Goal: Task Accomplishment & Management: Use online tool/utility

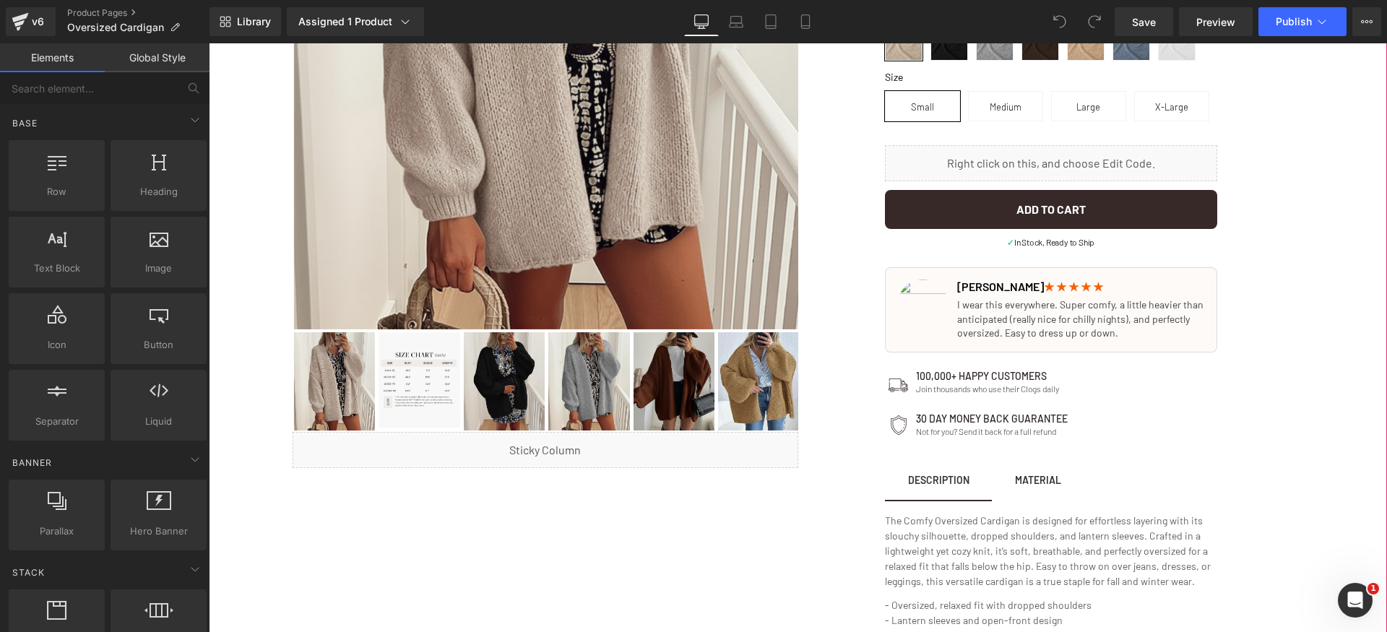
scroll to position [474, 0]
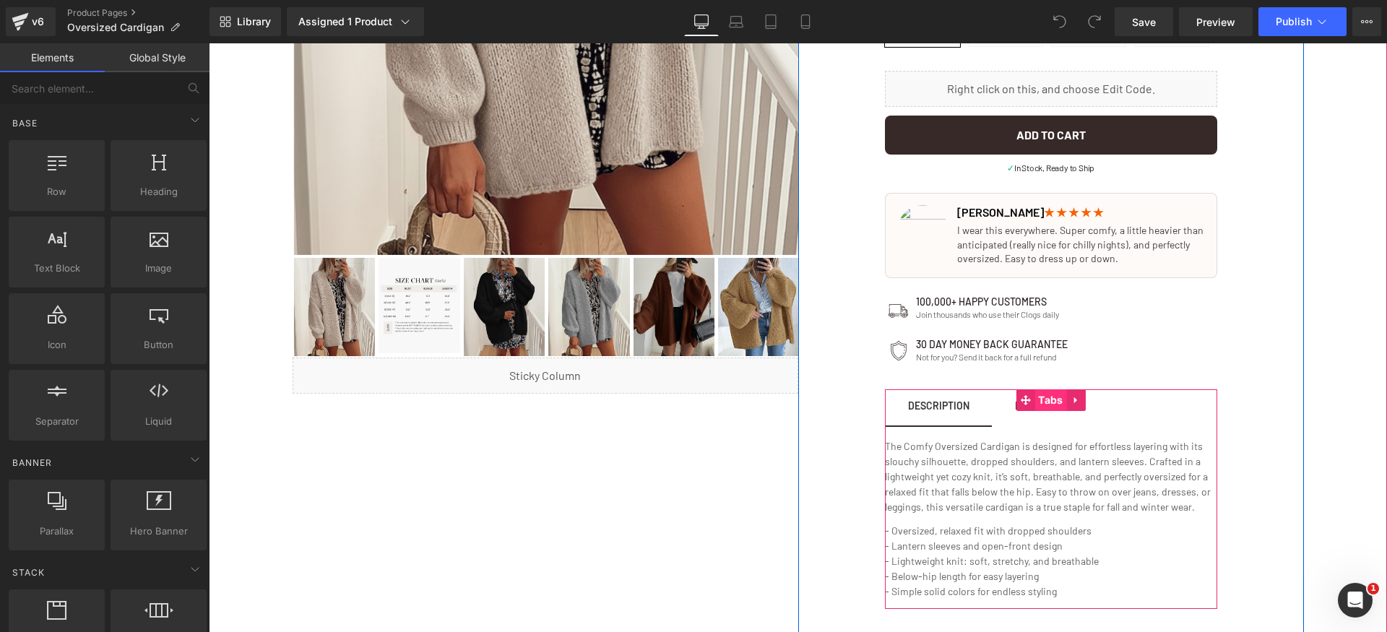
click at [1043, 397] on span "Tabs" at bounding box center [1051, 400] width 32 height 22
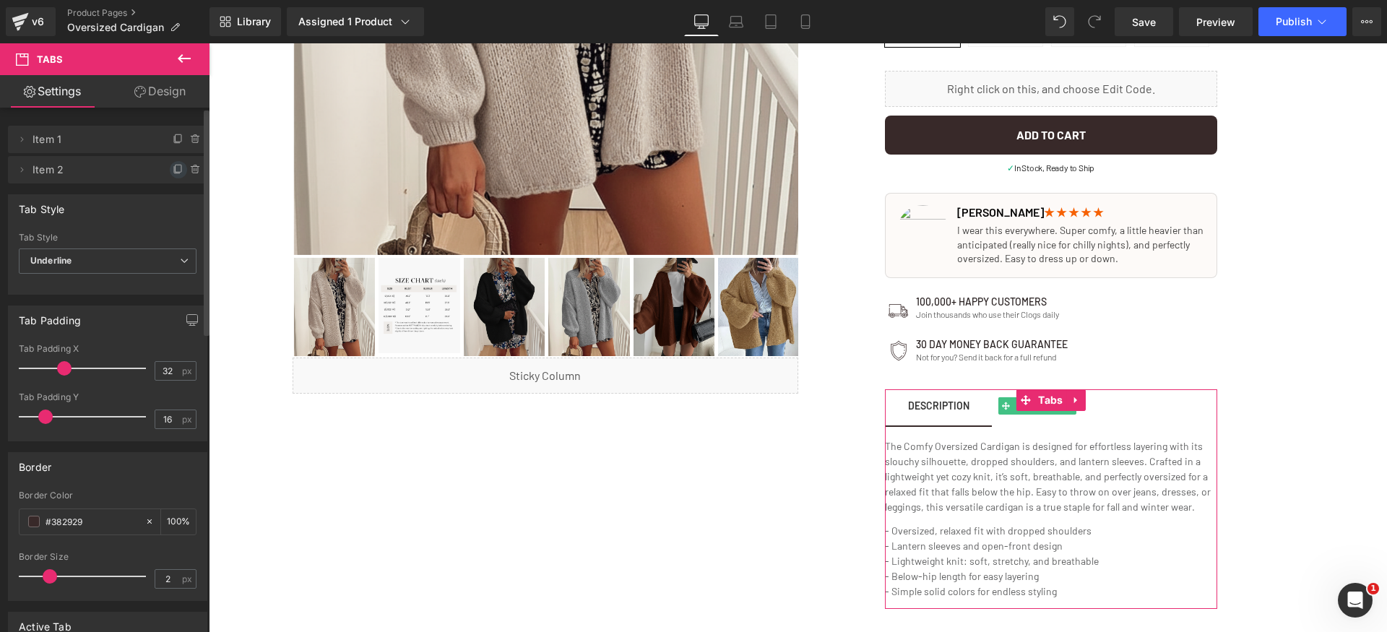
click at [173, 171] on icon at bounding box center [179, 170] width 12 height 12
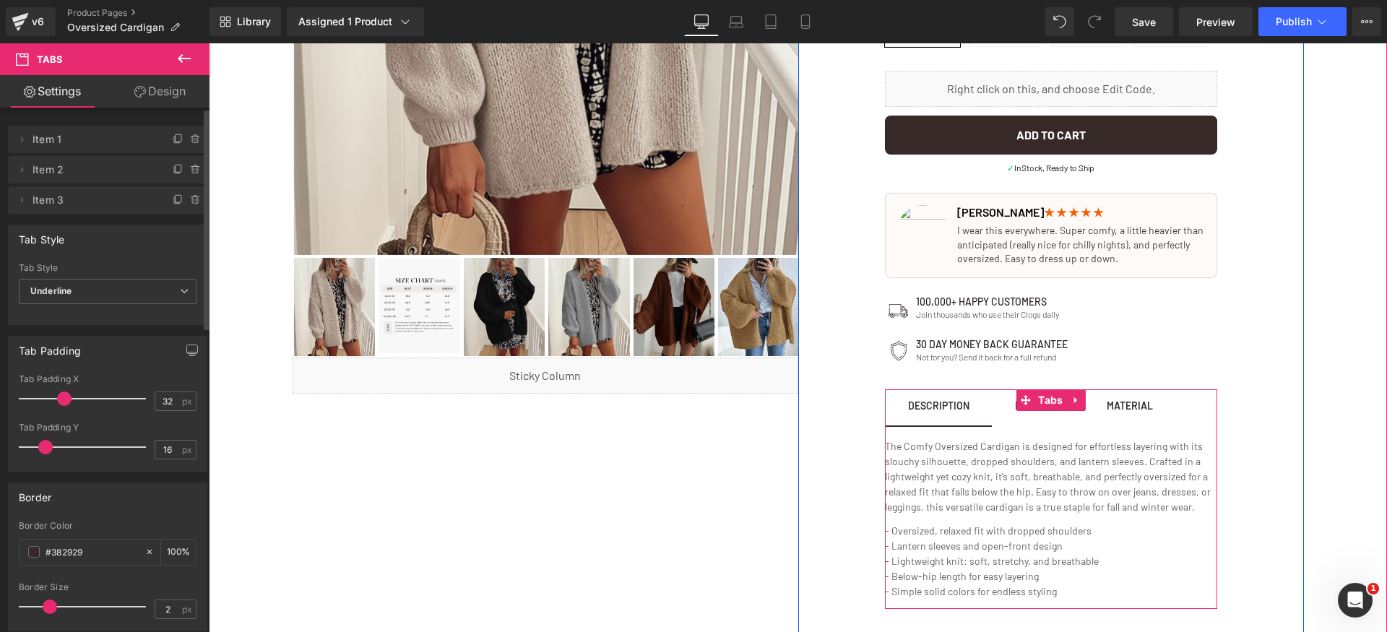
click at [209, 43] on div at bounding box center [209, 43] width 0 height 0
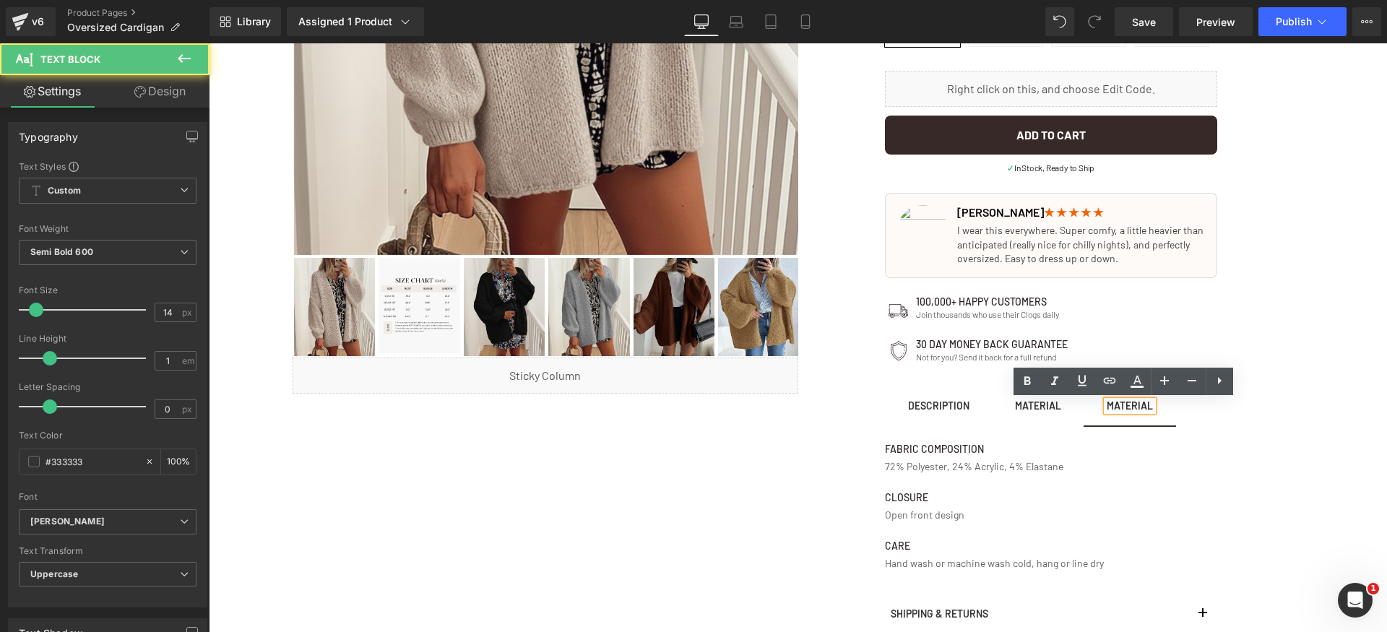
click at [1122, 404] on div "MATERIAL" at bounding box center [1130, 406] width 46 height 10
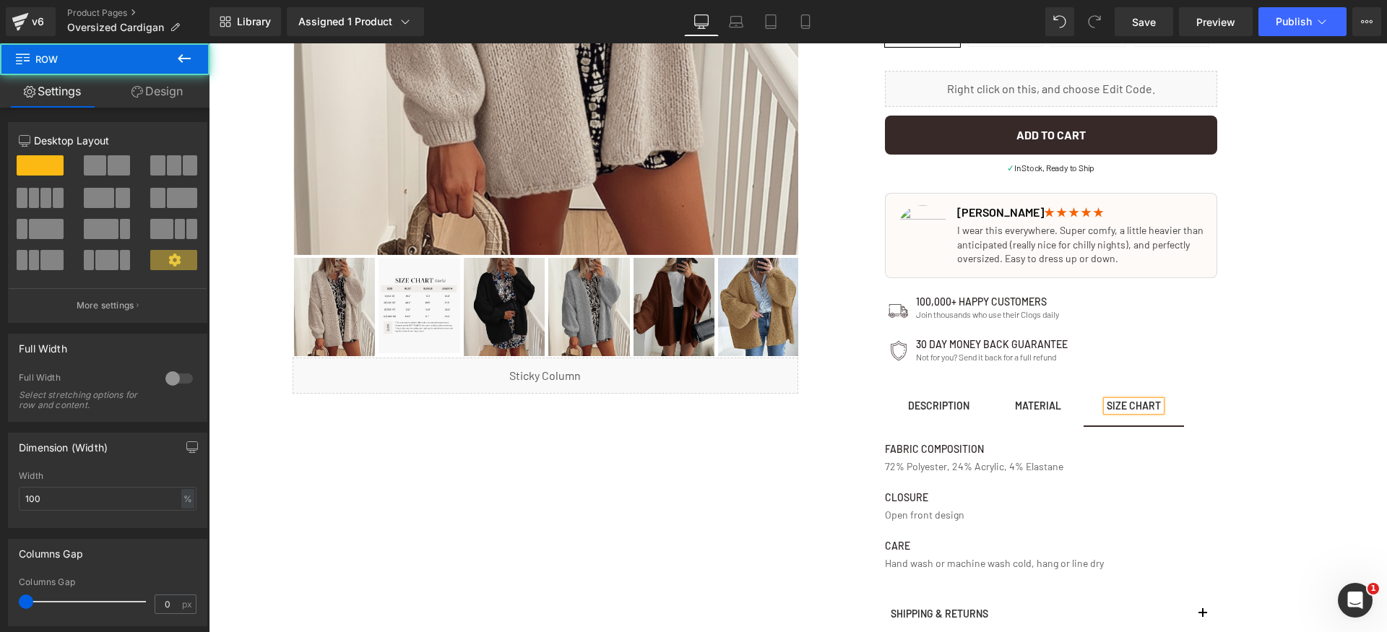
click at [1246, 462] on div "Proprietary Buttery Soft Blend Text Block 🏆 2025 TOP-RATED Fall Cardigan Text B…" at bounding box center [1051, 184] width 506 height 1083
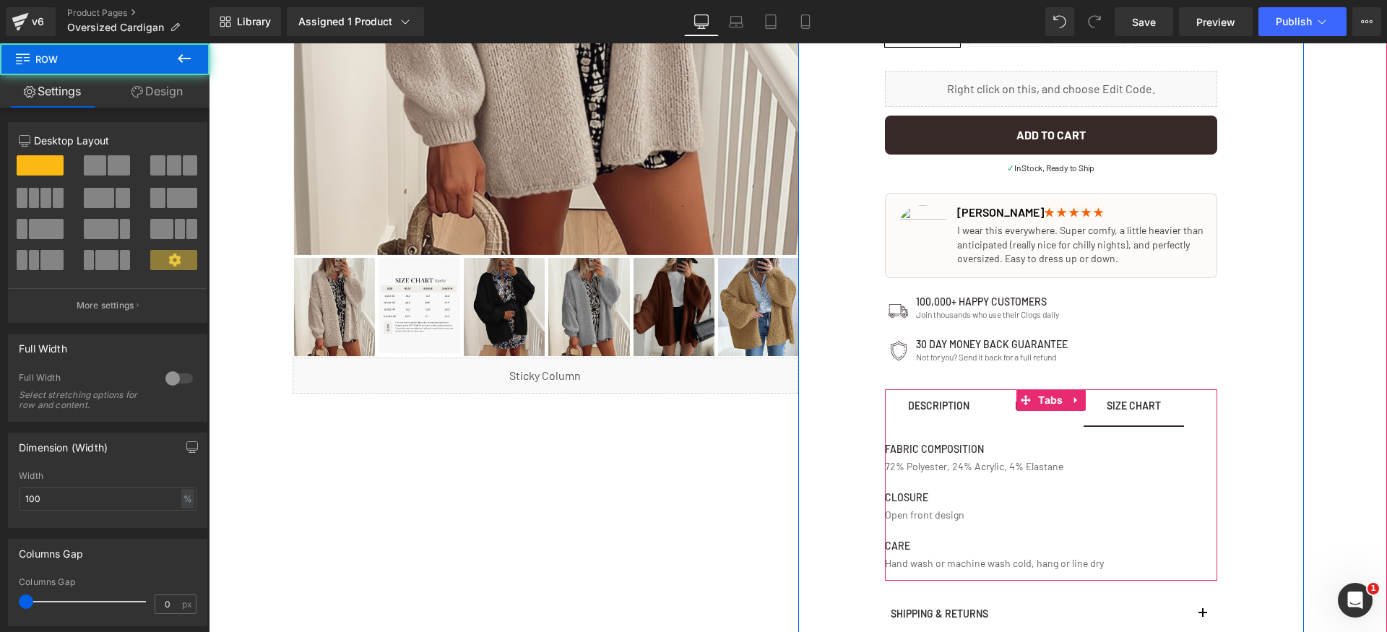
scroll to position [566, 0]
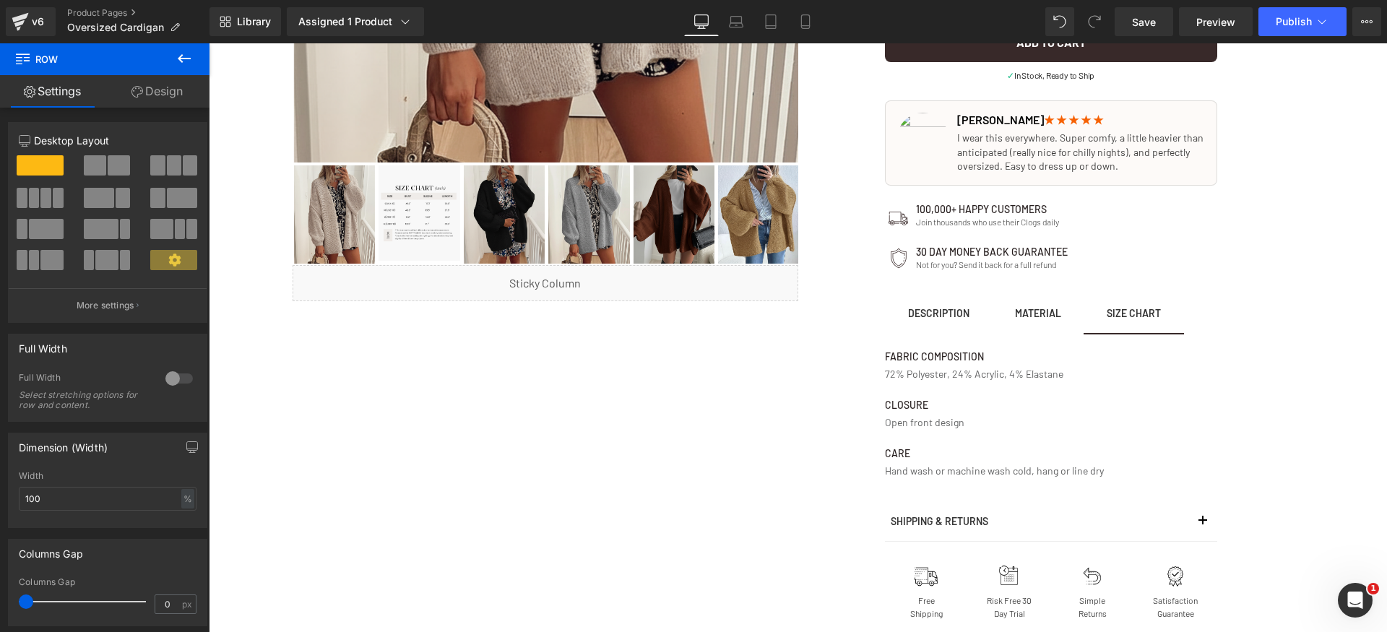
click at [188, 53] on icon at bounding box center [184, 58] width 17 height 17
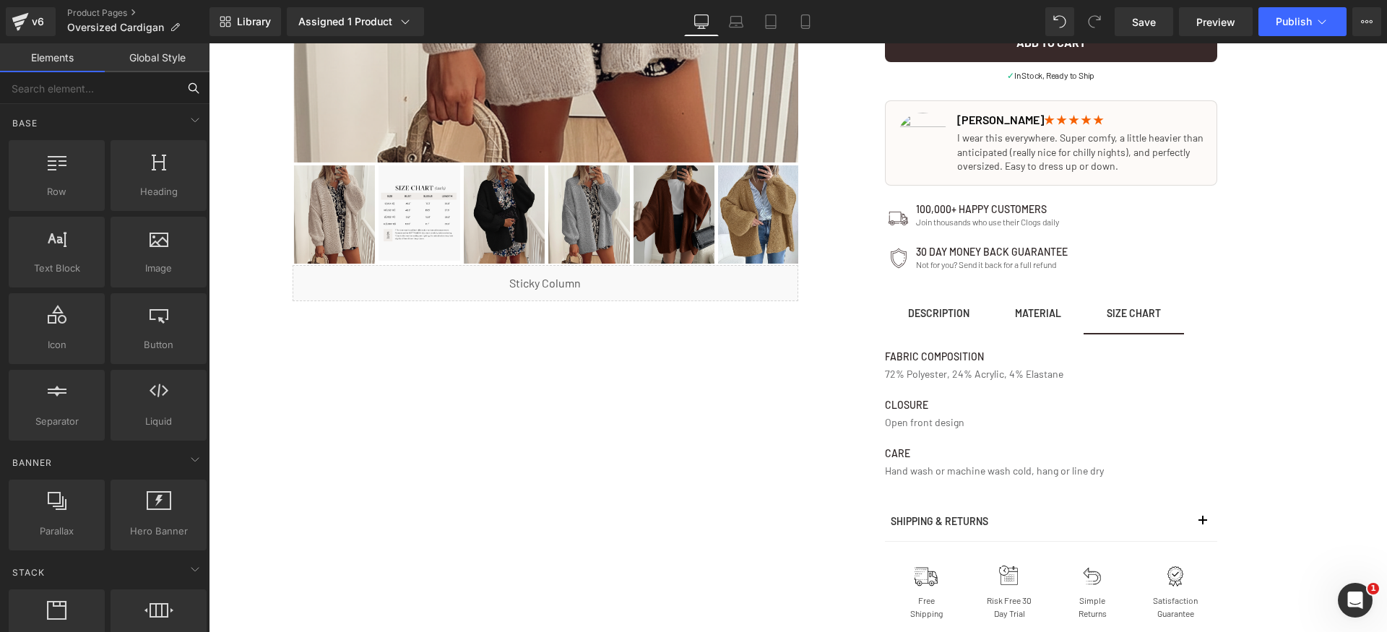
click at [64, 95] on input "text" at bounding box center [89, 88] width 178 height 32
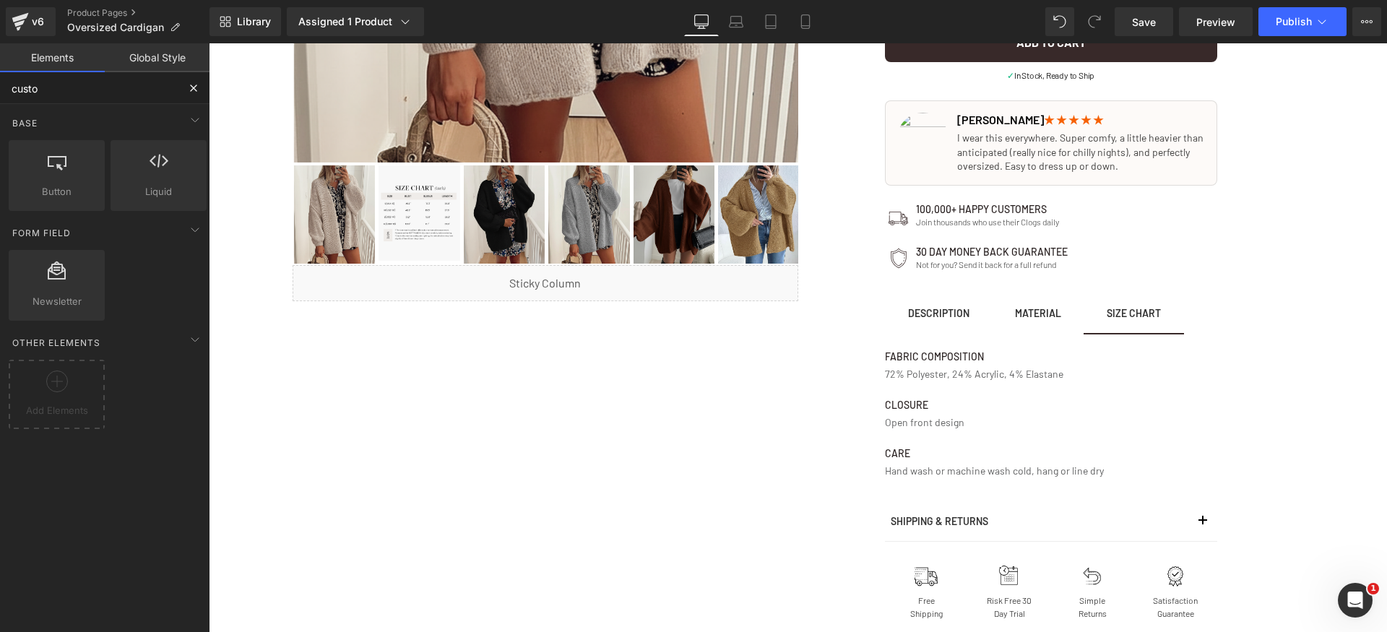
type input "custom"
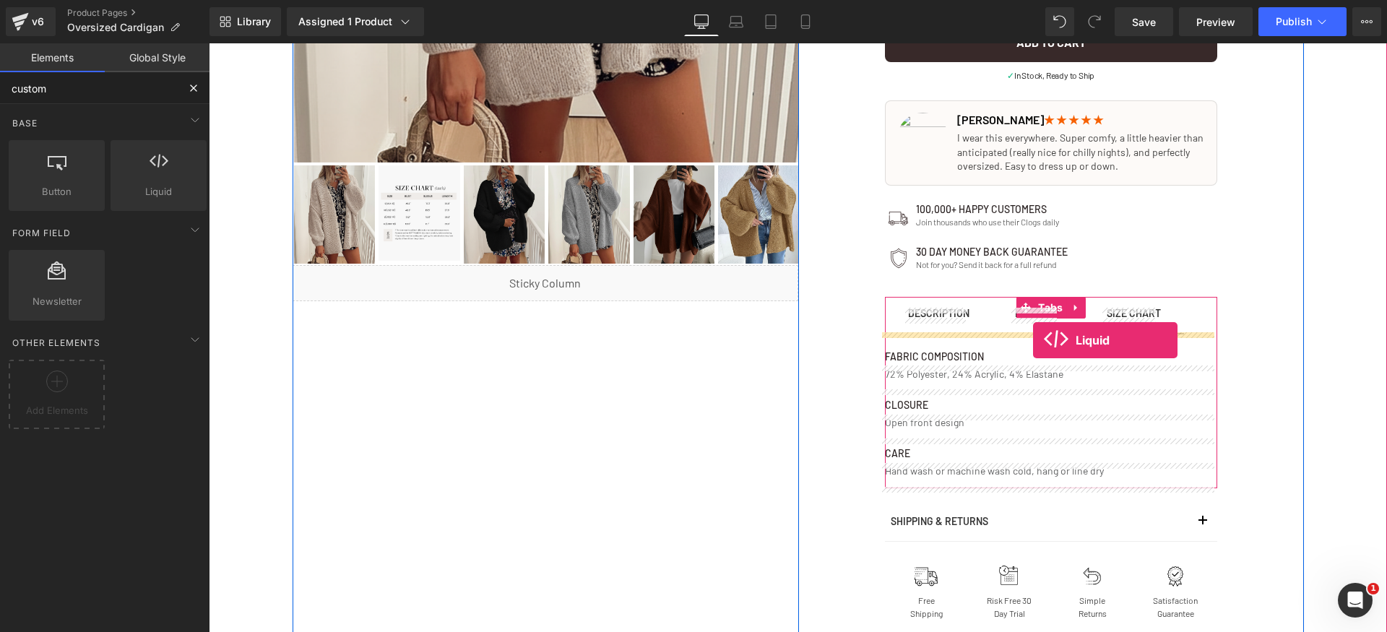
drag, startPoint x: 412, startPoint y: 238, endPoint x: 1032, endPoint y: 340, distance: 628.9
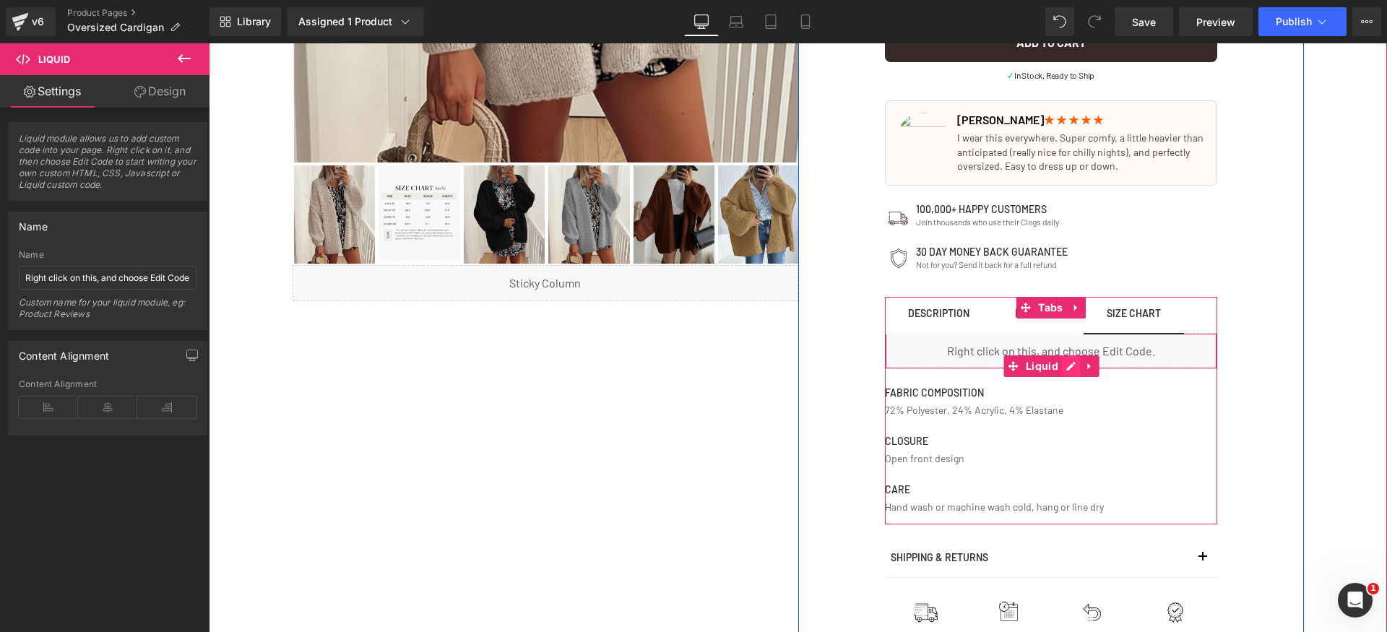
click at [1067, 366] on div "Liquid" at bounding box center [1051, 351] width 332 height 36
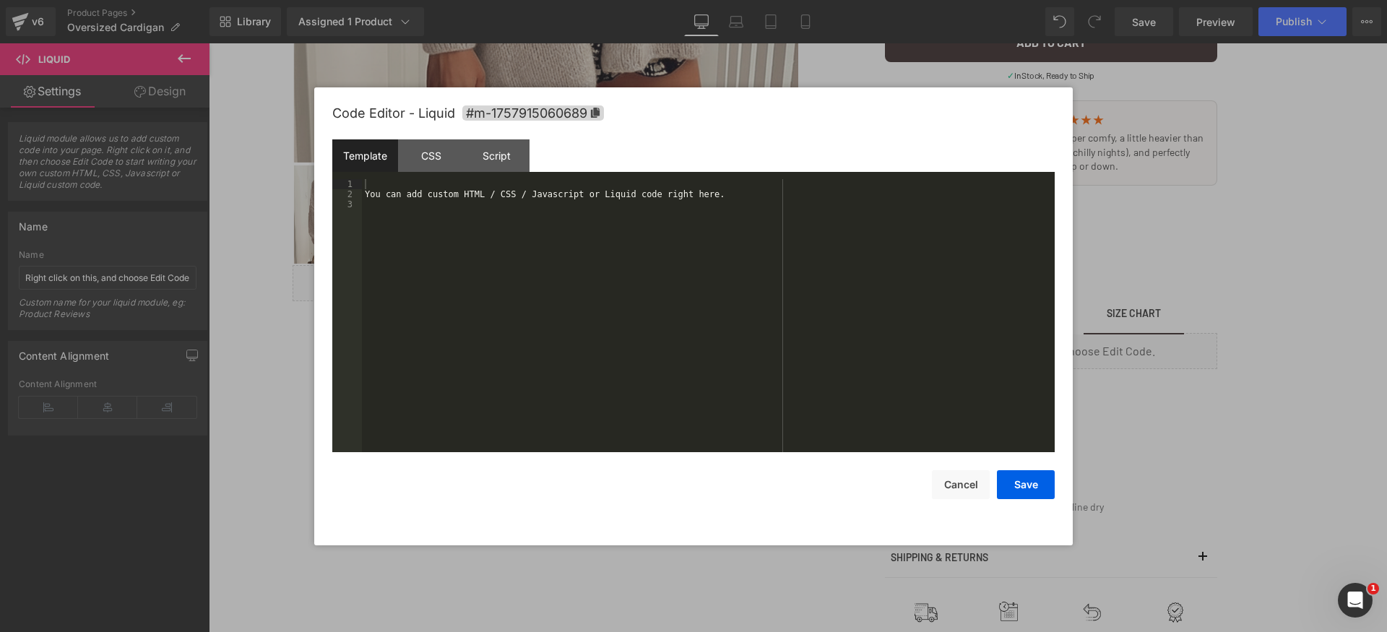
click at [545, 290] on div "You can add custom HTML / CSS / Javascript or Liquid code right here." at bounding box center [708, 325] width 693 height 293
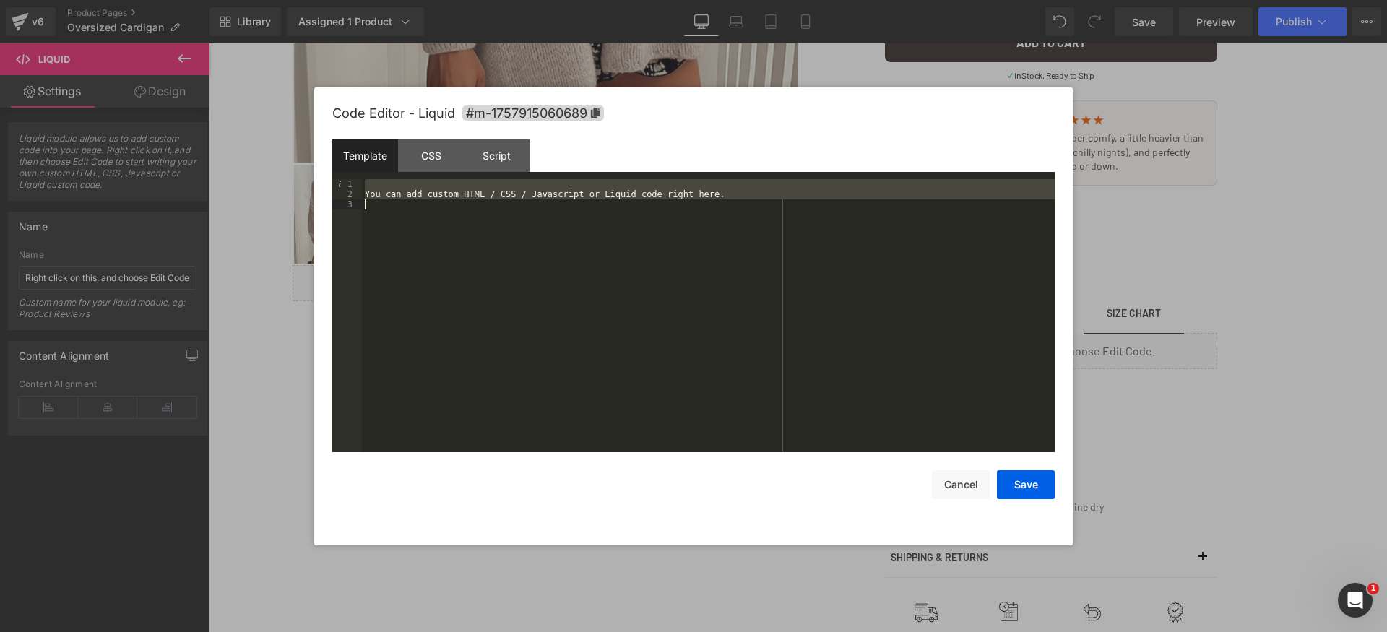
scroll to position [678, 0]
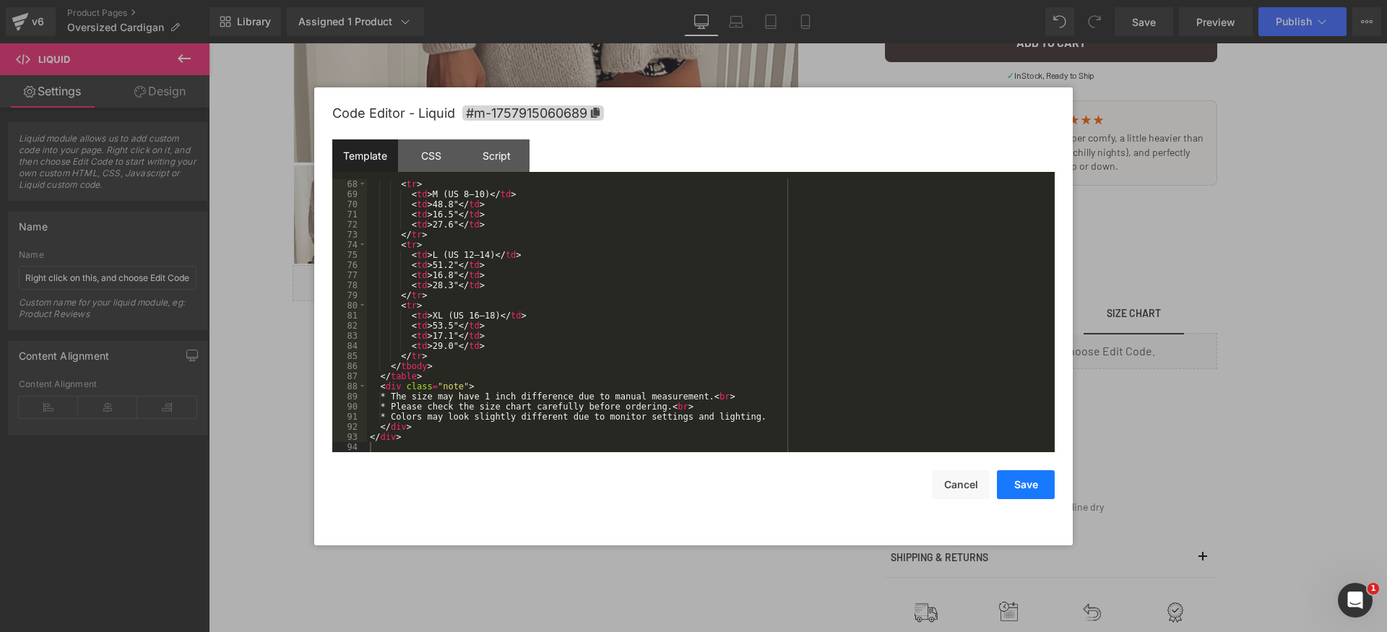
click at [1034, 488] on button "Save" at bounding box center [1026, 484] width 58 height 29
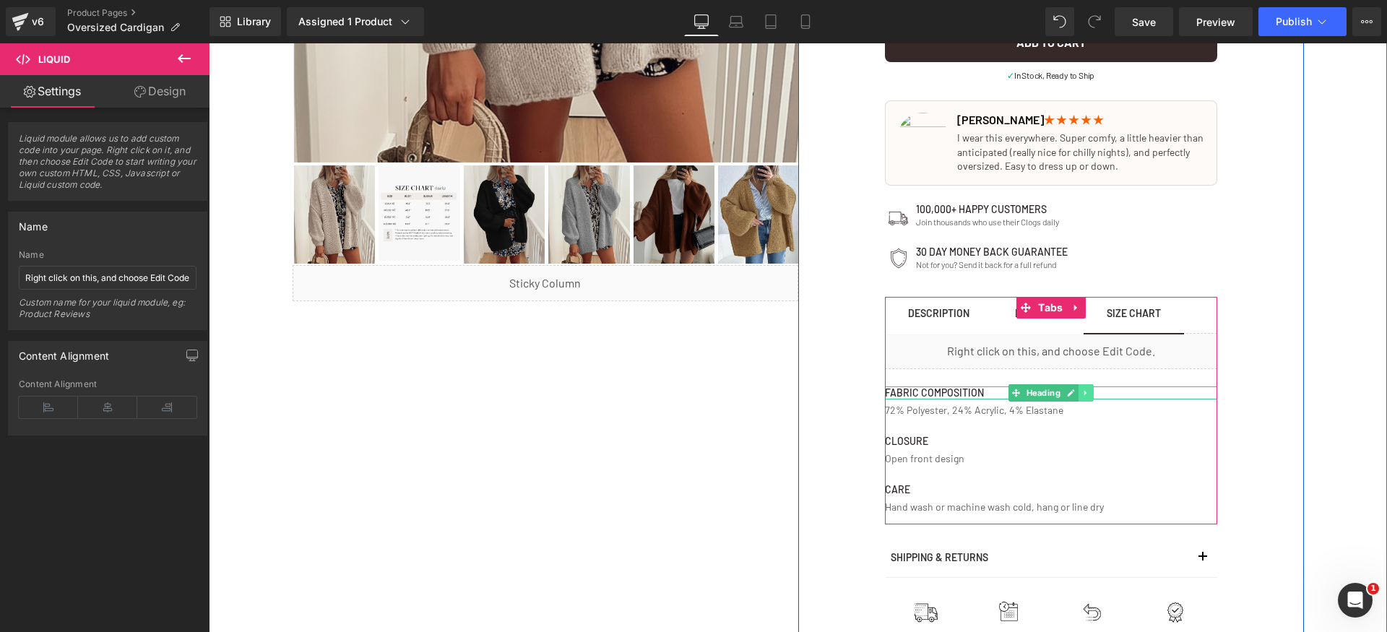
click at [1085, 393] on link at bounding box center [1086, 392] width 15 height 17
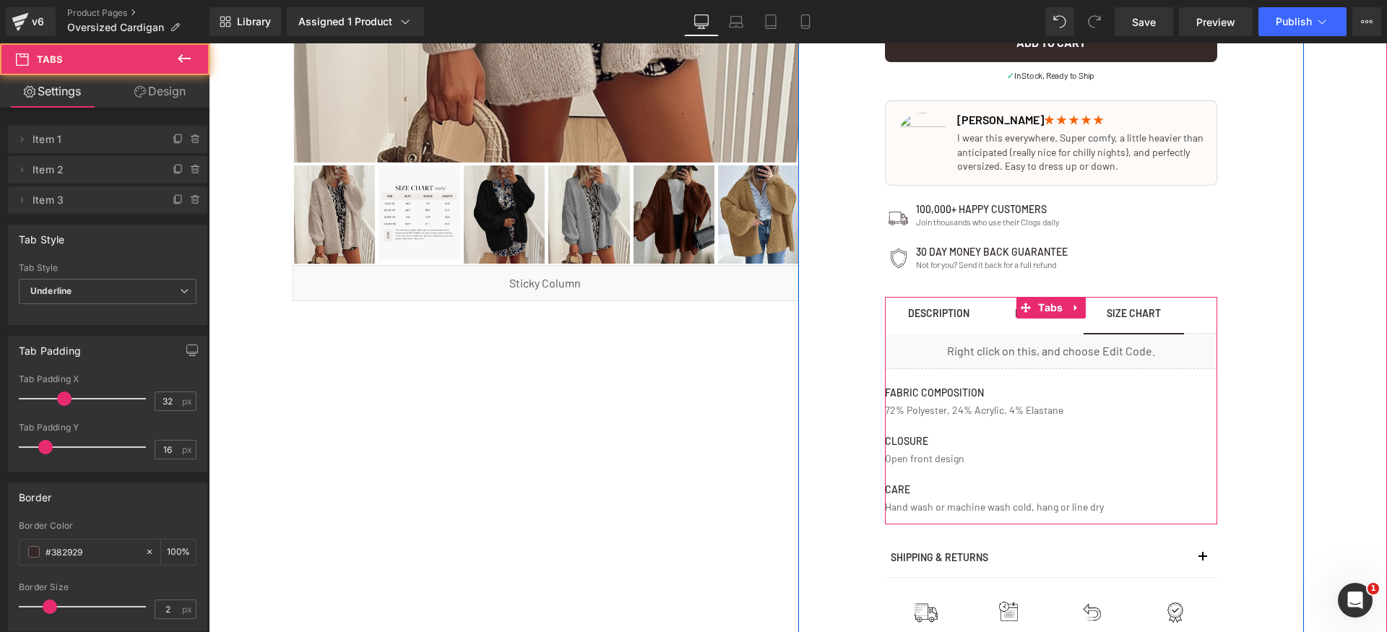
click at [1098, 426] on div "Liquid Fabric Composition Heading 72% Polyester, 24% Acrylic, 4% Elastane Text …" at bounding box center [1051, 428] width 332 height 191
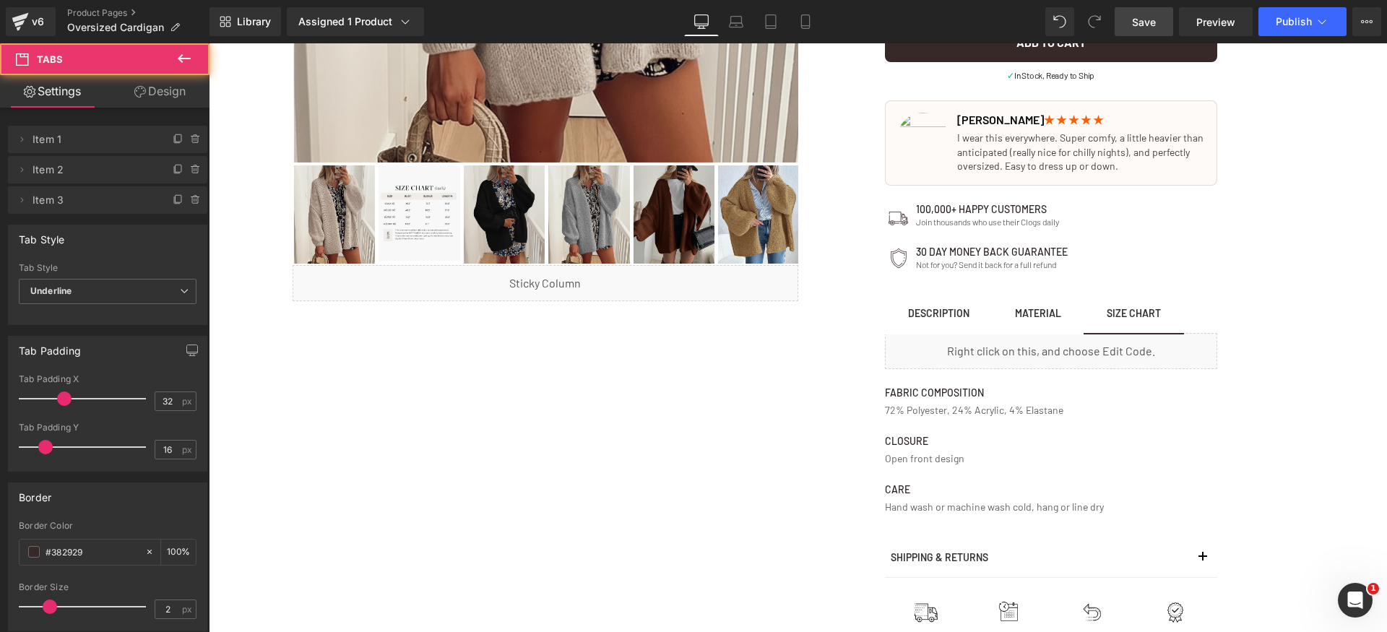
click at [1130, 30] on link "Save" at bounding box center [1144, 21] width 59 height 29
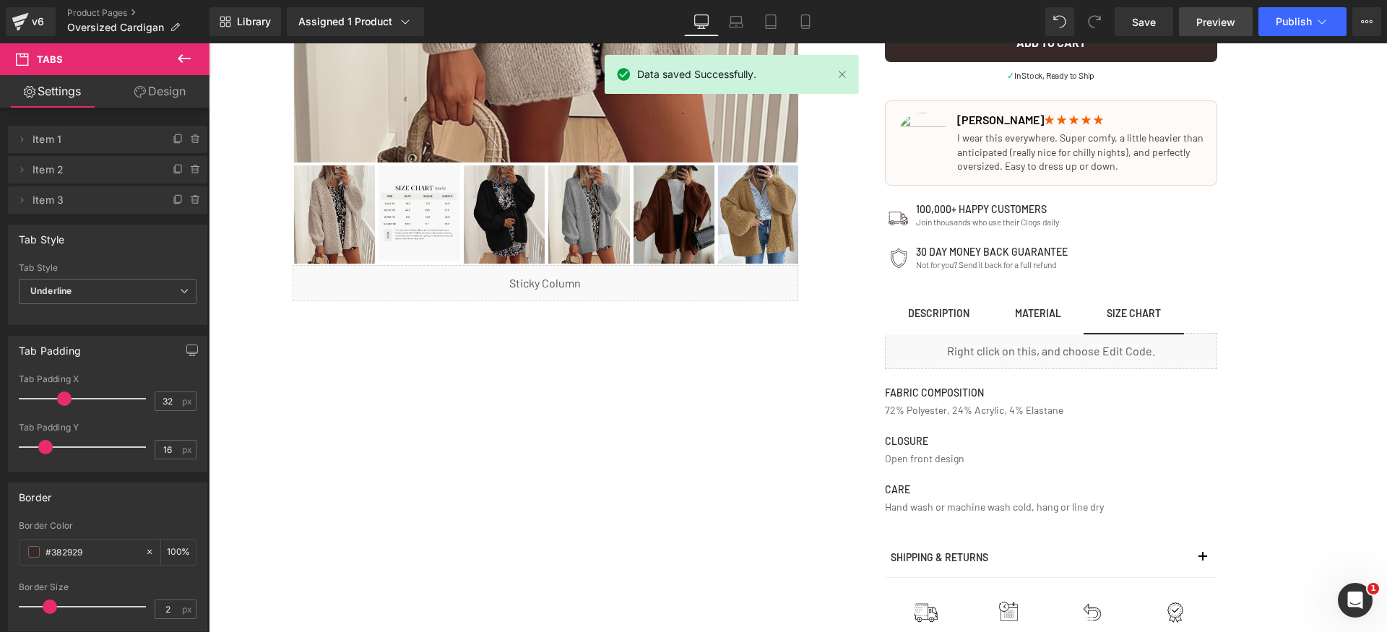
click at [1213, 17] on span "Preview" at bounding box center [1215, 21] width 39 height 15
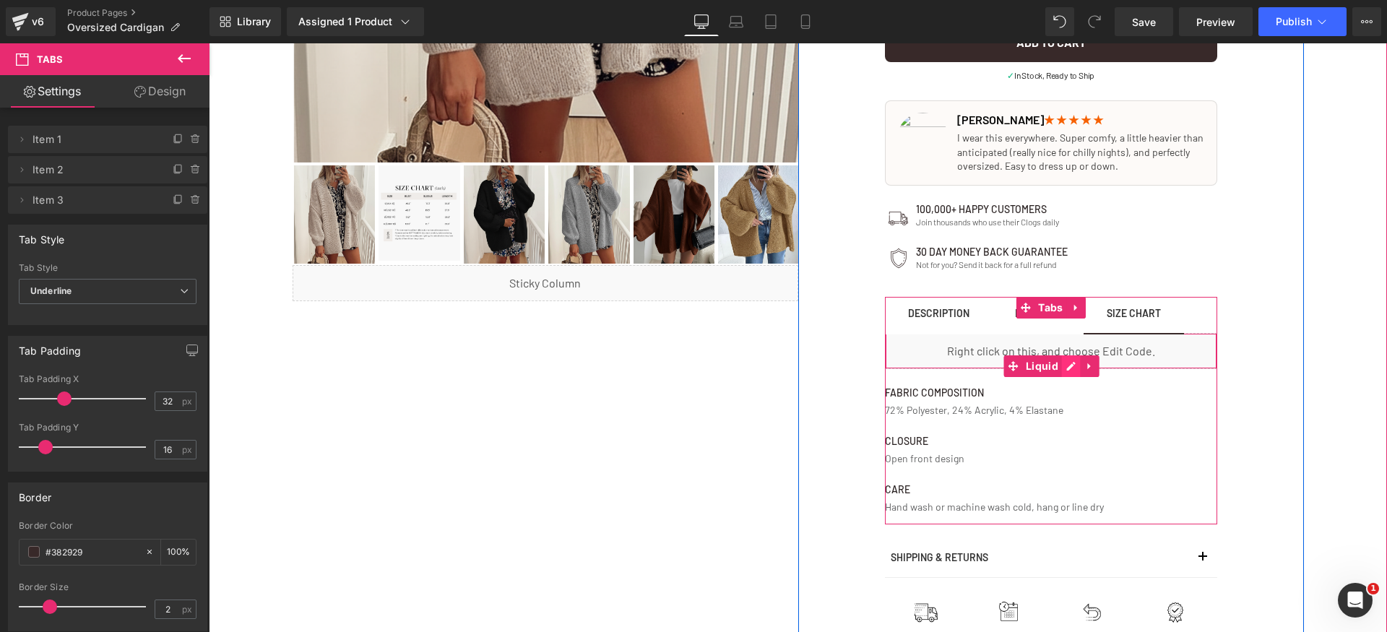
click at [1066, 363] on div "Liquid" at bounding box center [1051, 351] width 332 height 36
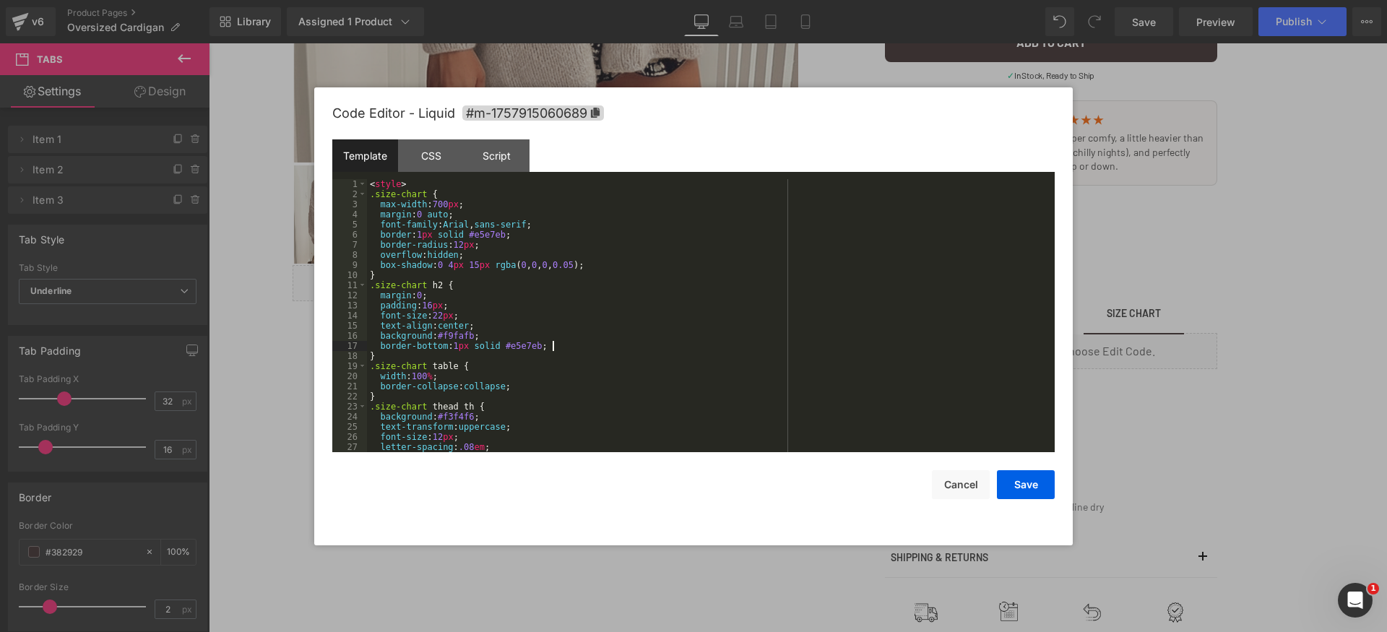
click at [817, 342] on div "< style > .size-chart { max-width : 700 px ; margin : 0 auto ; font-family : Ar…" at bounding box center [708, 325] width 682 height 293
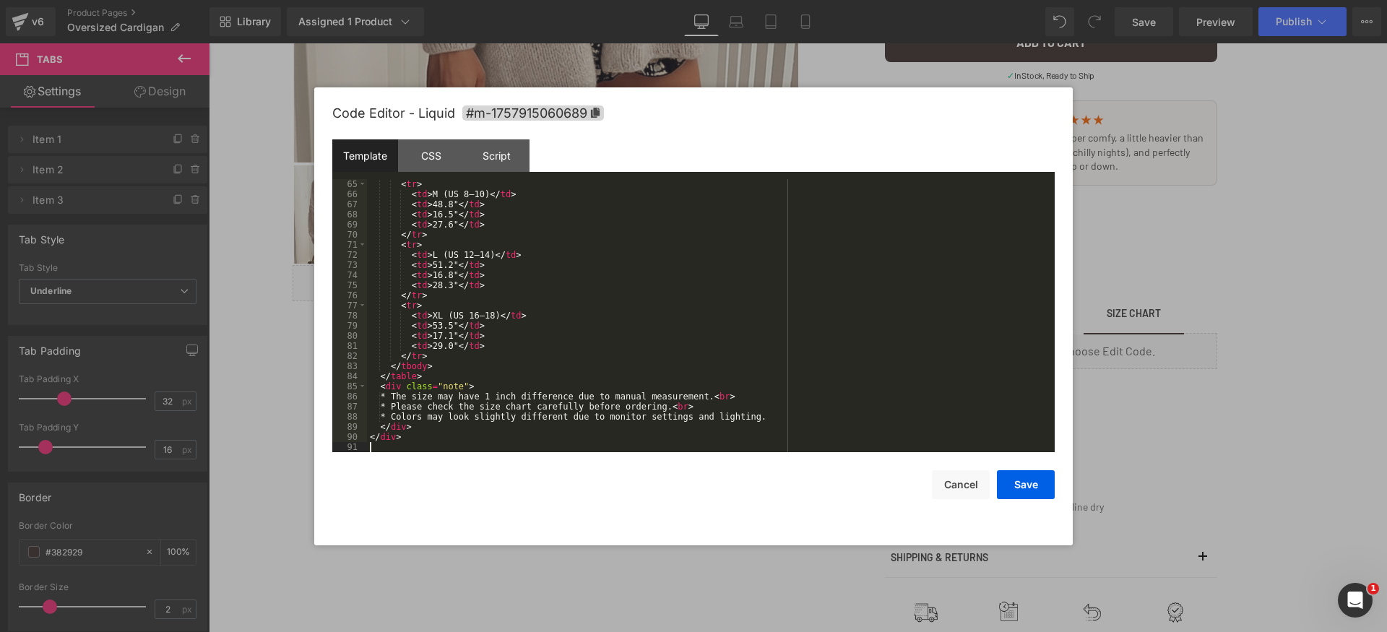
scroll to position [647, 0]
click at [863, 477] on div "Save Cancel" at bounding box center [693, 475] width 722 height 47
drag, startPoint x: 1021, startPoint y: 484, endPoint x: 843, endPoint y: 371, distance: 210.8
click at [1021, 484] on button "Save" at bounding box center [1026, 484] width 58 height 29
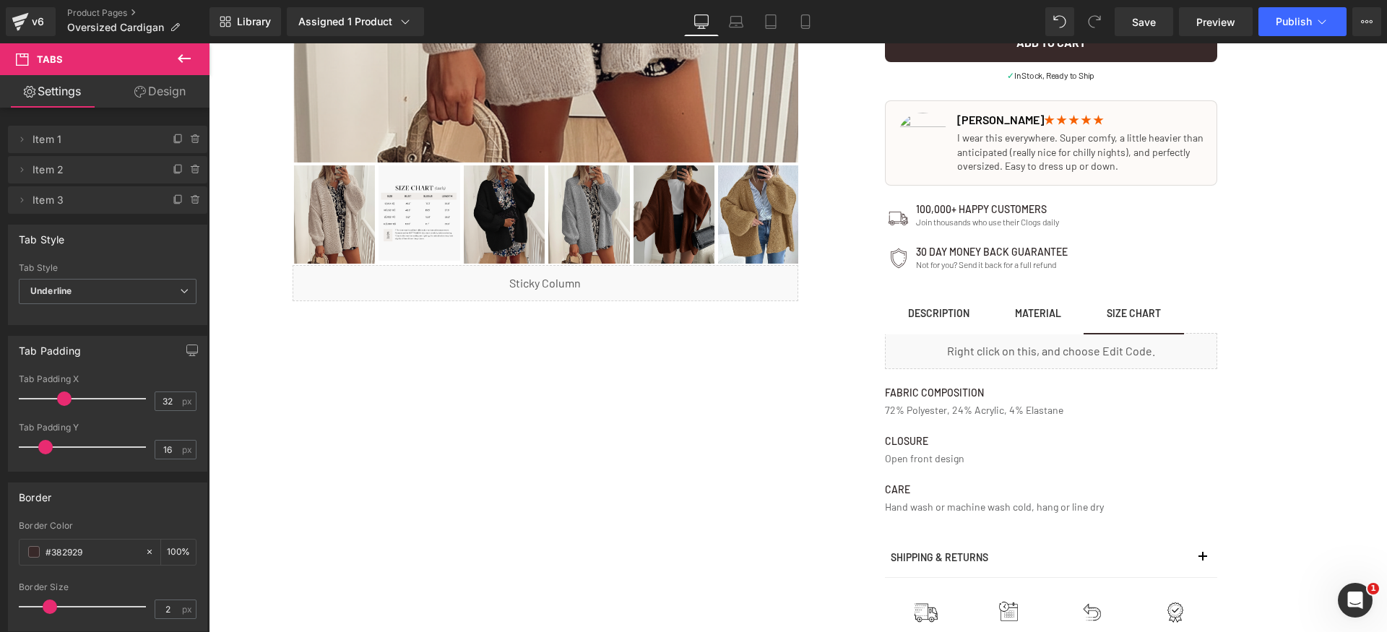
click at [1147, 1] on div "Library Assigned 1 Product Product Preview Comfy Oversized Cardigan Manage assi…" at bounding box center [799, 21] width 1178 height 43
click at [1146, 17] on span "Save" at bounding box center [1144, 21] width 24 height 15
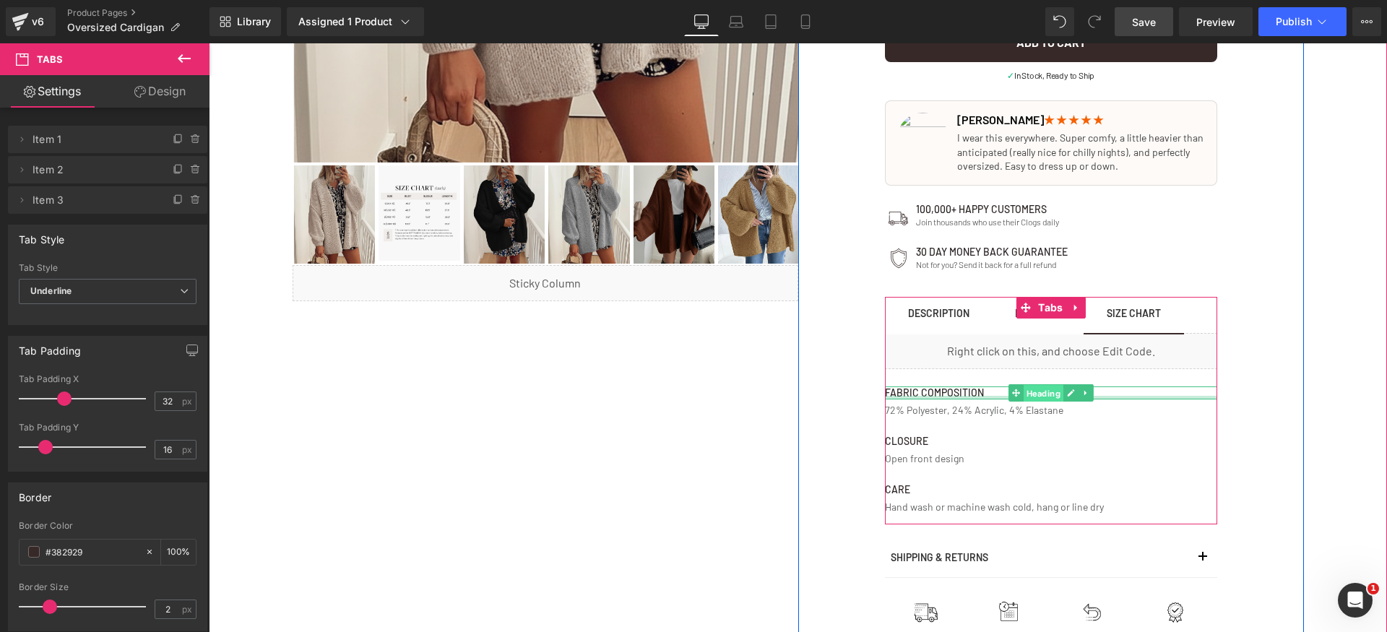
click at [998, 397] on div "Fabric Composition Heading" at bounding box center [1051, 393] width 332 height 13
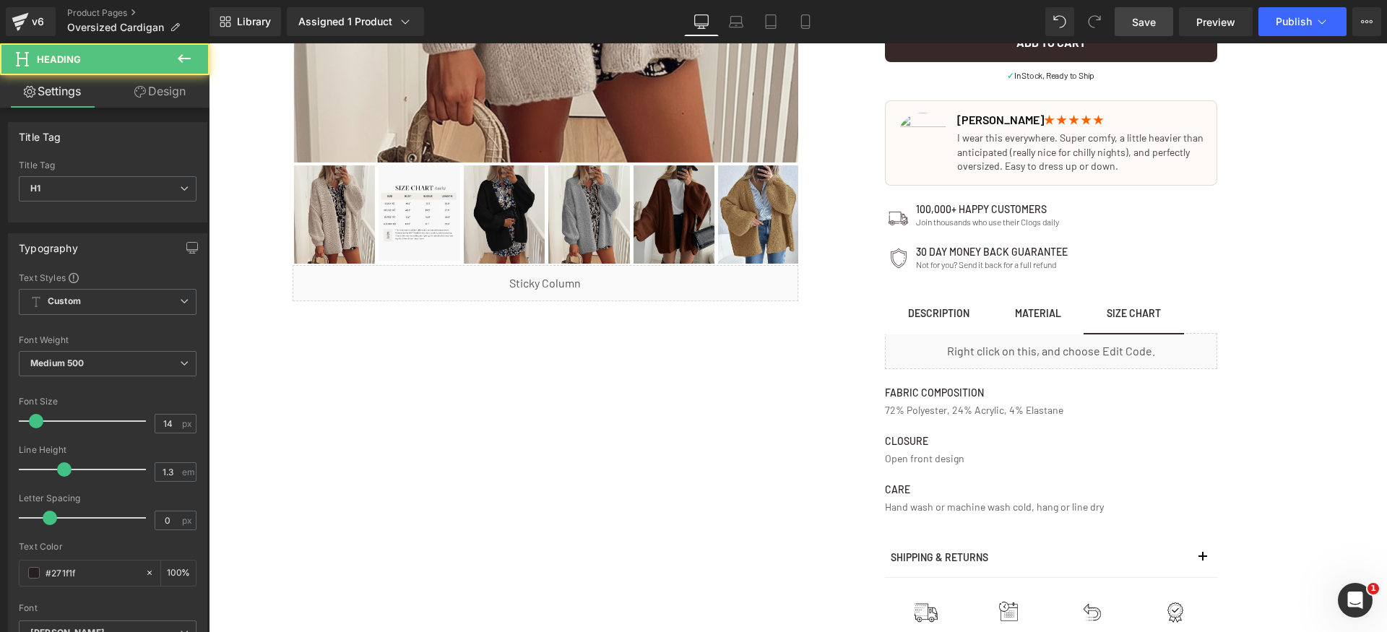
click at [163, 98] on link "Design" at bounding box center [160, 91] width 105 height 33
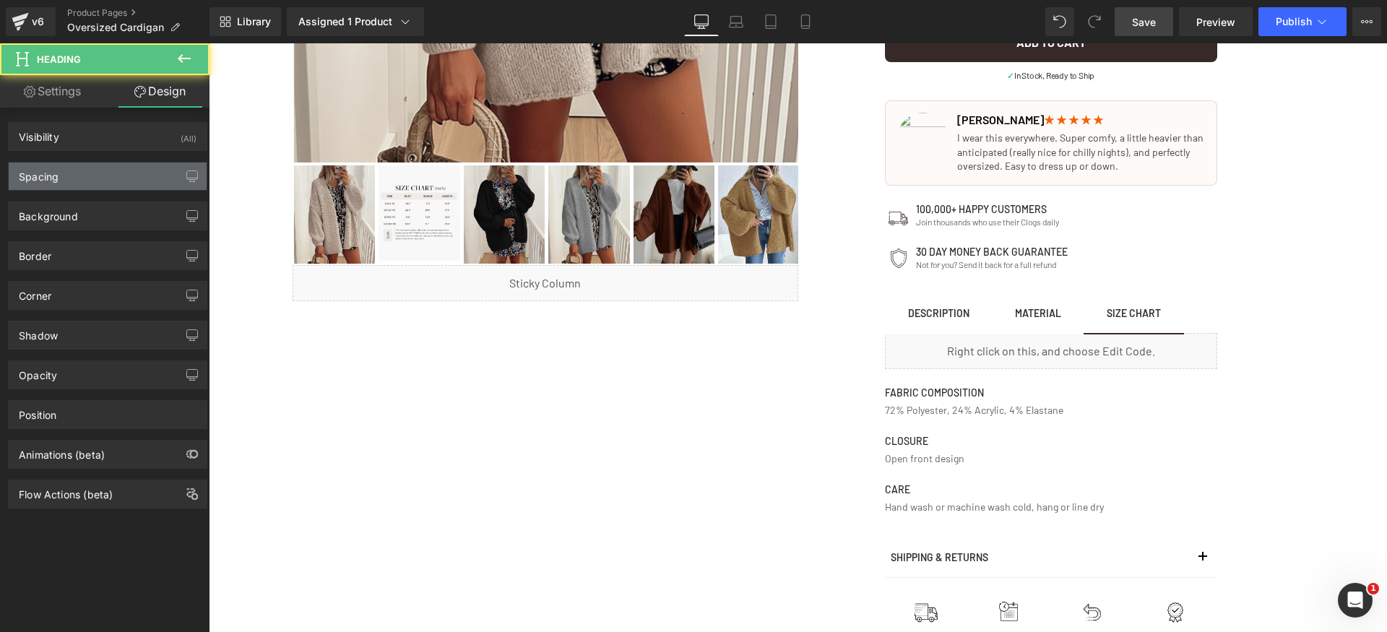
click at [103, 186] on div "Spacing" at bounding box center [108, 176] width 198 height 27
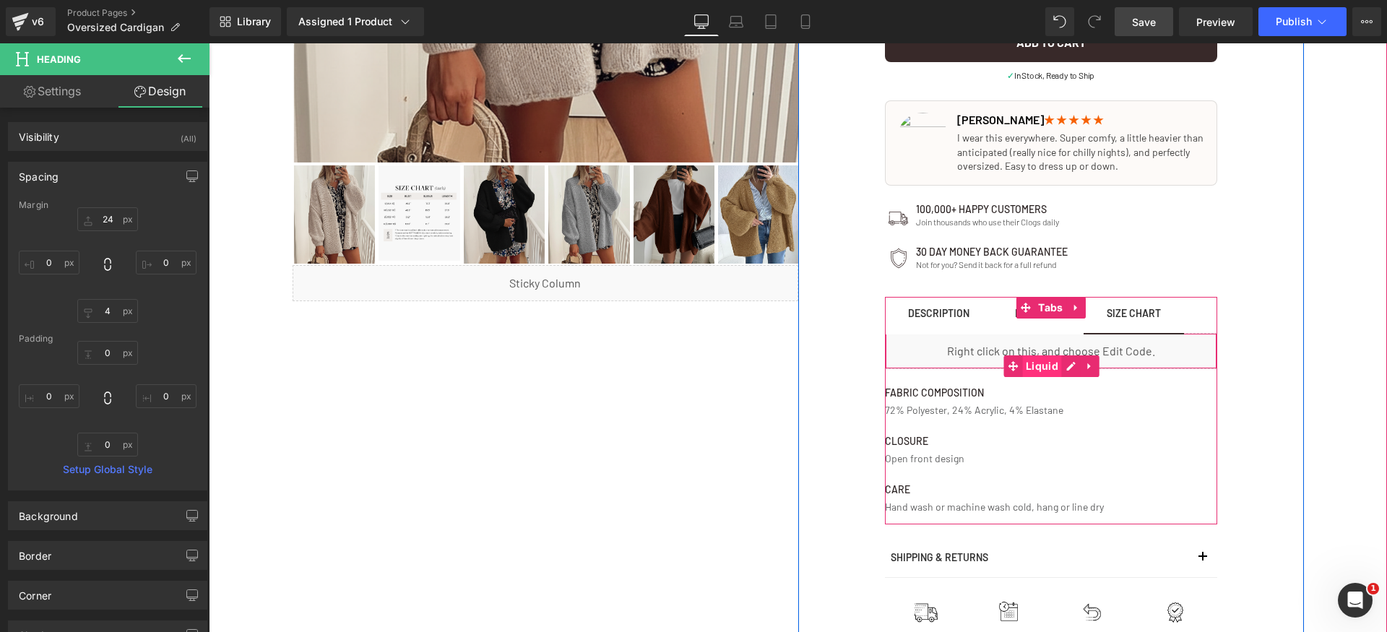
click at [1035, 366] on span "Liquid" at bounding box center [1042, 366] width 40 height 22
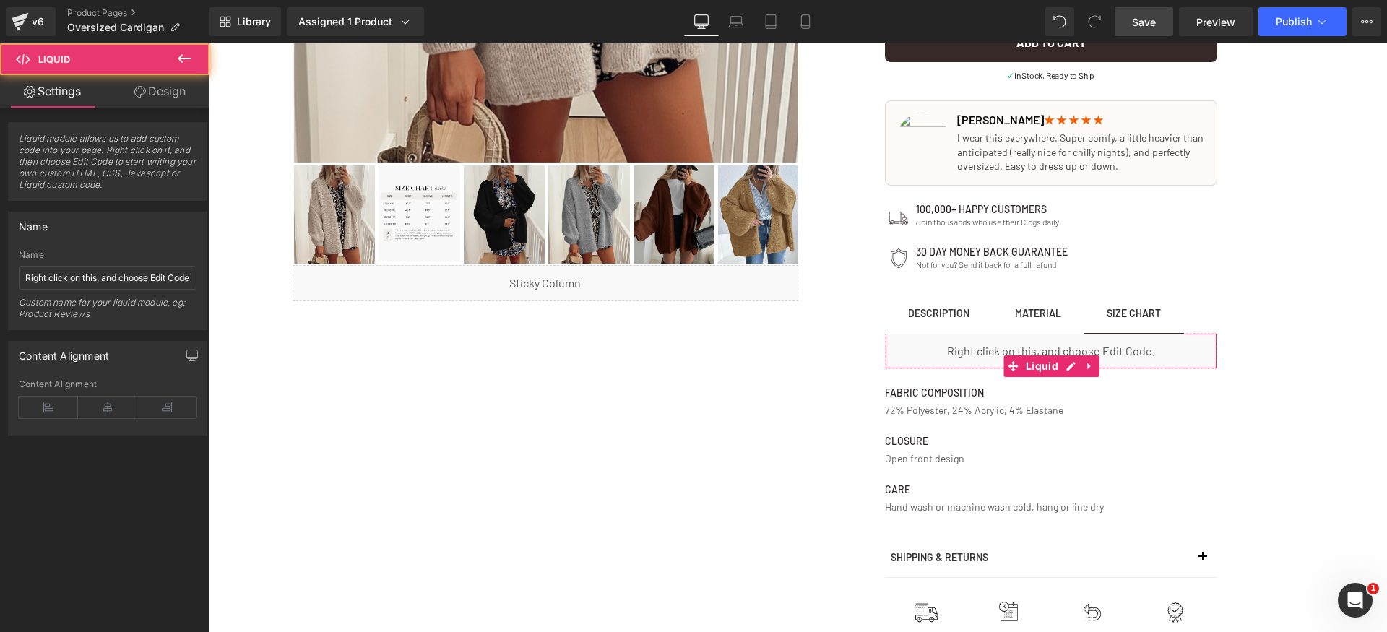
click at [149, 97] on link "Design" at bounding box center [160, 91] width 105 height 33
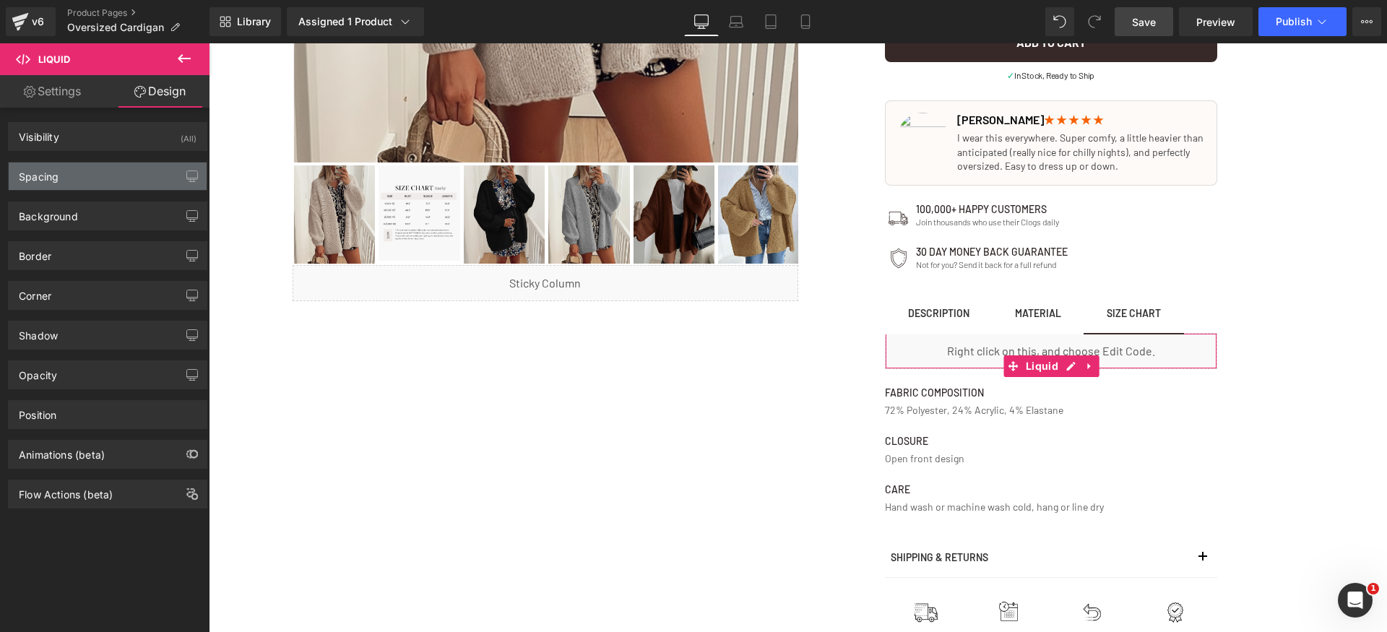
click at [104, 175] on div "Spacing" at bounding box center [108, 176] width 198 height 27
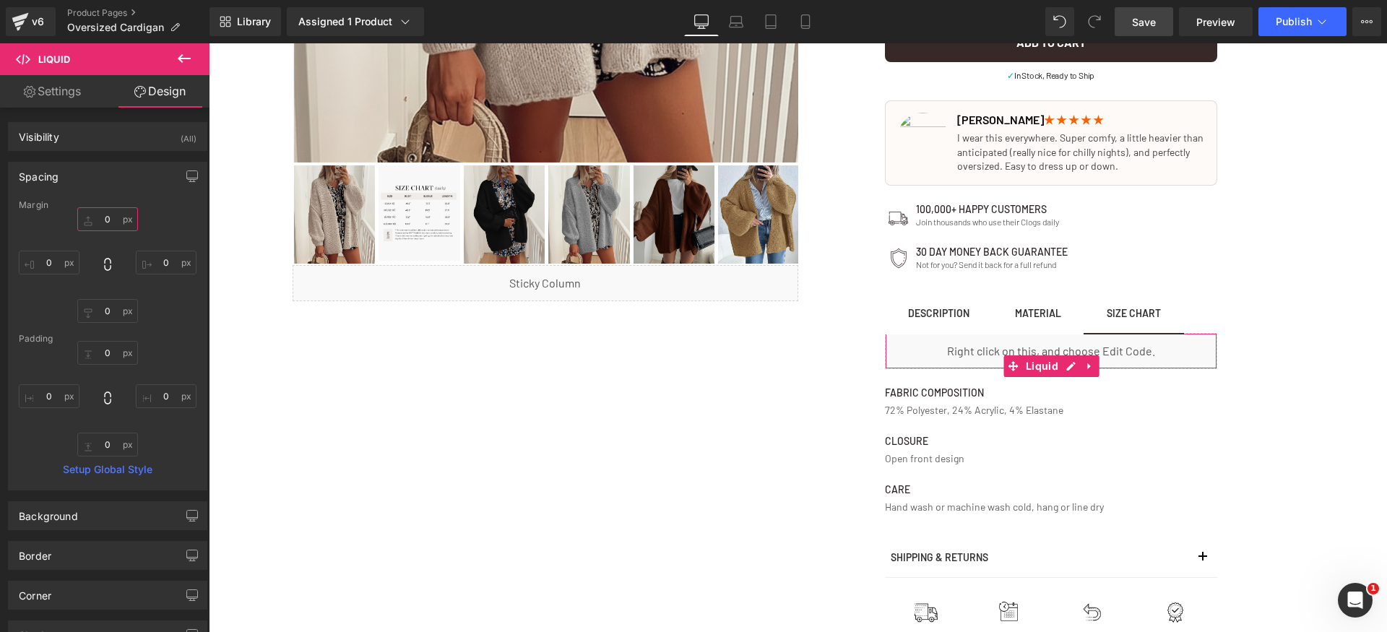
click at [108, 217] on input "0" at bounding box center [107, 219] width 61 height 24
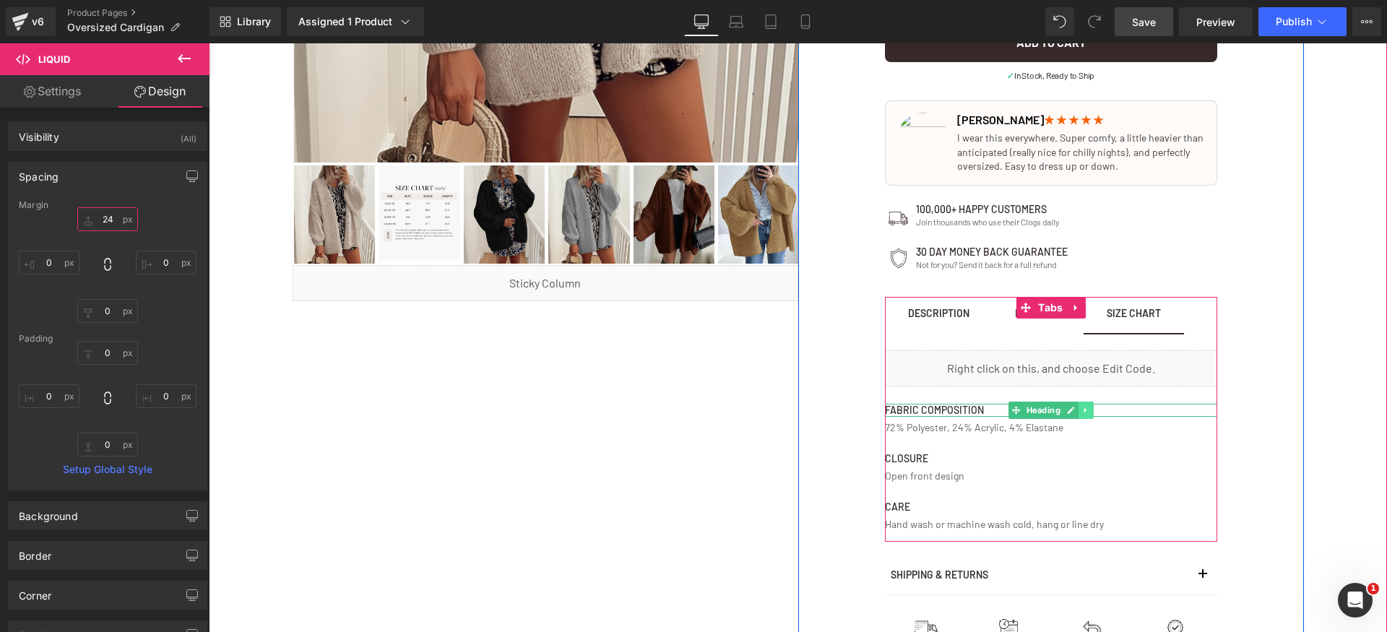
type input "24"
click at [1084, 410] on icon at bounding box center [1085, 409] width 2 height 5
click at [1089, 412] on icon at bounding box center [1093, 410] width 8 height 8
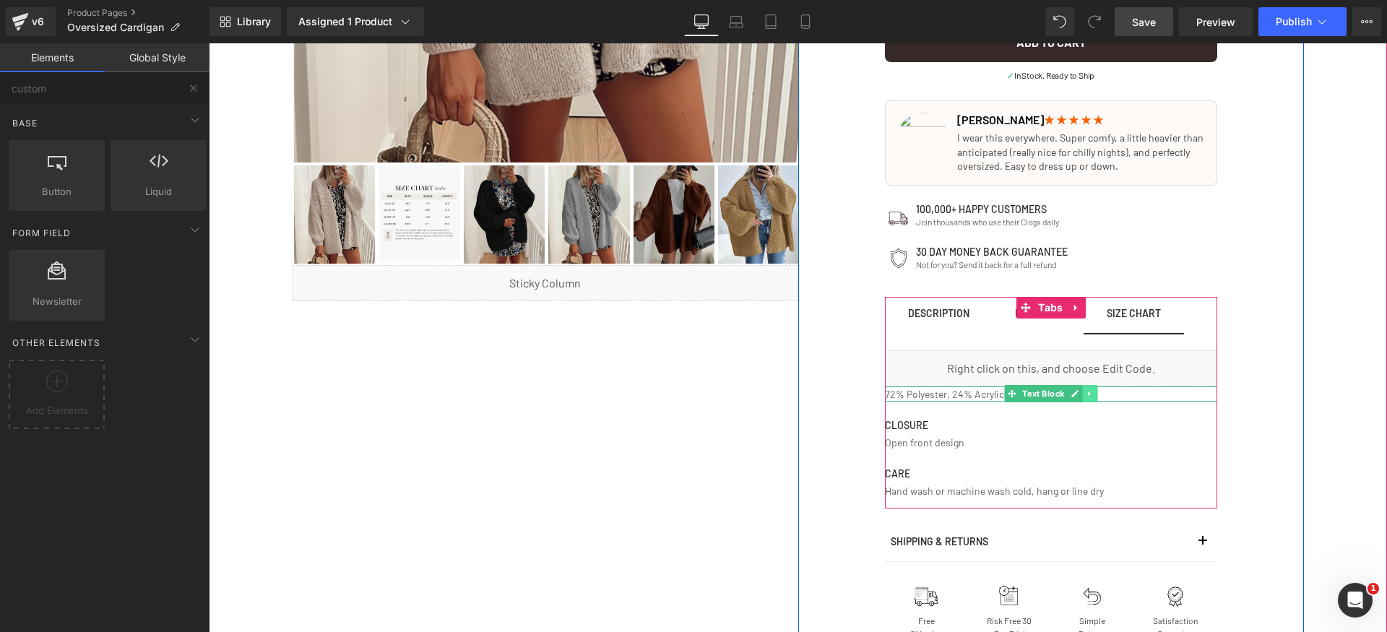
click at [1086, 396] on icon at bounding box center [1090, 393] width 8 height 9
click at [1093, 397] on icon at bounding box center [1097, 393] width 8 height 9
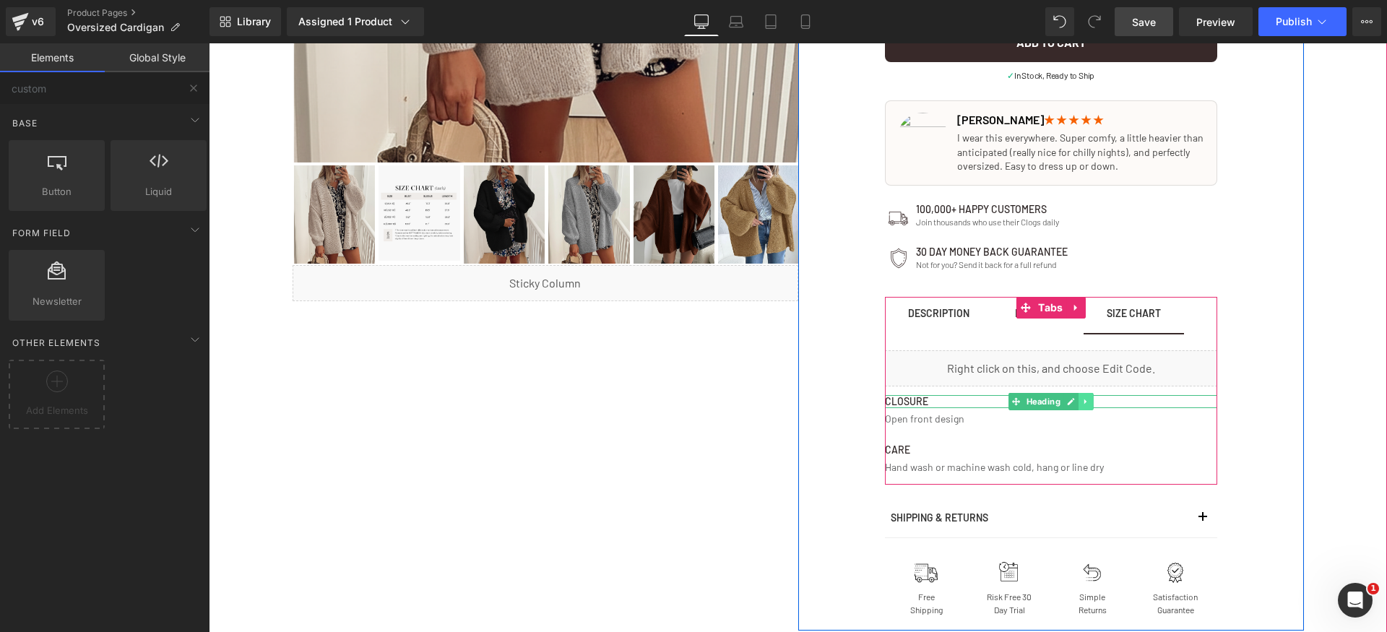
click at [1084, 402] on icon at bounding box center [1085, 401] width 2 height 5
click at [1089, 405] on icon at bounding box center [1093, 401] width 8 height 9
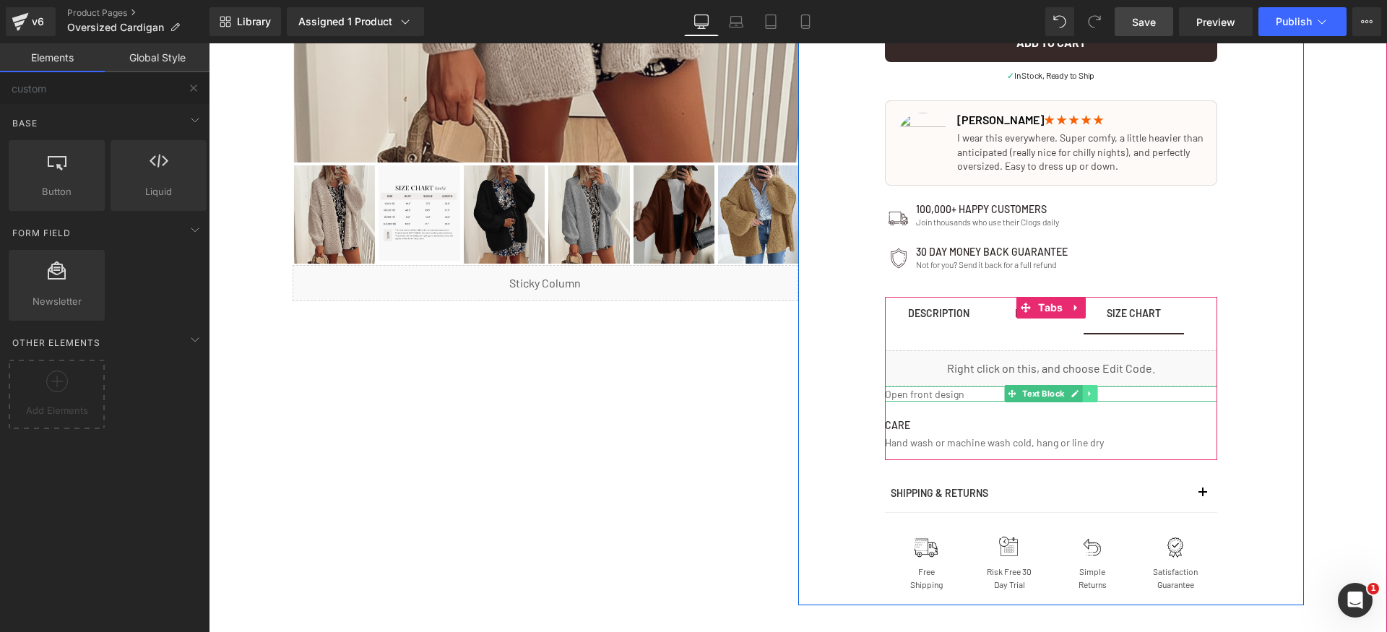
click at [1087, 397] on icon at bounding box center [1090, 393] width 8 height 9
click at [1093, 396] on icon at bounding box center [1097, 394] width 8 height 8
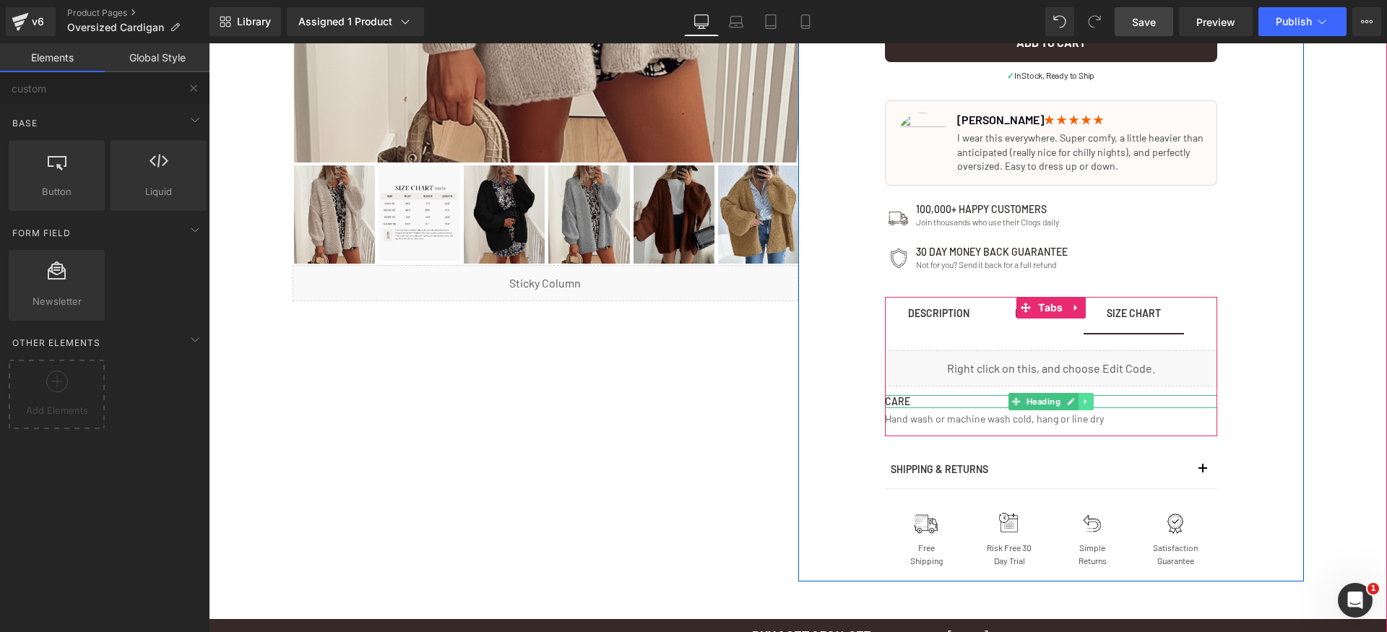
click at [1084, 401] on icon at bounding box center [1085, 401] width 2 height 5
click at [1089, 403] on icon at bounding box center [1093, 401] width 8 height 9
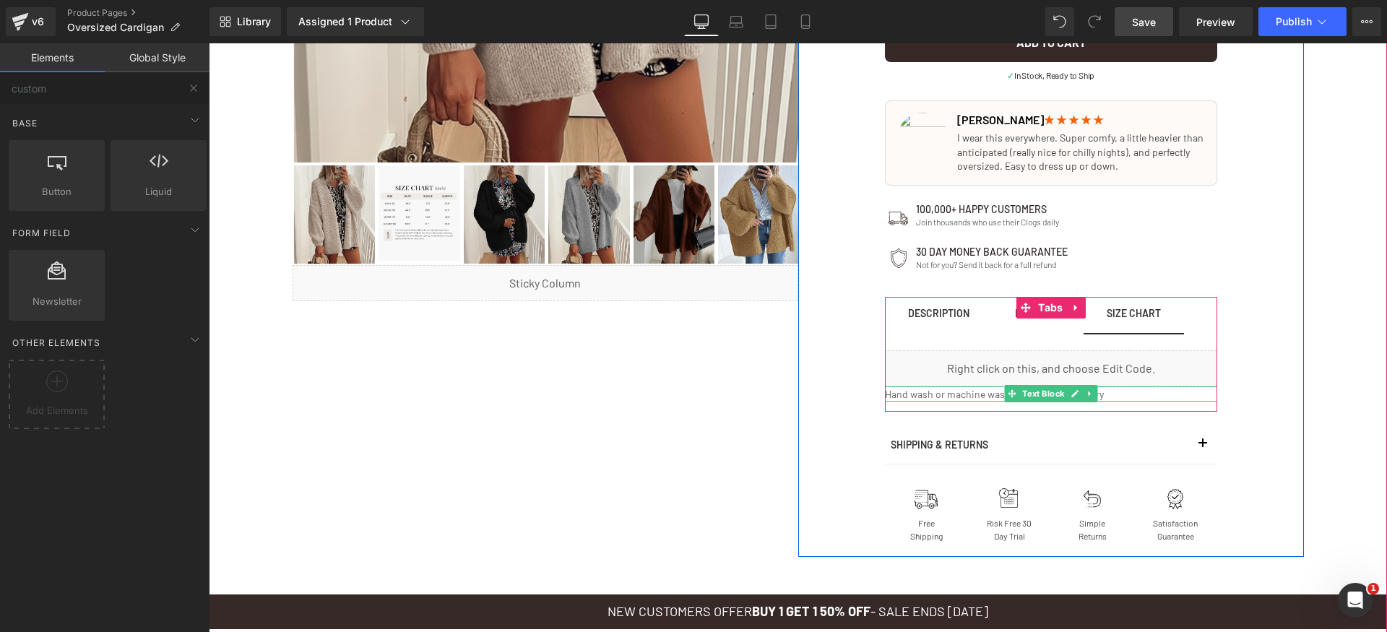
click at [1090, 396] on link at bounding box center [1089, 393] width 15 height 17
click at [1093, 394] on icon at bounding box center [1097, 394] width 8 height 8
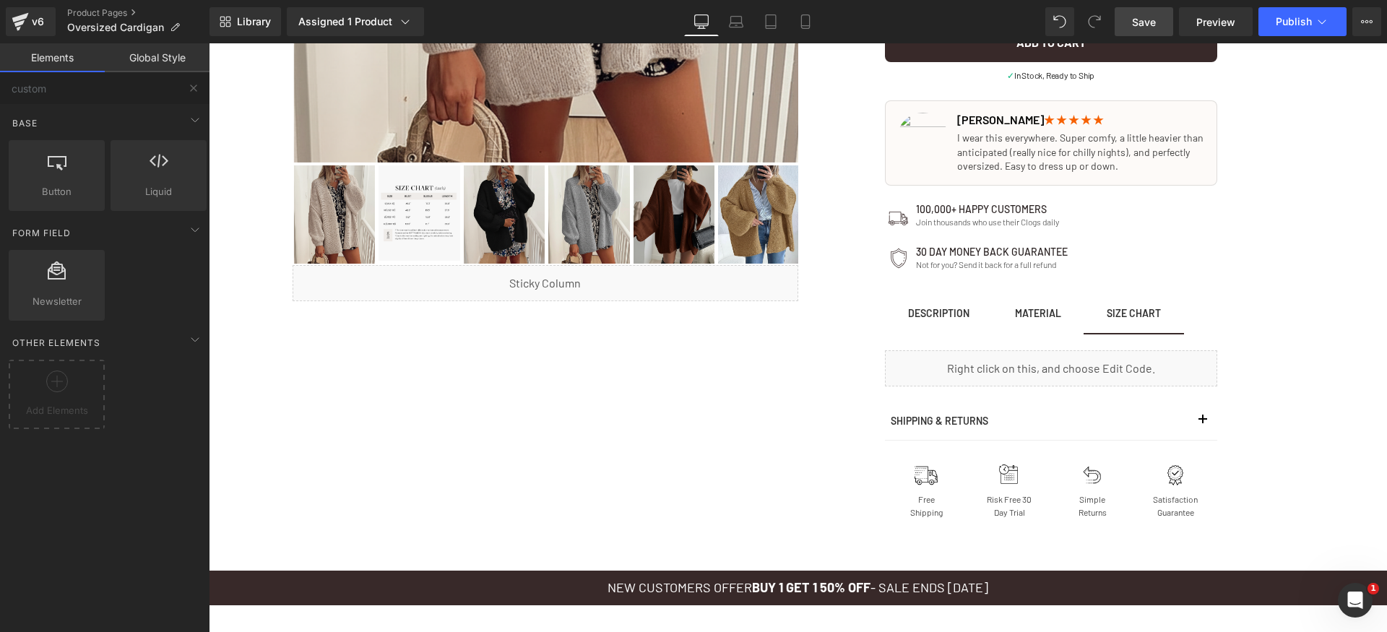
click at [1157, 23] on link "Save" at bounding box center [1144, 21] width 59 height 29
click at [807, 20] on icon at bounding box center [805, 21] width 14 height 14
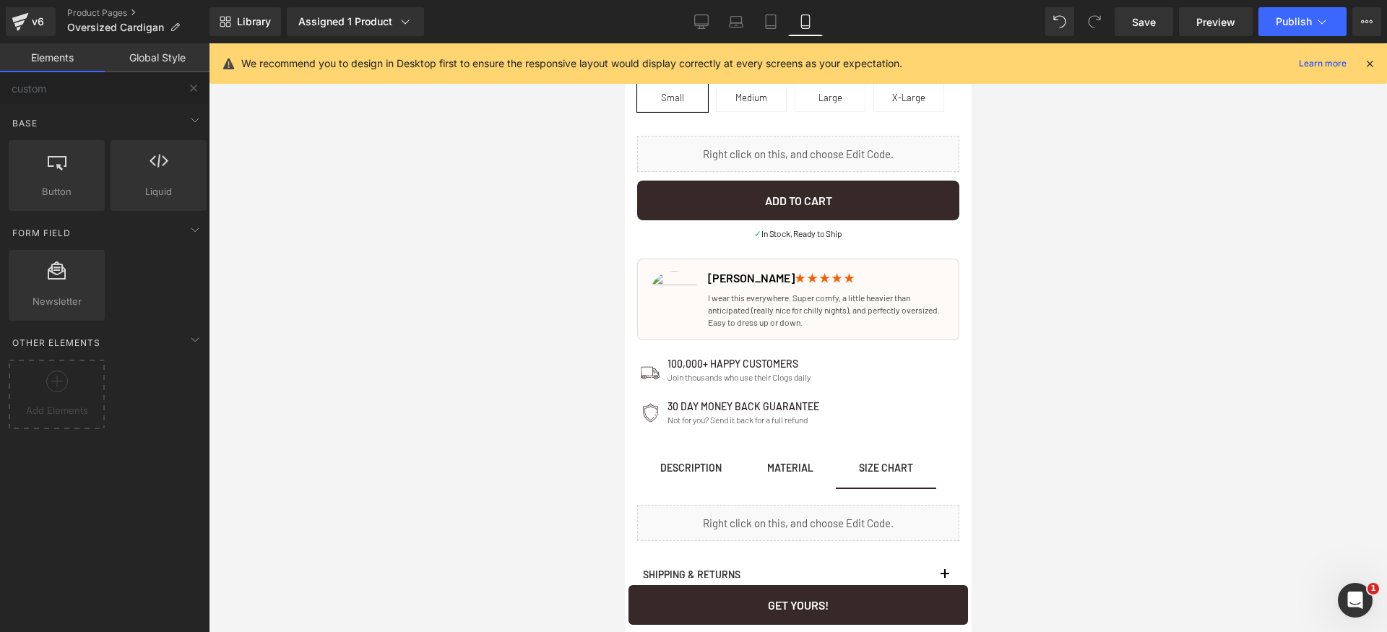
scroll to position [944, 0]
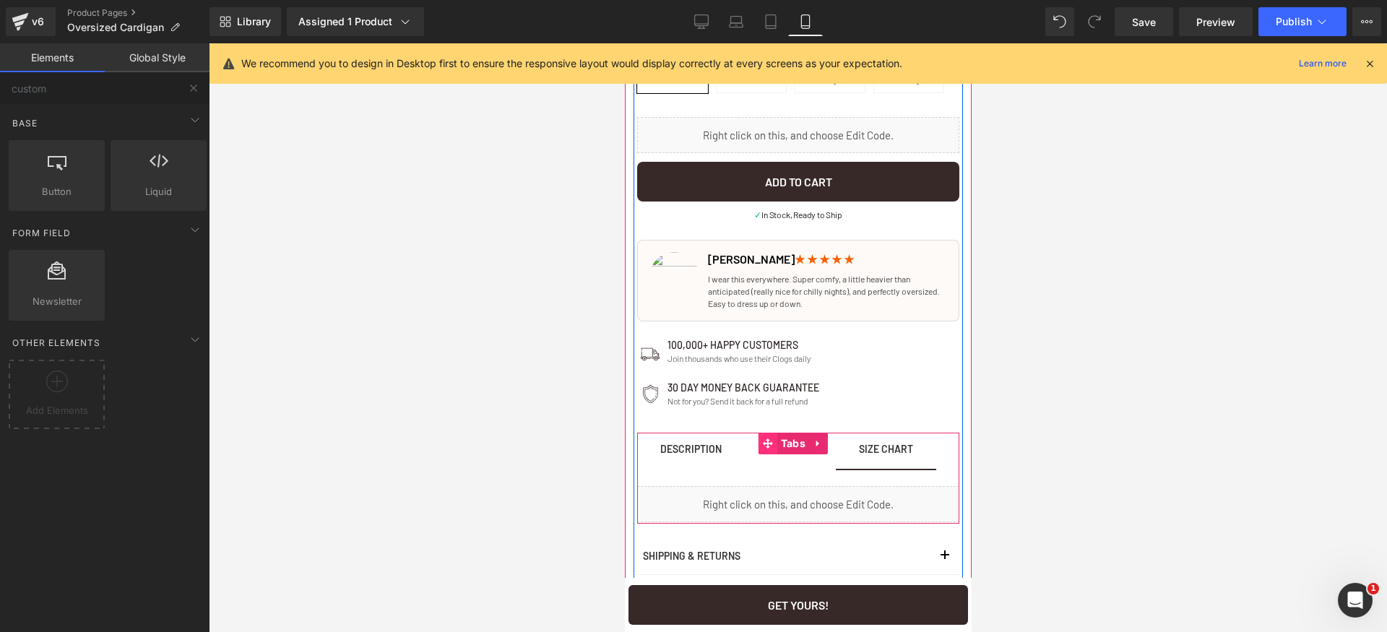
click at [772, 442] on span at bounding box center [767, 444] width 19 height 22
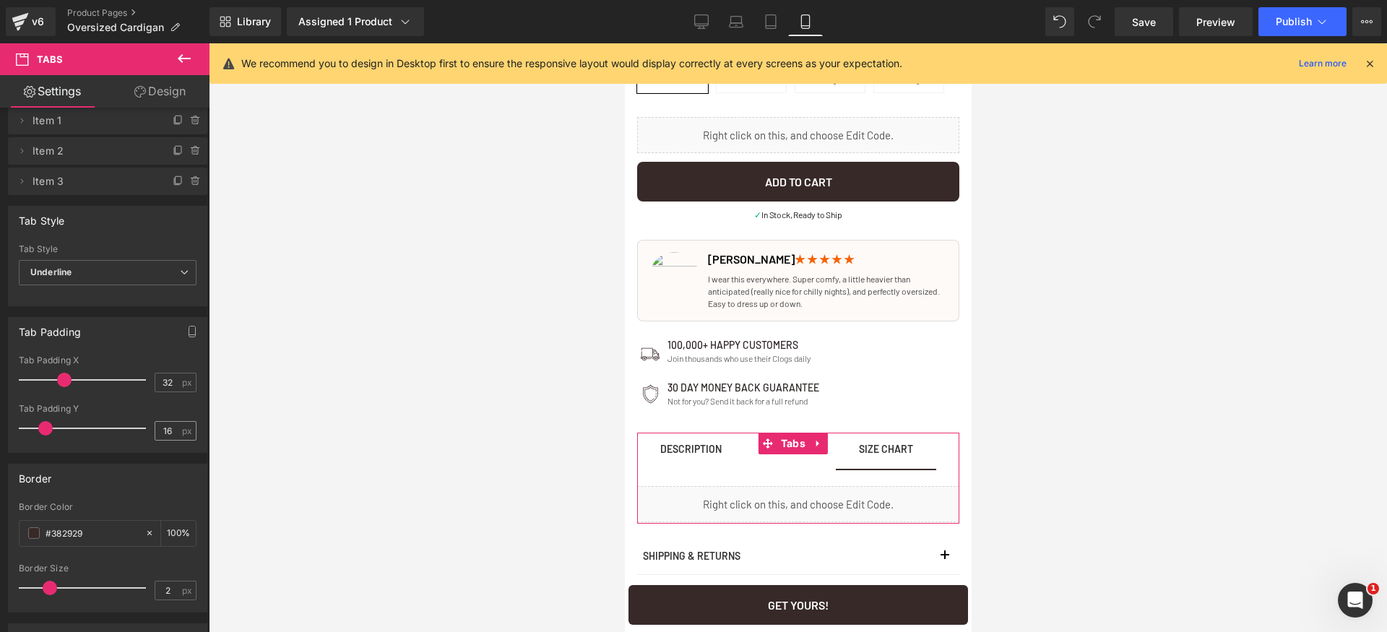
scroll to position [1, 0]
click at [170, 383] on input "32" at bounding box center [167, 383] width 25 height 18
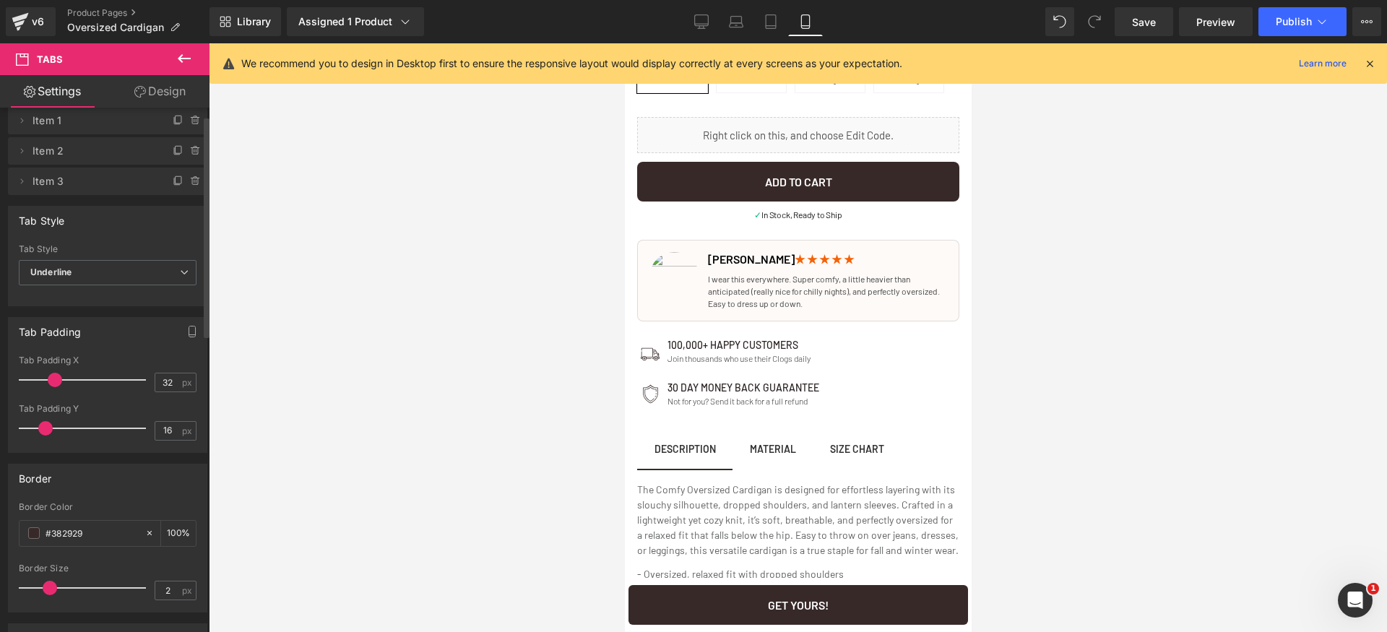
drag, startPoint x: 66, startPoint y: 382, endPoint x: 57, endPoint y: 384, distance: 8.9
click at [57, 384] on span at bounding box center [55, 380] width 14 height 14
click at [1163, 29] on link "Save" at bounding box center [1144, 21] width 59 height 29
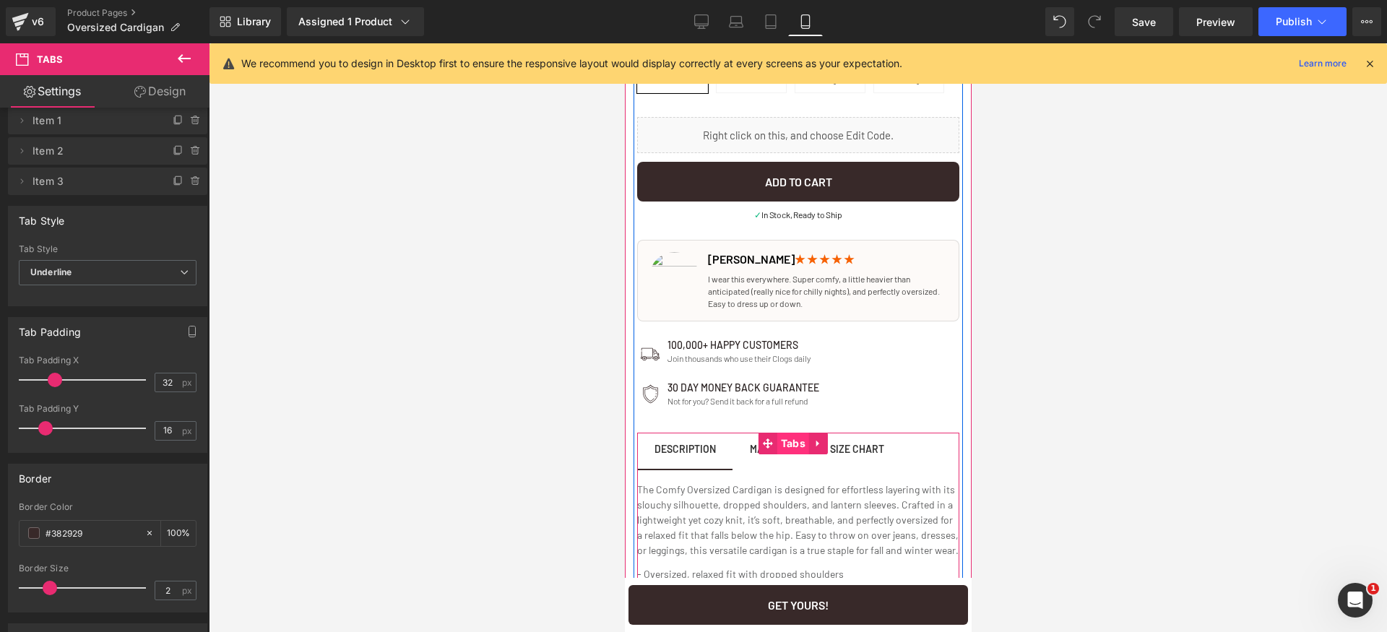
click at [791, 448] on span "Tabs" at bounding box center [793, 444] width 32 height 22
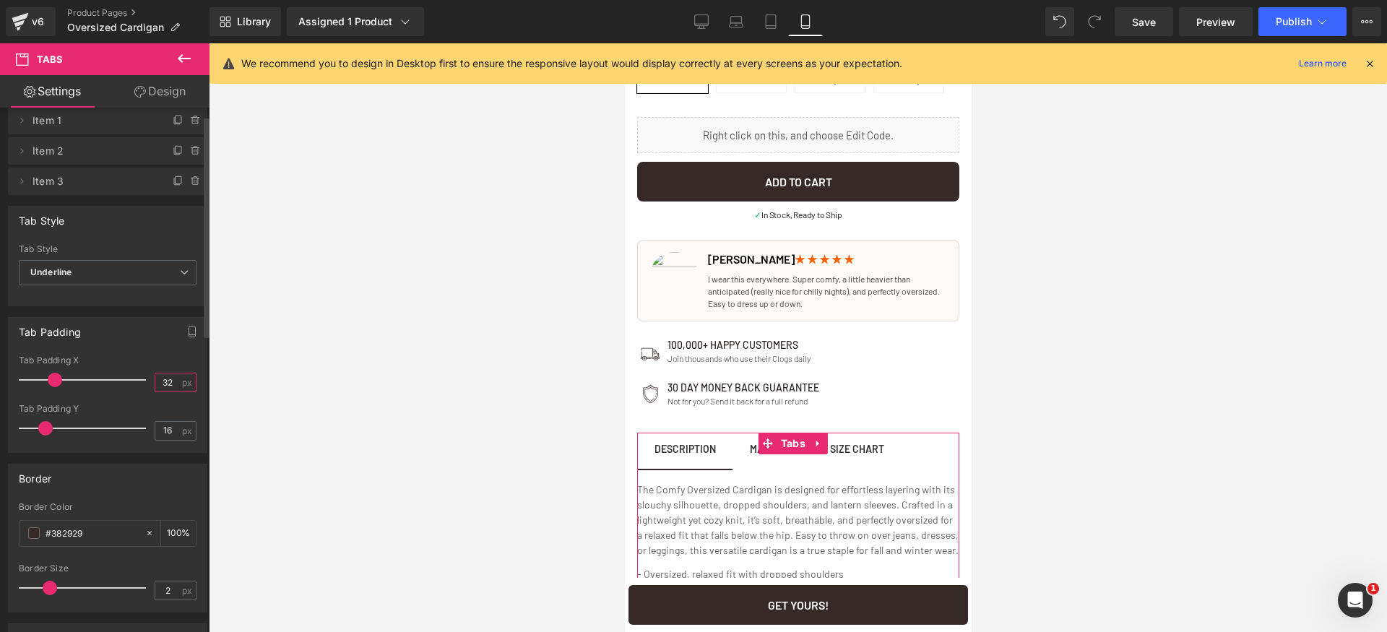
click at [164, 384] on input "32" at bounding box center [167, 383] width 25 height 18
type input "20"
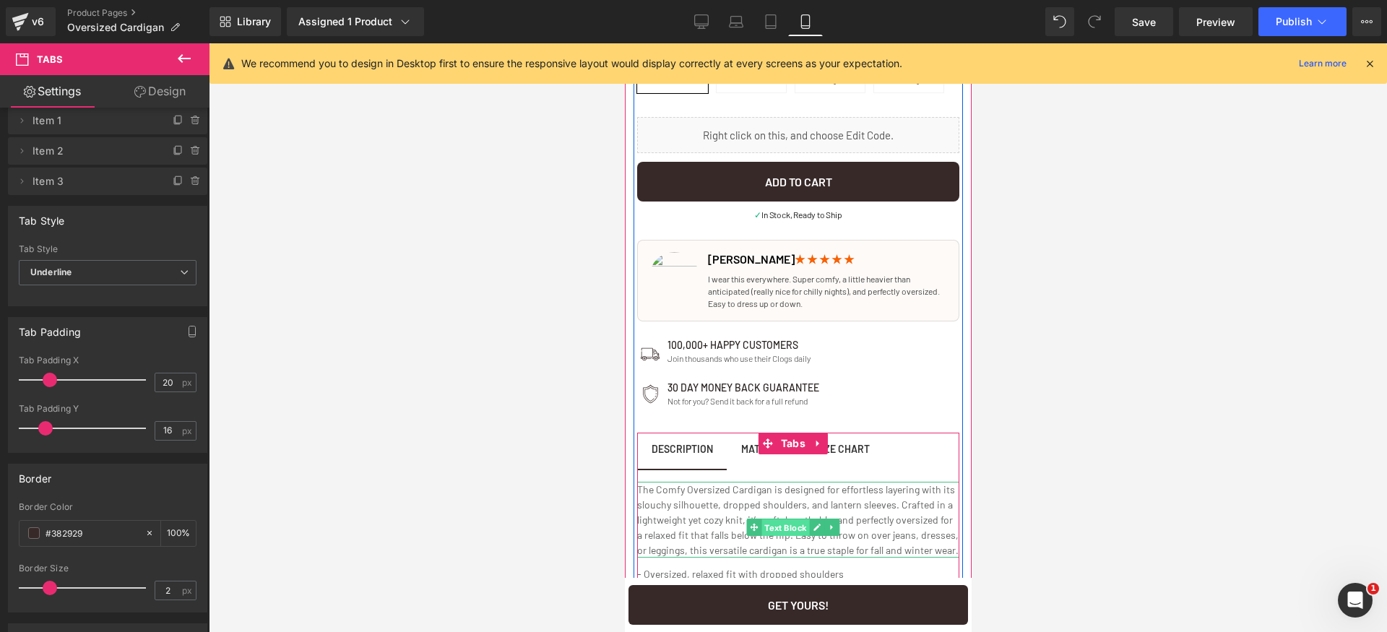
click at [777, 529] on span "Text Block" at bounding box center [785, 527] width 48 height 17
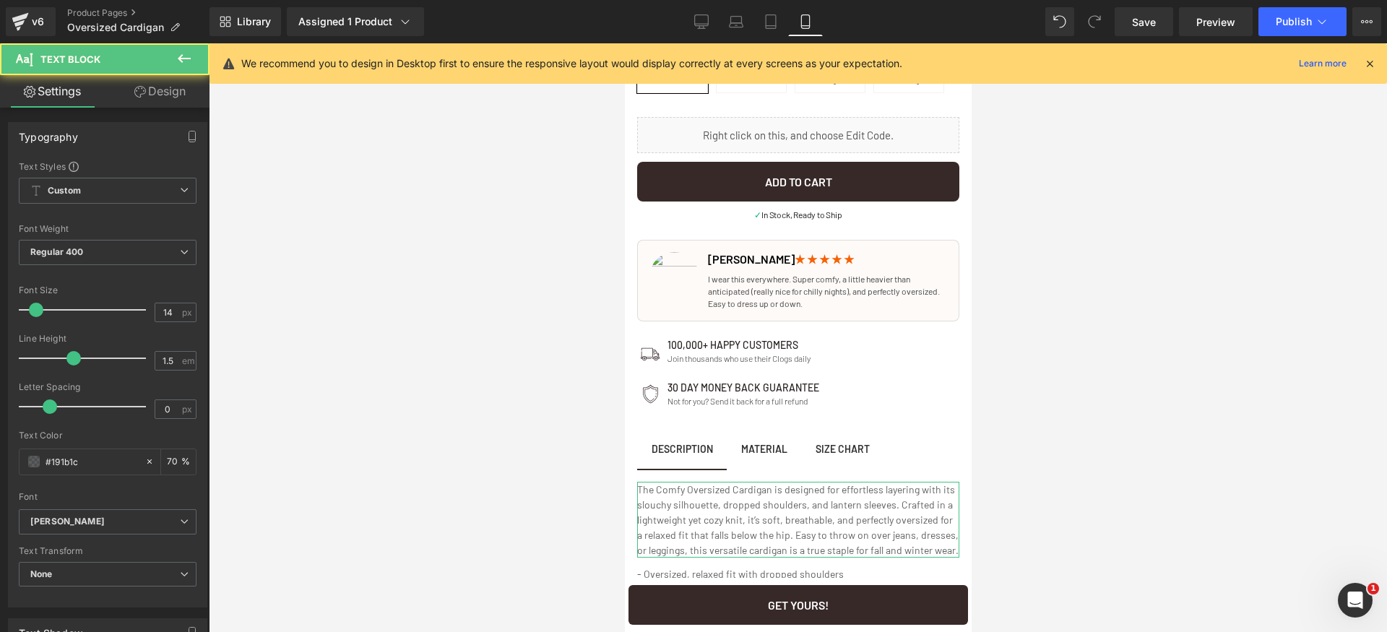
click at [165, 101] on link "Design" at bounding box center [160, 91] width 105 height 33
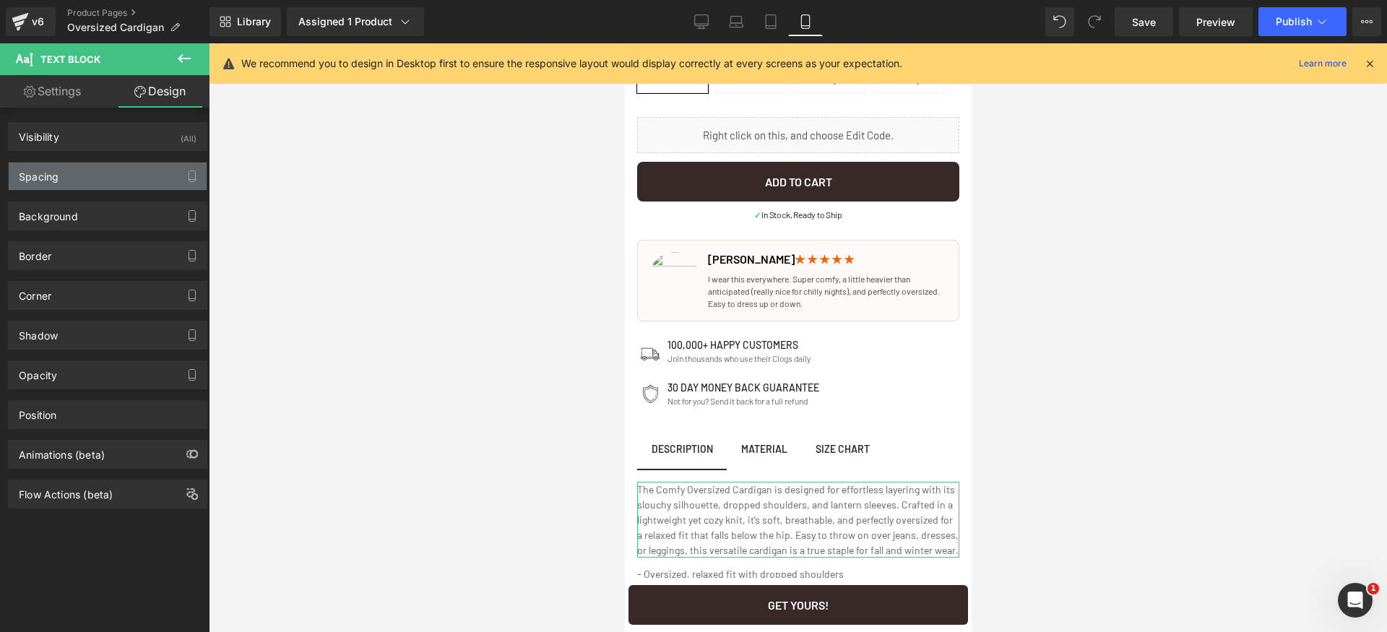
click at [98, 188] on div "Spacing" at bounding box center [108, 176] width 198 height 27
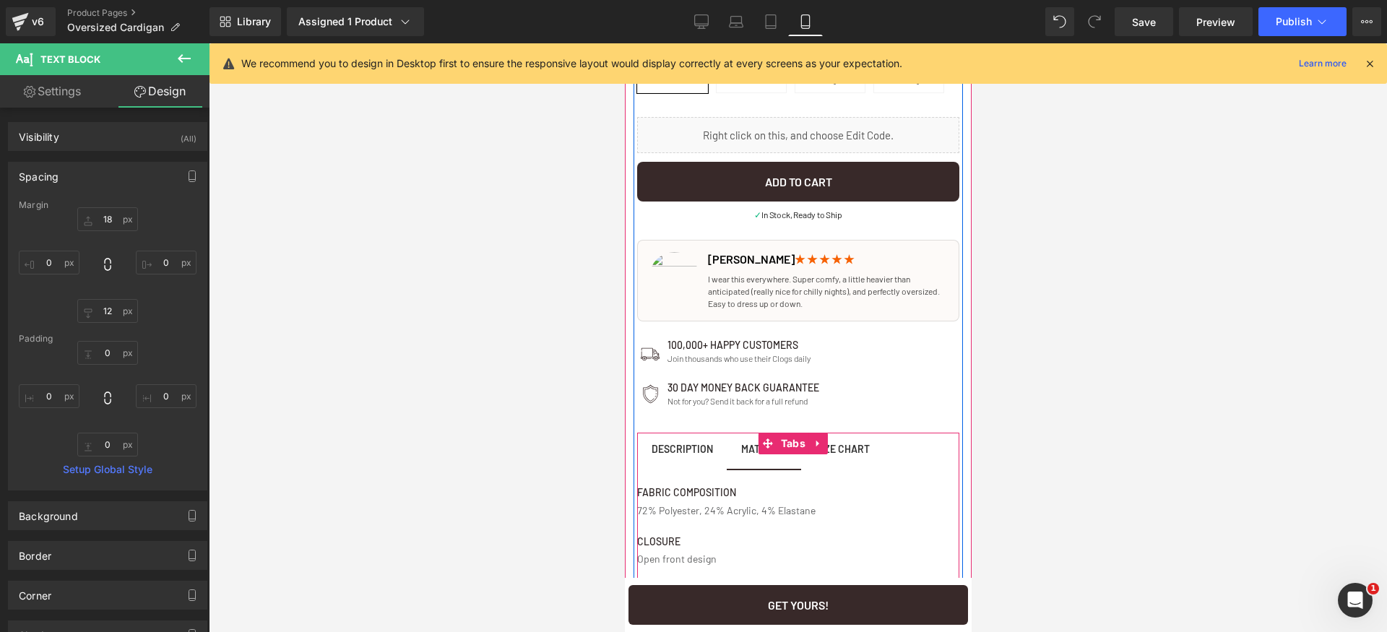
click at [749, 460] on span "MATERIAL Text Block" at bounding box center [763, 451] width 75 height 36
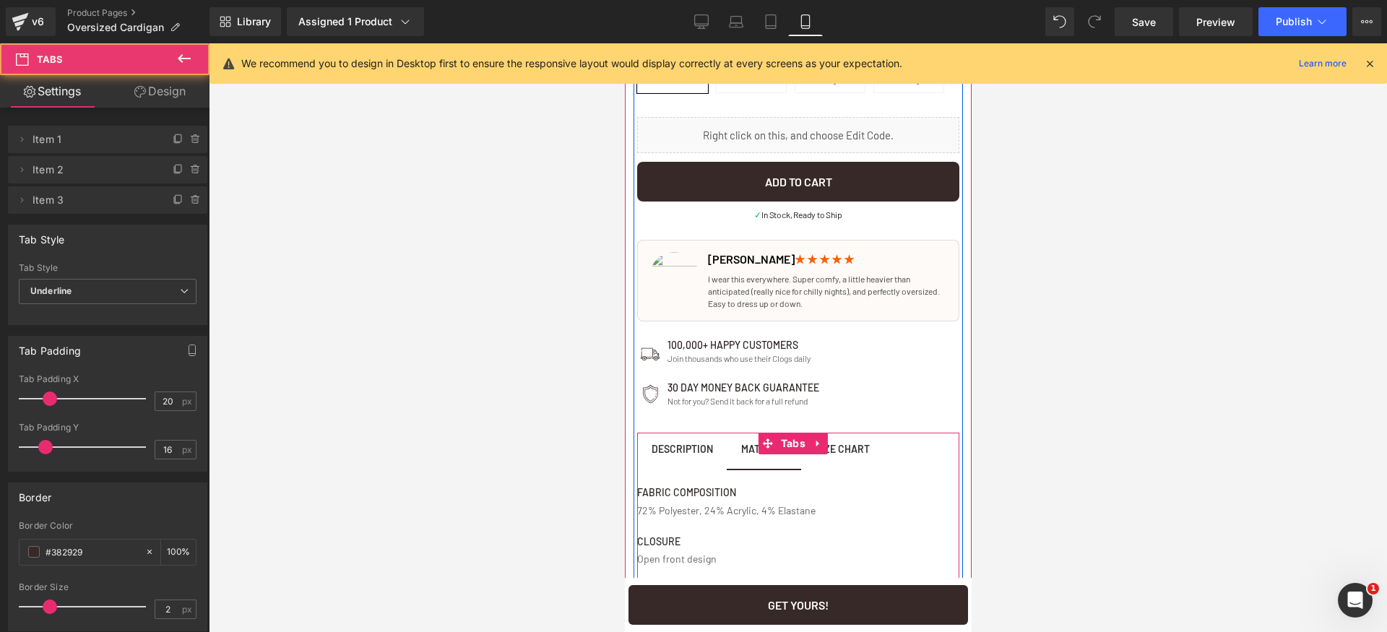
click at [847, 461] on span "Size Chart Text Block" at bounding box center [841, 451] width 83 height 36
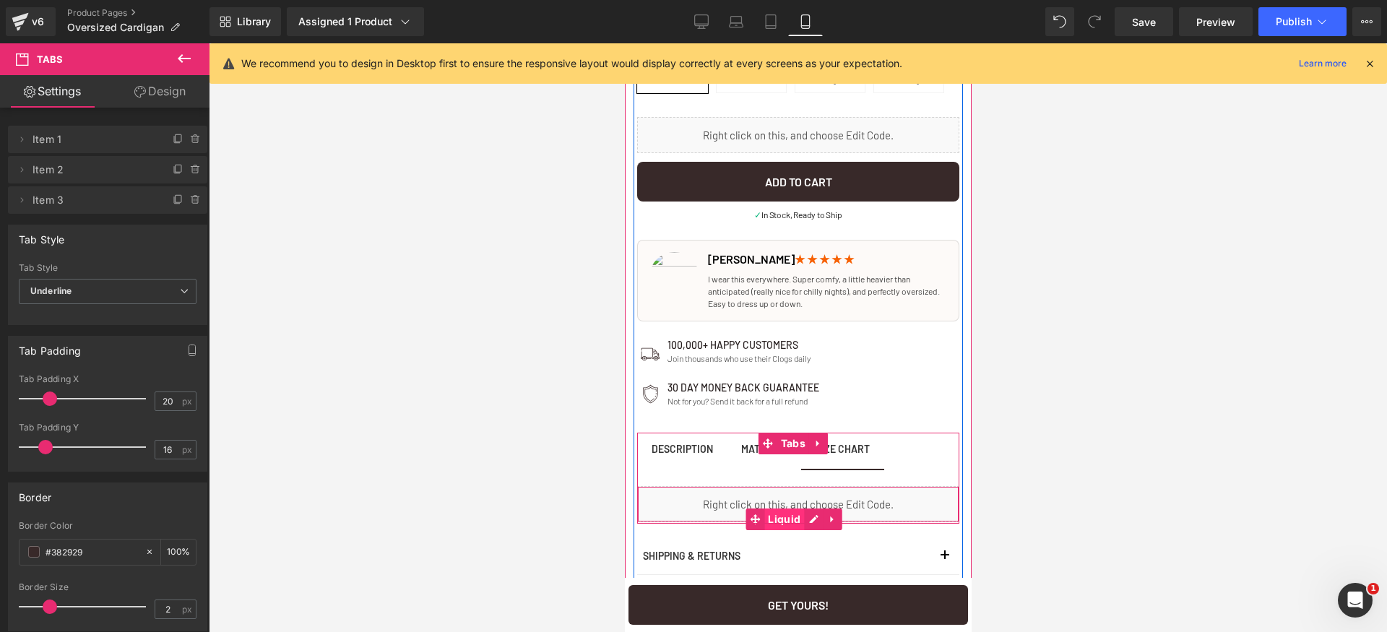
click at [784, 517] on span "Liquid" at bounding box center [784, 520] width 40 height 22
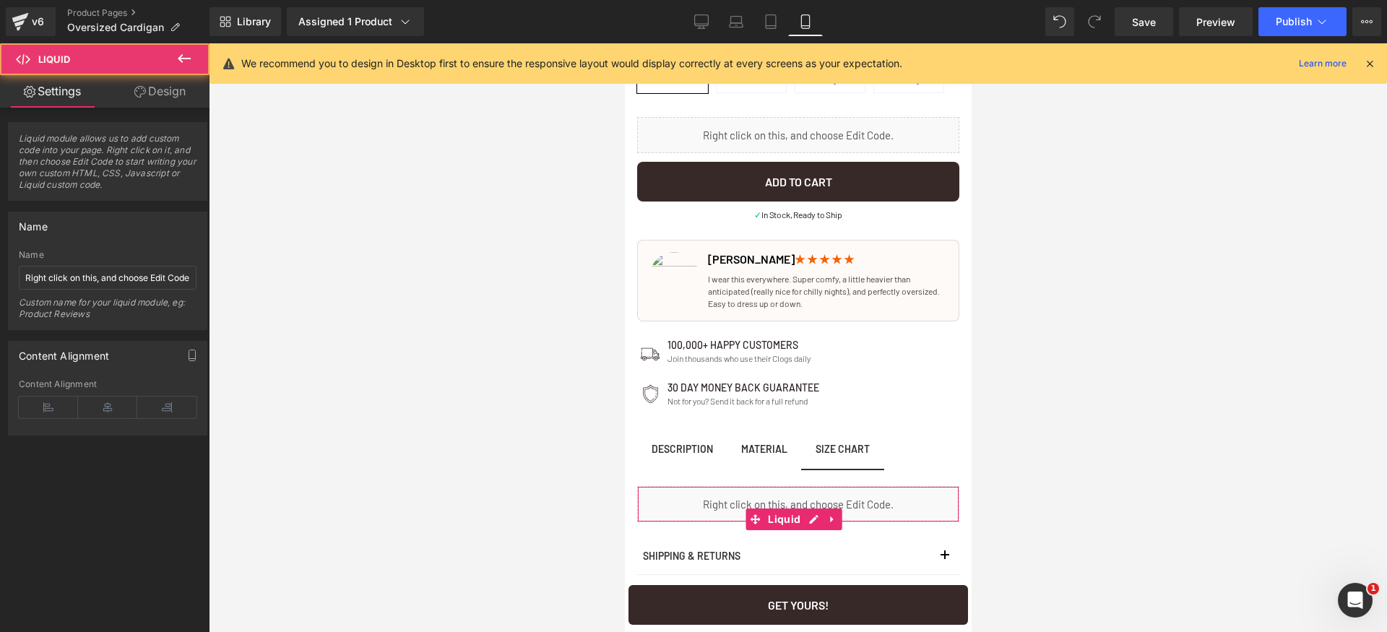
drag, startPoint x: 154, startPoint y: 96, endPoint x: 118, endPoint y: 175, distance: 86.3
click at [154, 98] on link "Design" at bounding box center [160, 91] width 105 height 33
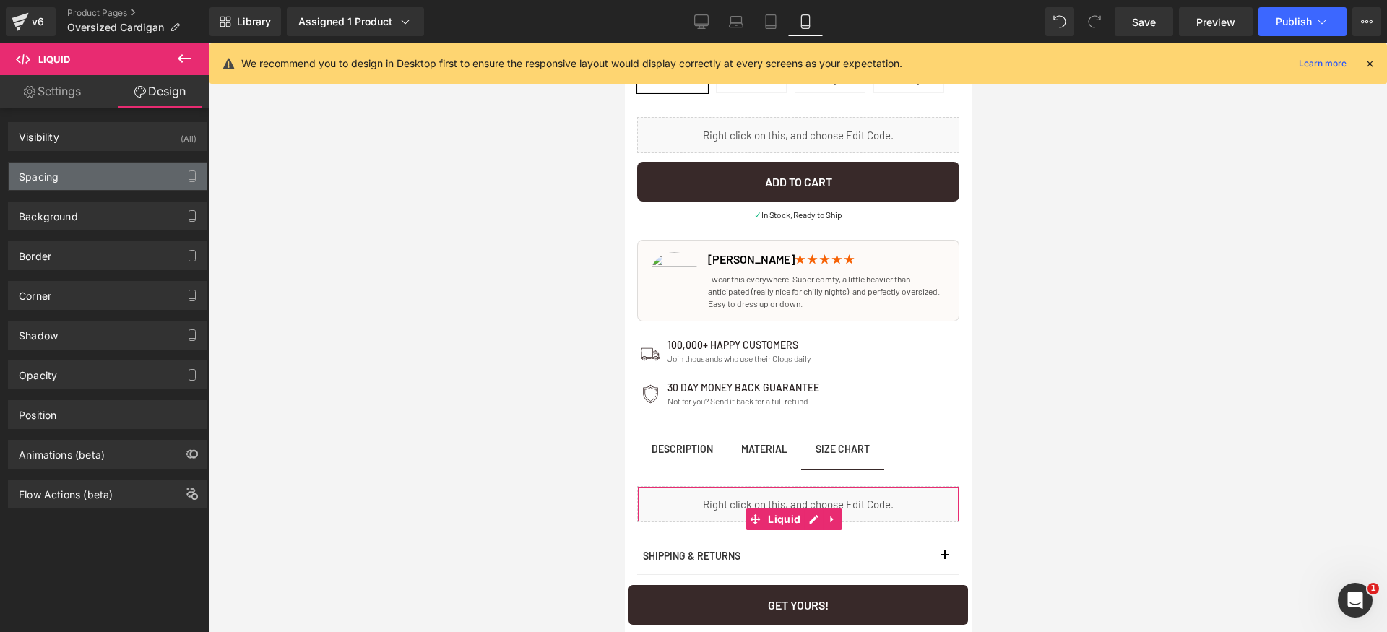
click at [109, 175] on div "Spacing" at bounding box center [108, 176] width 198 height 27
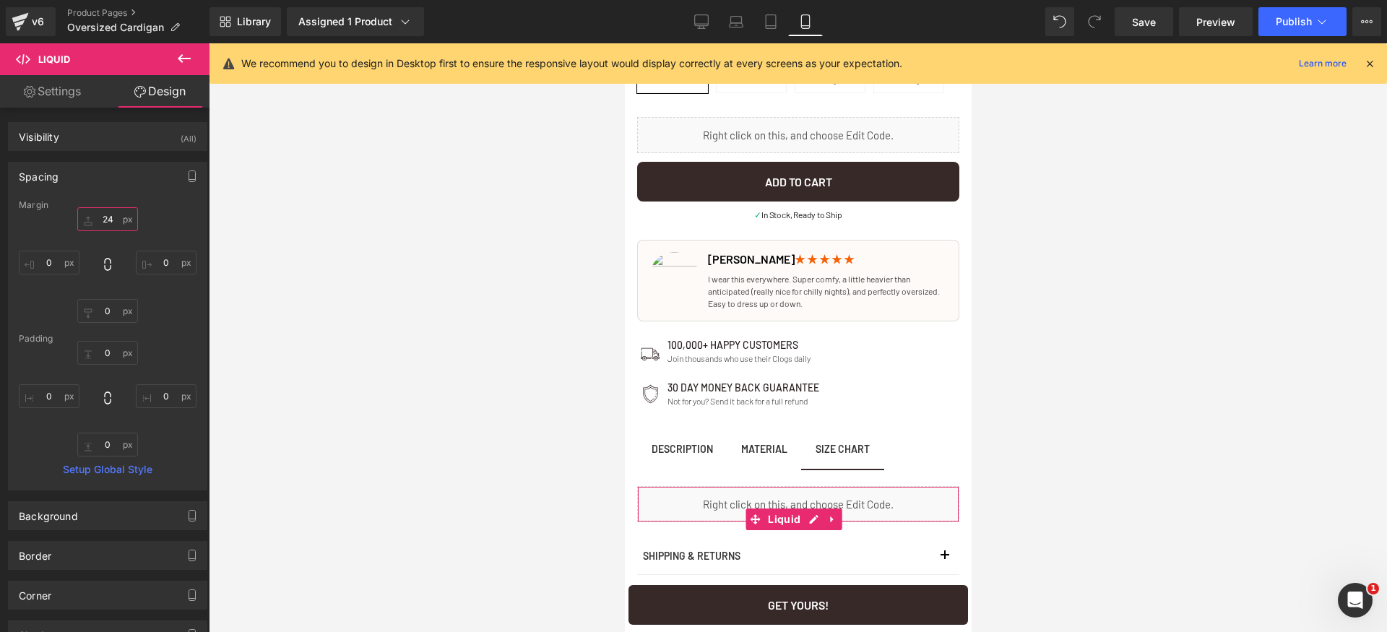
click at [105, 220] on input "24" at bounding box center [107, 219] width 61 height 24
type input "18"
click at [1154, 9] on link "Save" at bounding box center [1144, 21] width 59 height 29
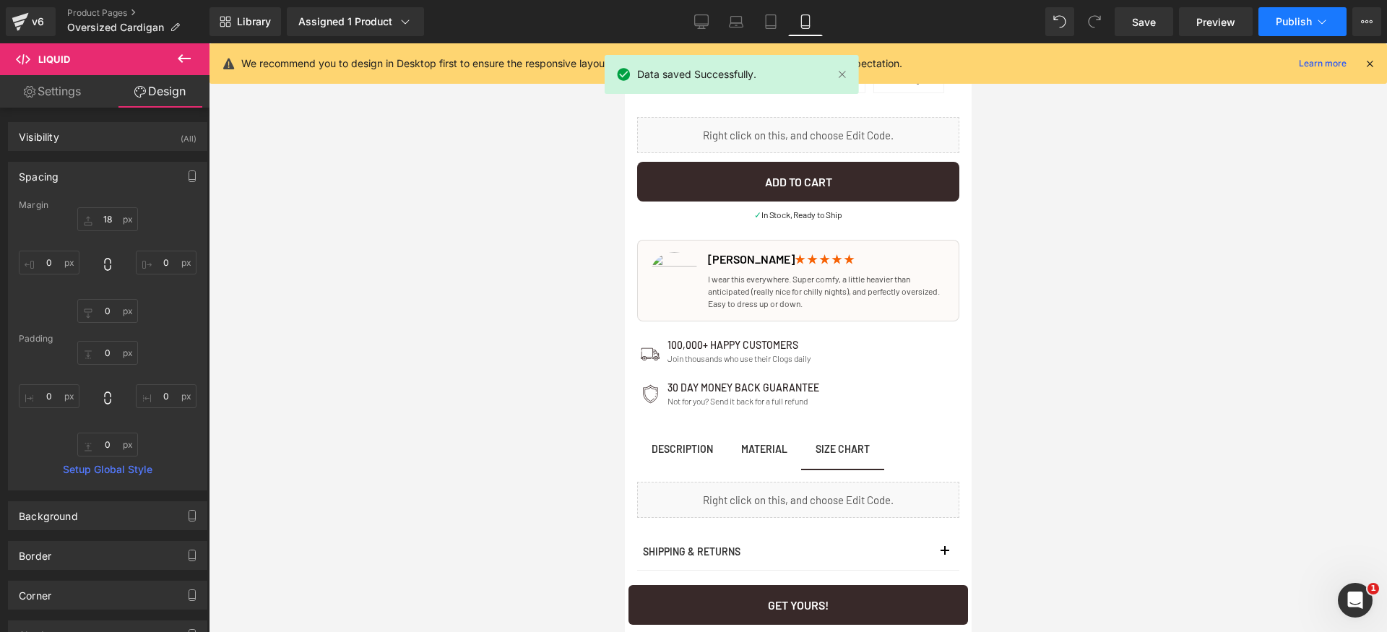
click at [1309, 17] on span "Publish" at bounding box center [1294, 22] width 36 height 12
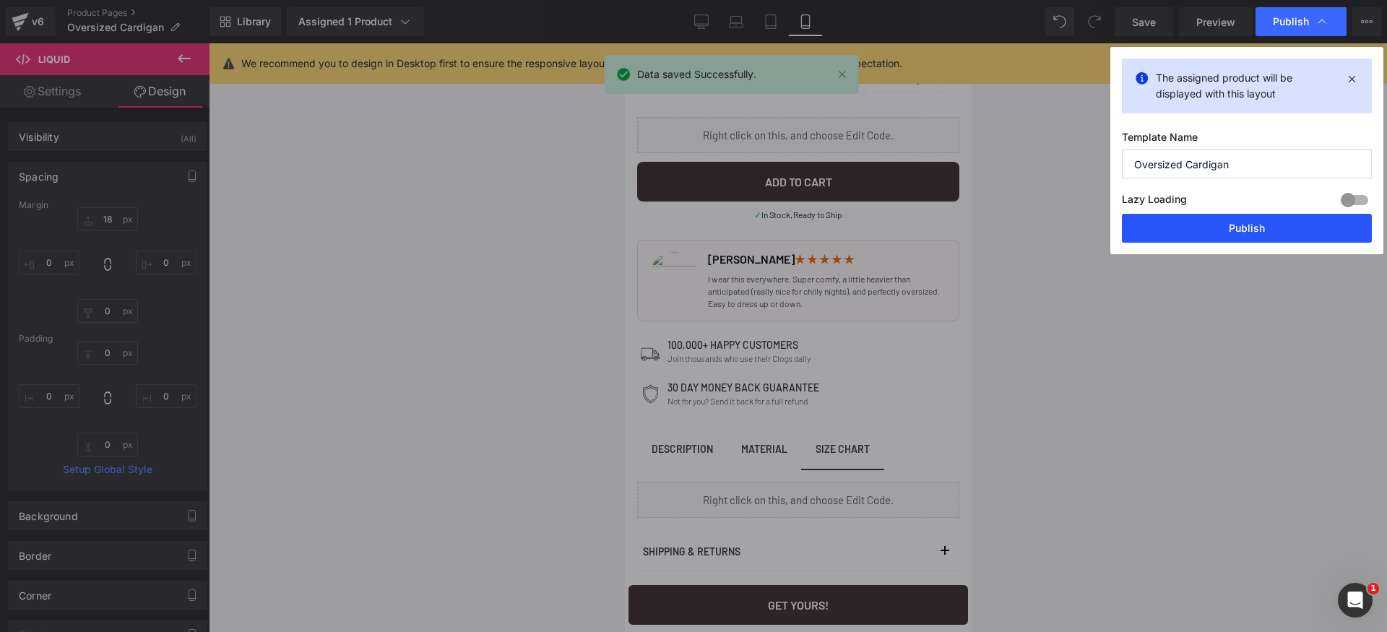
click at [1274, 222] on button "Publish" at bounding box center [1247, 228] width 250 height 29
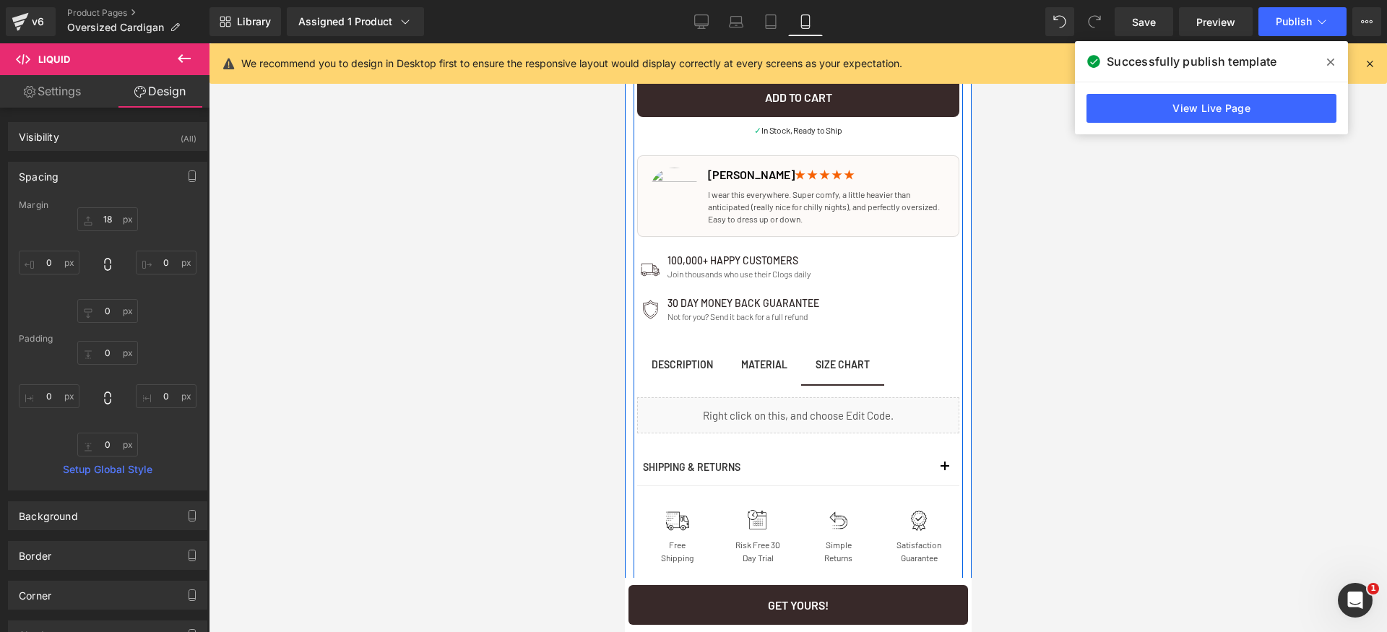
scroll to position [1103, 0]
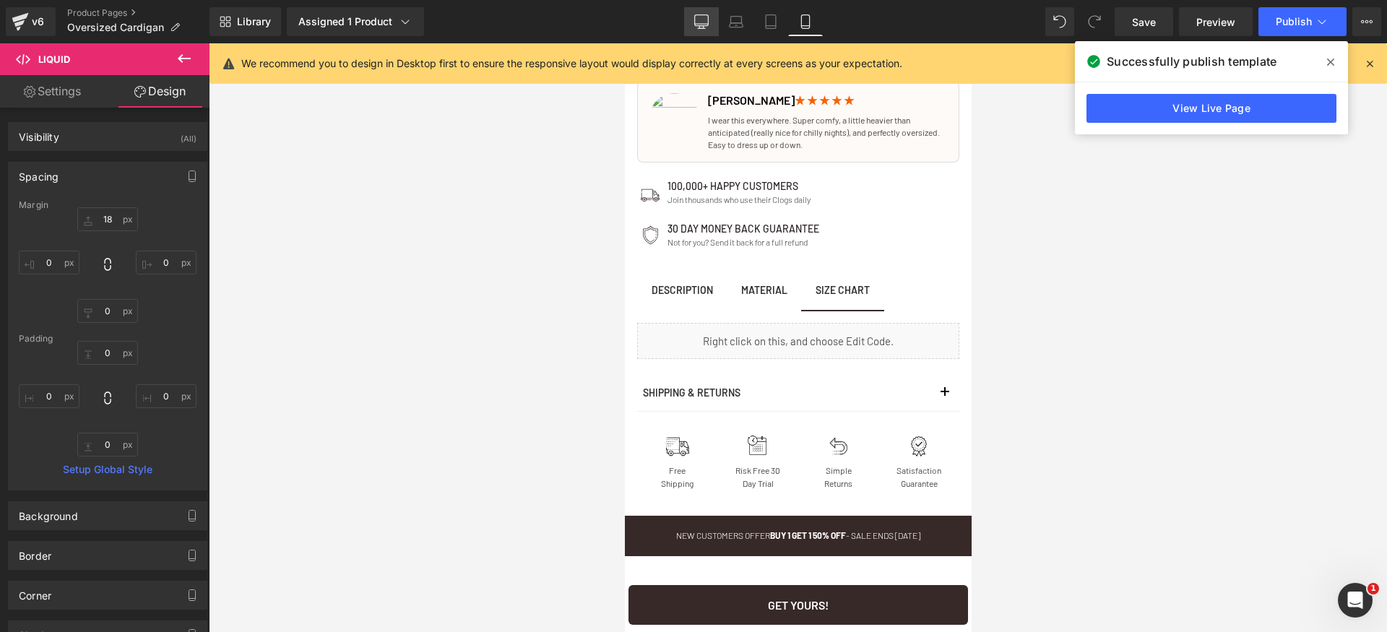
click at [711, 18] on link "Desktop" at bounding box center [701, 21] width 35 height 29
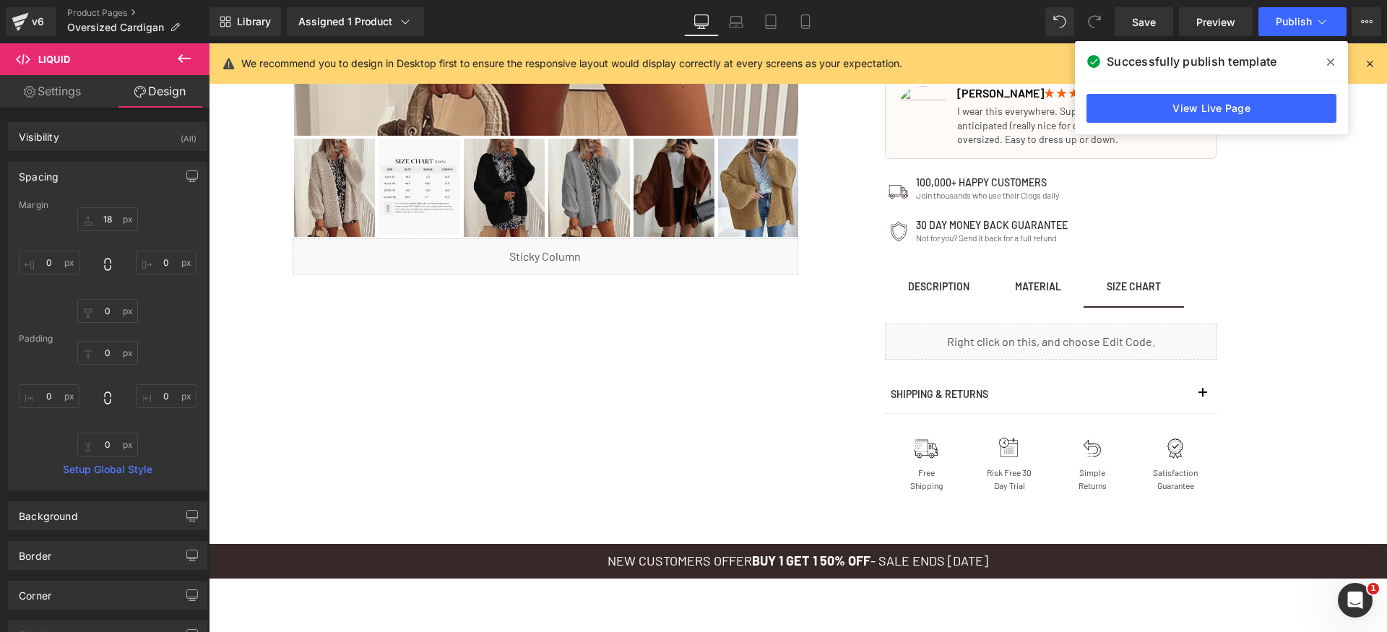
scroll to position [819, 0]
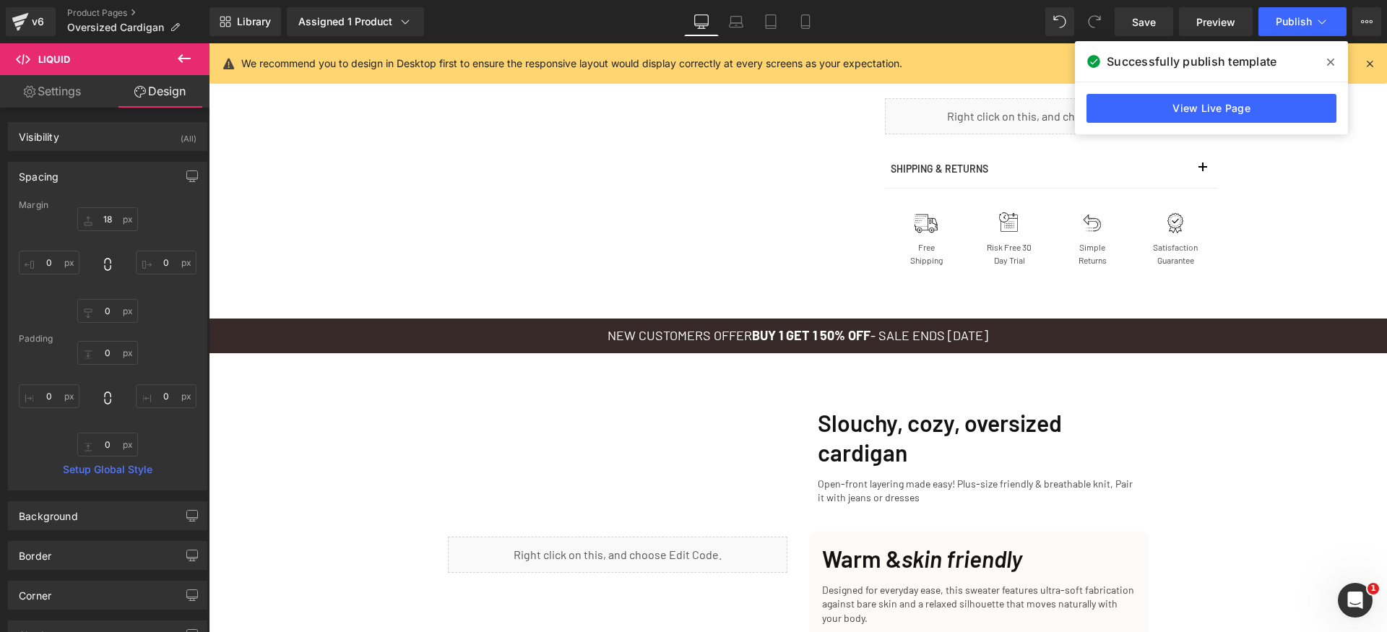
click at [1323, 59] on span at bounding box center [1330, 62] width 23 height 23
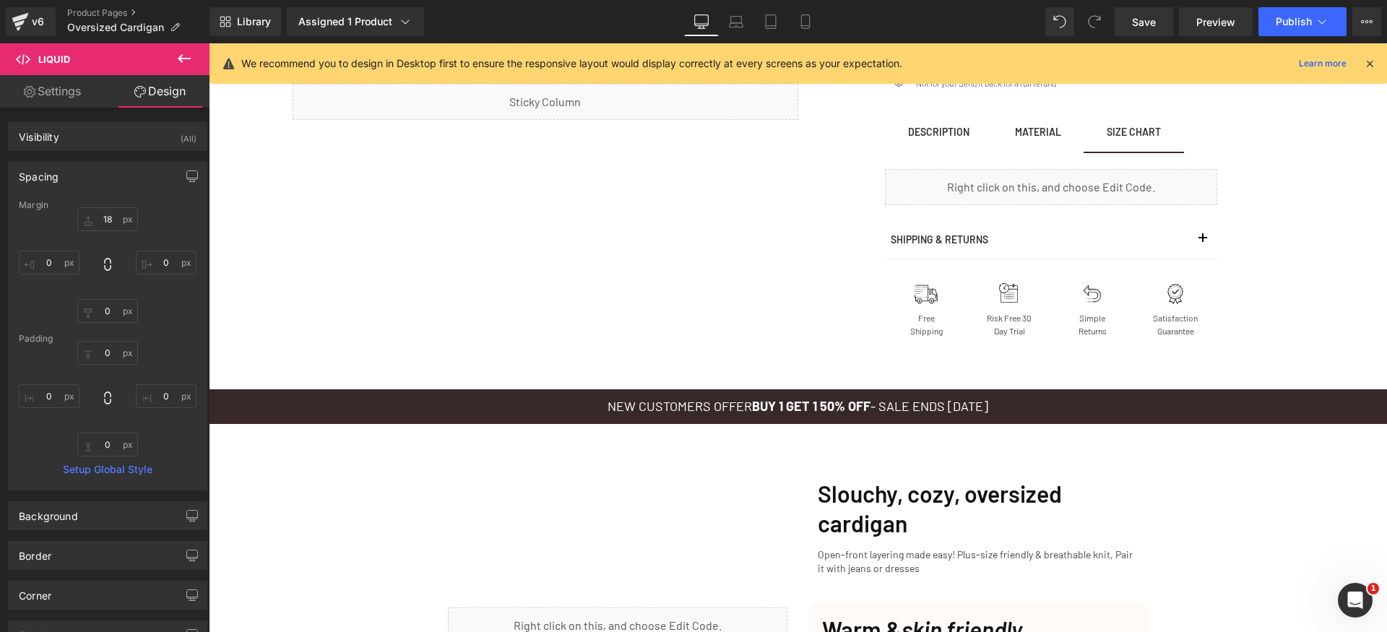
scroll to position [605, 0]
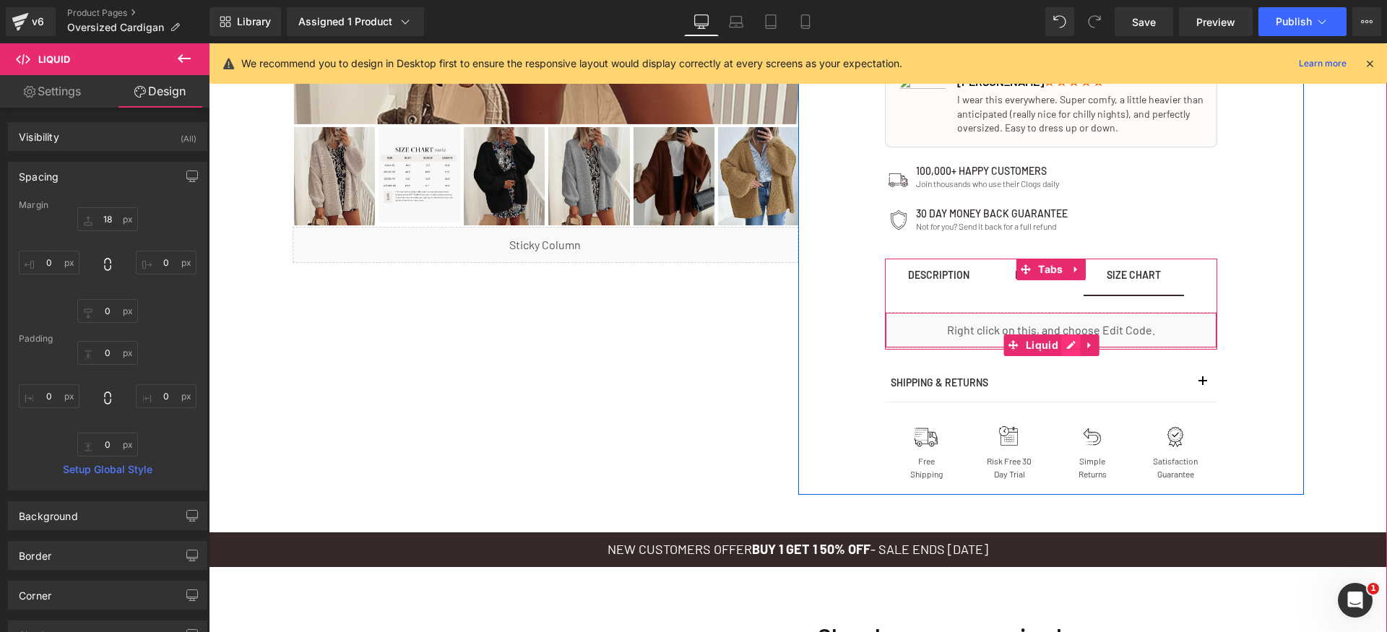
click at [1073, 340] on div "Liquid" at bounding box center [1051, 330] width 332 height 36
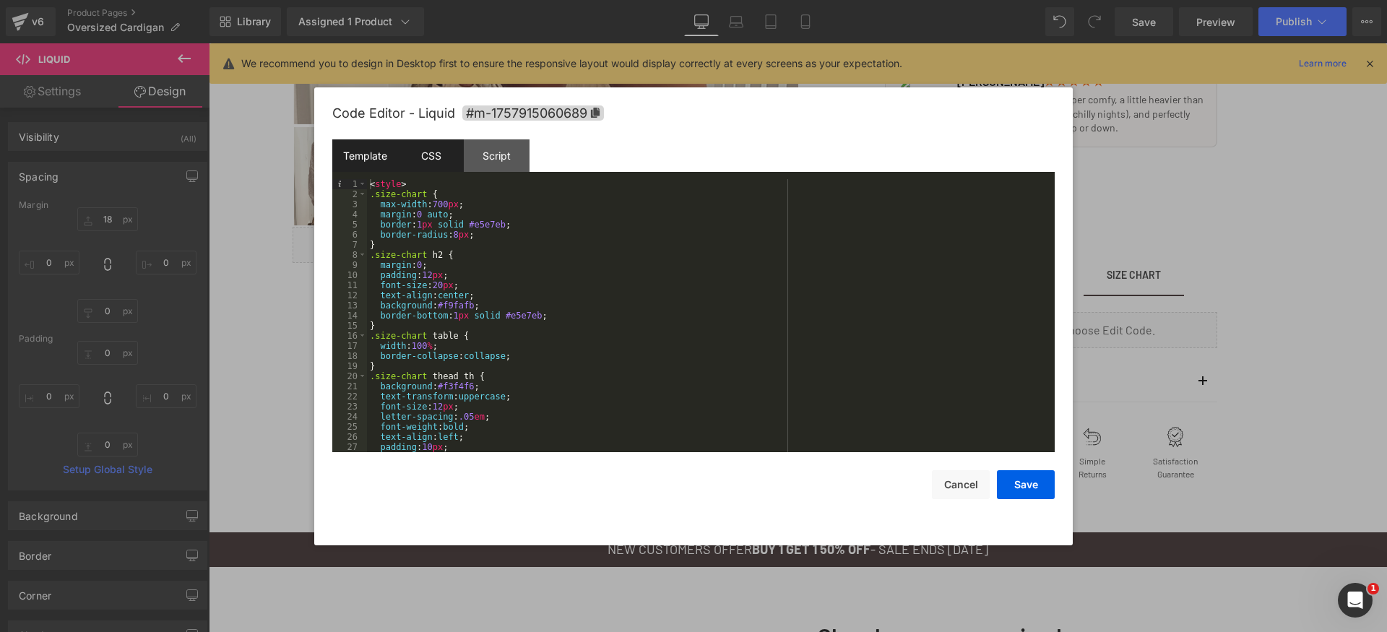
click at [423, 159] on div "CSS" at bounding box center [431, 155] width 66 height 33
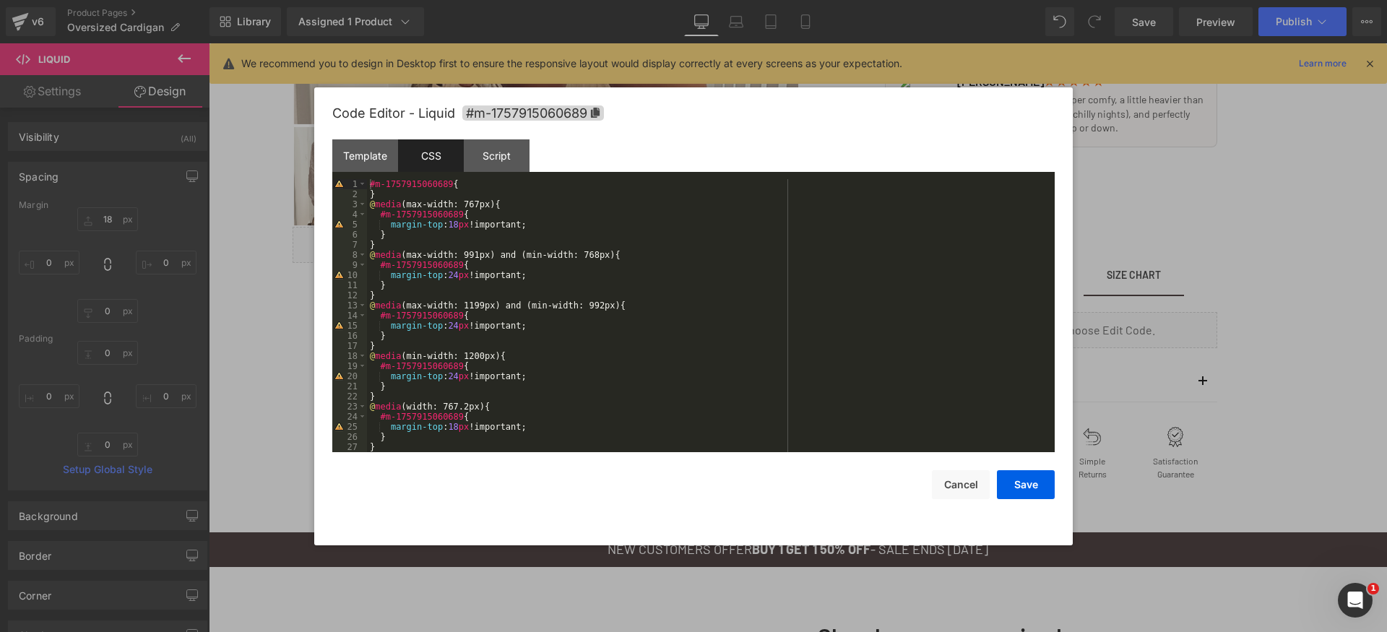
scroll to position [10, 0]
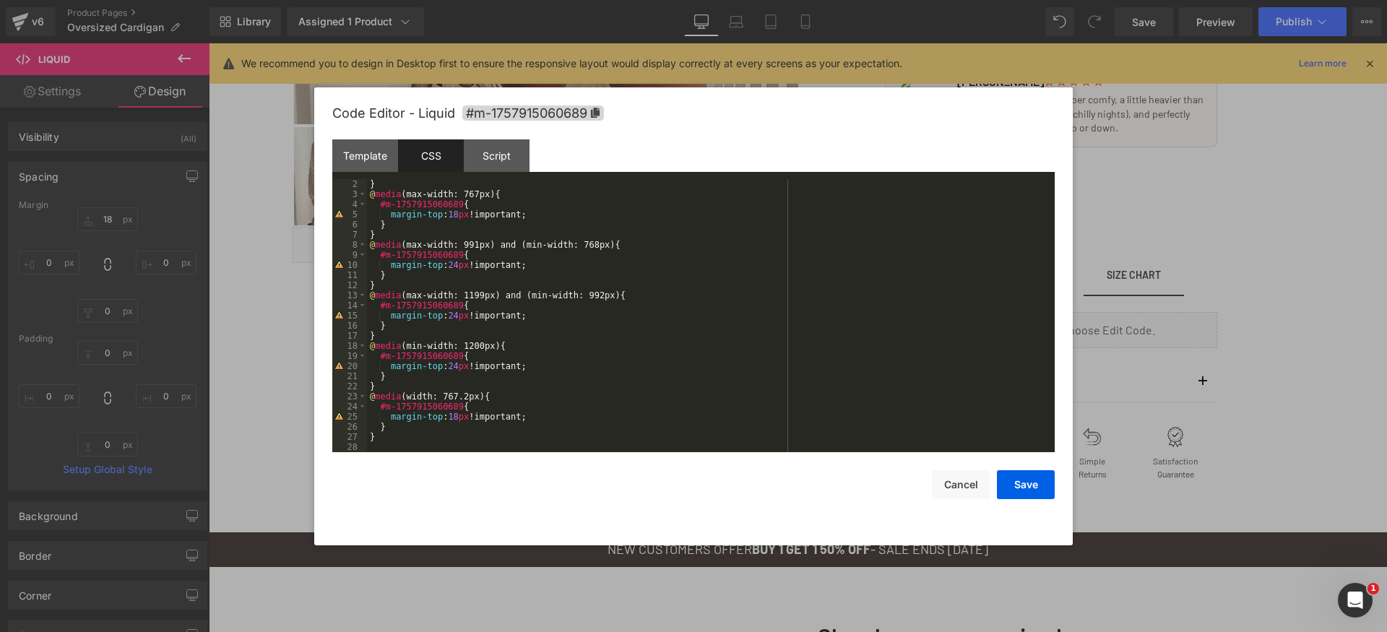
click at [654, 424] on div "} @ media (max-width: 767px) { #m-1757915060689 { margin-top : 18 px !important…" at bounding box center [708, 325] width 682 height 293
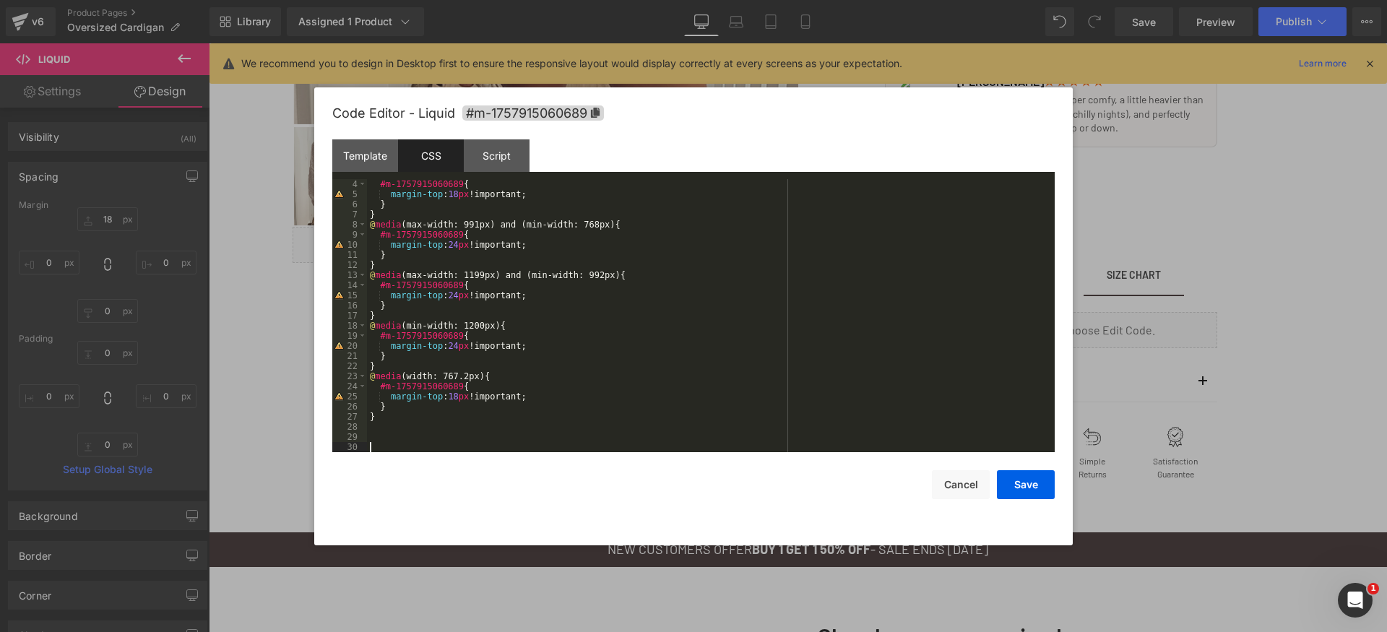
scroll to position [111, 0]
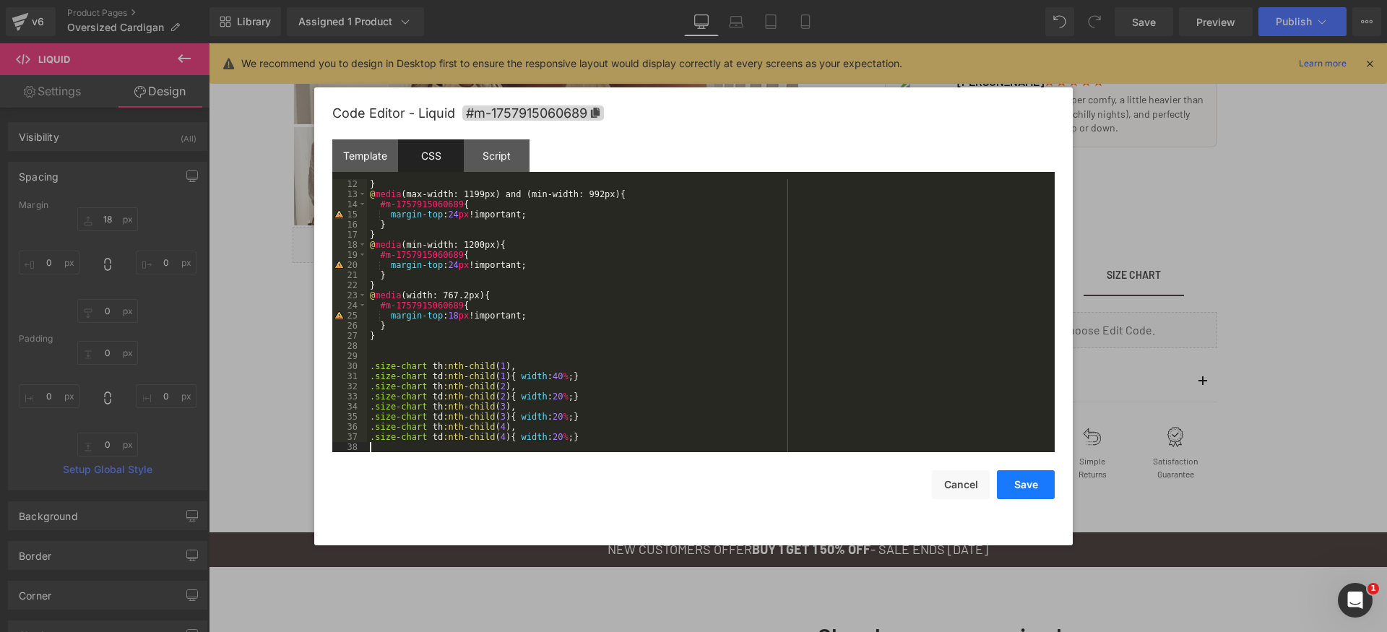
click at [1021, 483] on button "Save" at bounding box center [1026, 484] width 58 height 29
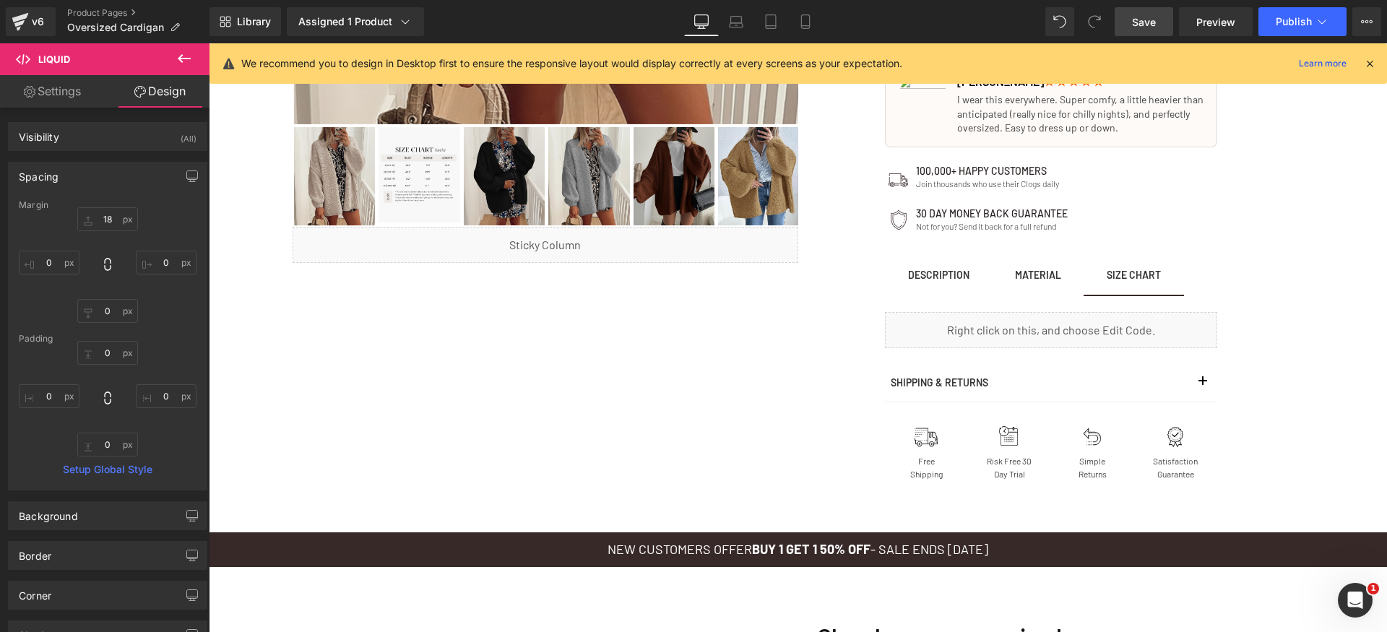
click at [1155, 24] on span "Save" at bounding box center [1144, 21] width 24 height 15
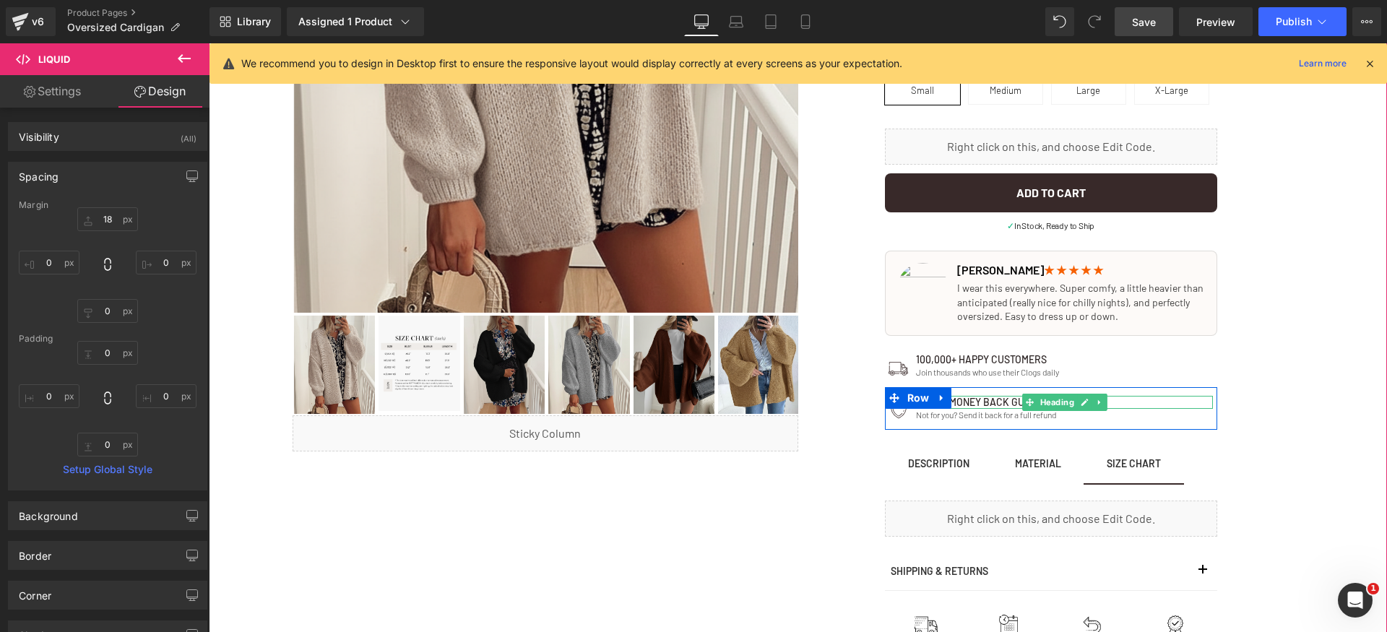
scroll to position [486, 0]
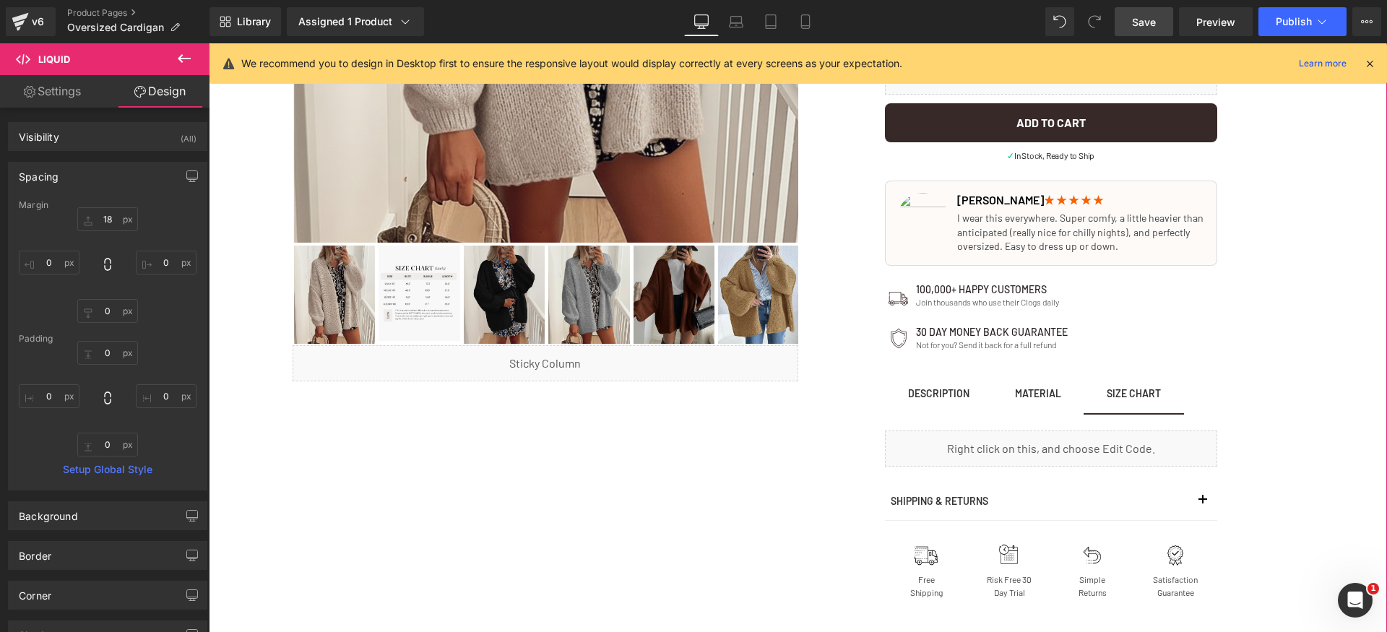
click at [1074, 449] on div "Liquid" at bounding box center [1051, 449] width 332 height 36
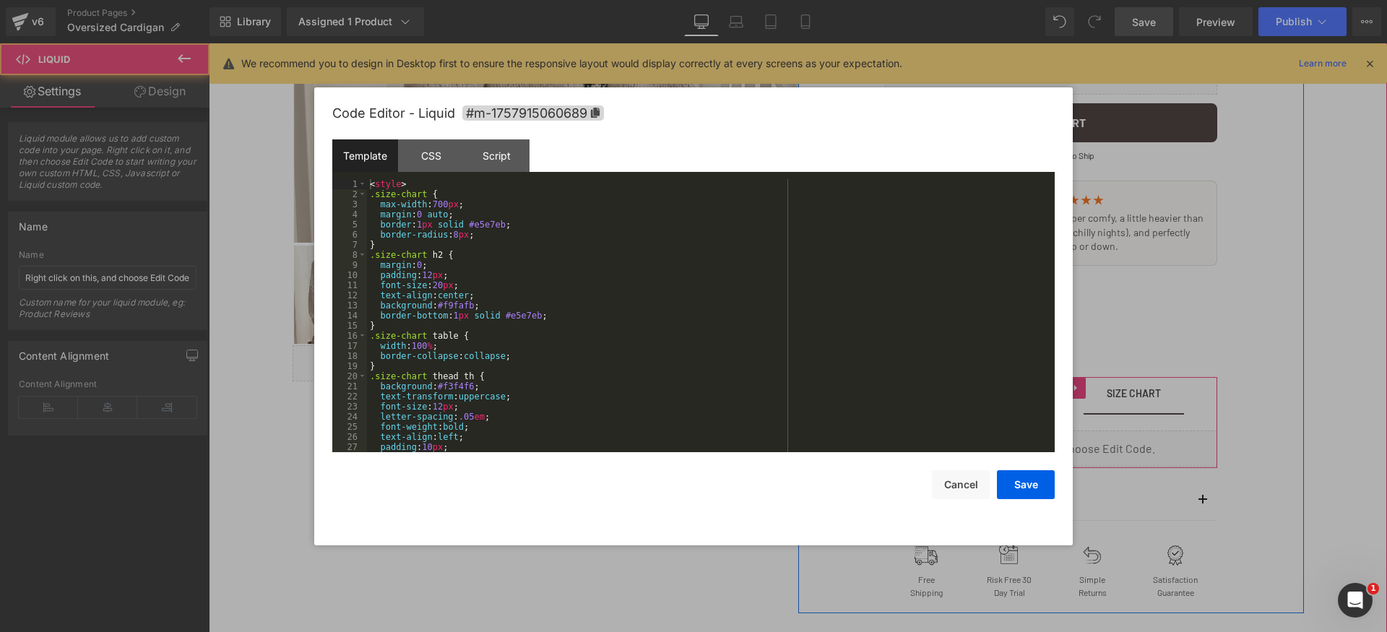
drag, startPoint x: 1060, startPoint y: 458, endPoint x: 1263, endPoint y: 497, distance: 206.7
click at [1060, 458] on div "Liquid" at bounding box center [1051, 449] width 332 height 36
click at [413, 157] on div "CSS" at bounding box center [431, 155] width 66 height 33
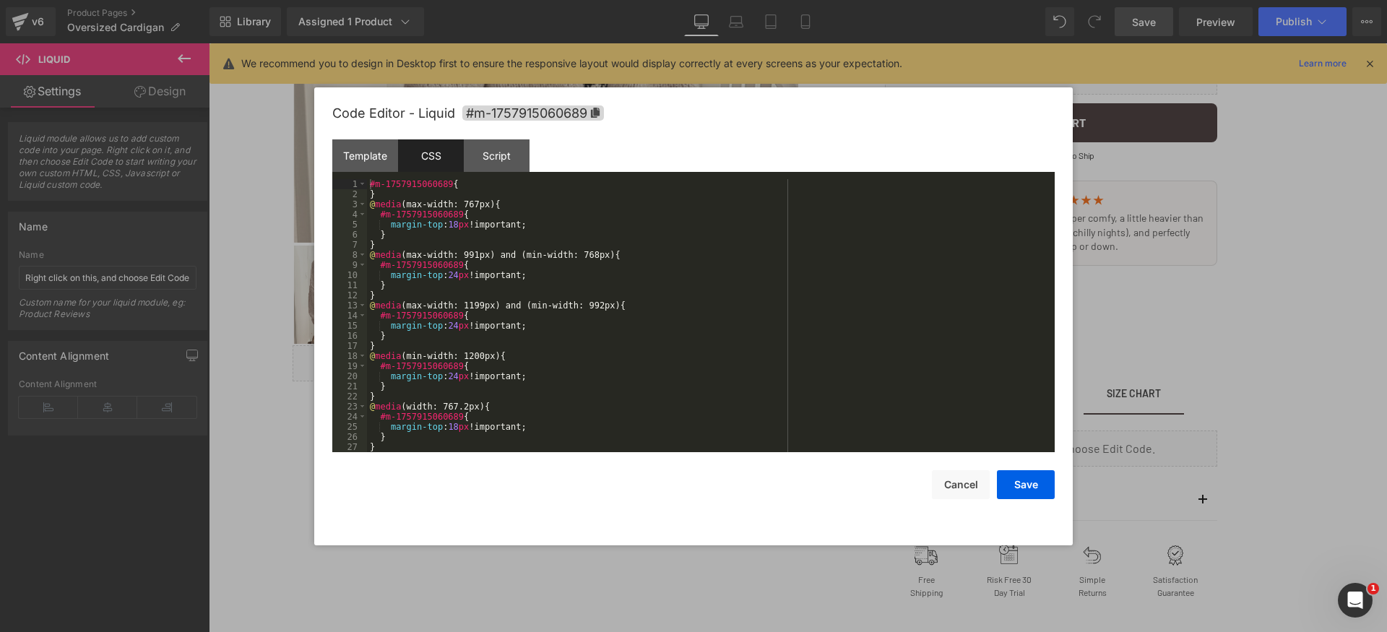
scroll to position [131, 0]
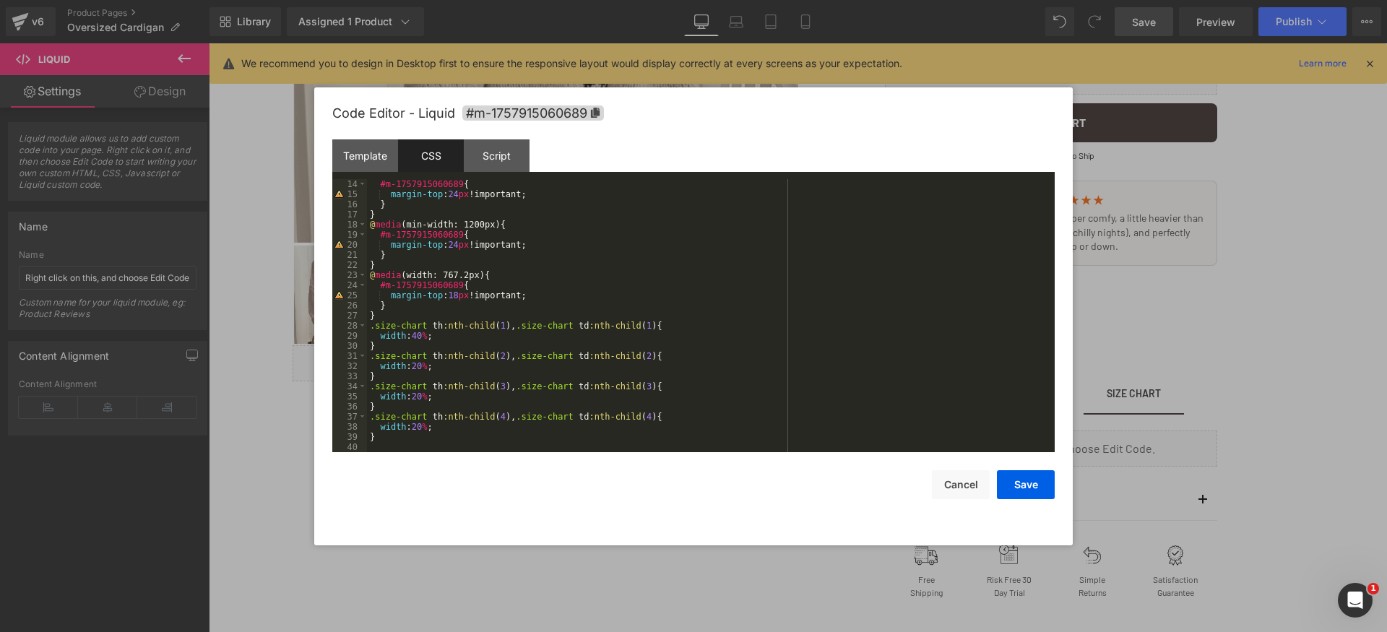
click at [426, 334] on div "#m-1757915060689 { margin-top : 24 px !important; } } @ media (min-width: 1200p…" at bounding box center [708, 325] width 682 height 293
click at [423, 365] on div "#m-1757915060689 { margin-top : 24 px !important; } } @ media (min-width: 1200p…" at bounding box center [708, 325] width 682 height 293
click at [429, 337] on div "#m-1757915060689 { margin-top : 24 px !important; } } @ media (min-width: 1200p…" at bounding box center [708, 325] width 682 height 293
drag, startPoint x: 835, startPoint y: 501, endPoint x: 891, endPoint y: 498, distance: 56.4
click at [836, 501] on div "Code Editor - Liquid #m-1757915060689 Template CSS Script Data 1 2 3 4 5 6 7 8 …" at bounding box center [693, 316] width 722 height 458
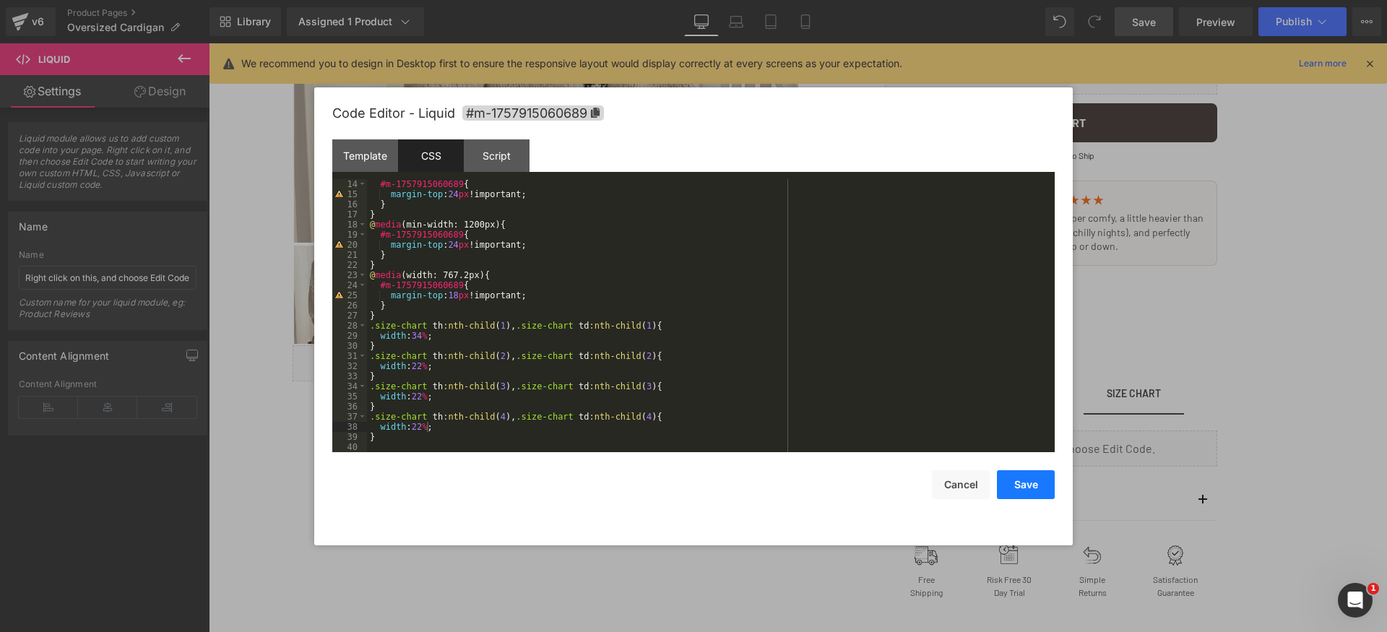
click at [1005, 486] on button "Save" at bounding box center [1026, 484] width 58 height 29
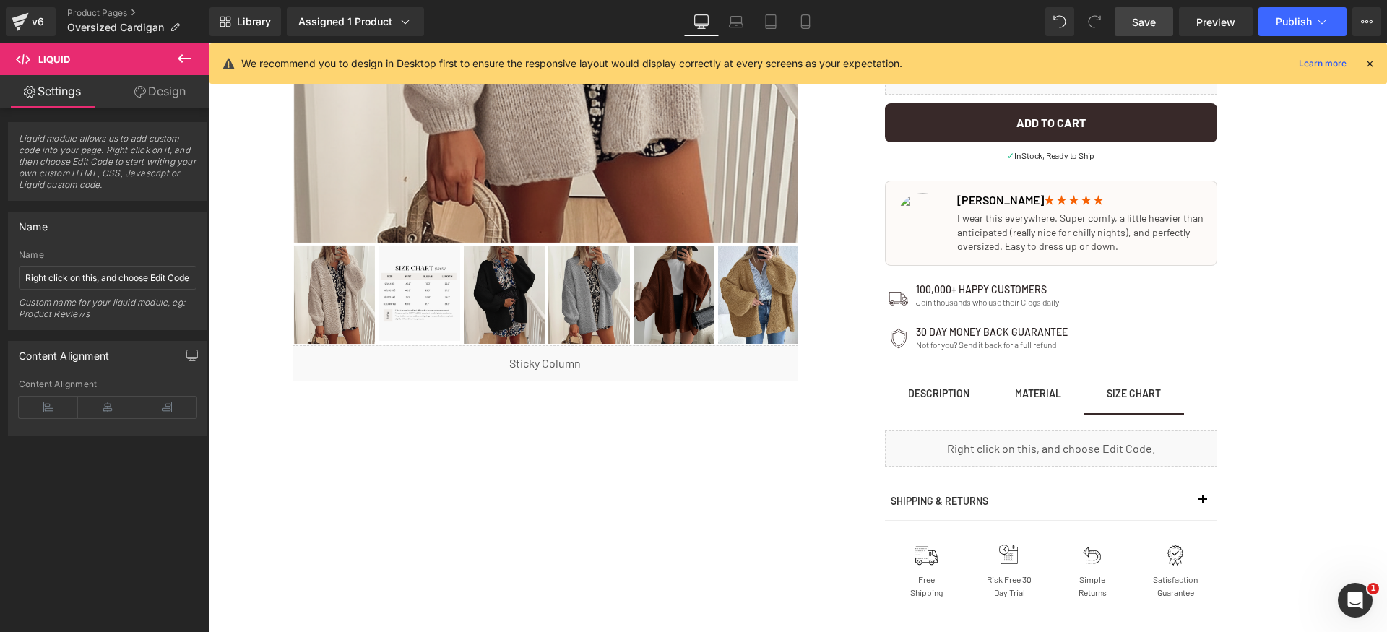
click at [1139, 27] on span "Save" at bounding box center [1144, 21] width 24 height 15
click at [1300, 21] on span "Publish" at bounding box center [1294, 22] width 36 height 12
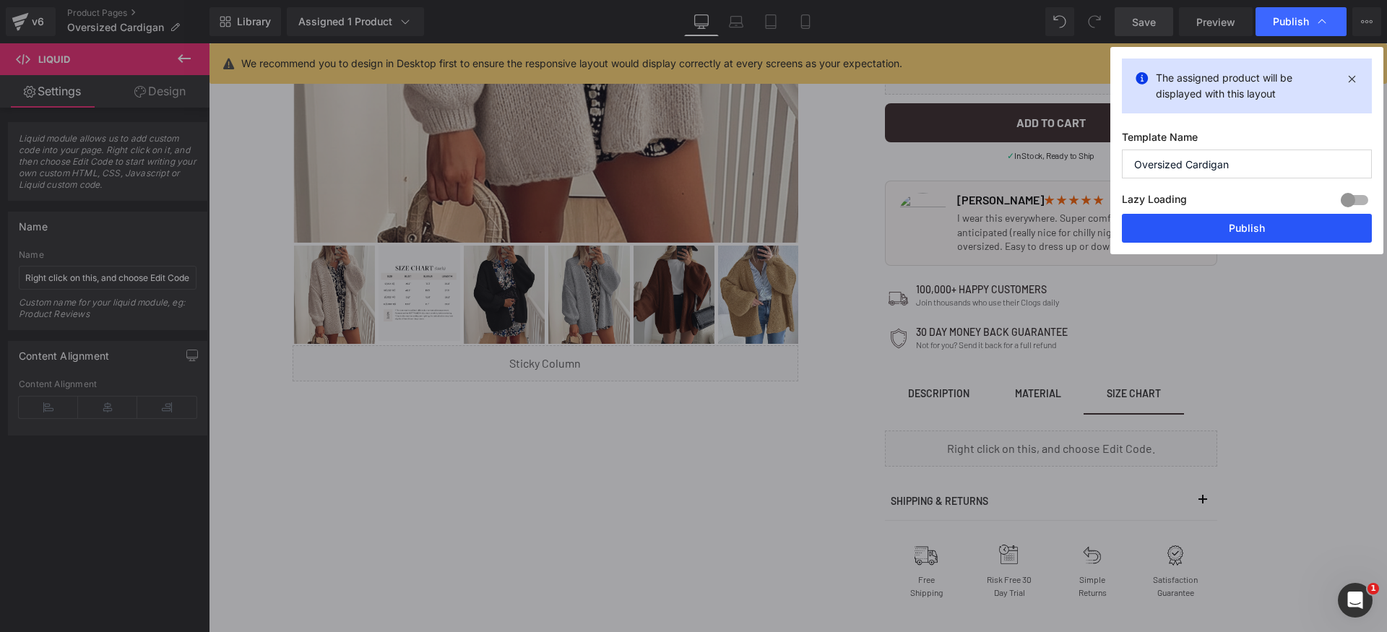
click at [1291, 230] on button "Publish" at bounding box center [1247, 228] width 250 height 29
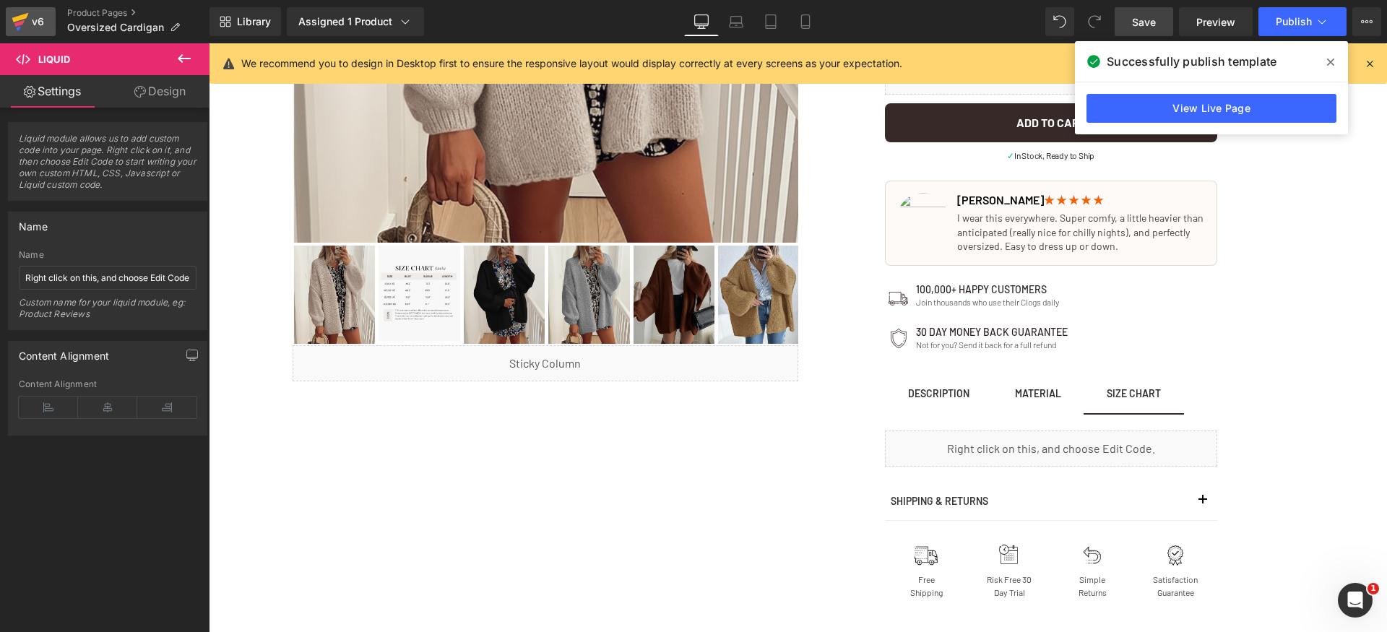
click at [33, 20] on div "v6" at bounding box center [38, 21] width 18 height 19
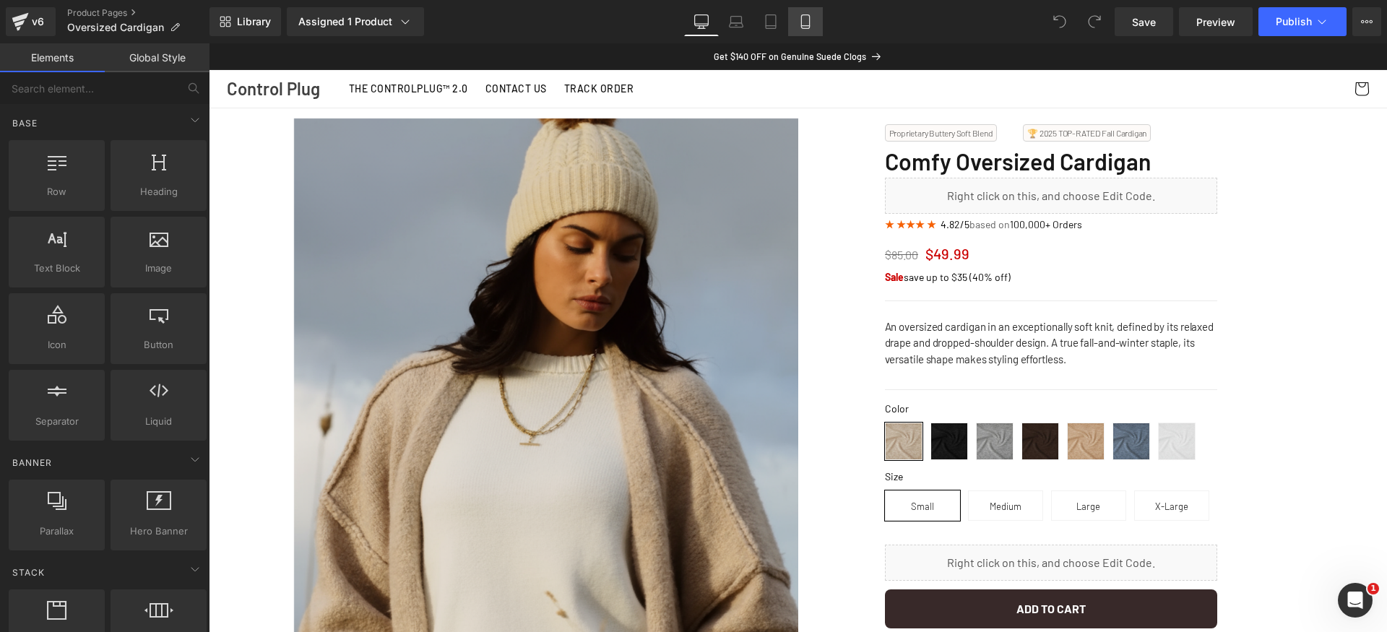
click at [795, 18] on link "Mobile" at bounding box center [805, 21] width 35 height 29
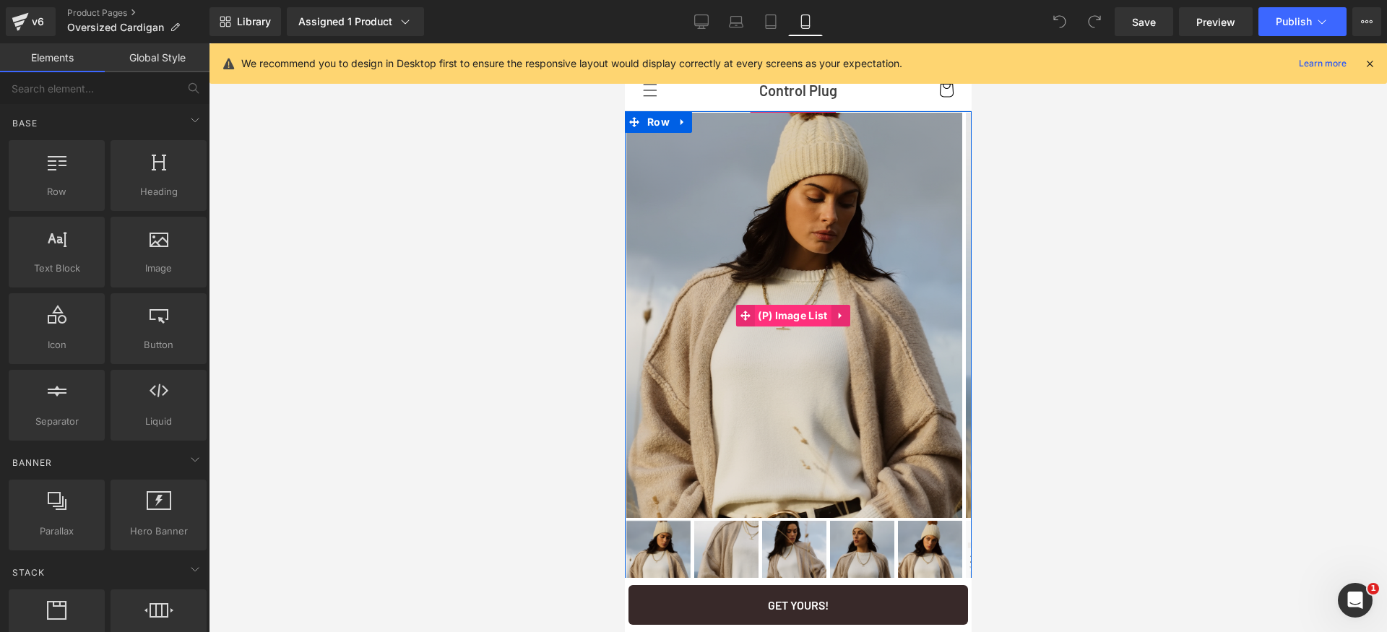
click at [772, 316] on span "(P) Image List" at bounding box center [792, 316] width 77 height 22
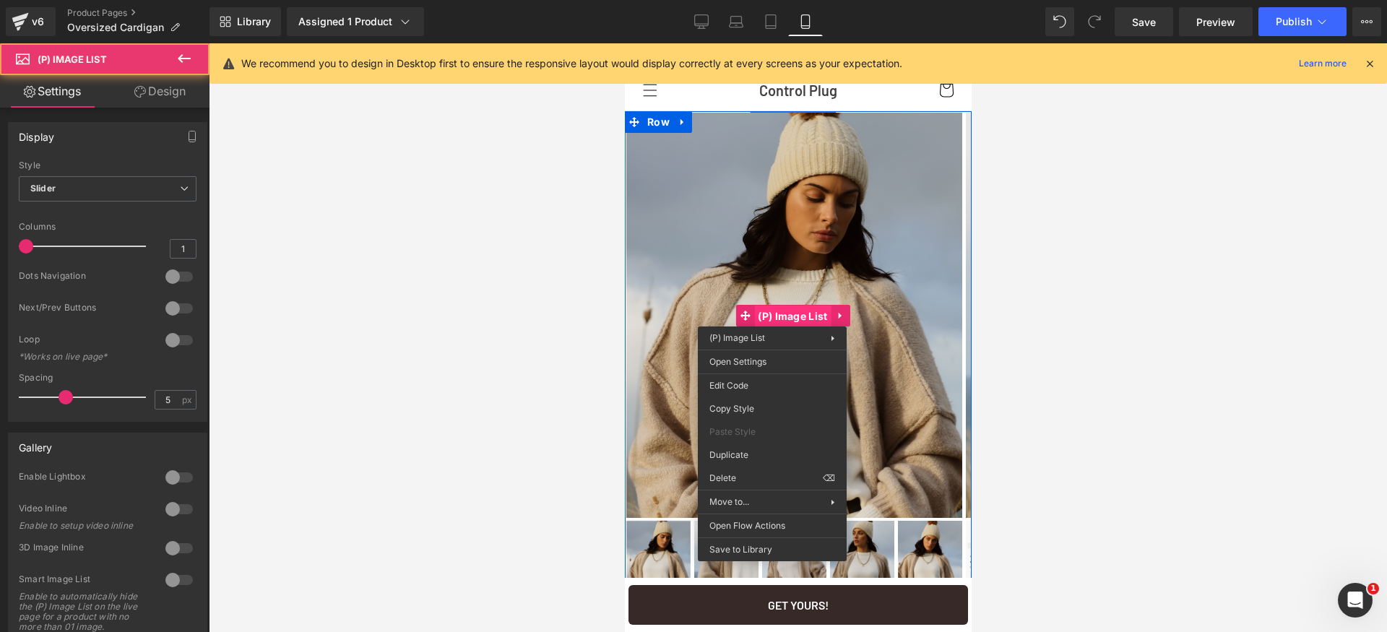
drag, startPoint x: 772, startPoint y: 316, endPoint x: 1396, endPoint y: 381, distance: 627.6
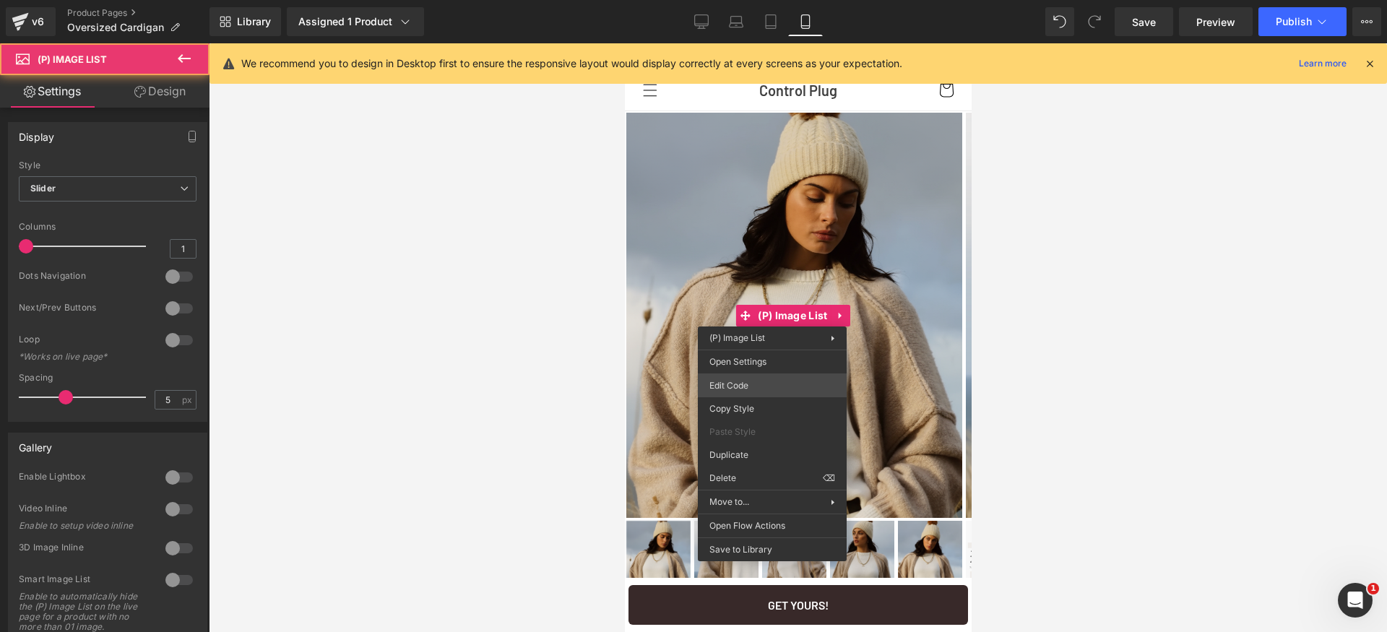
click at [754, 0] on div "(P) Image List You are previewing how the will restyle your page. You can not e…" at bounding box center [693, 0] width 1387 height 0
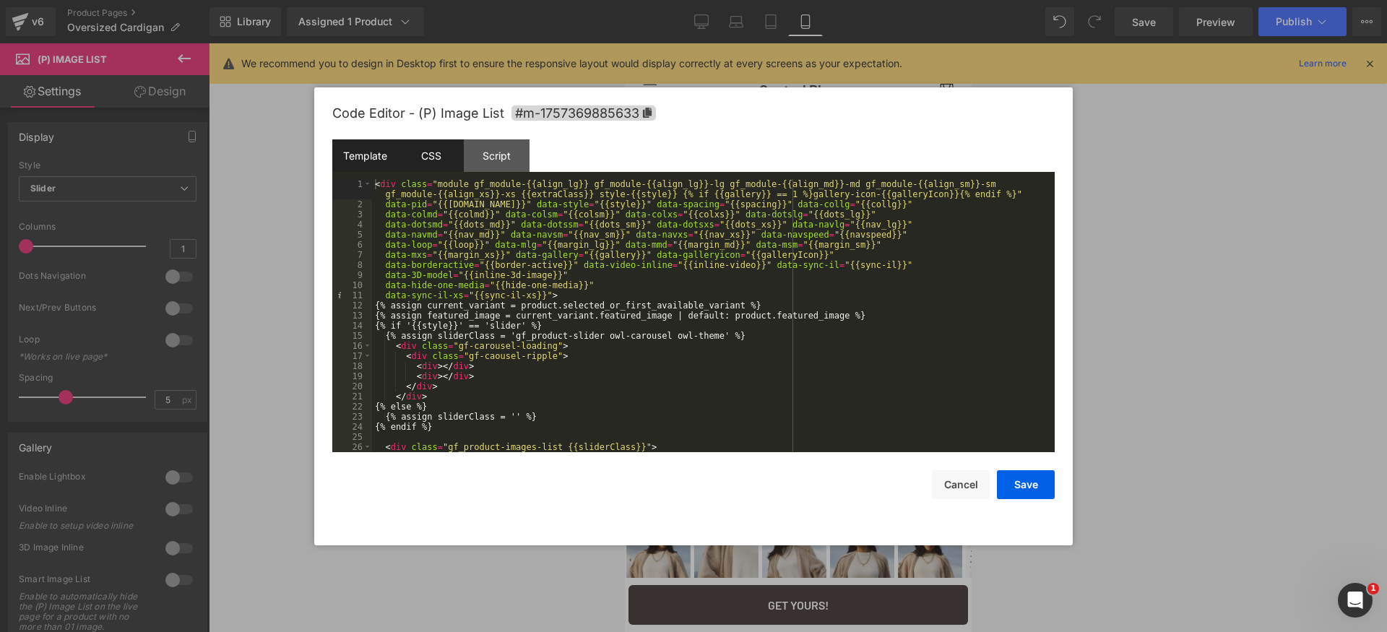
click at [441, 163] on div "CSS" at bounding box center [431, 155] width 66 height 33
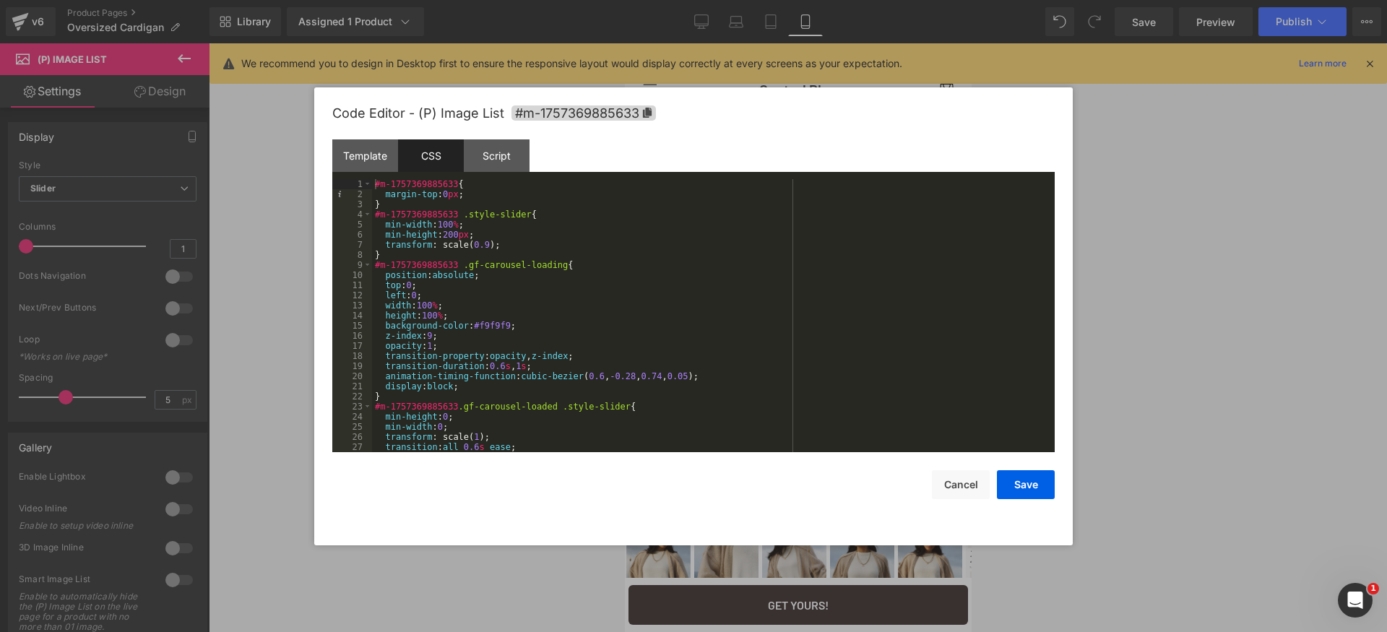
click at [691, 292] on div "#m-1757369885633 { margin-top : 0 px ; } #m-1757369885633 .style-slider { min-w…" at bounding box center [710, 325] width 677 height 293
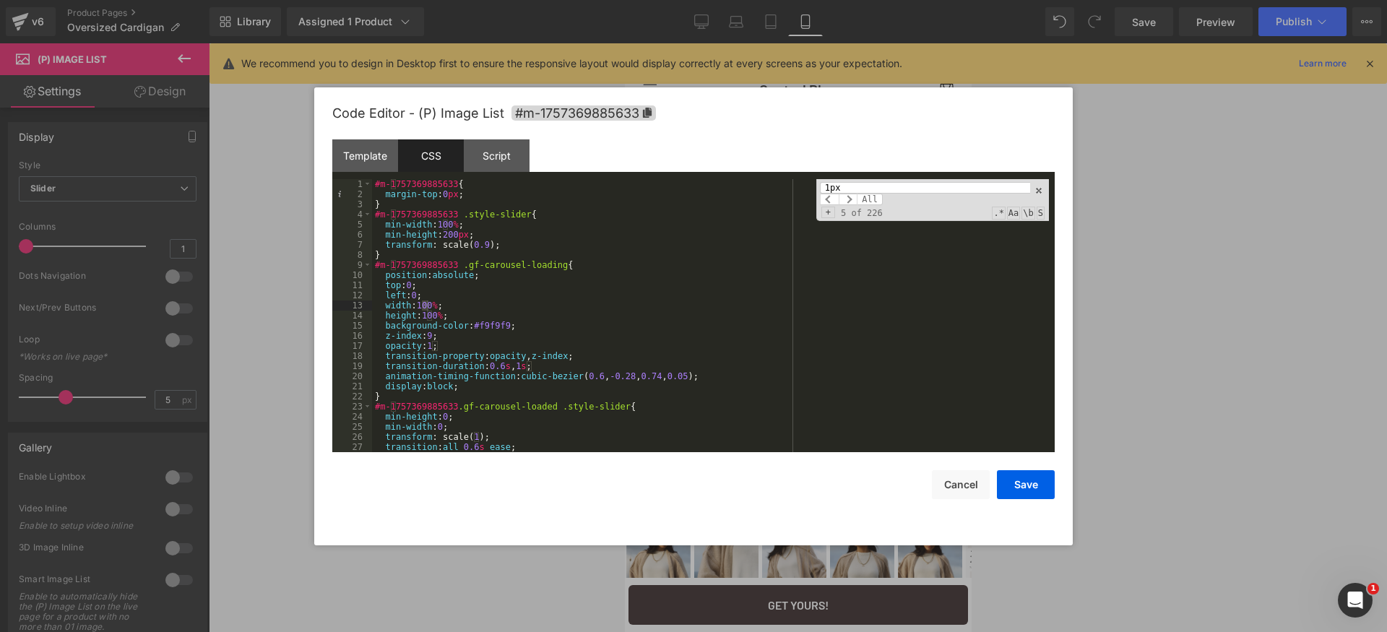
scroll to position [3120, 0]
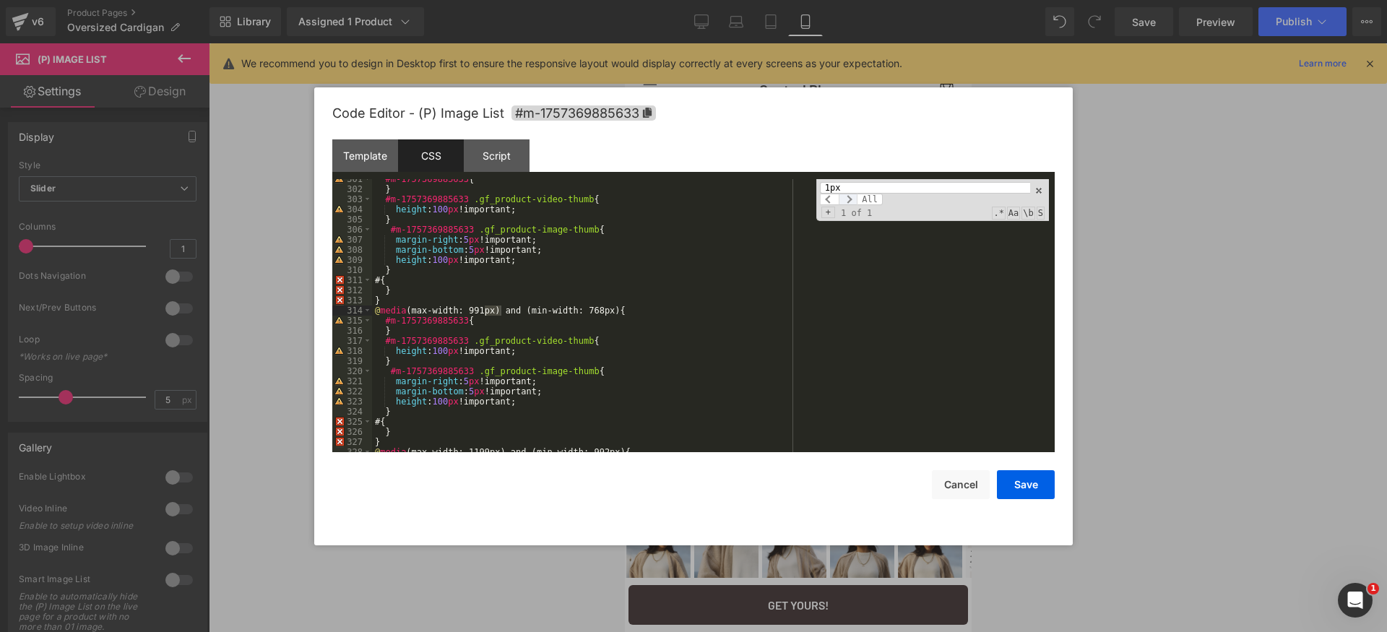
type input "1px"
click at [851, 202] on span at bounding box center [848, 200] width 19 height 12
click at [825, 199] on span at bounding box center [829, 200] width 19 height 12
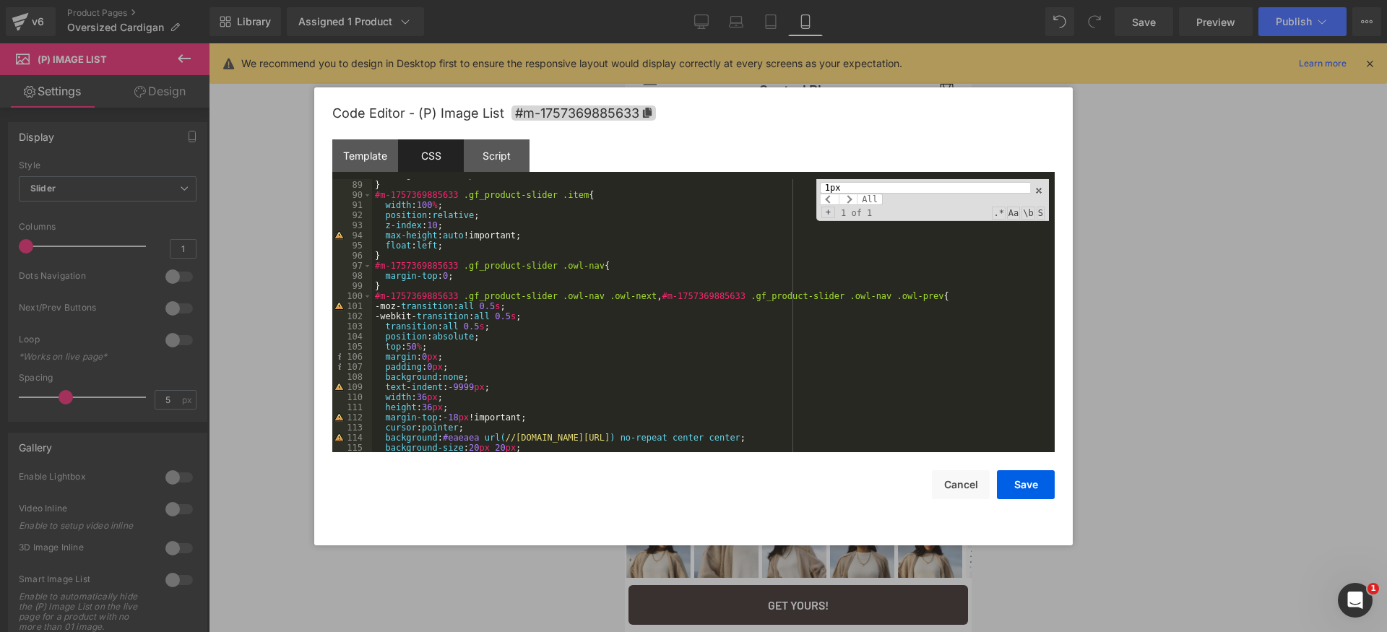
scroll to position [0, 0]
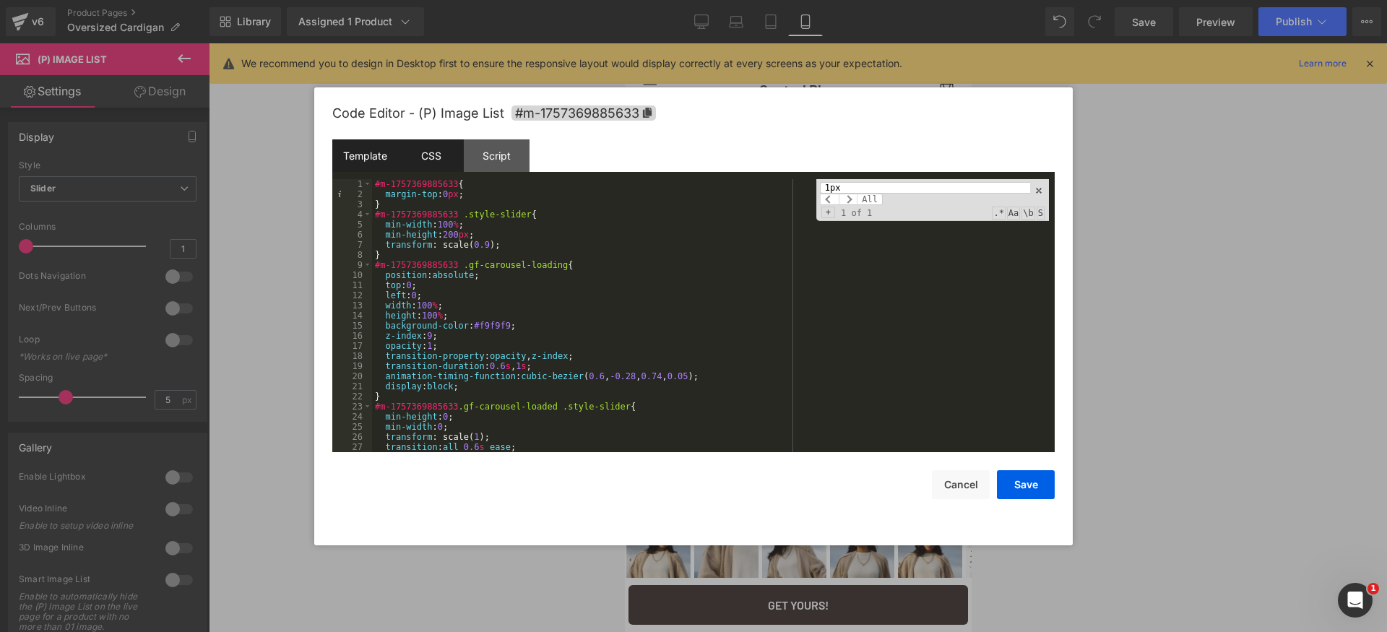
click at [385, 165] on div "Template" at bounding box center [365, 155] width 66 height 33
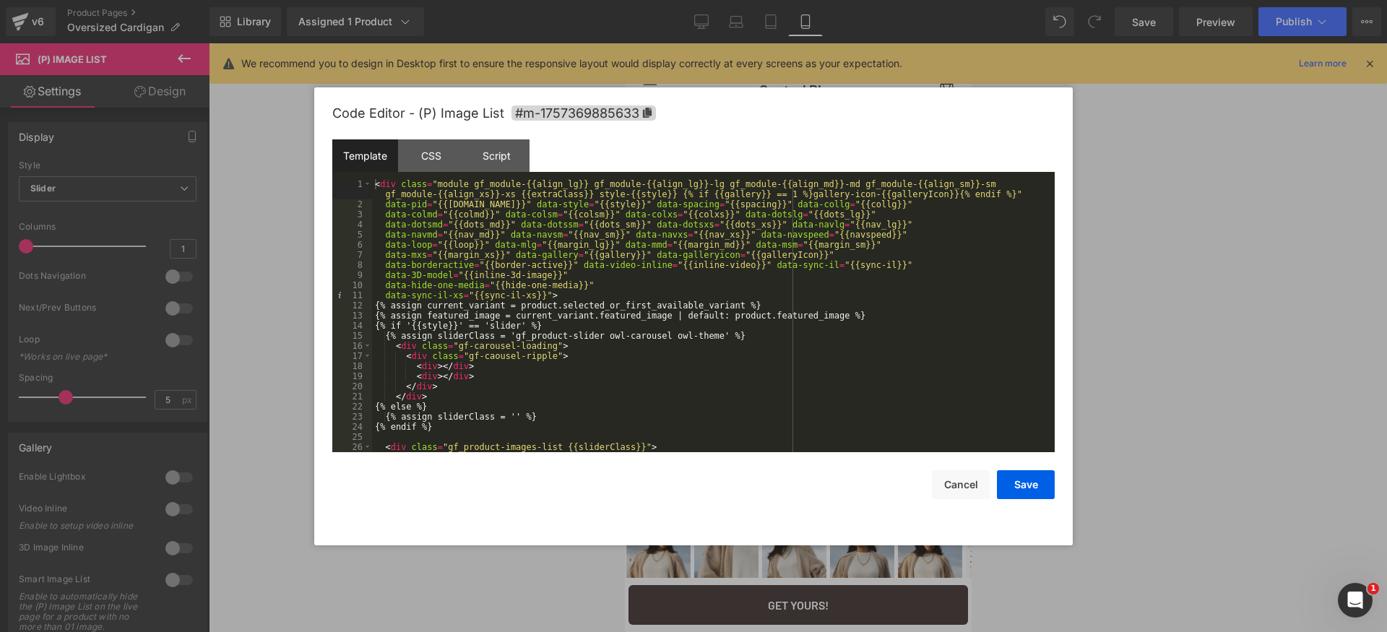
scroll to position [1032, 0]
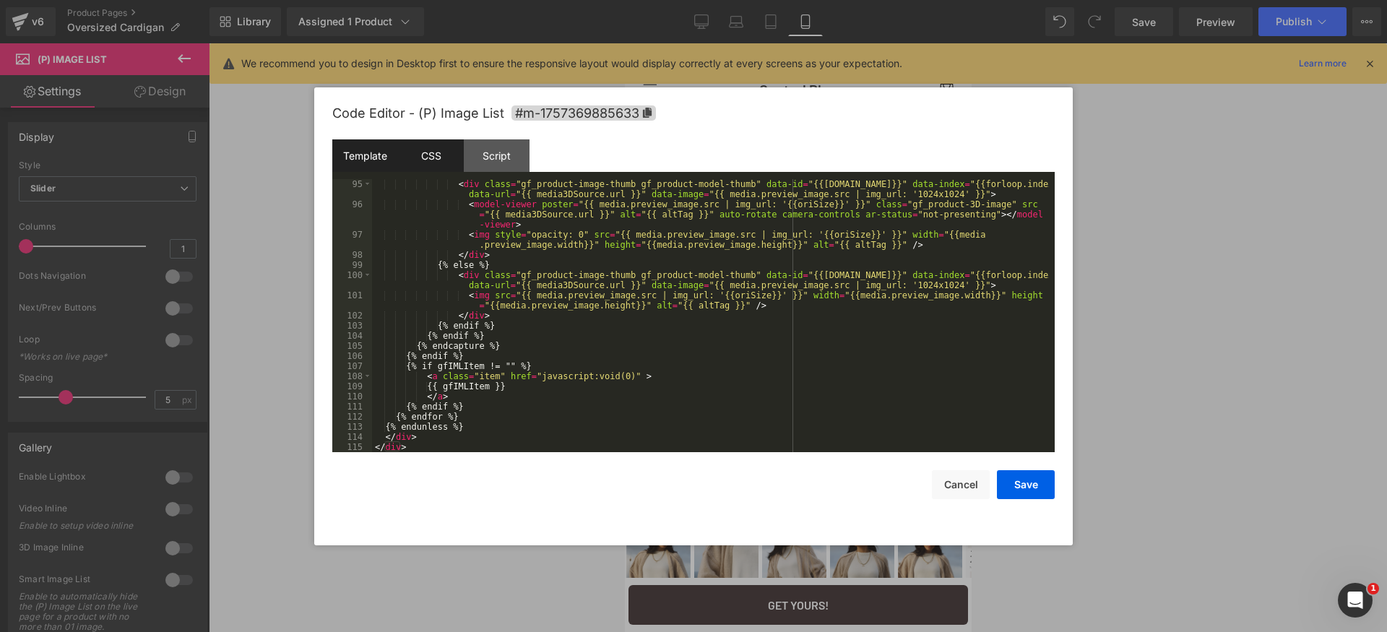
click at [427, 159] on div "CSS" at bounding box center [431, 155] width 66 height 33
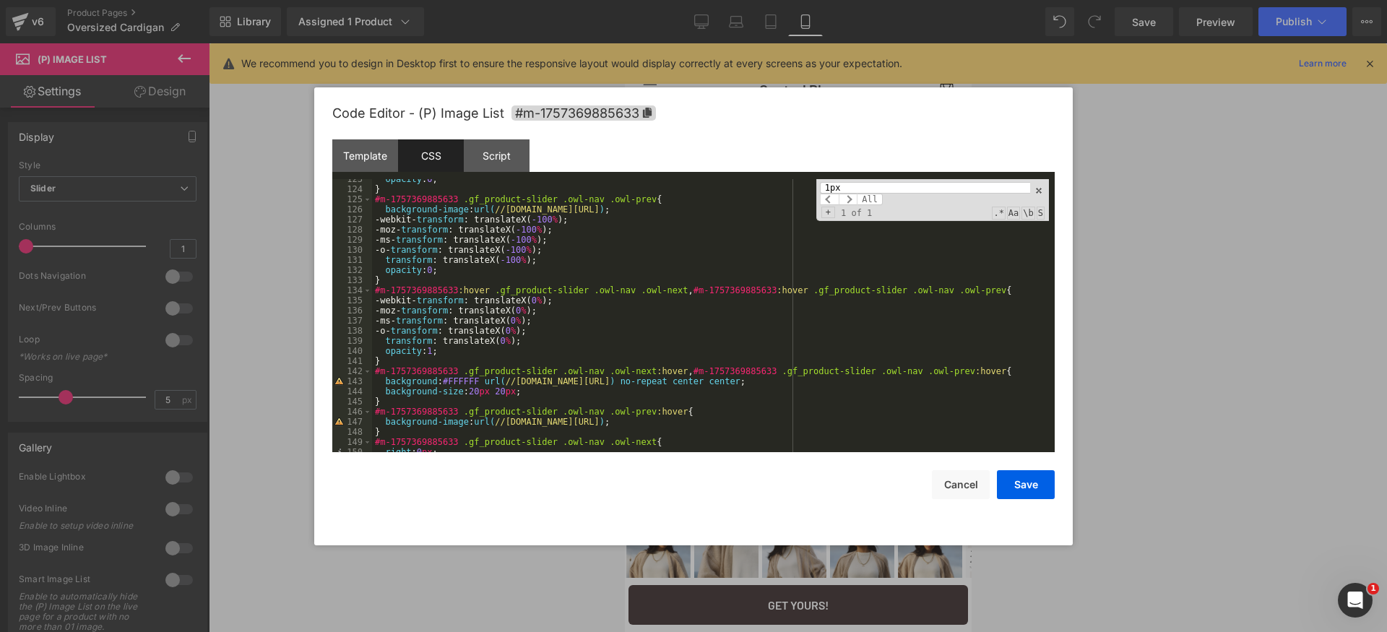
scroll to position [3550, 0]
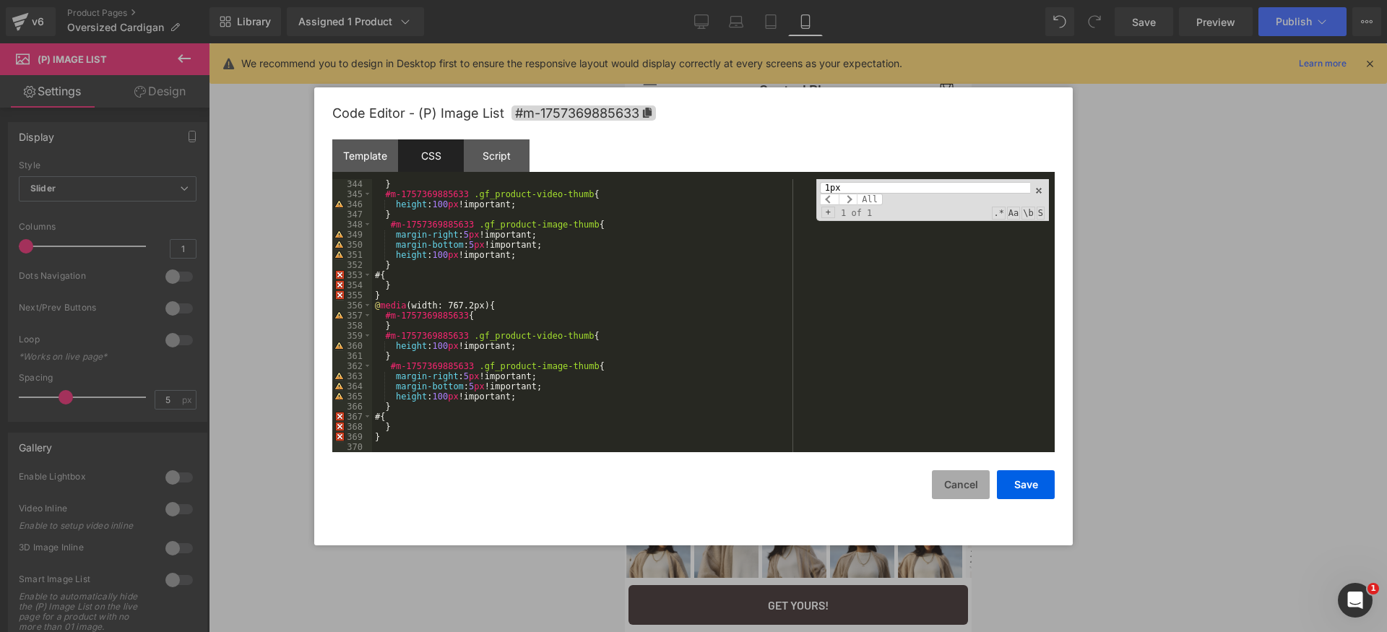
click at [964, 479] on button "Cancel" at bounding box center [961, 484] width 58 height 29
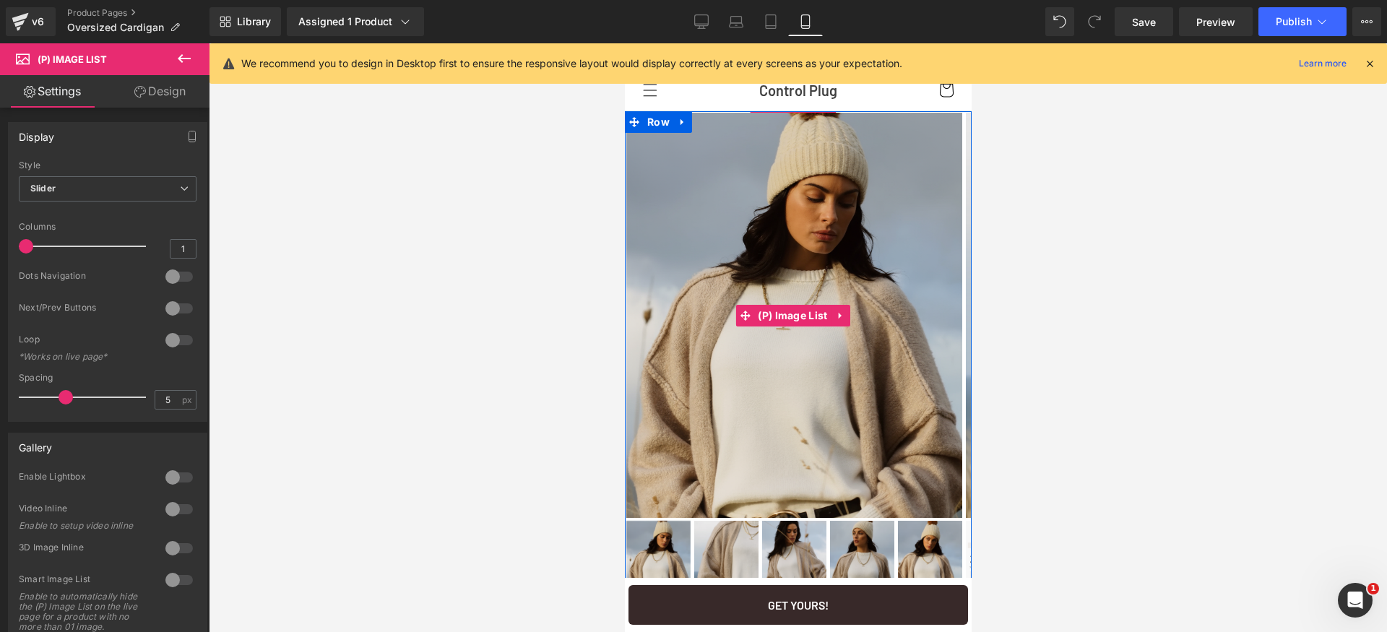
click at [722, 299] on img at bounding box center [794, 315] width 336 height 405
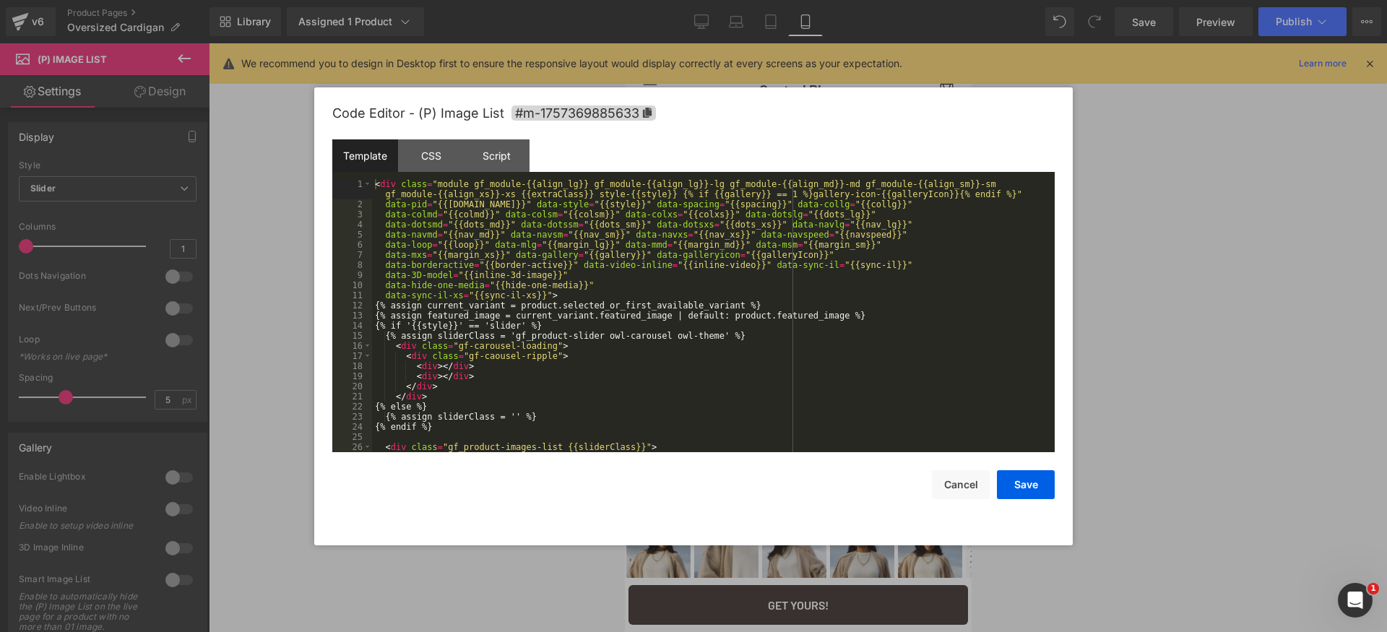
click at [747, 0] on div "(P) Image List You are previewing how the will restyle your page. You can not e…" at bounding box center [693, 0] width 1387 height 0
click at [484, 179] on div "< div class = "module gf_module-{{align_lg}} gf_module-{{align_lg}}-lg gf_modul…" at bounding box center [710, 330] width 677 height 303
click at [483, 168] on div "Script" at bounding box center [497, 155] width 66 height 33
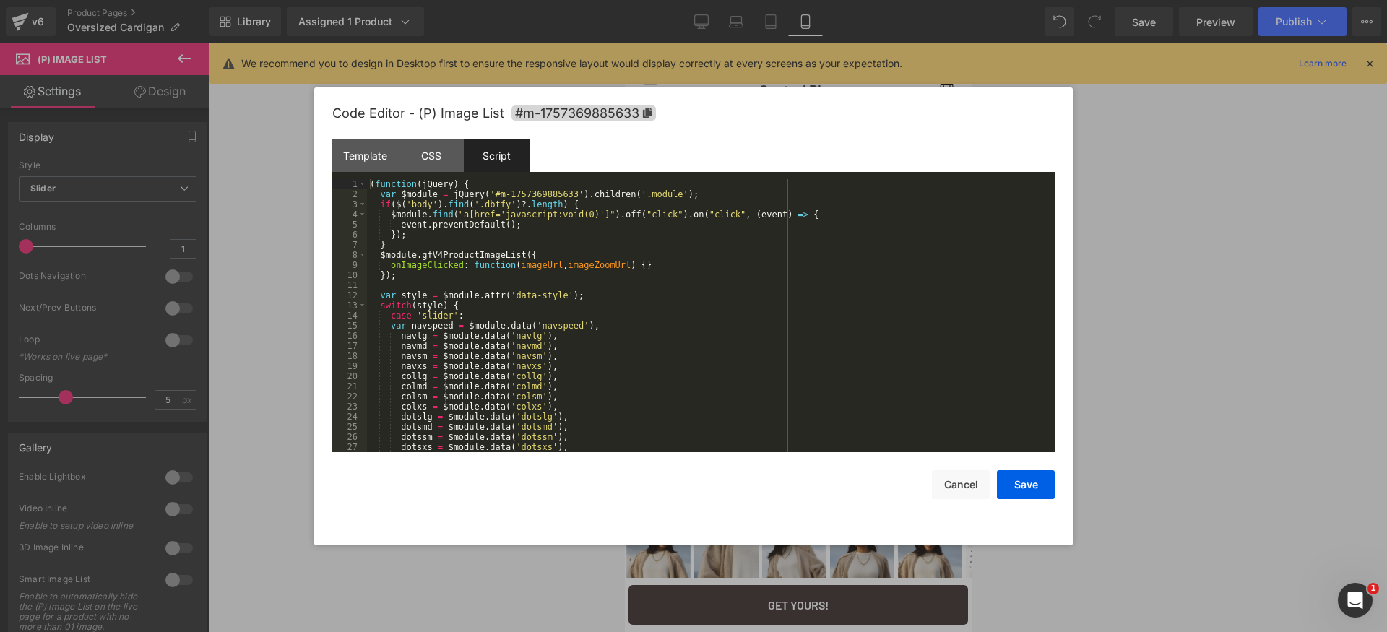
click at [711, 308] on div "( function ( jQuery ) { var $module = jQuery ( '#m-1757369885633' ) . children …" at bounding box center [708, 325] width 682 height 293
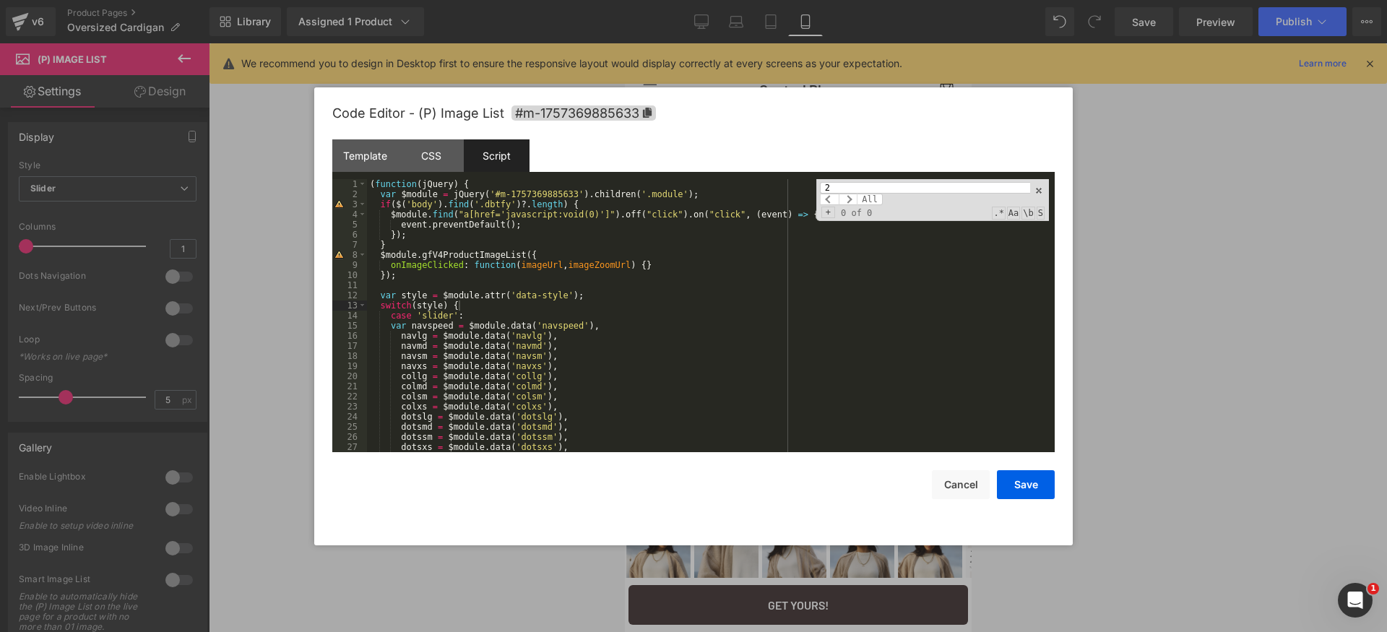
scroll to position [521, 0]
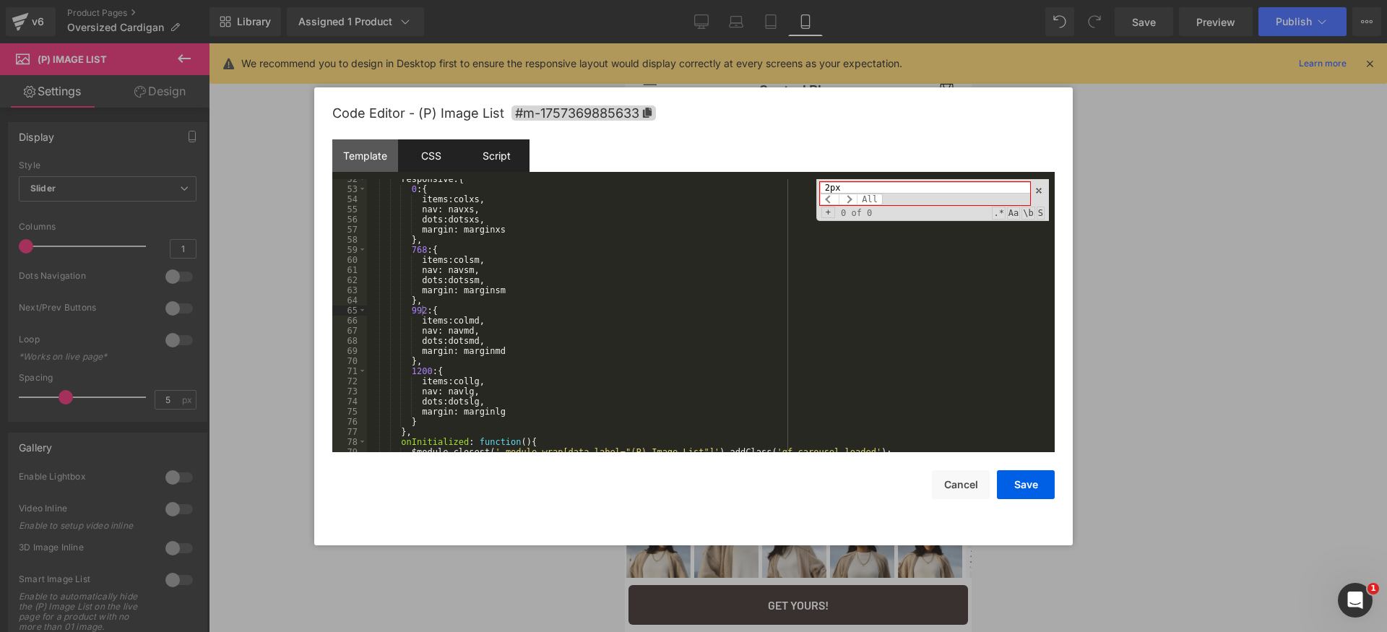
type input "2px"
click at [433, 169] on div "CSS" at bounding box center [431, 155] width 66 height 33
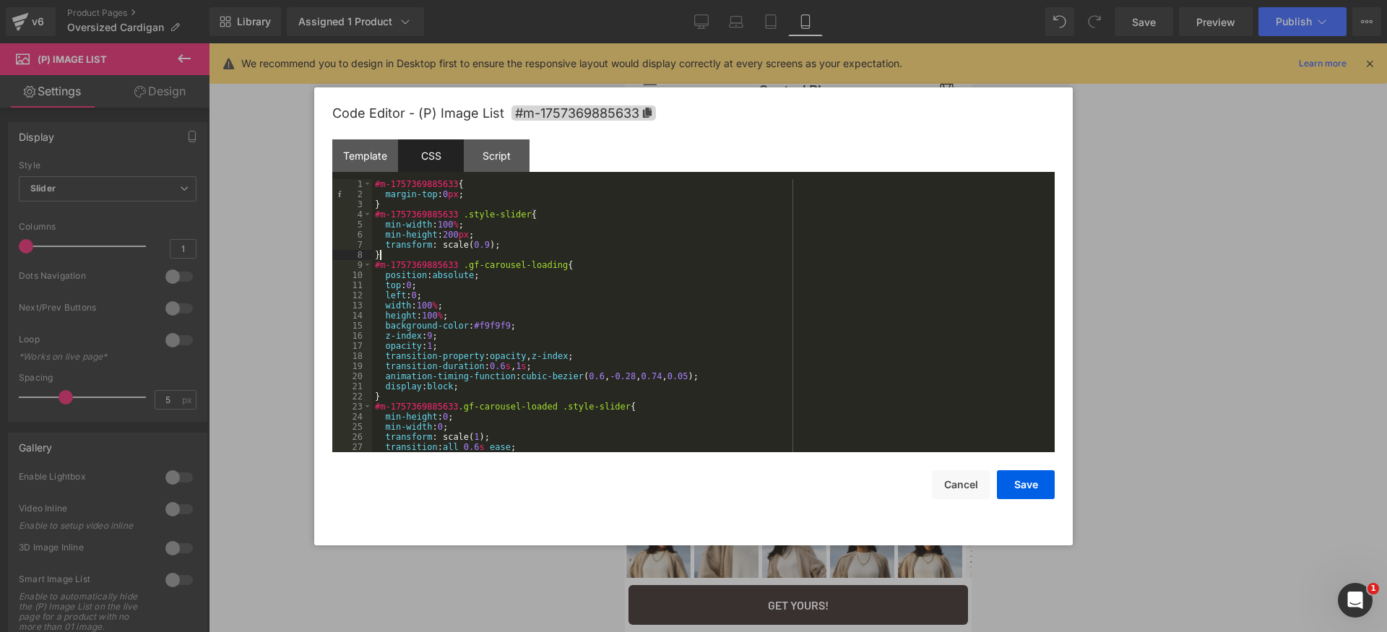
click at [665, 256] on div "#m-1757369885633 { margin-top : 0 px ; } #m-1757369885633 .style-slider { min-w…" at bounding box center [710, 325] width 677 height 293
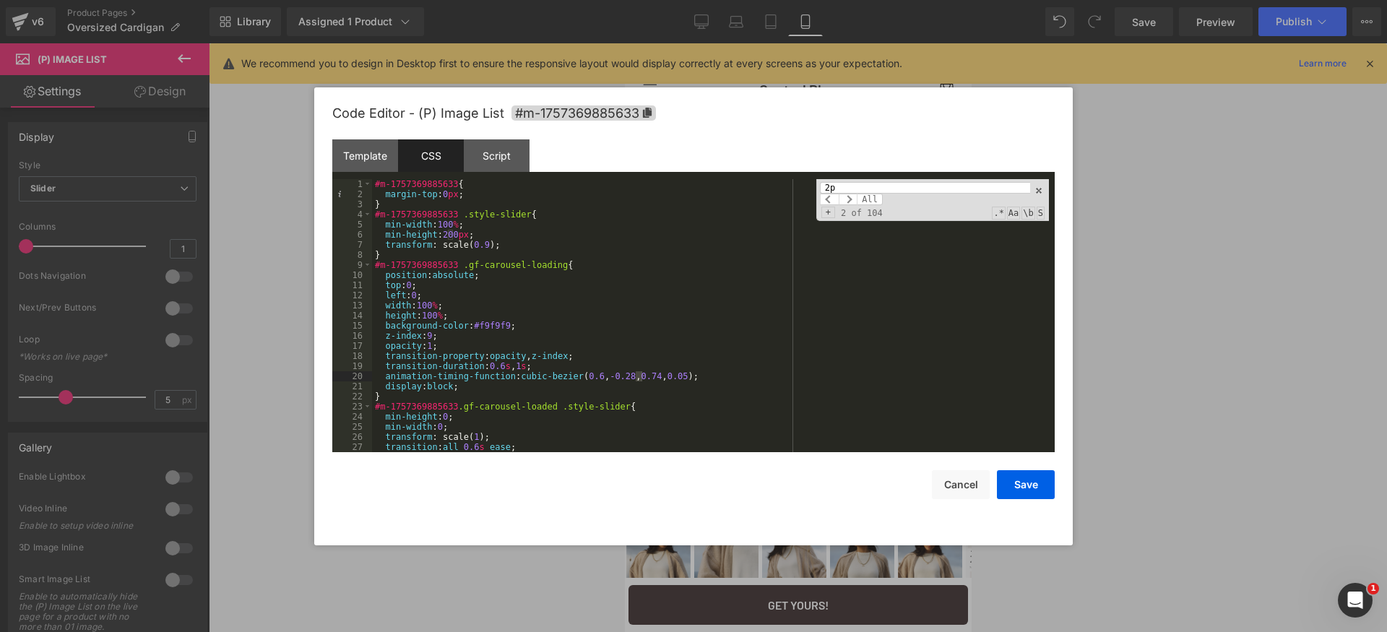
scroll to position [248, 0]
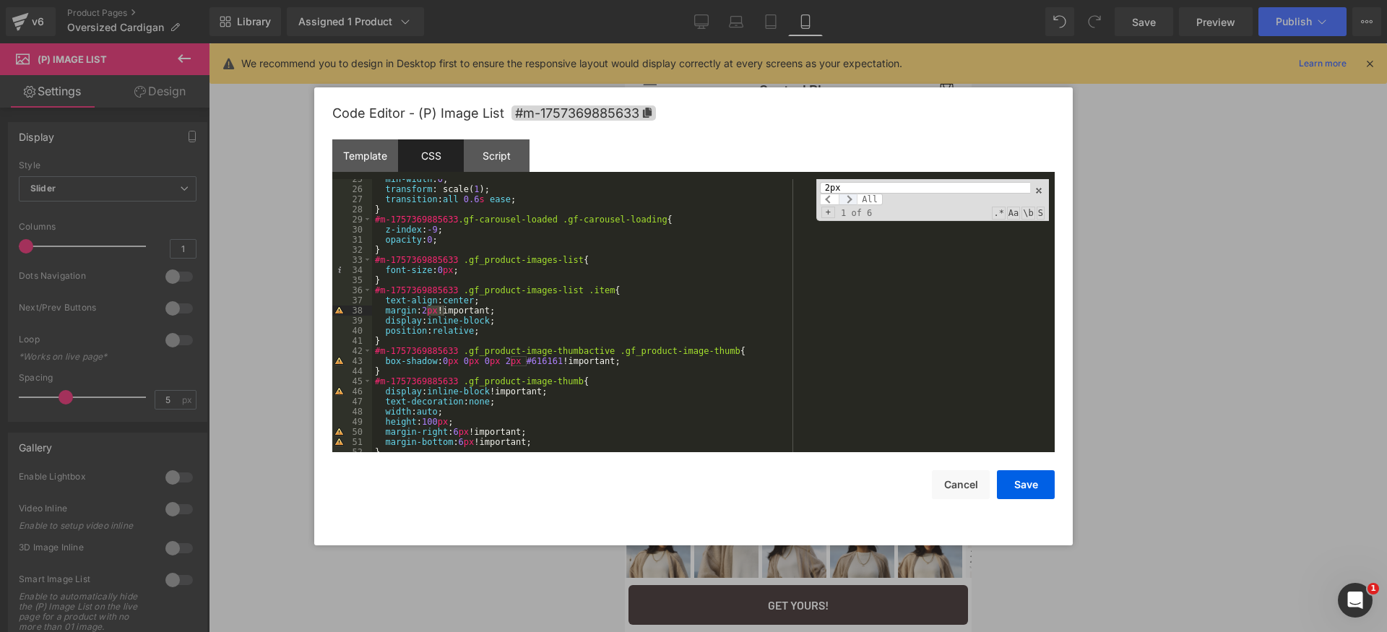
type input "2px"
click at [849, 197] on span at bounding box center [848, 200] width 19 height 12
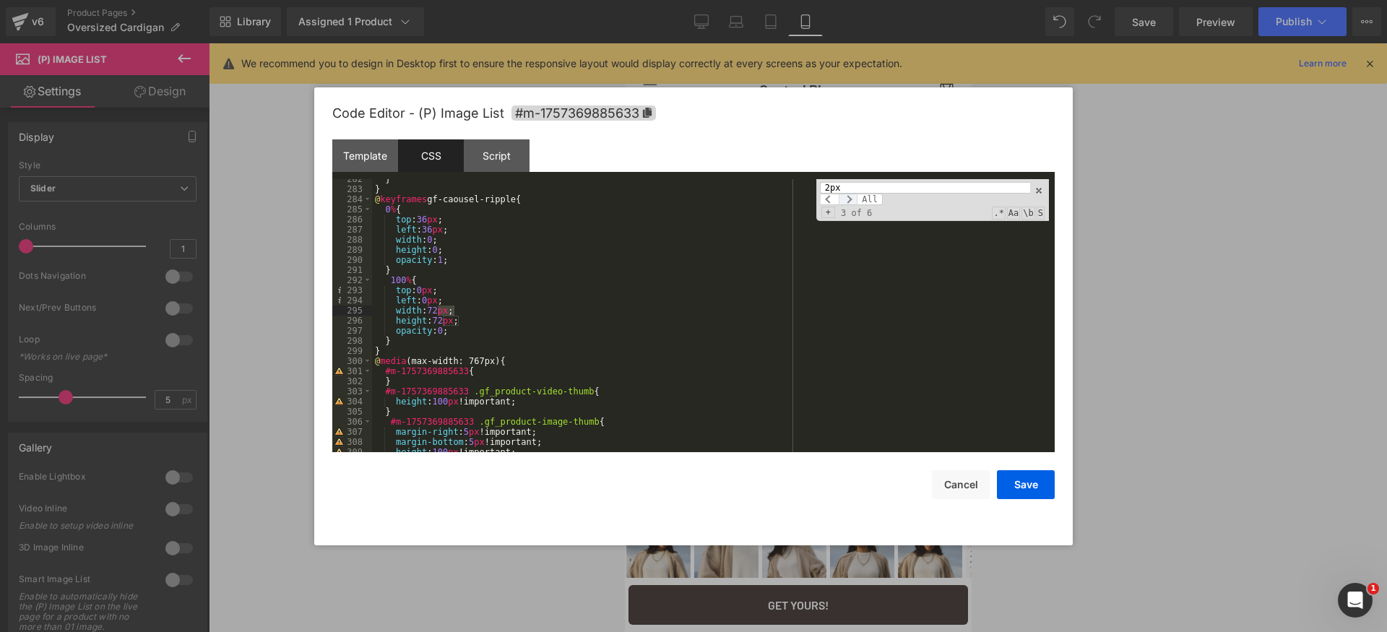
scroll to position [2928, 0]
click at [849, 197] on span at bounding box center [848, 200] width 19 height 12
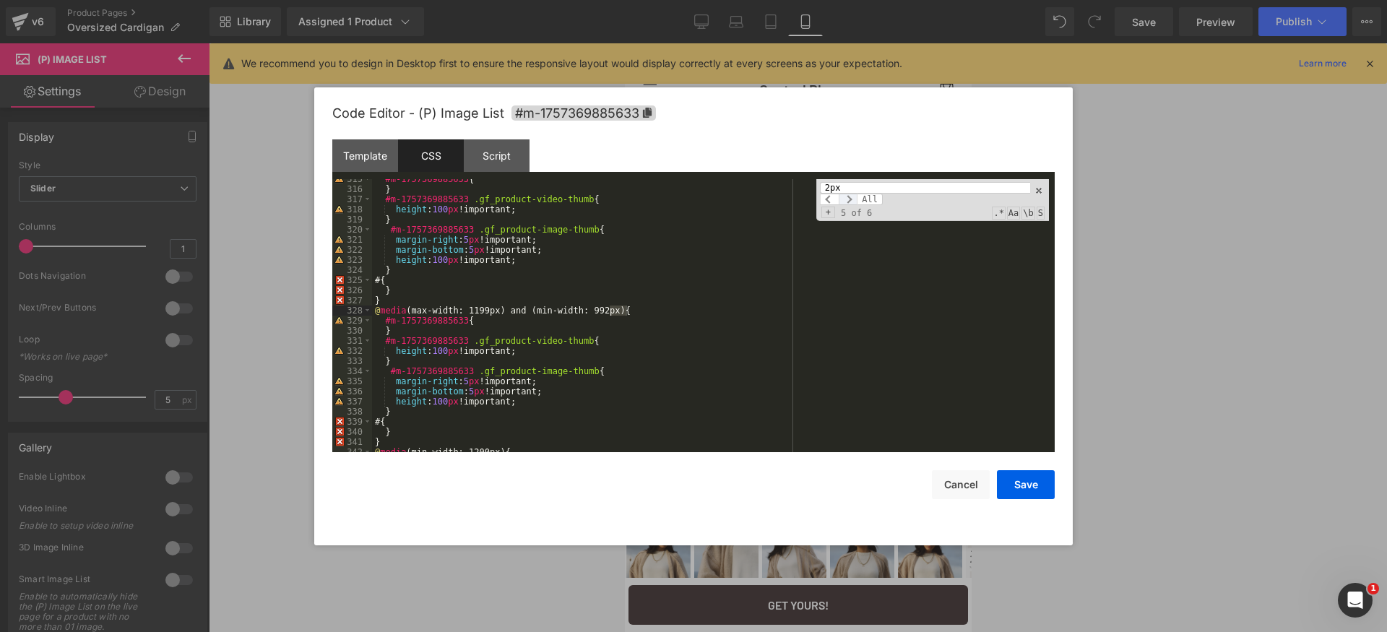
scroll to position [3262, 0]
click at [850, 197] on span at bounding box center [848, 200] width 19 height 12
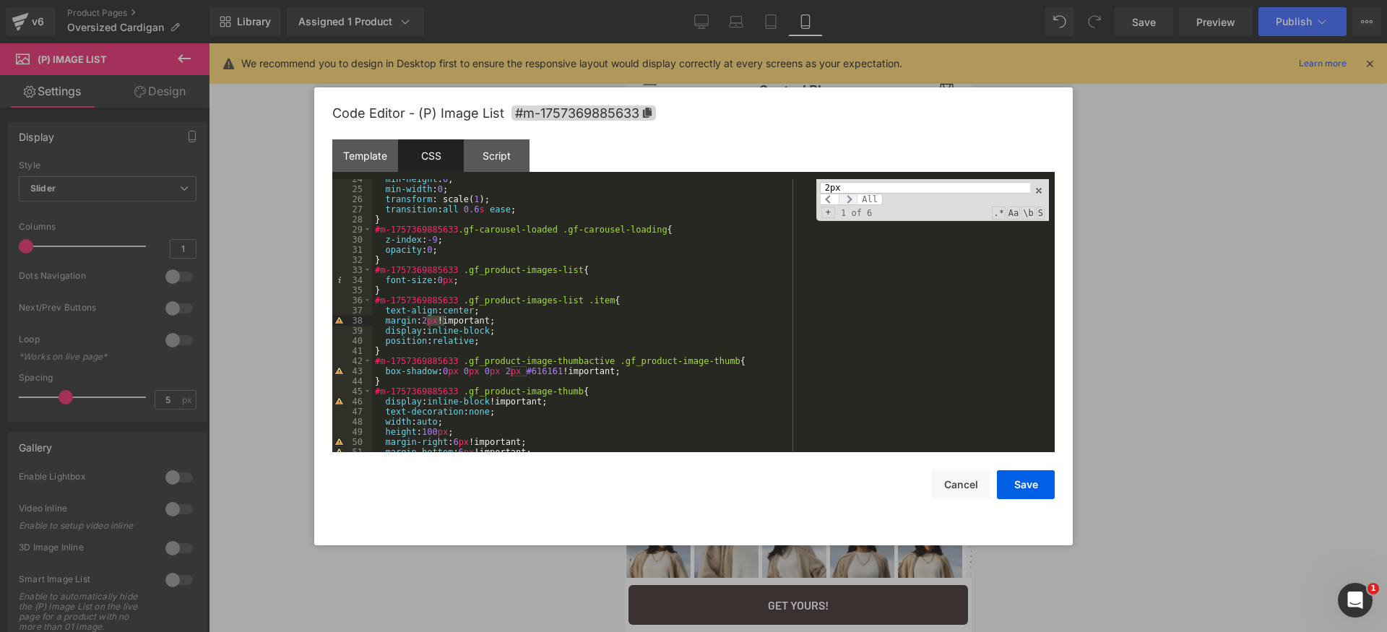
scroll to position [238, 0]
click at [431, 321] on div "min-height : 0 ; min-width : 0 ; transform : scale( 1 ); transition : all 0.6 s…" at bounding box center [710, 320] width 677 height 293
click at [1016, 488] on button "Save" at bounding box center [1026, 484] width 58 height 29
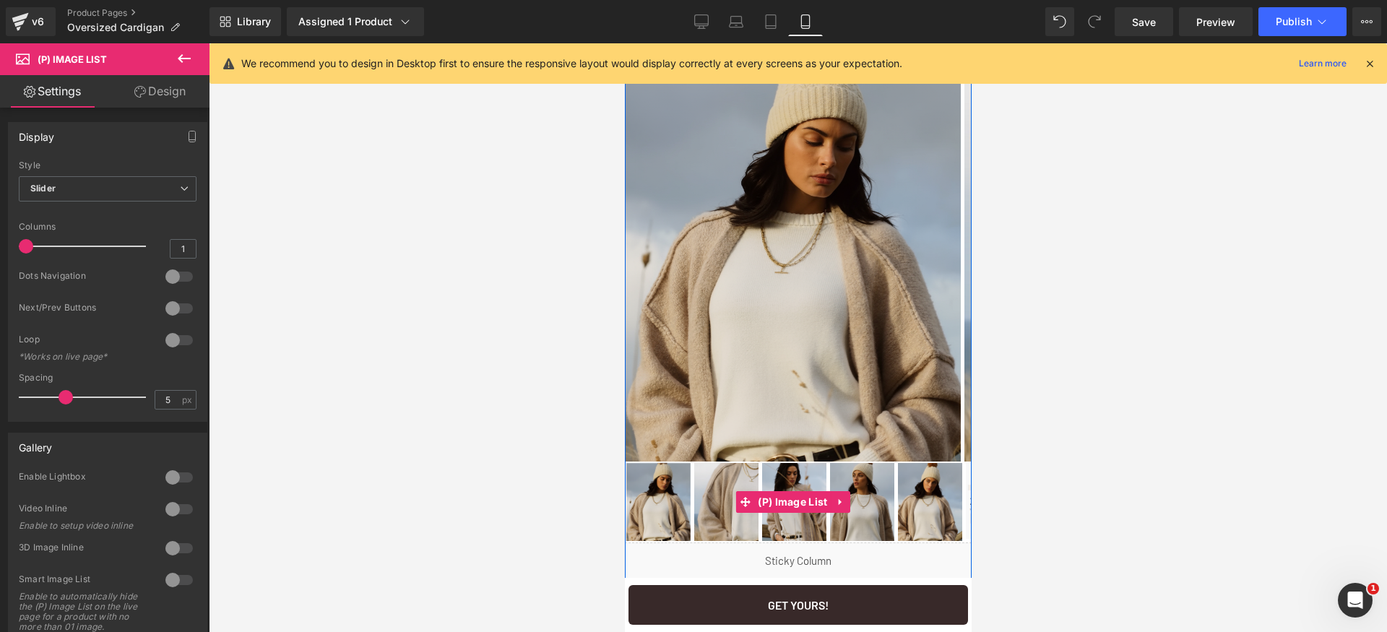
scroll to position [91, 0]
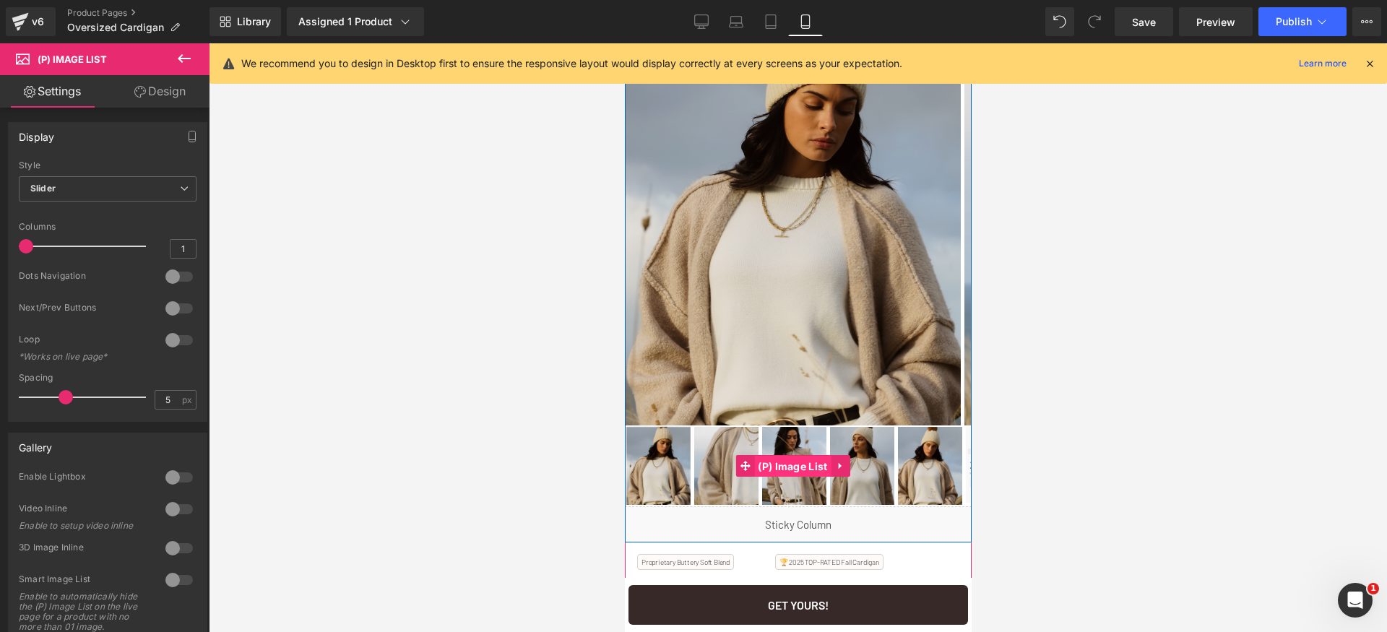
click at [777, 460] on span "(P) Image List" at bounding box center [792, 467] width 77 height 22
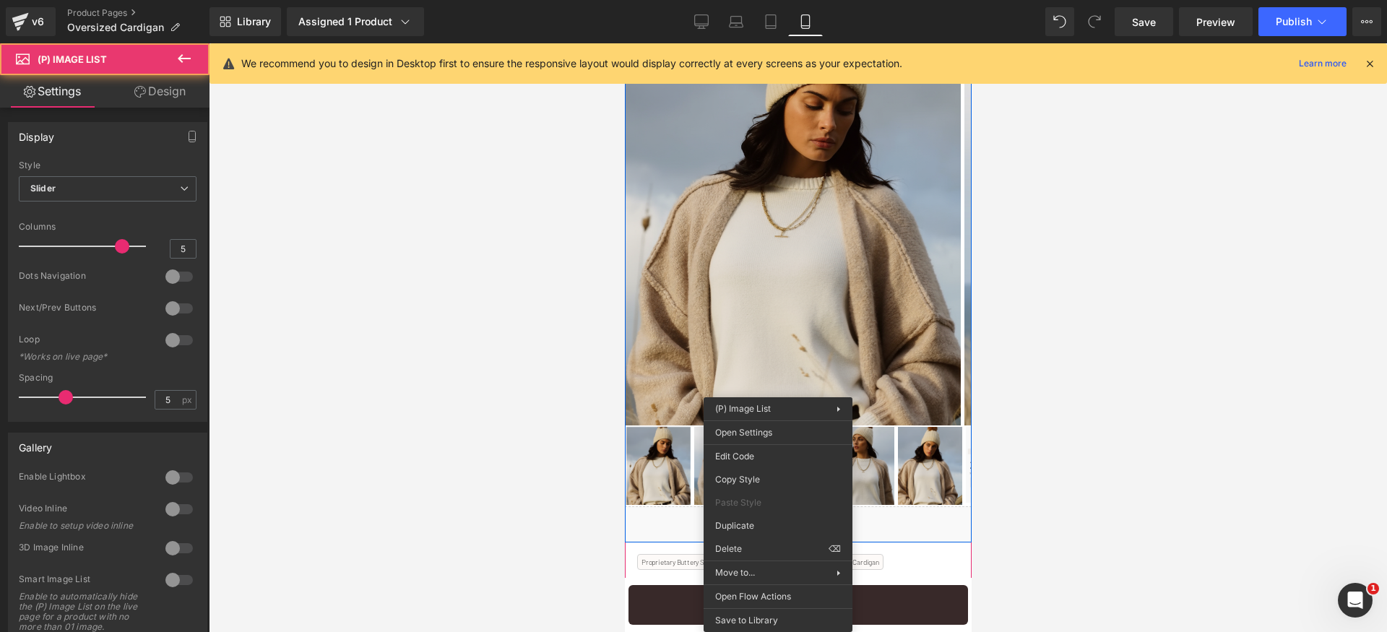
drag, startPoint x: 777, startPoint y: 460, endPoint x: 1401, endPoint y: 511, distance: 625.6
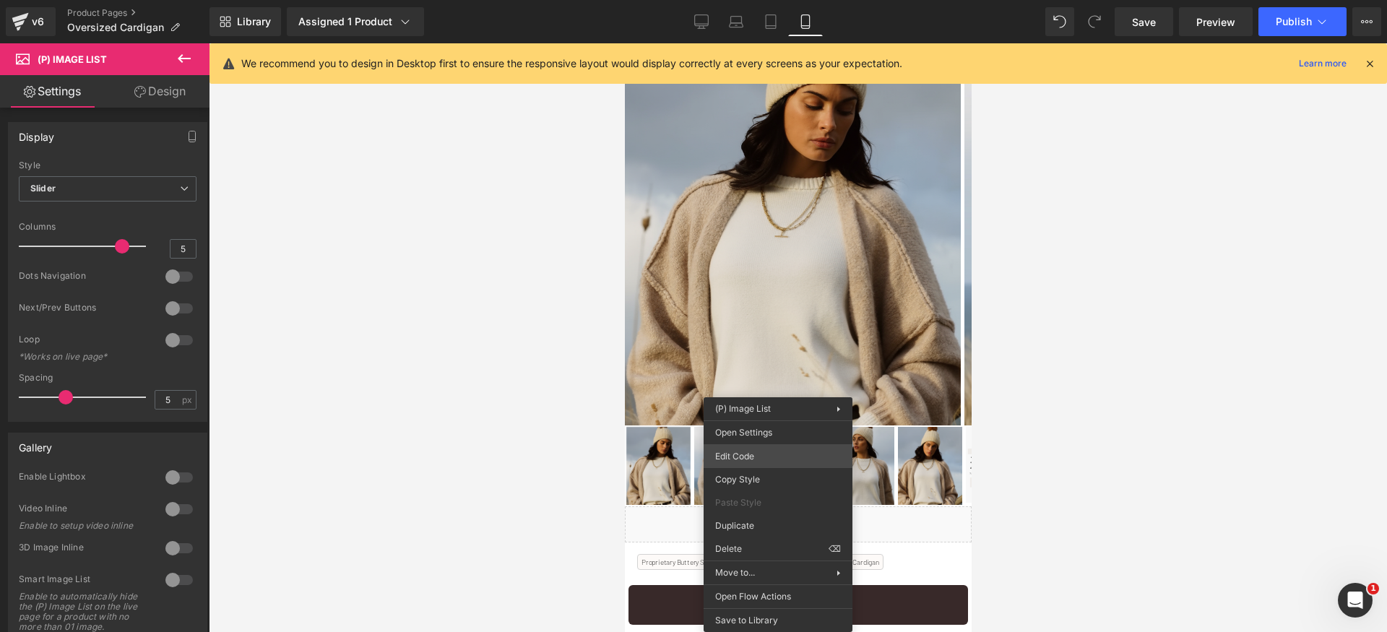
click at [761, 0] on div "(P) Image List You are previewing how the will restyle your page. You can not e…" at bounding box center [693, 0] width 1387 height 0
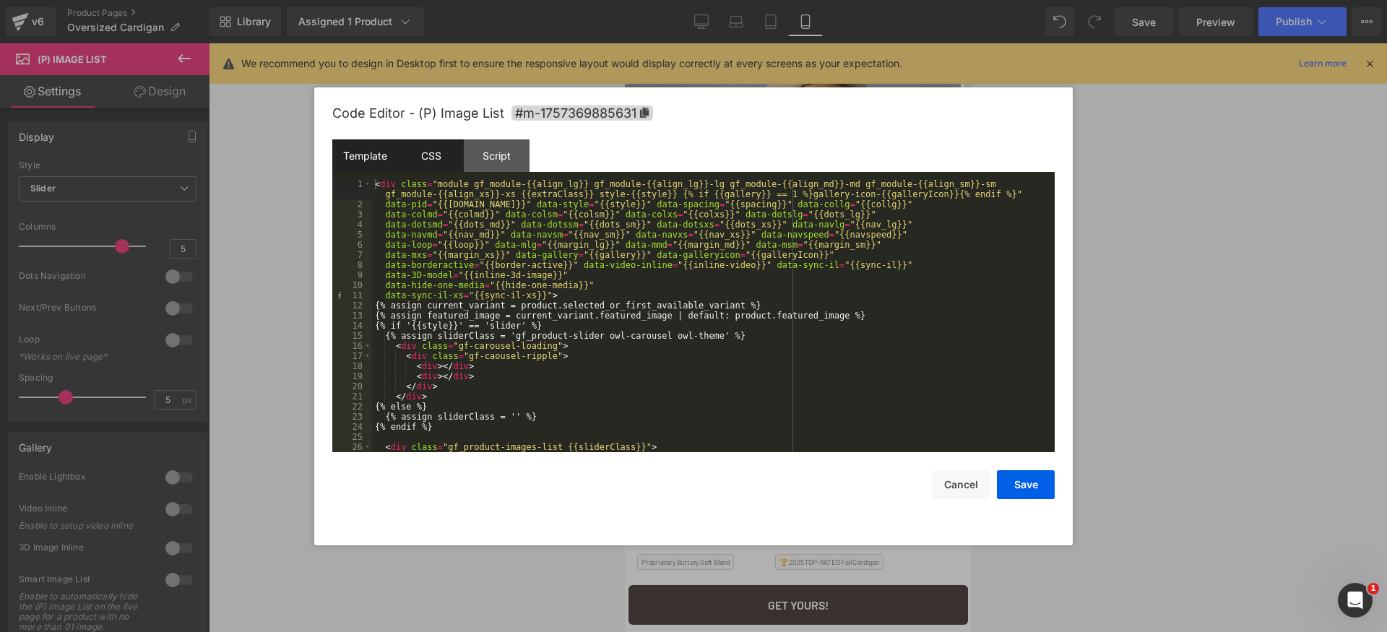
click at [433, 165] on div "CSS" at bounding box center [431, 155] width 66 height 33
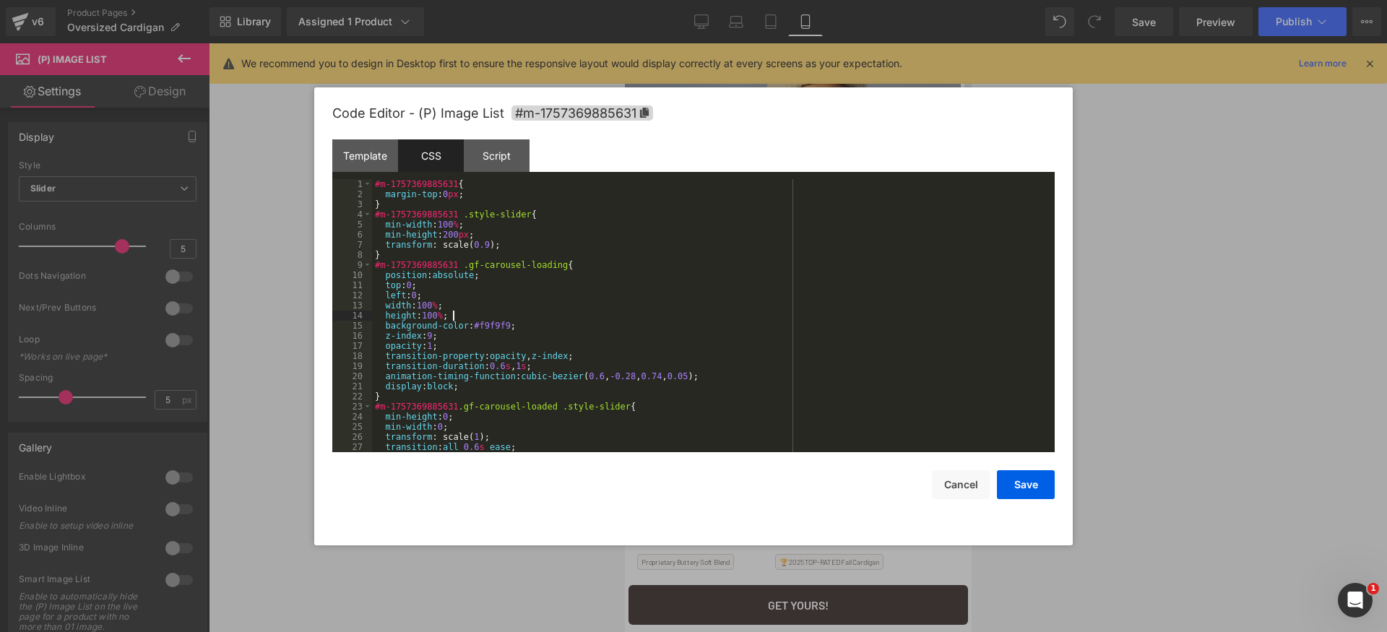
click at [730, 319] on div "#m-1757369885631 { margin-top : 0 px ; } #m-1757369885631 .style-slider { min-w…" at bounding box center [710, 325] width 677 height 293
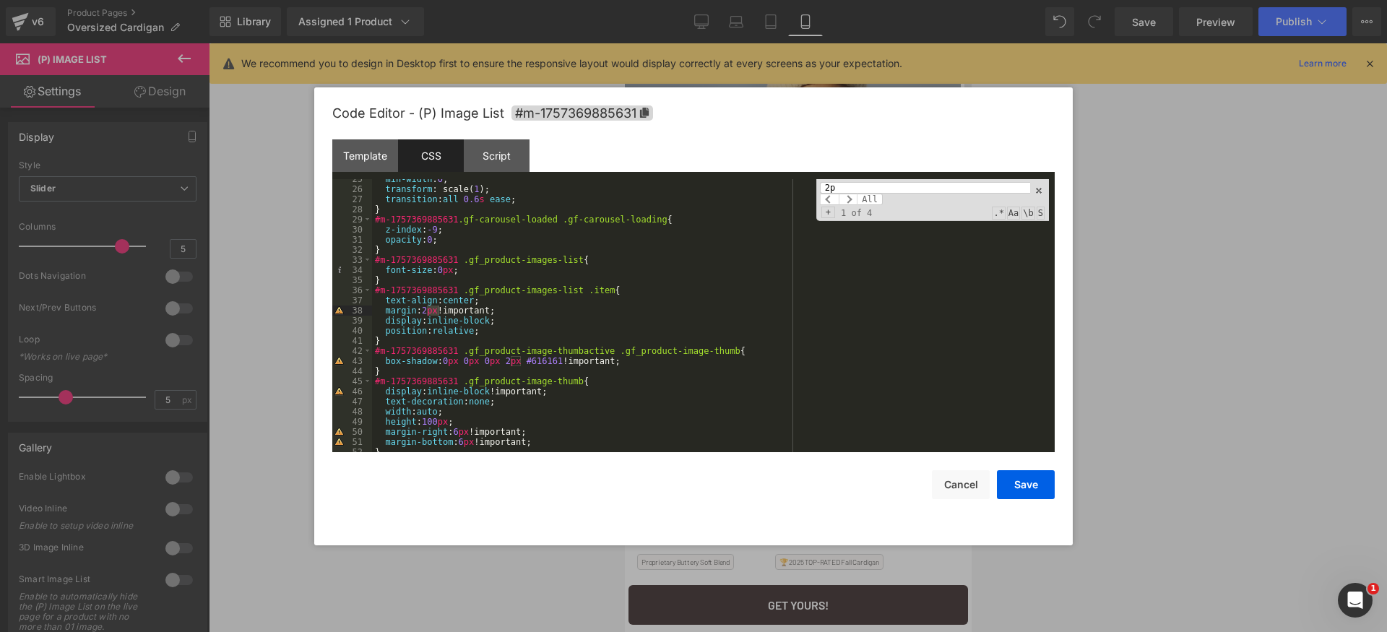
scroll to position [248, 0]
type input "2px"
click at [431, 311] on div "min-width : 0 ; transform : scale( 1 ); transition : all 0.6 s ease ; } #m-1757…" at bounding box center [710, 320] width 677 height 293
click at [1022, 482] on button "Save" at bounding box center [1026, 484] width 58 height 29
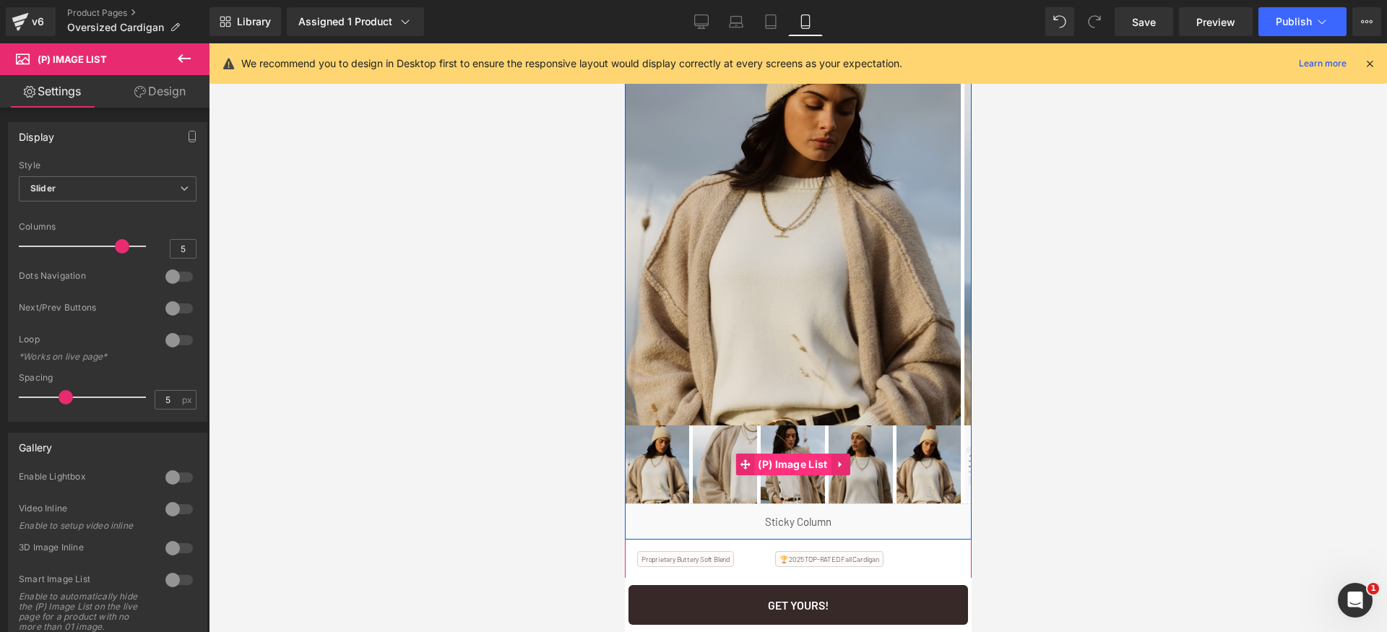
click at [800, 463] on span "(P) Image List" at bounding box center [792, 465] width 77 height 22
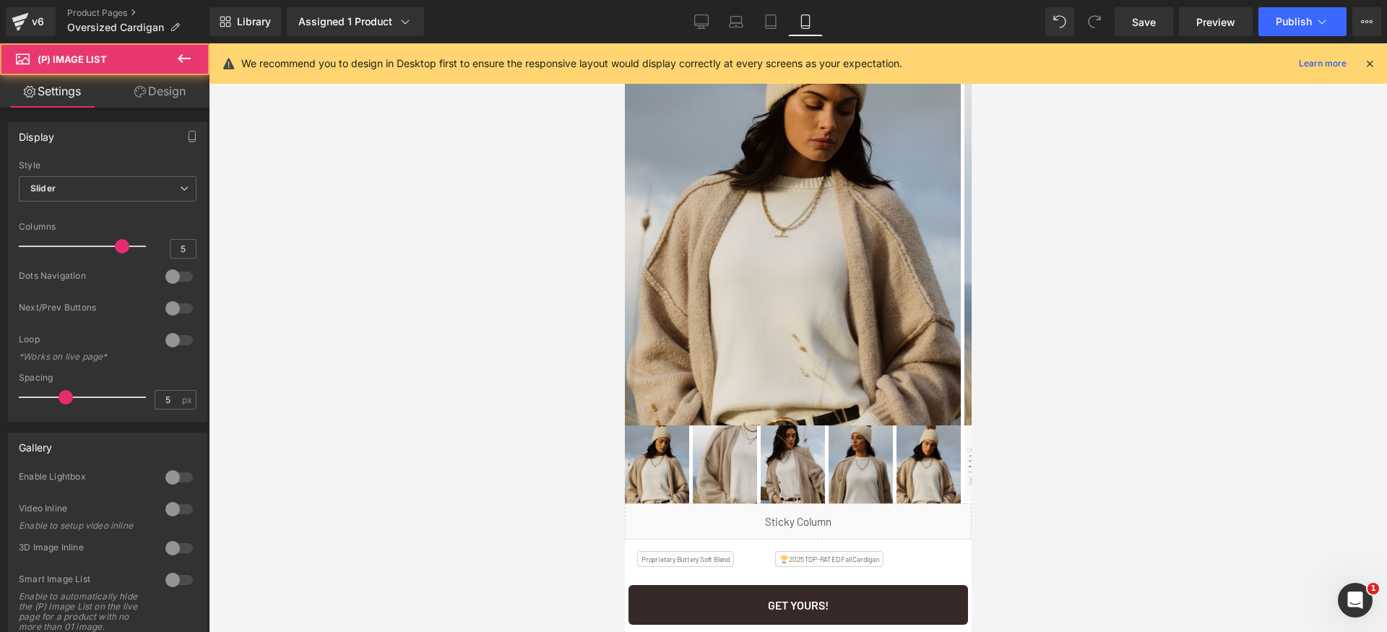
click at [170, 104] on link "Design" at bounding box center [160, 91] width 105 height 33
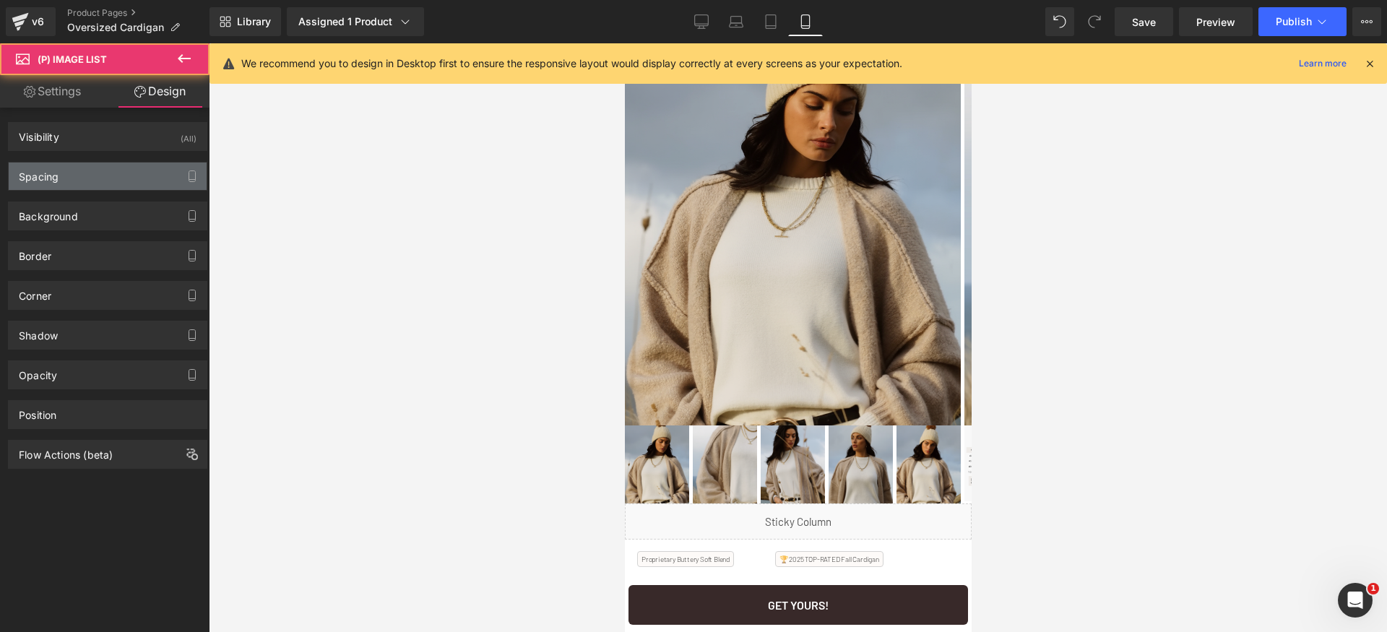
click at [118, 168] on div "Spacing" at bounding box center [108, 176] width 198 height 27
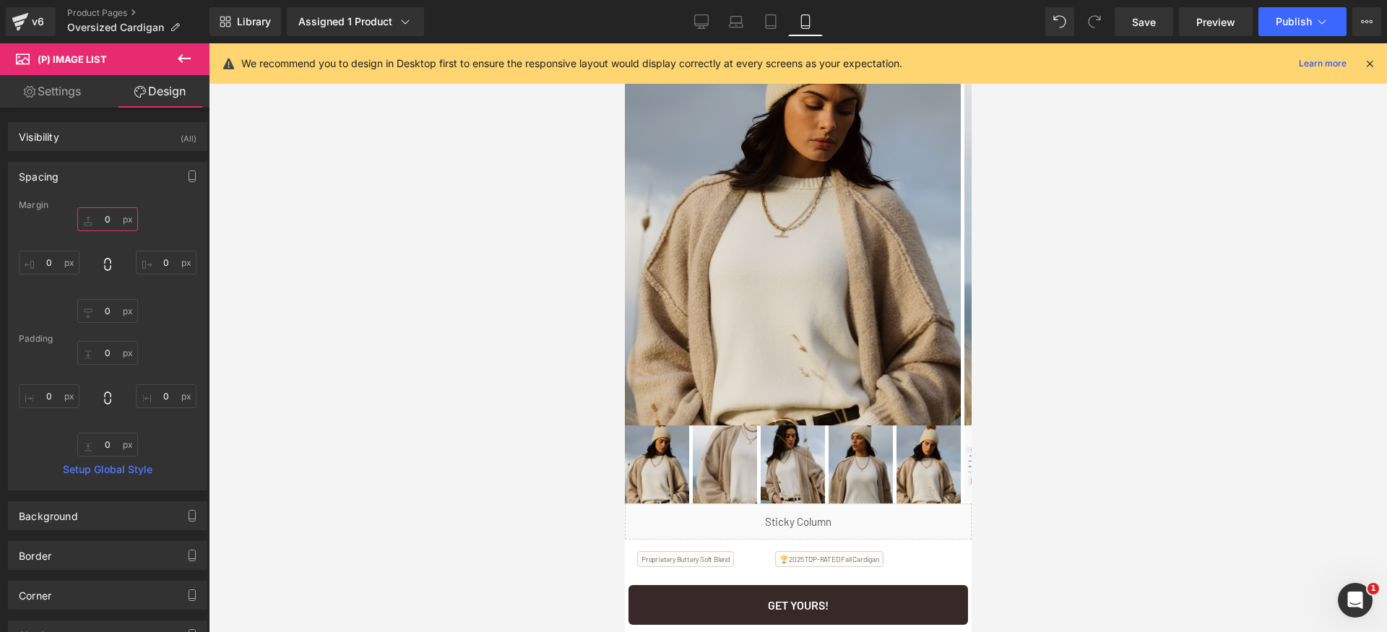
click at [111, 211] on input "text" at bounding box center [107, 219] width 61 height 24
type input "5"
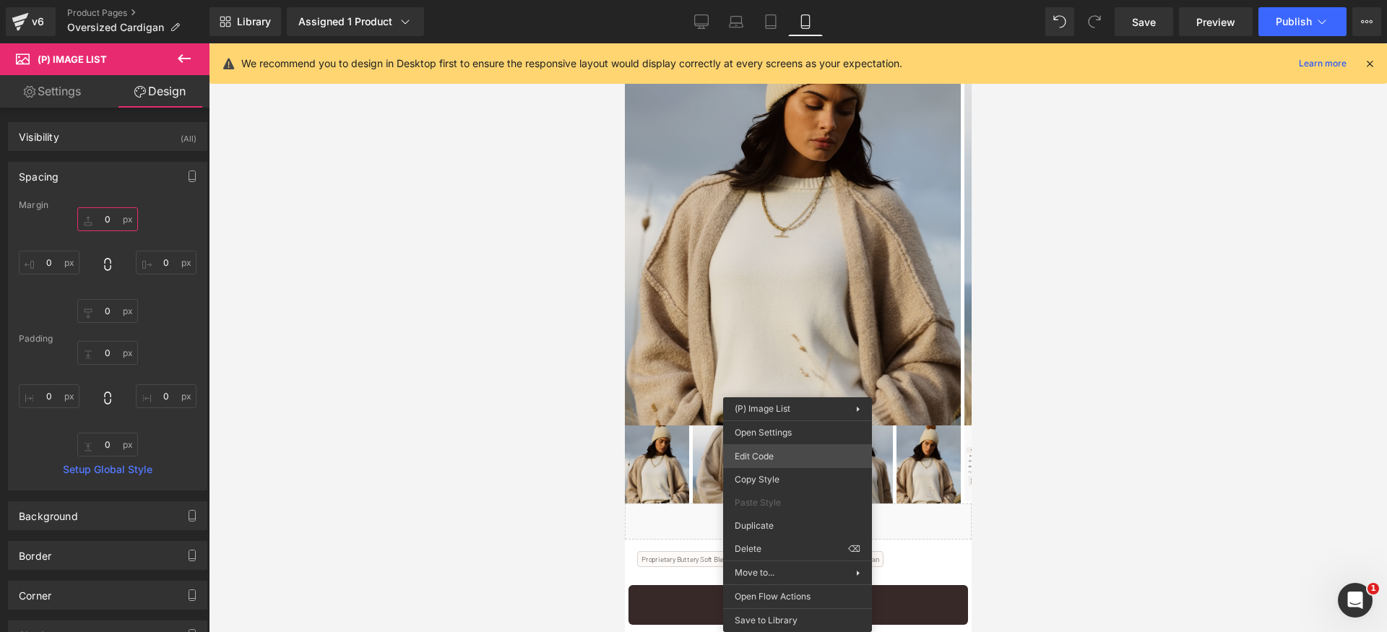
click at [788, 0] on div "(P) Image List You are previewing how the will restyle your page. You can not e…" at bounding box center [693, 0] width 1387 height 0
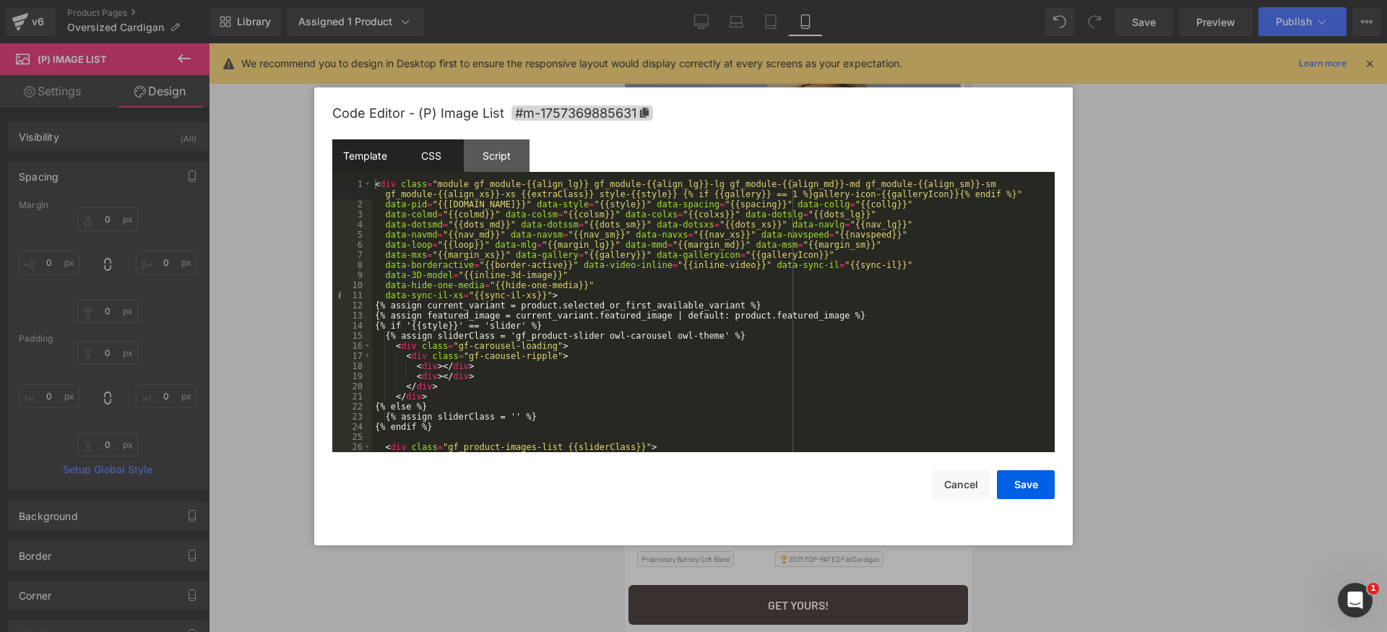
click at [439, 152] on div "CSS" at bounding box center [431, 155] width 66 height 33
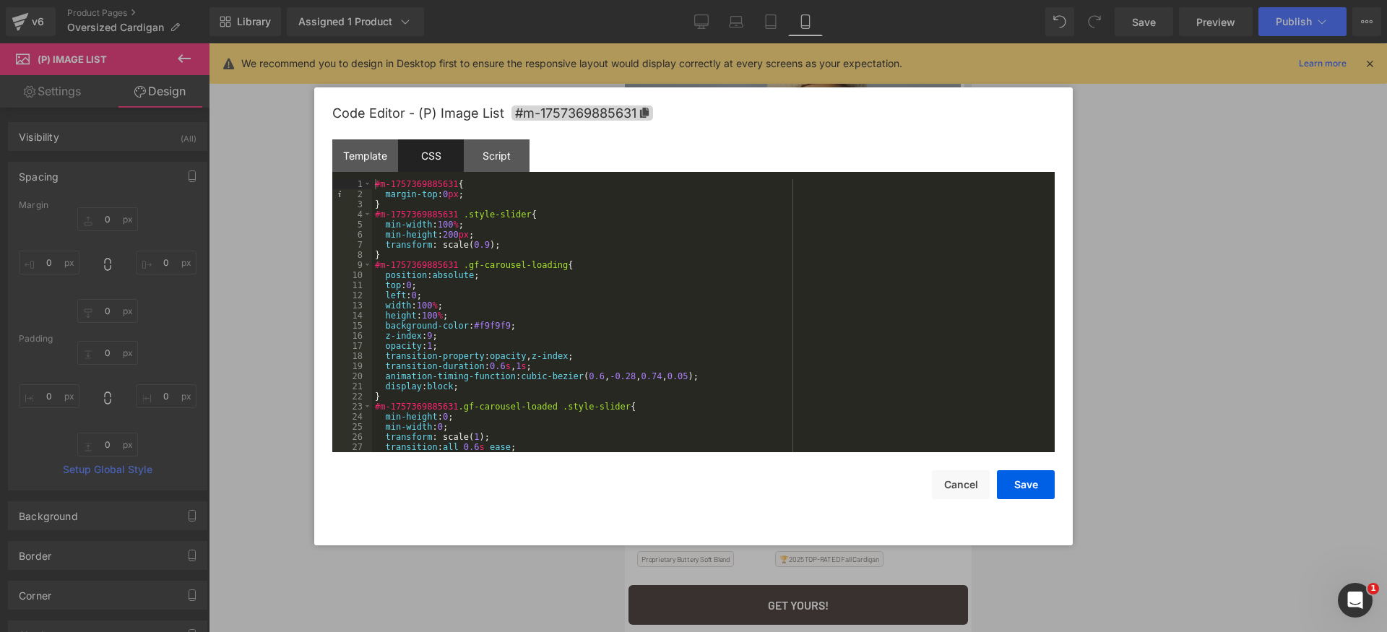
click at [442, 198] on div "#m-1757369885631 { margin-top : 0 px ; } #m-1757369885631 .style-slider { min-w…" at bounding box center [710, 325] width 677 height 293
click at [1040, 491] on button "Save" at bounding box center [1026, 484] width 58 height 29
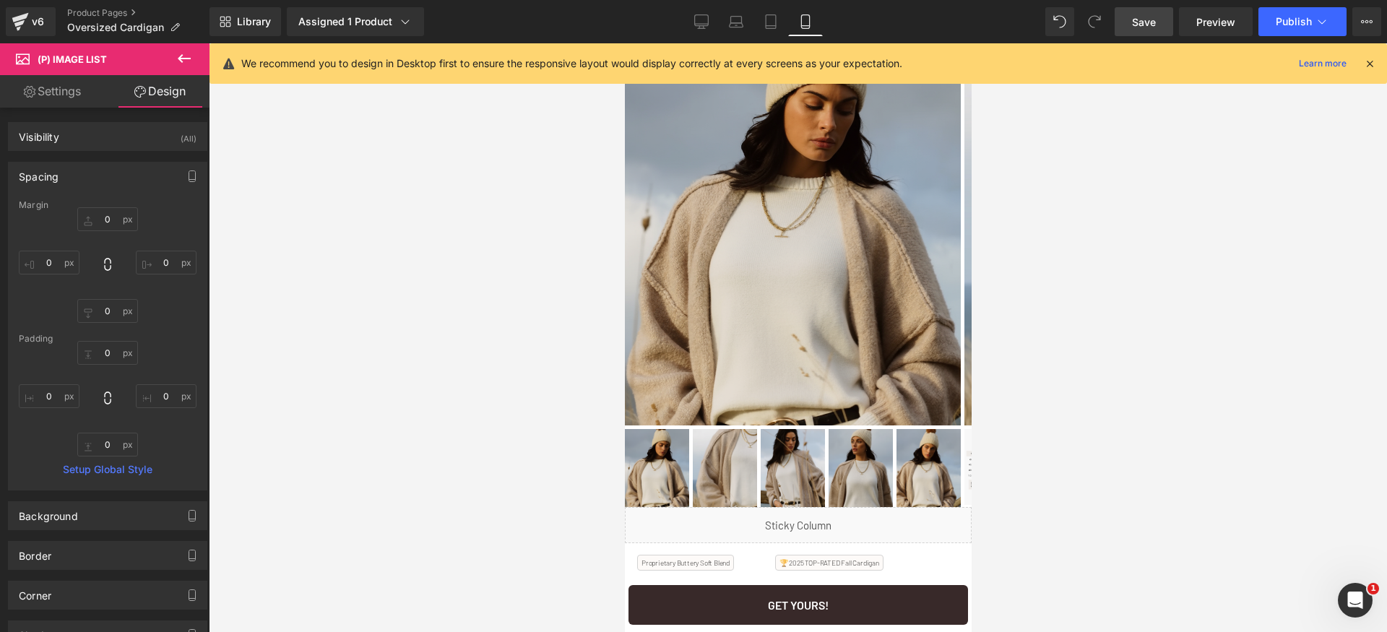
click at [1159, 32] on link "Save" at bounding box center [1144, 21] width 59 height 29
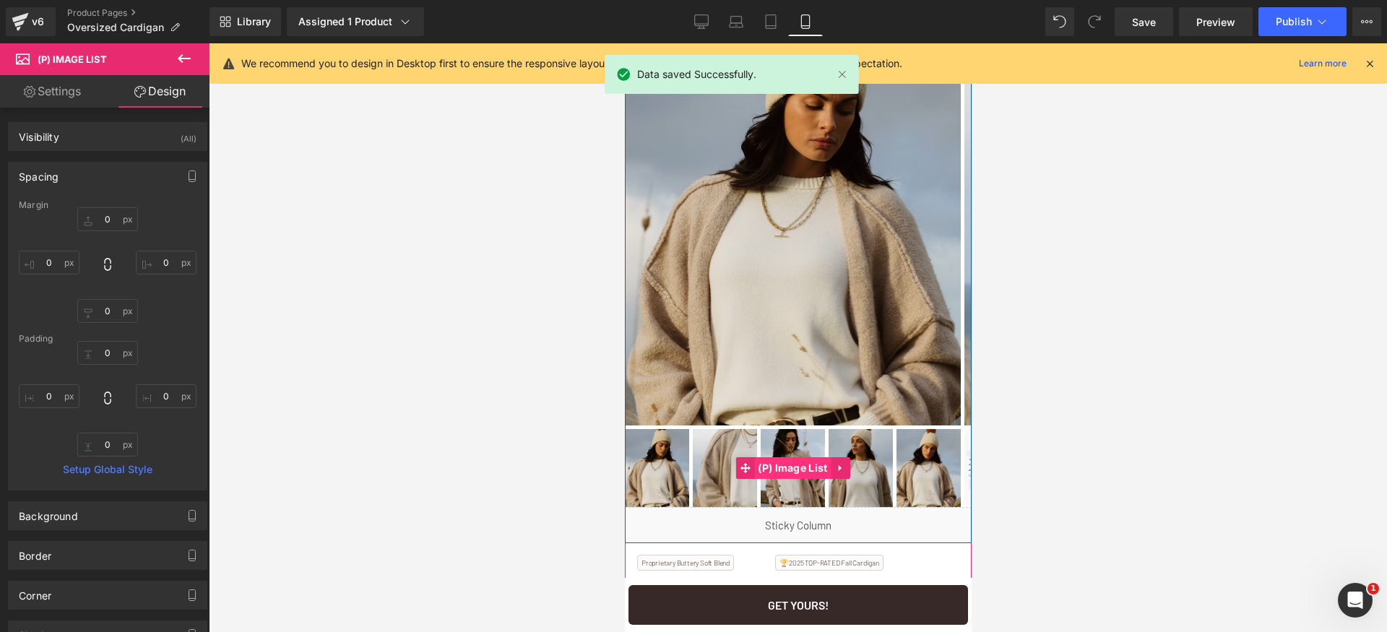
click at [795, 470] on span "(P) Image List" at bounding box center [792, 468] width 77 height 22
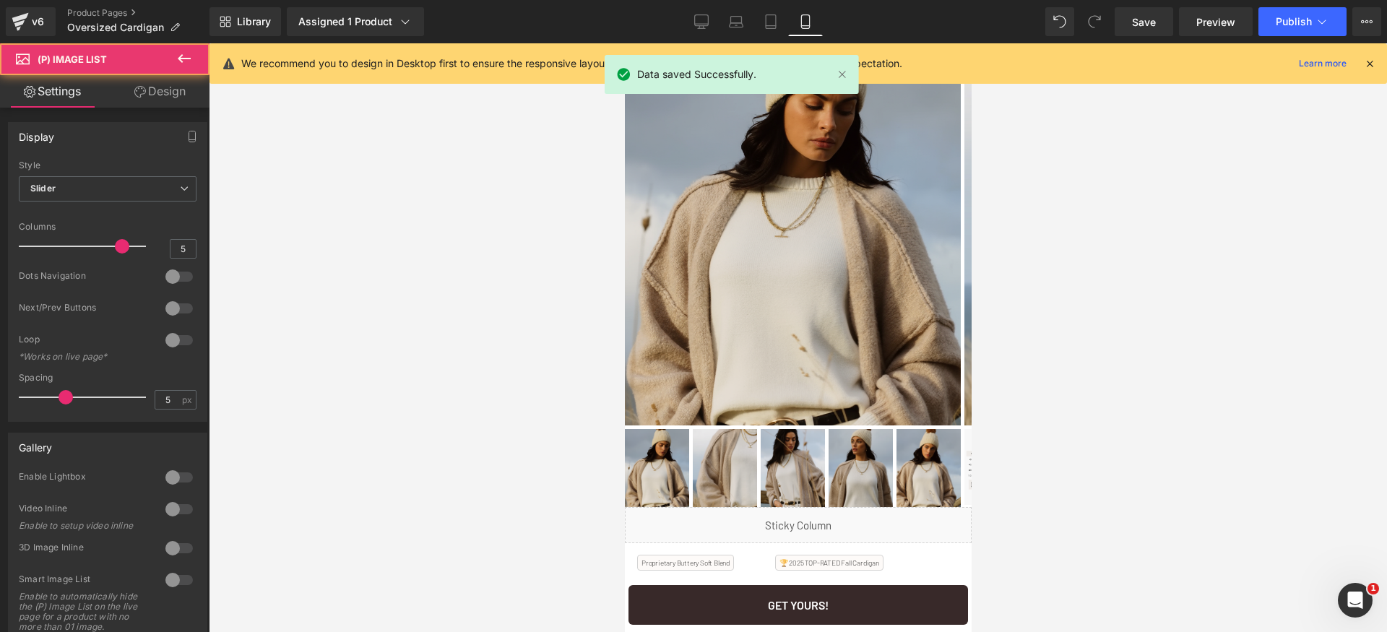
click at [180, 95] on link "Design" at bounding box center [160, 91] width 105 height 33
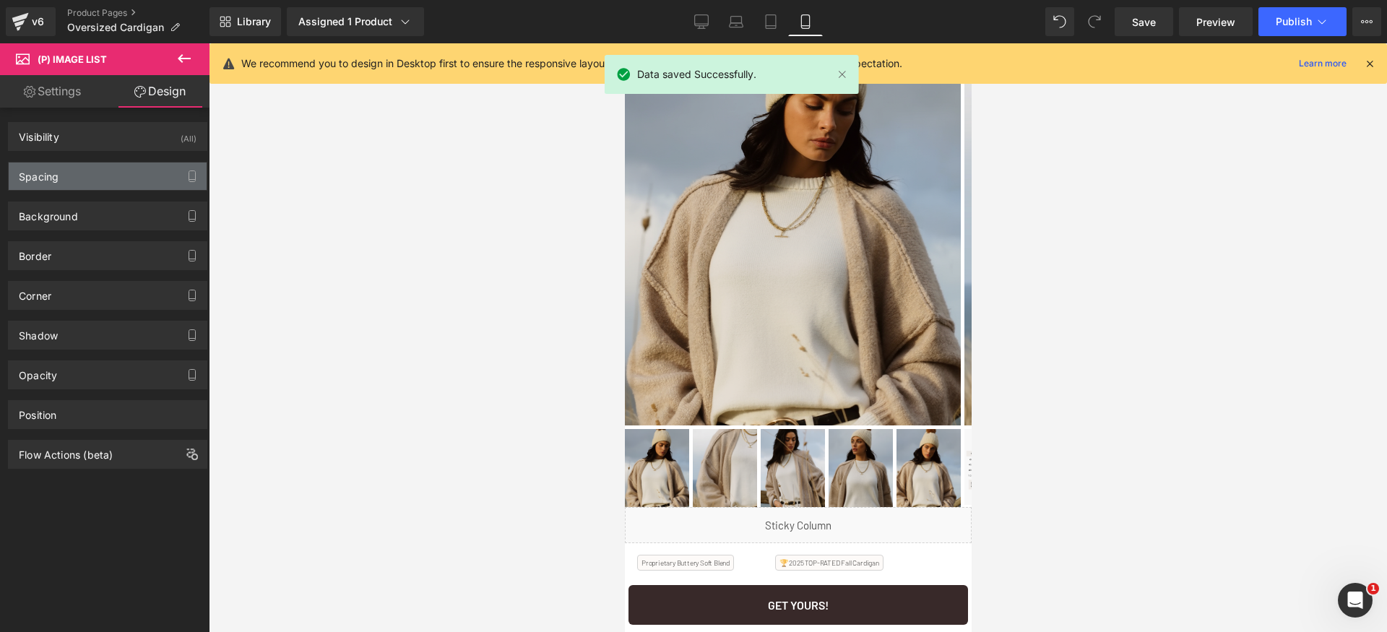
click at [86, 181] on div "Spacing" at bounding box center [108, 176] width 198 height 27
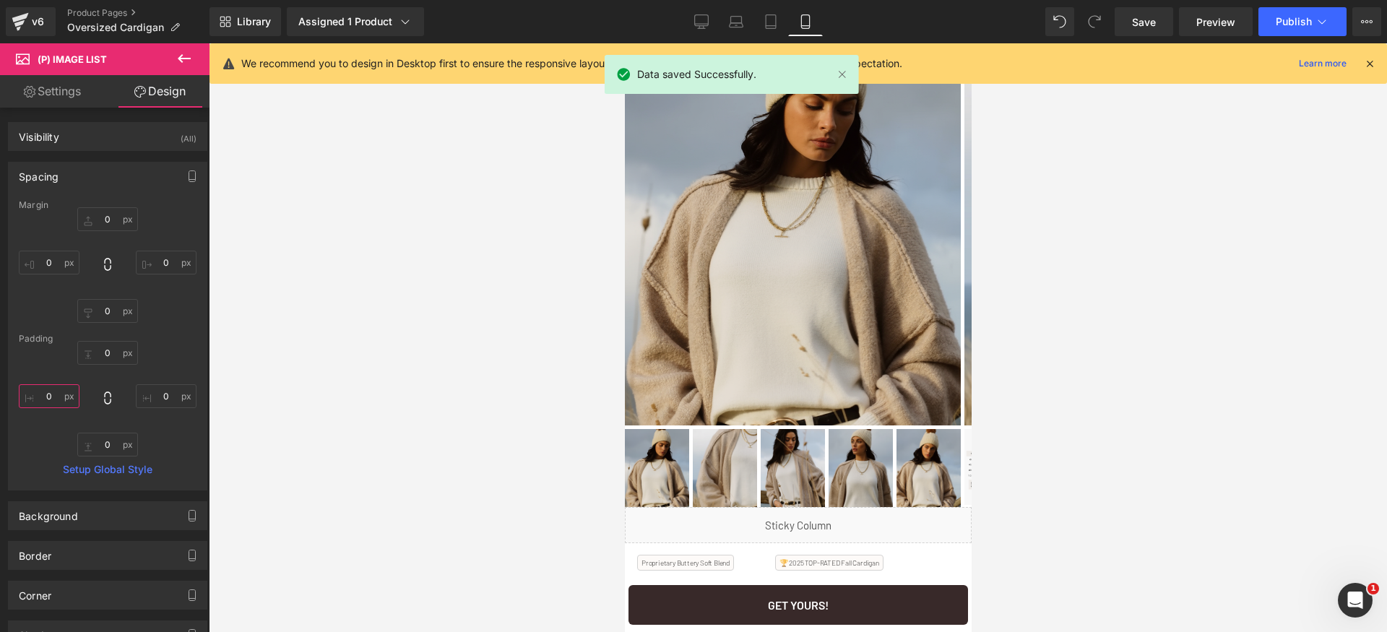
click at [58, 403] on input "0" at bounding box center [49, 396] width 61 height 24
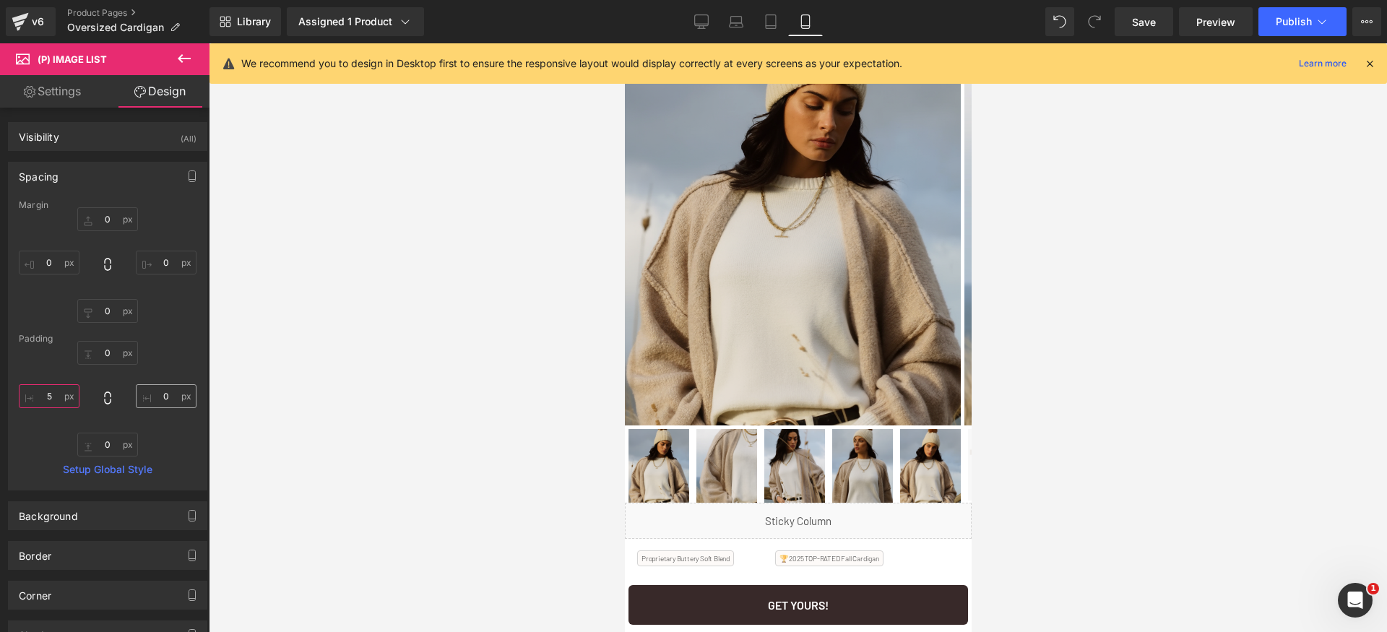
type input "5"
click at [164, 397] on input "0" at bounding box center [166, 396] width 61 height 24
type input "5"
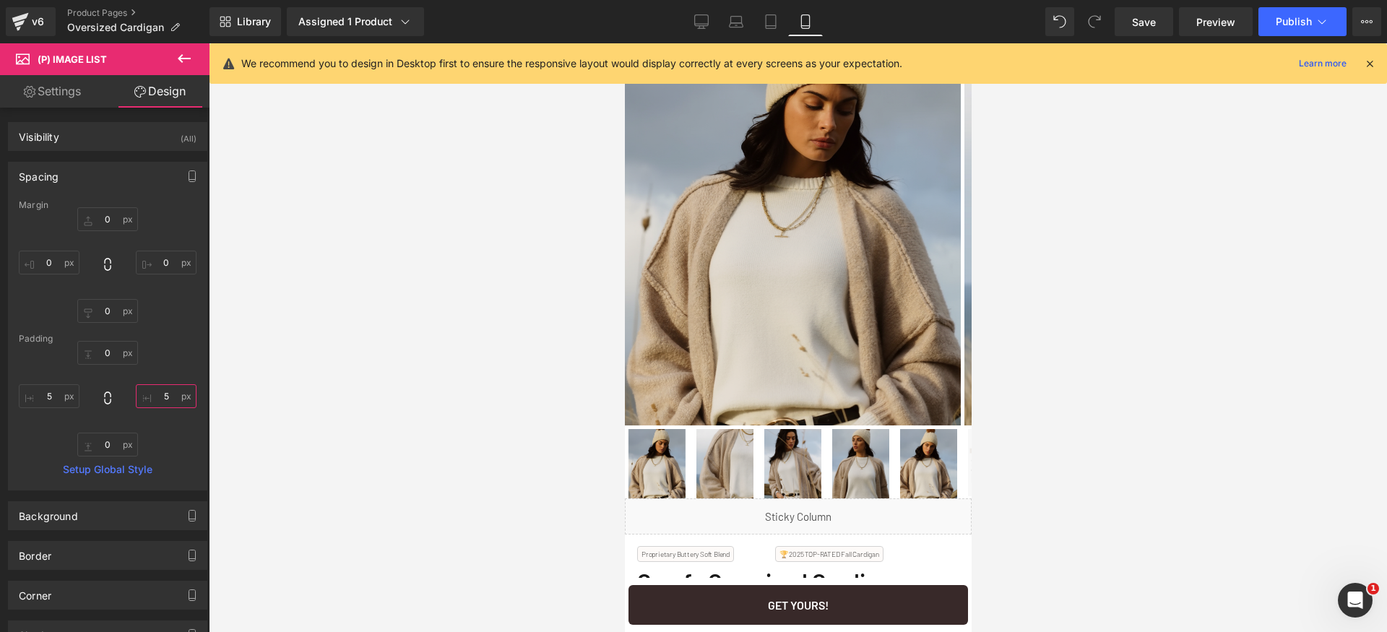
drag, startPoint x: 170, startPoint y: 402, endPoint x: 155, endPoint y: 402, distance: 15.2
click at [155, 402] on input "5" at bounding box center [166, 396] width 61 height 24
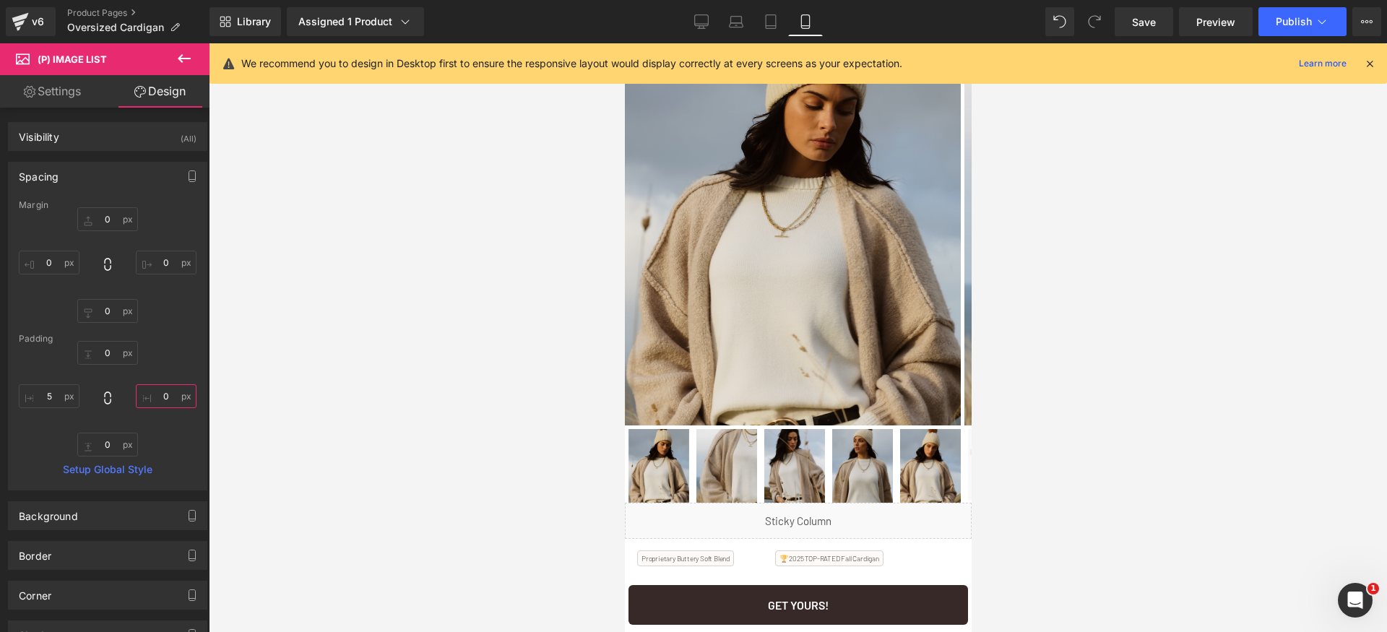
type input "0"
click at [53, 406] on input "5" at bounding box center [49, 396] width 61 height 24
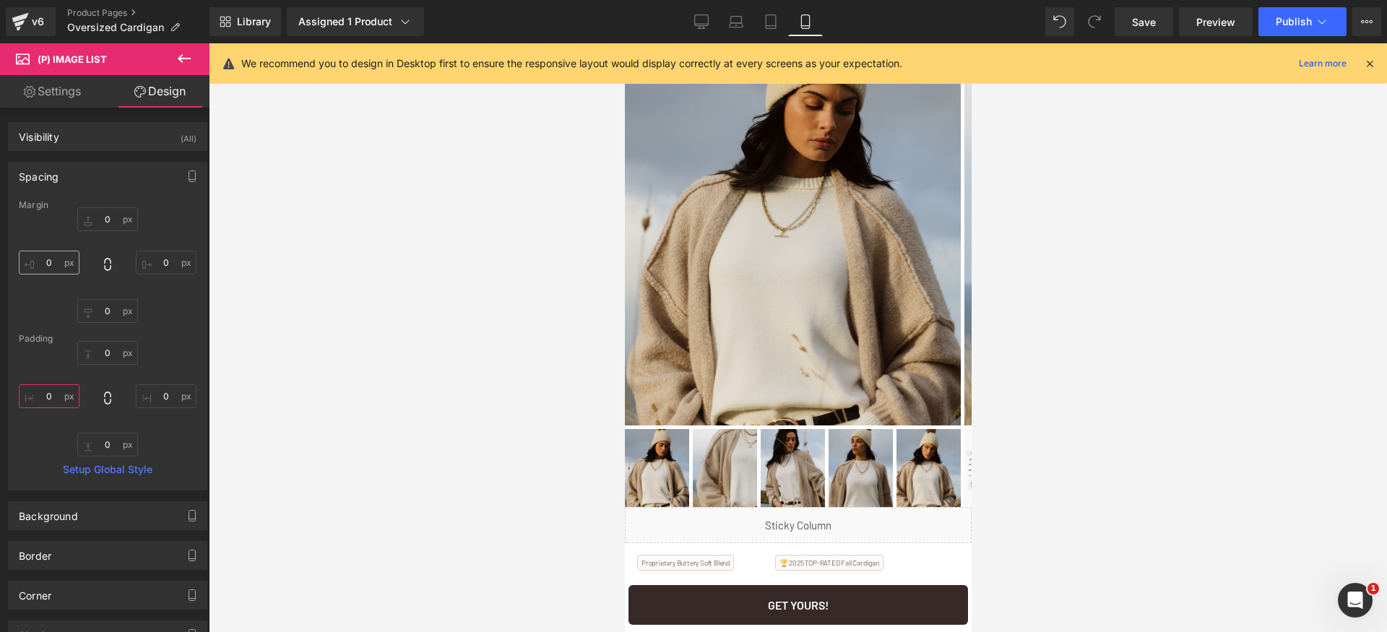
type input "0"
click at [56, 262] on input "0" at bounding box center [49, 263] width 61 height 24
type input "5"
click at [160, 256] on input "0" at bounding box center [166, 263] width 61 height 24
type input "5"
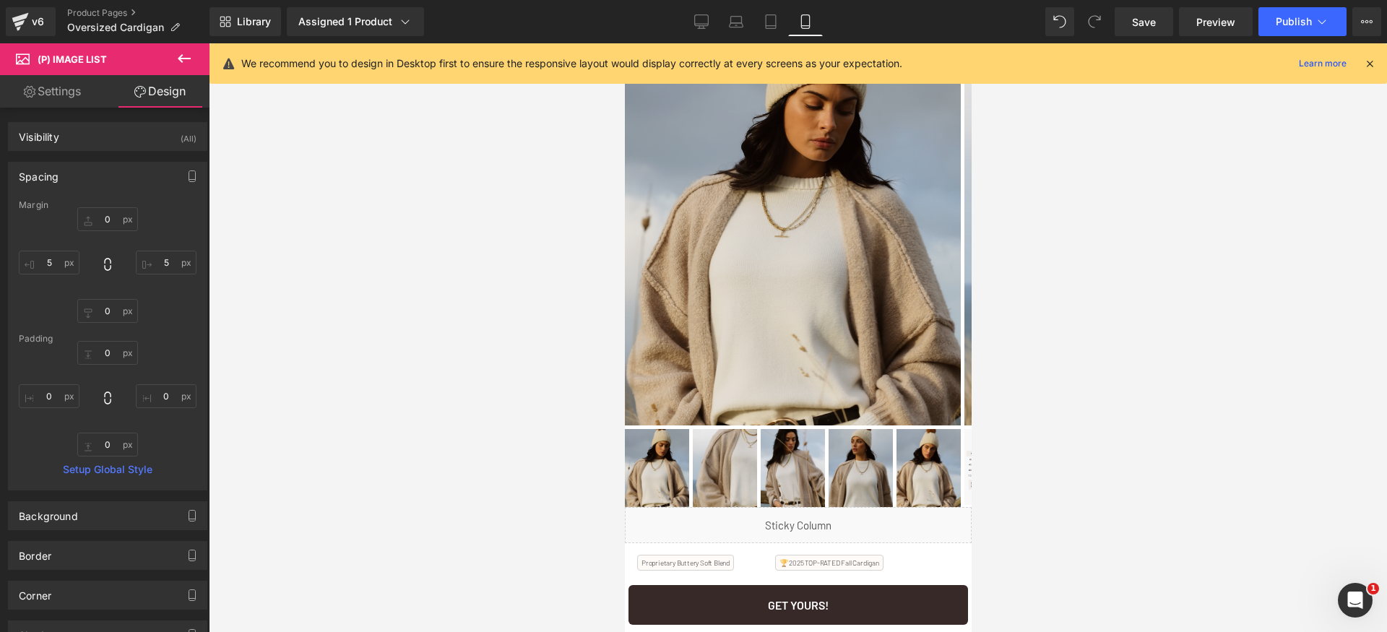
click at [187, 294] on div "0 5 0 5" at bounding box center [108, 265] width 178 height 116
click at [170, 256] on input "5" at bounding box center [166, 263] width 61 height 24
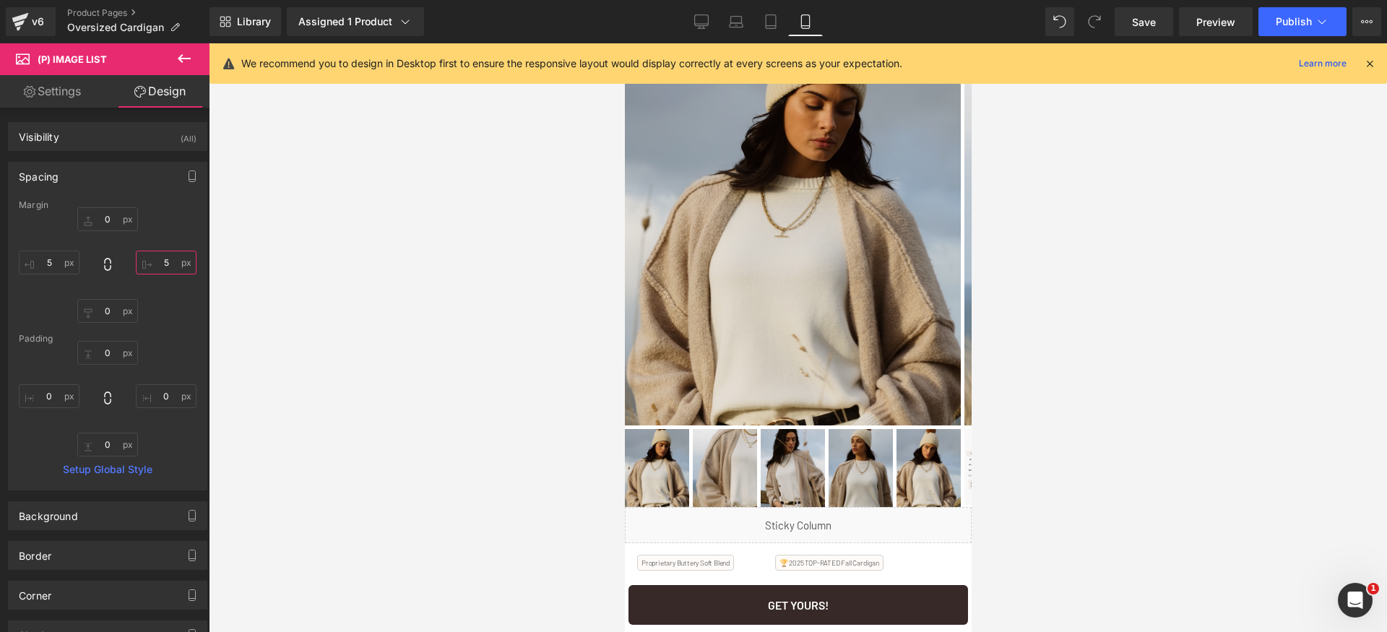
click at [170, 256] on input "5" at bounding box center [166, 263] width 61 height 24
click at [54, 259] on input "5" at bounding box center [49, 263] width 61 height 24
click at [88, 179] on div "Spacing" at bounding box center [108, 176] width 198 height 27
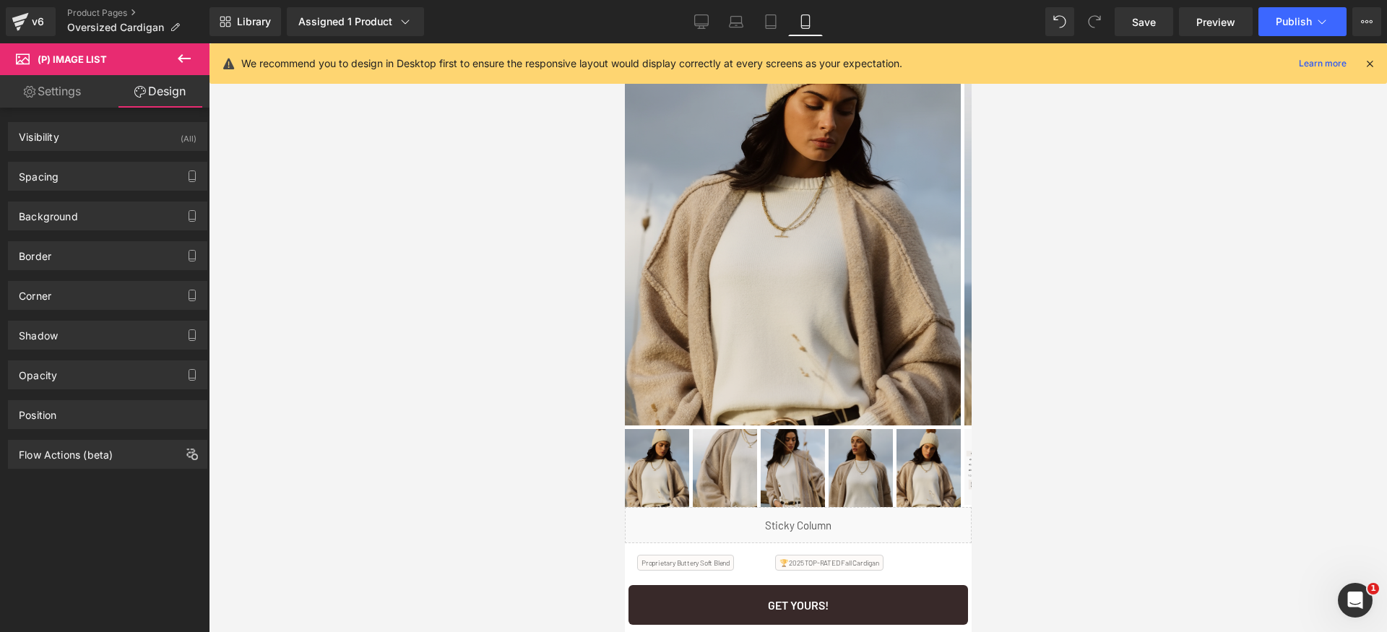
click at [60, 99] on link "Settings" at bounding box center [52, 91] width 105 height 33
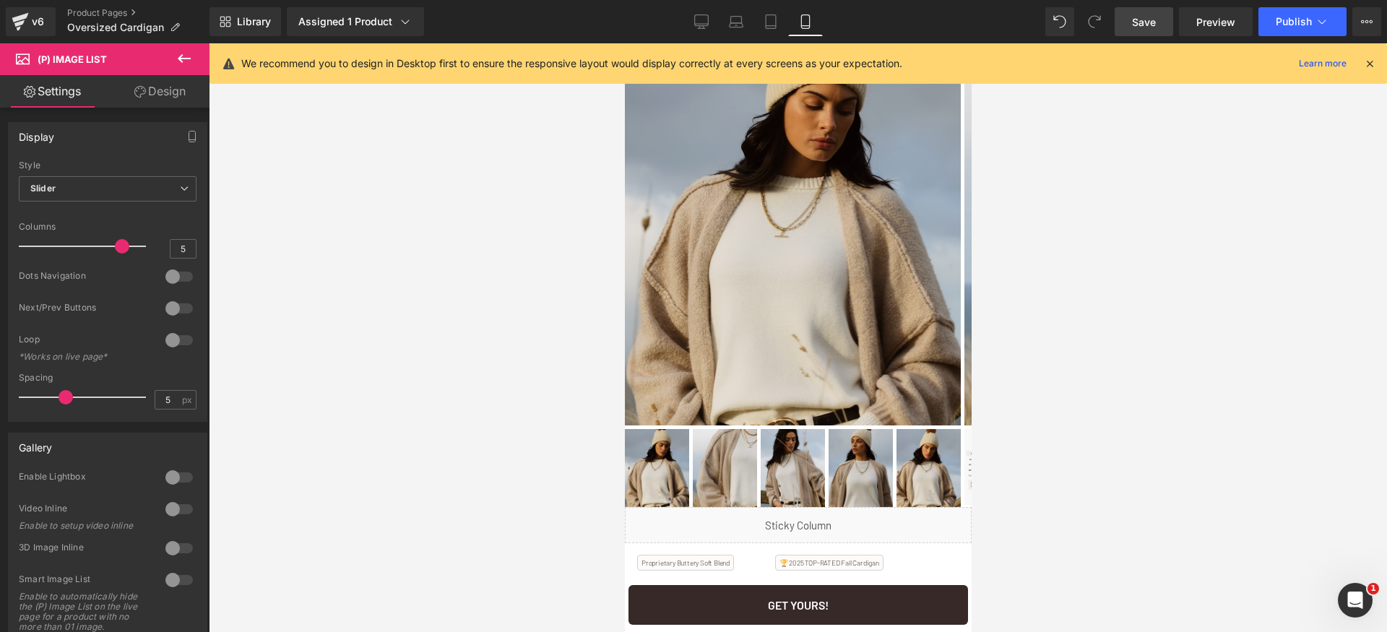
click at [1155, 30] on link "Save" at bounding box center [1144, 21] width 59 height 29
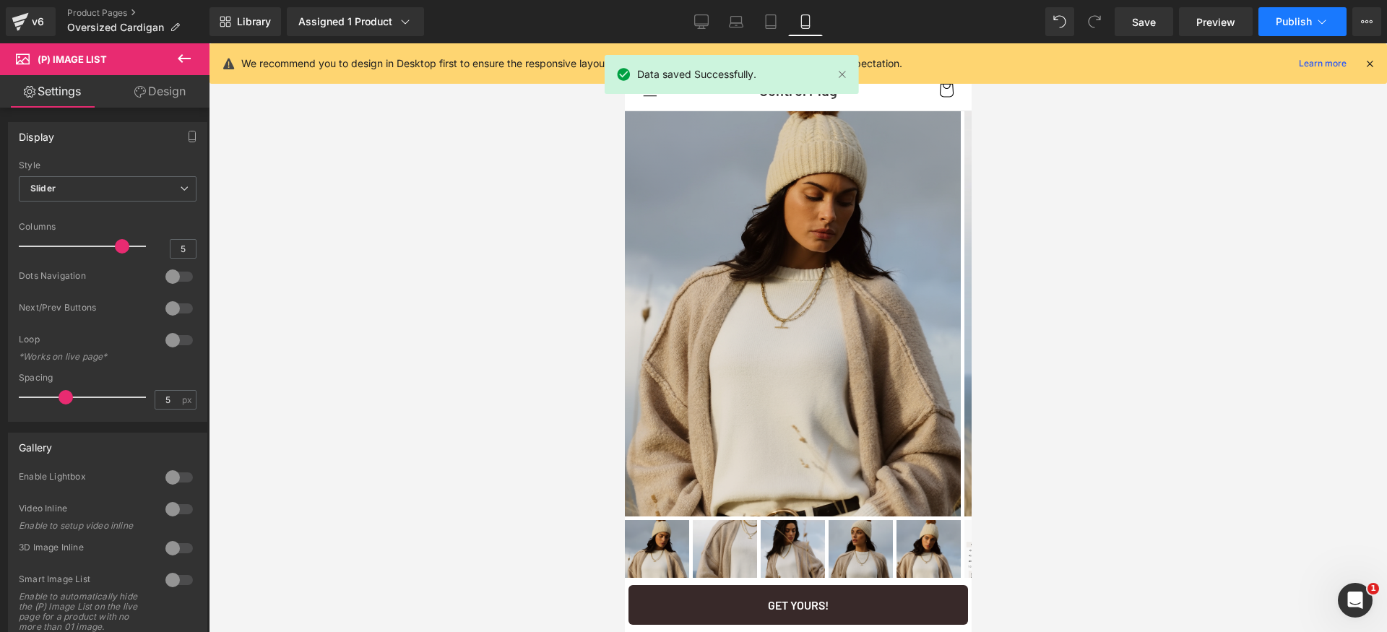
click at [1310, 33] on button "Publish" at bounding box center [1302, 21] width 88 height 29
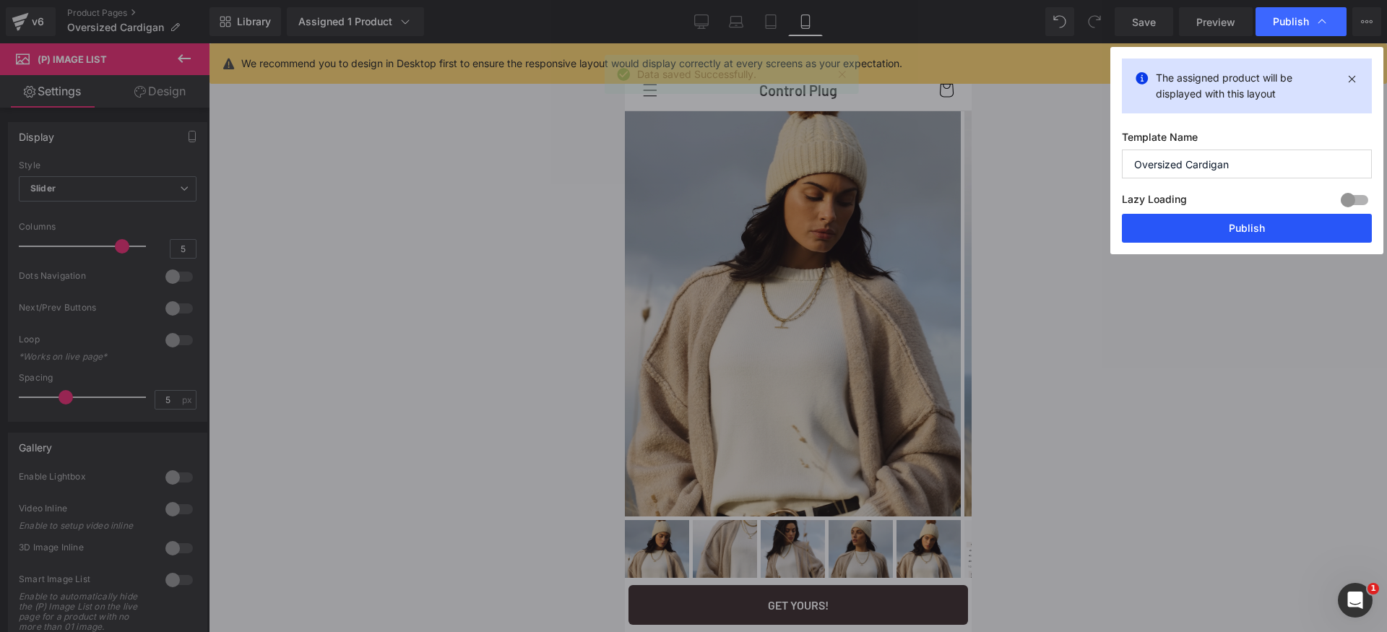
click at [1297, 231] on button "Publish" at bounding box center [1247, 228] width 250 height 29
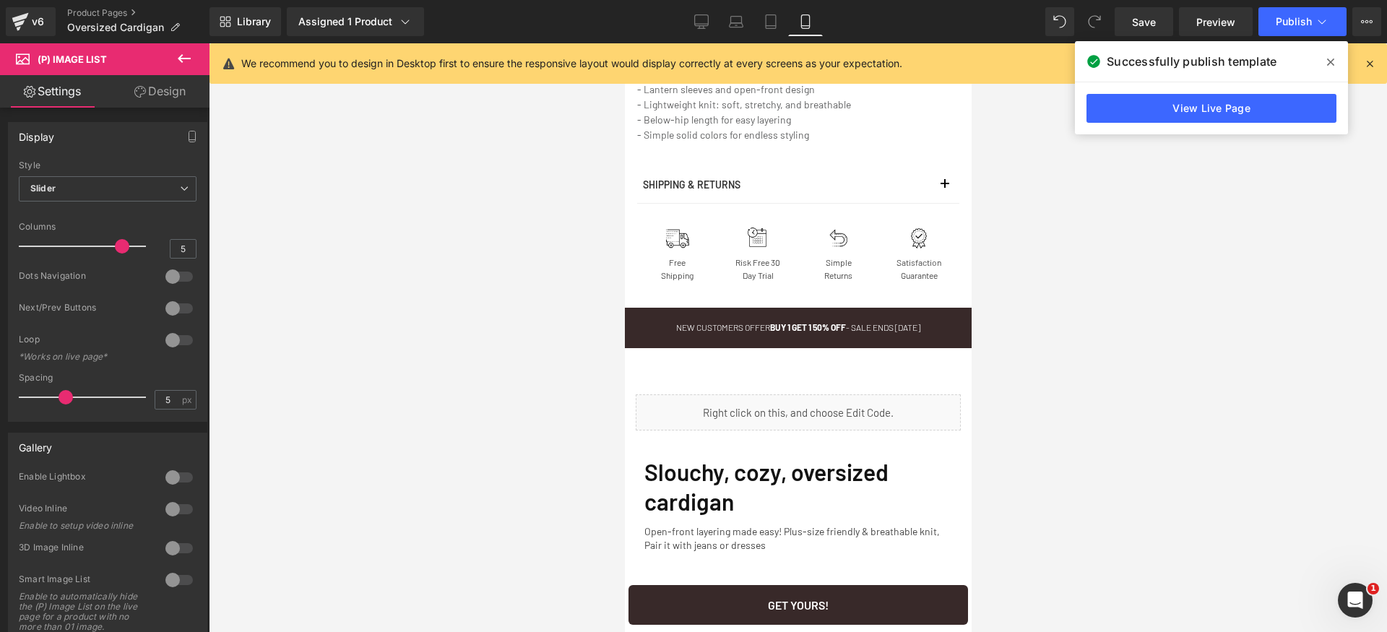
scroll to position [1517, 0]
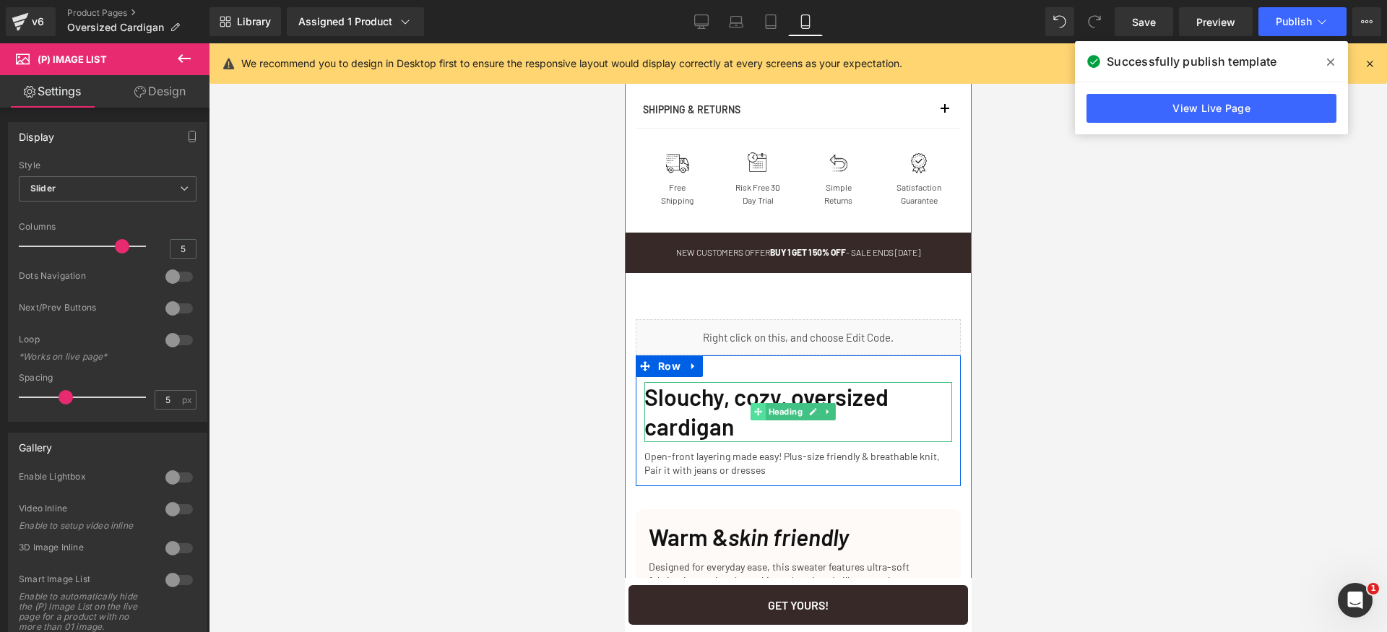
click at [761, 420] on span at bounding box center [757, 411] width 15 height 17
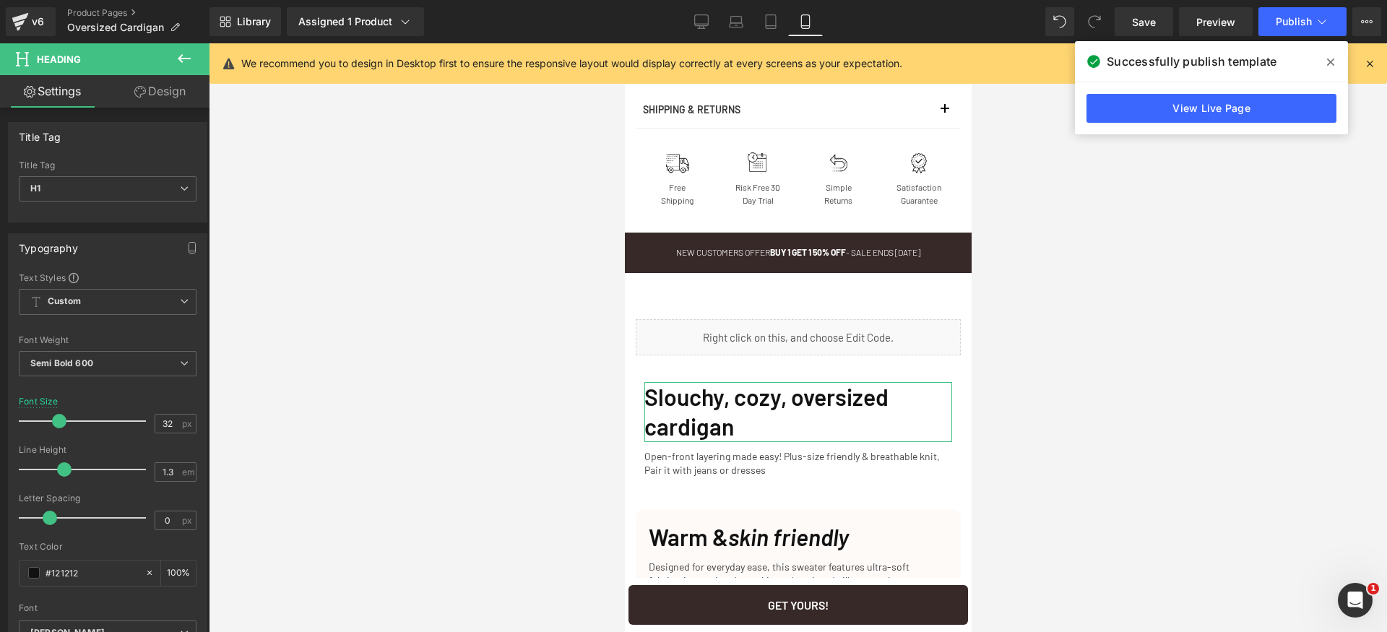
click at [157, 94] on link "Design" at bounding box center [160, 91] width 105 height 33
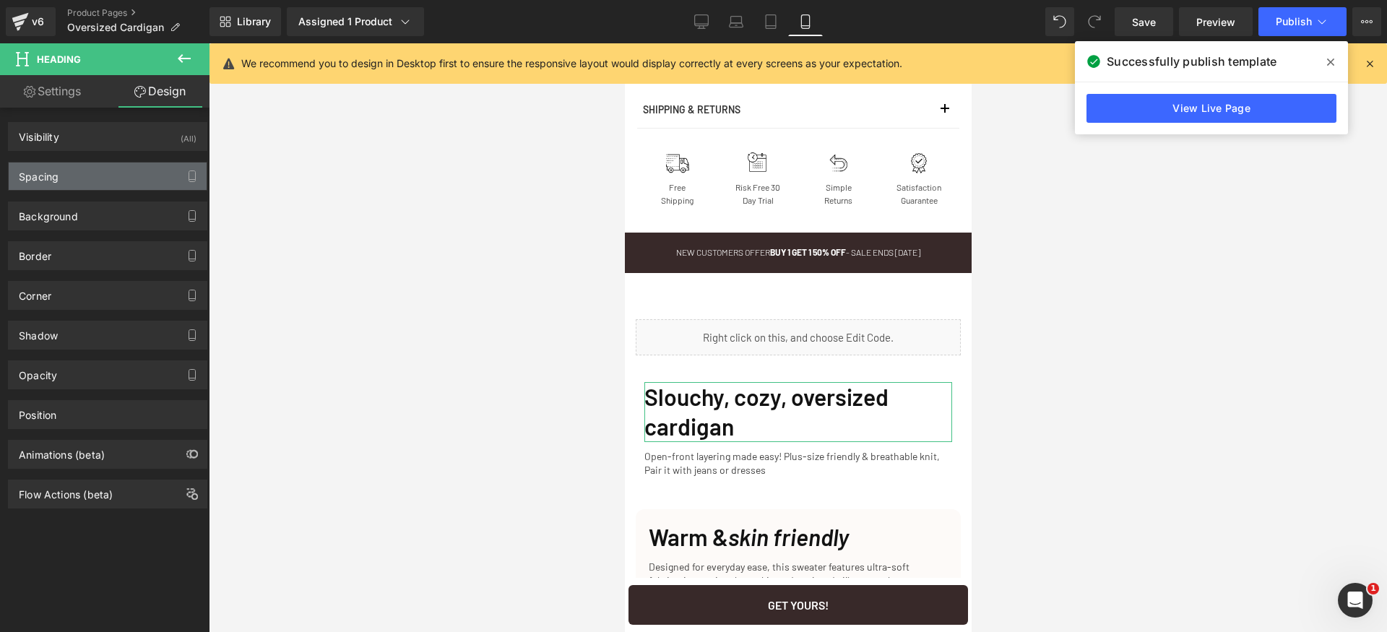
click at [110, 175] on div "Spacing" at bounding box center [108, 176] width 198 height 27
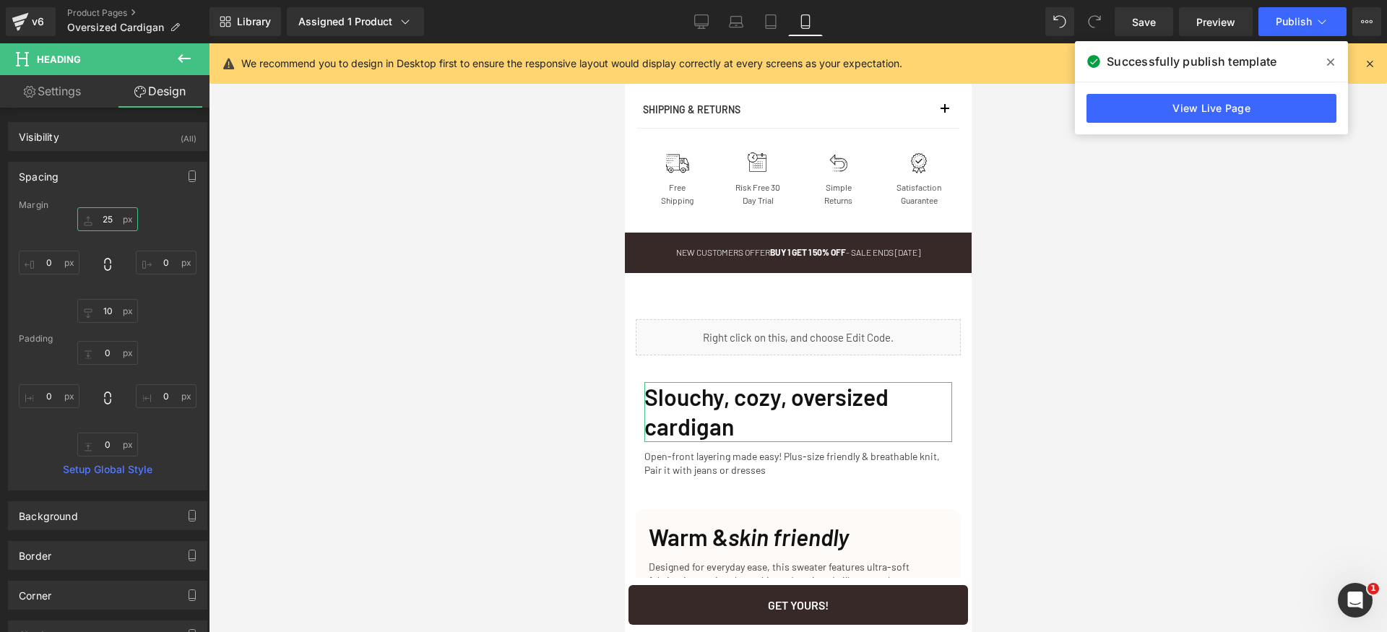
click at [117, 220] on input "25" at bounding box center [107, 219] width 61 height 24
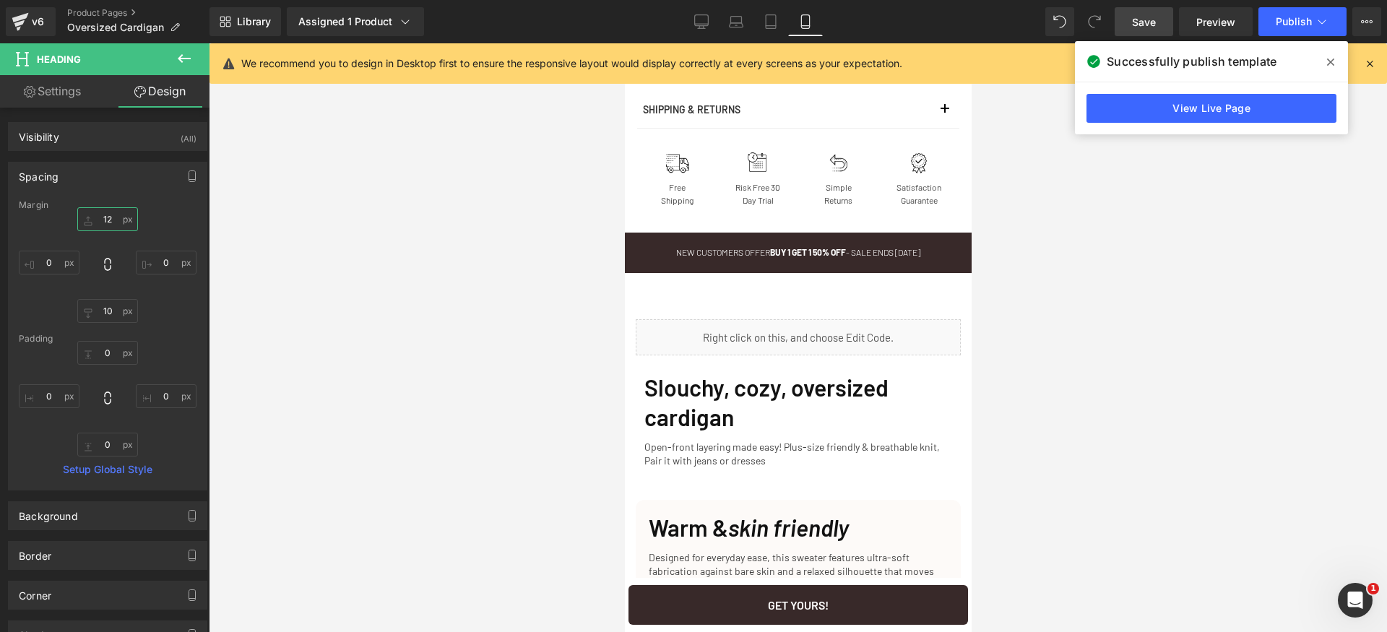
type input "12"
drag, startPoint x: 1155, startPoint y: 17, endPoint x: 1176, endPoint y: 22, distance: 21.7
click at [1155, 16] on span "Save" at bounding box center [1144, 21] width 24 height 15
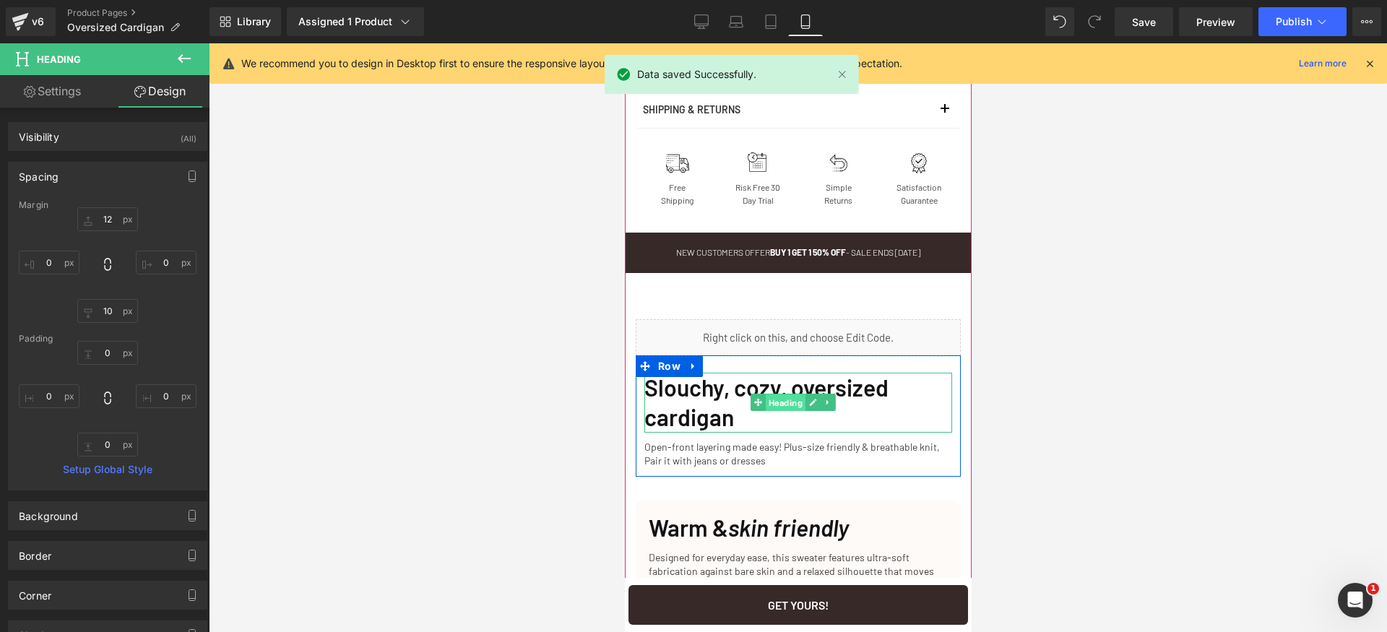
click at [772, 412] on span "Heading" at bounding box center [784, 402] width 40 height 17
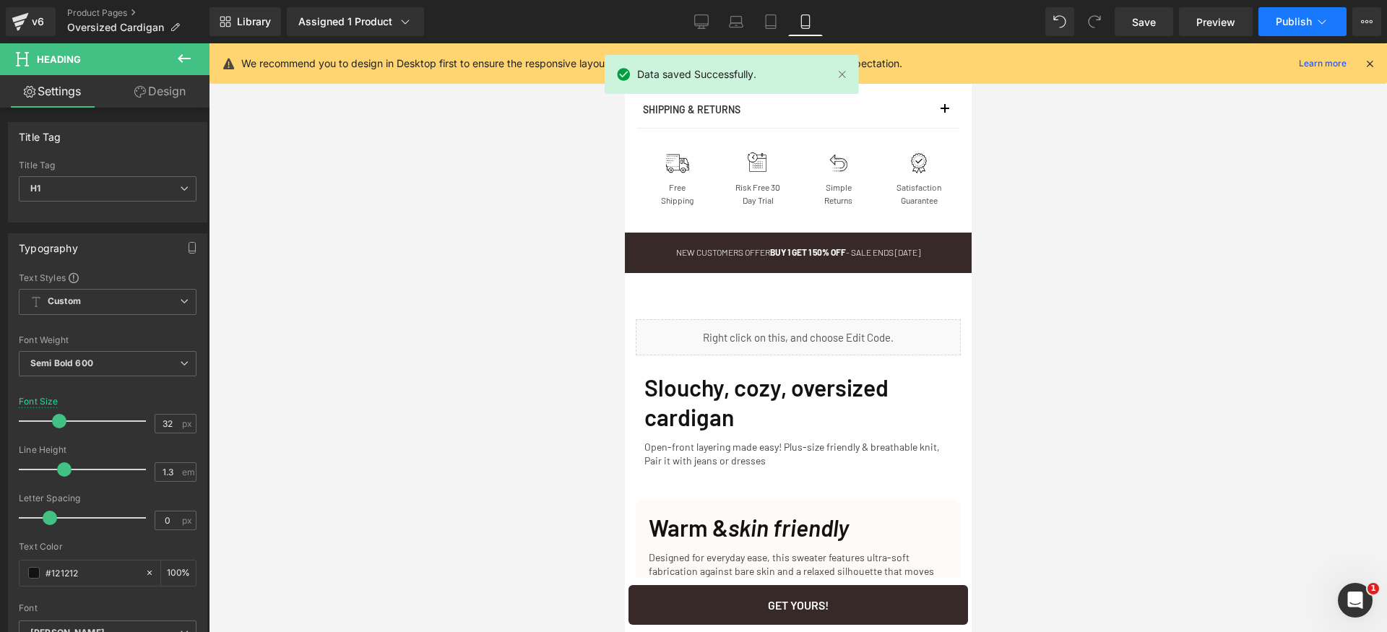
click at [1278, 23] on span "Publish" at bounding box center [1294, 22] width 36 height 12
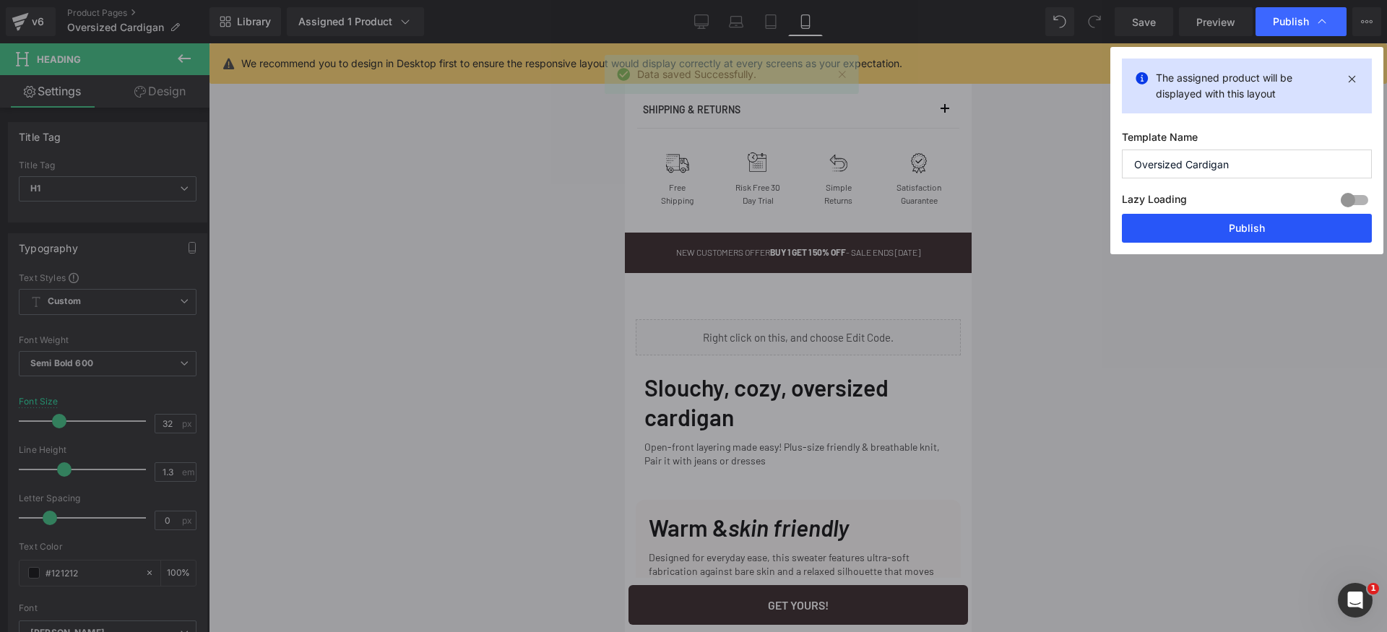
click at [1279, 232] on button "Publish" at bounding box center [1247, 228] width 250 height 29
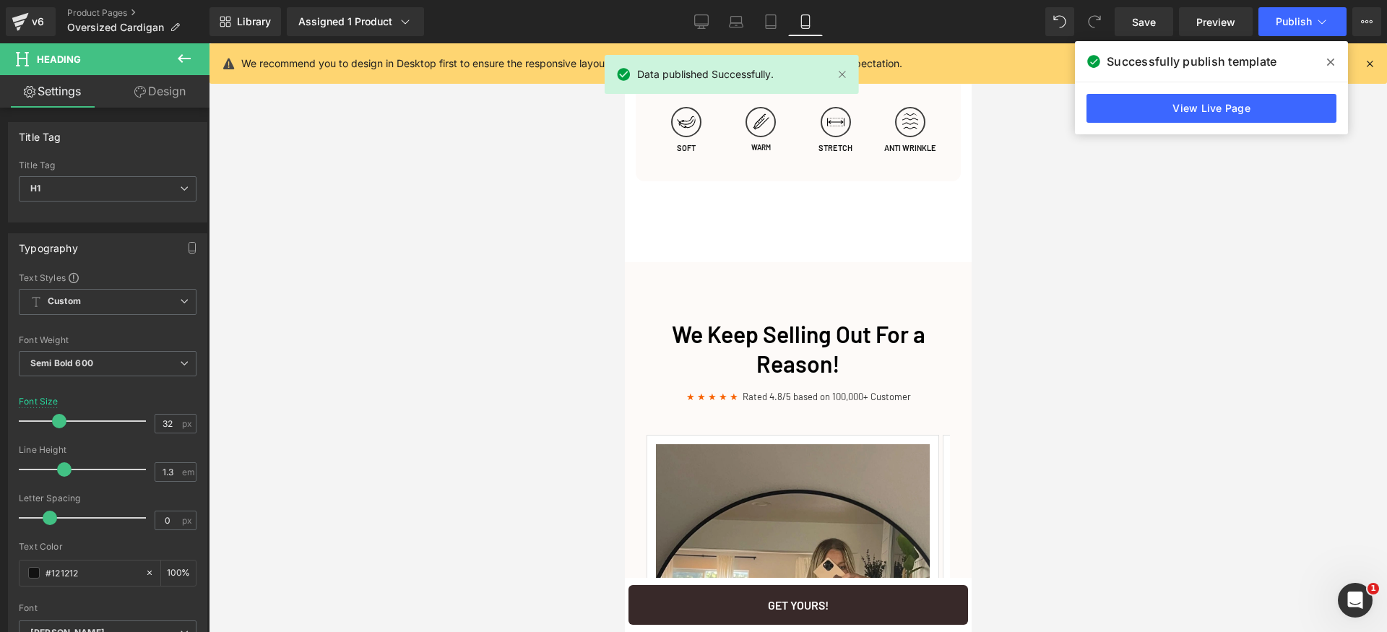
scroll to position [2094, 0]
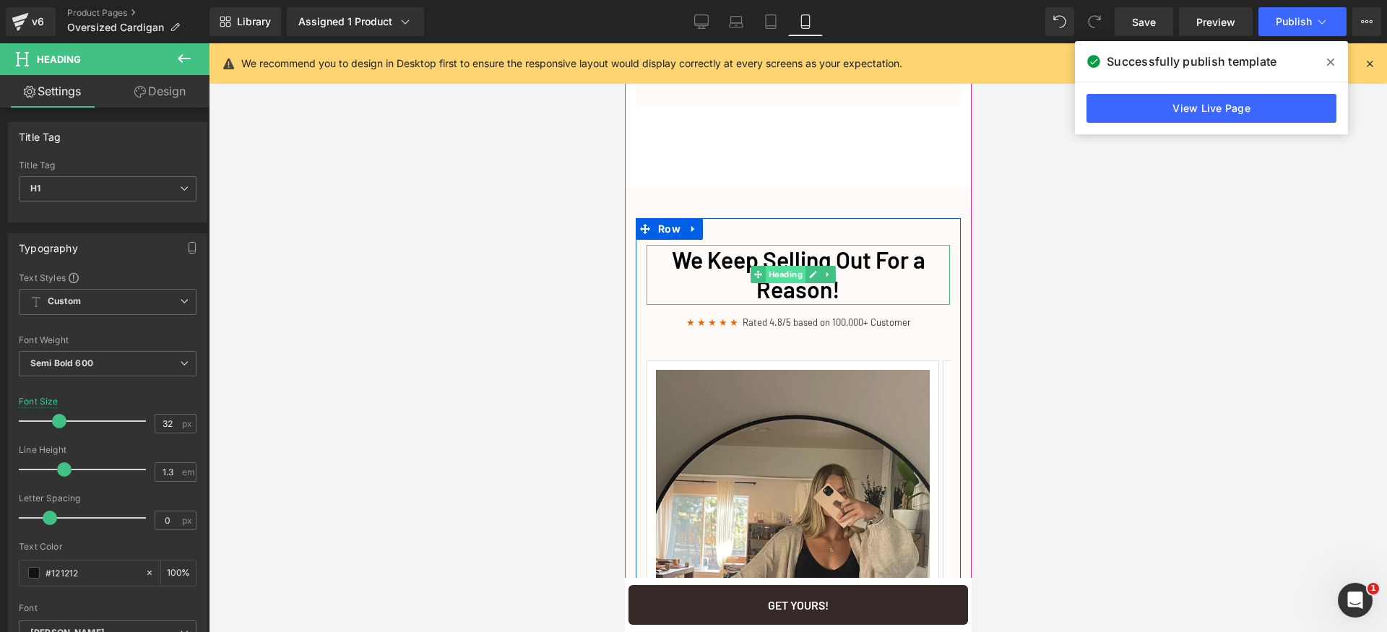
click at [785, 282] on span "Heading" at bounding box center [784, 274] width 40 height 17
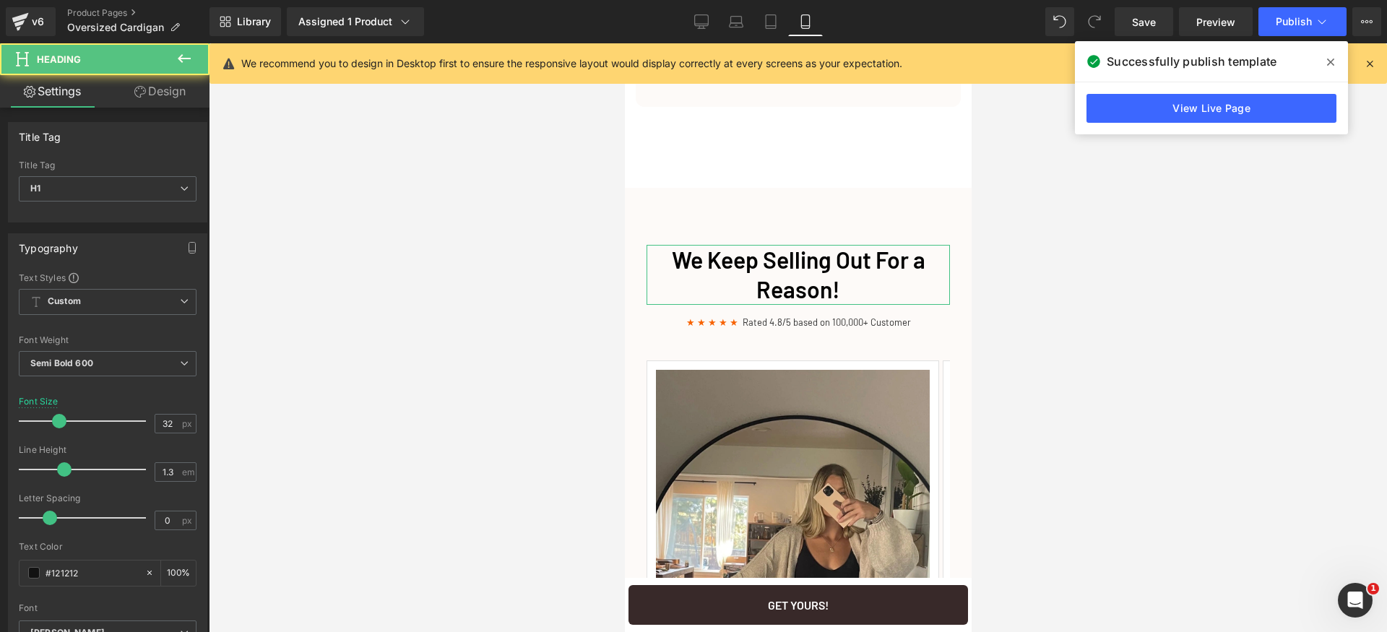
drag, startPoint x: 160, startPoint y: 99, endPoint x: 146, endPoint y: 123, distance: 27.5
click at [160, 98] on link "Design" at bounding box center [160, 91] width 105 height 33
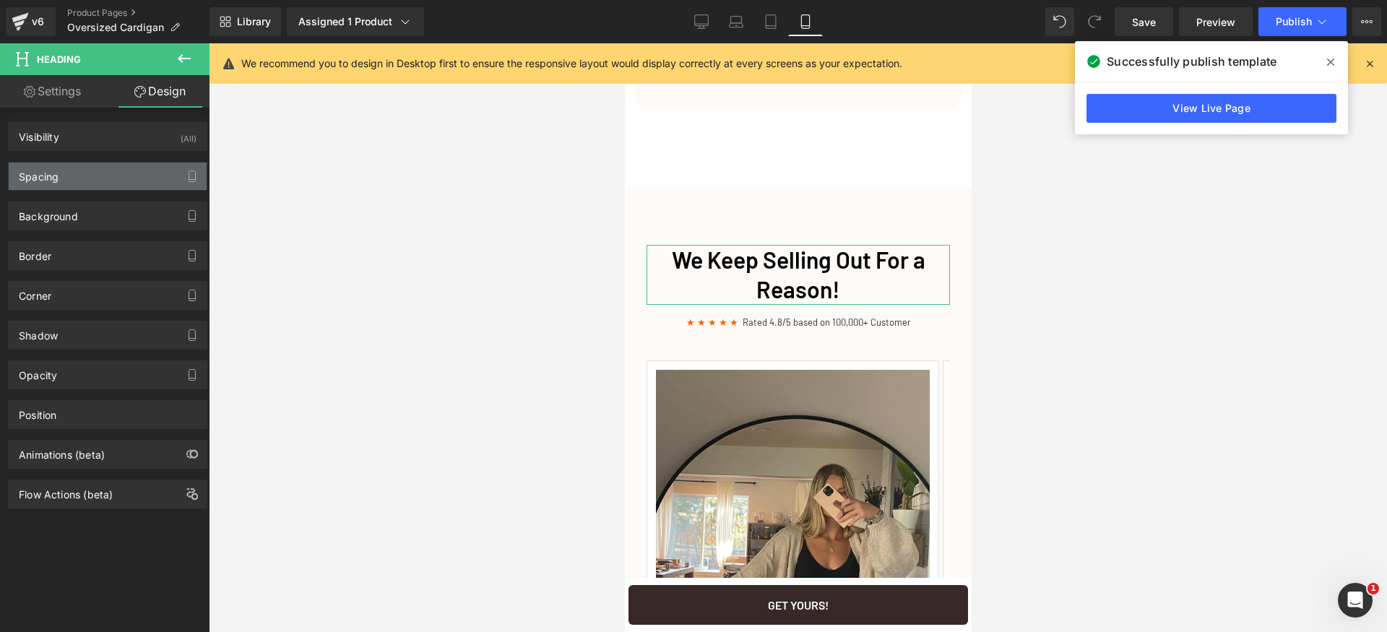
click at [102, 172] on div "Spacing" at bounding box center [108, 176] width 198 height 27
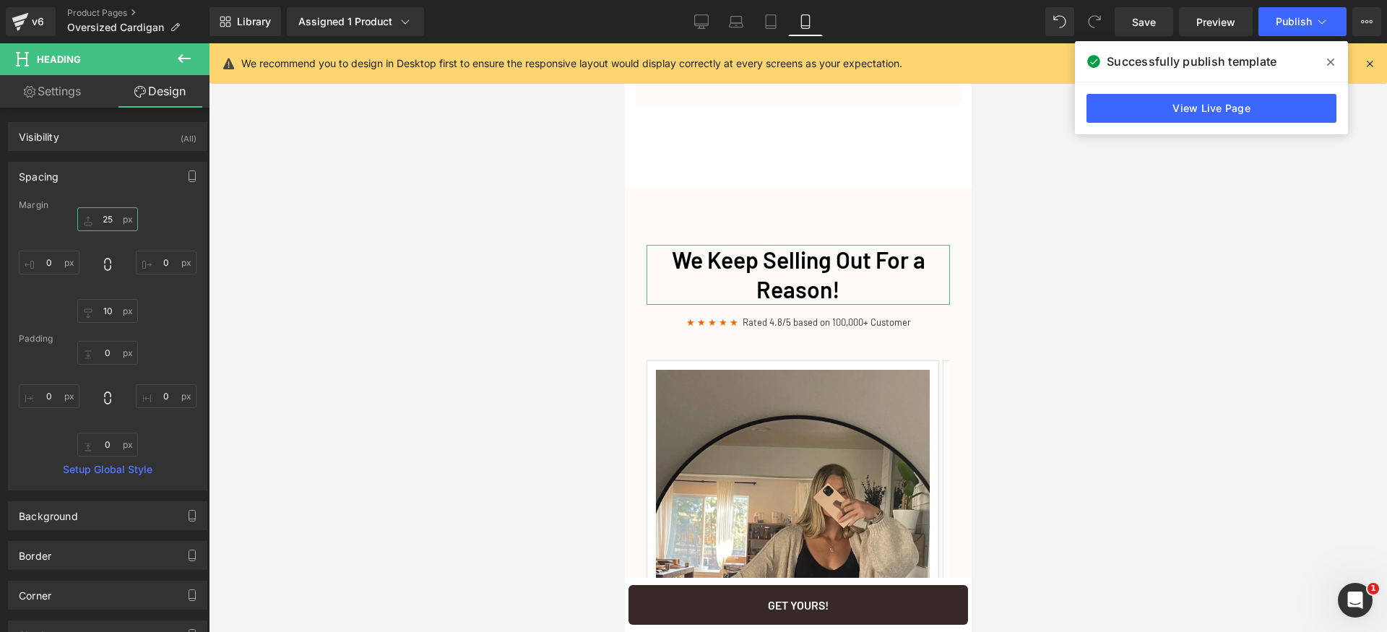
click at [114, 217] on input "text" at bounding box center [107, 219] width 61 height 24
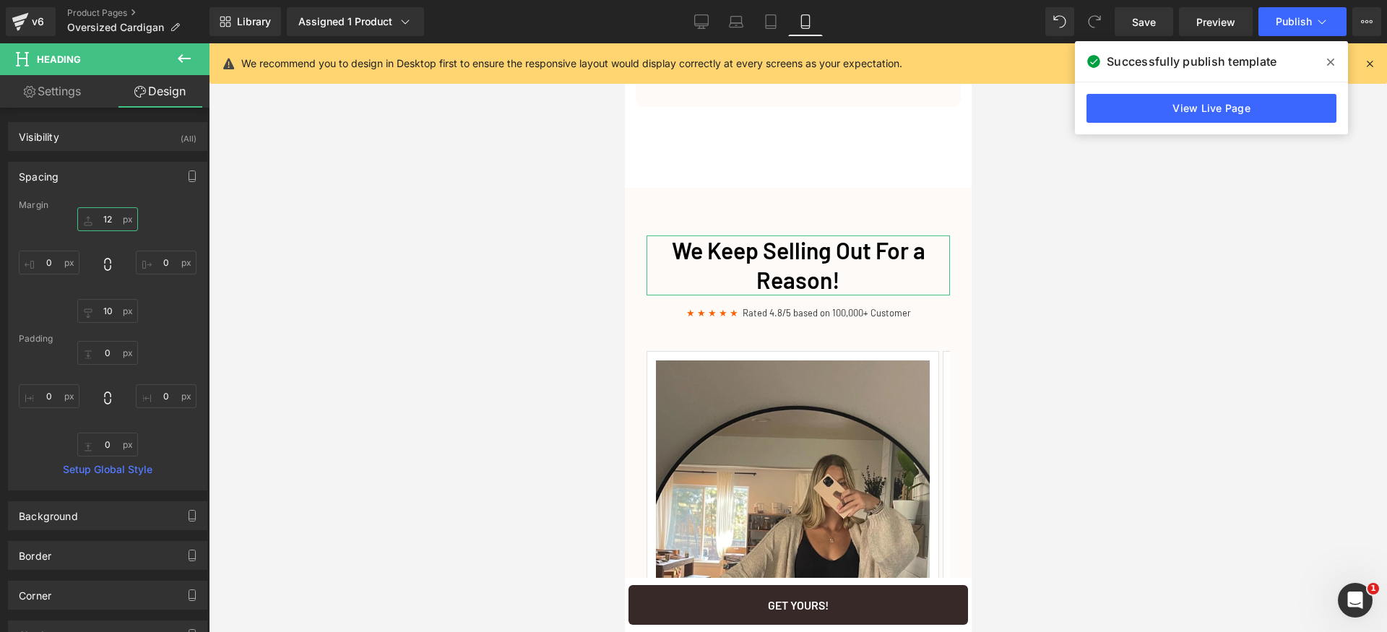
type input "1"
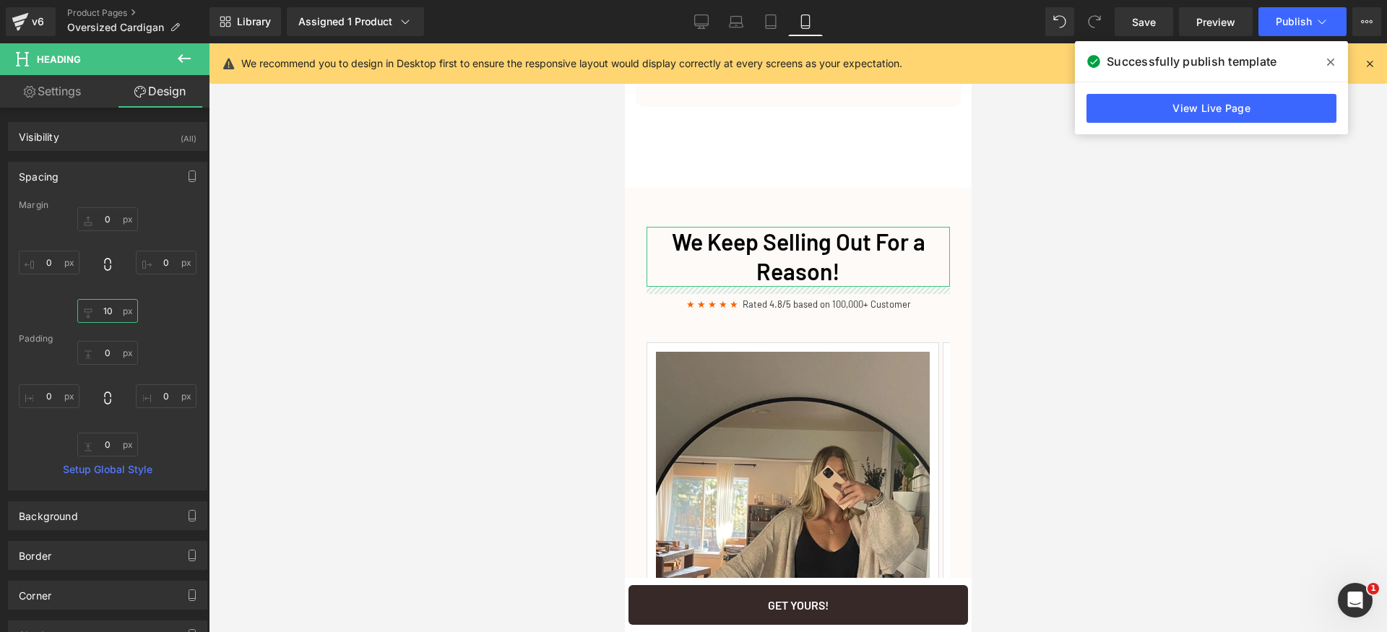
click at [111, 314] on input "text" at bounding box center [107, 311] width 61 height 24
type input "12"
click at [1147, 21] on span "Save" at bounding box center [1144, 21] width 24 height 15
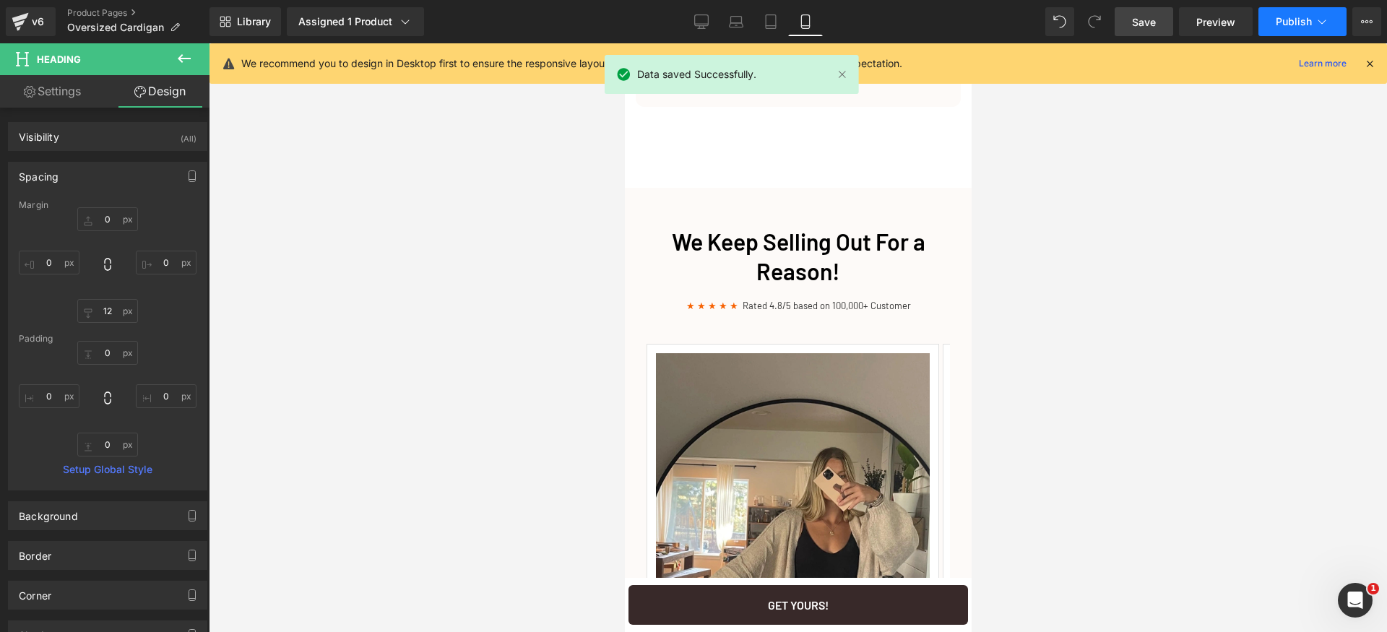
click at [1311, 33] on button "Publish" at bounding box center [1302, 21] width 88 height 29
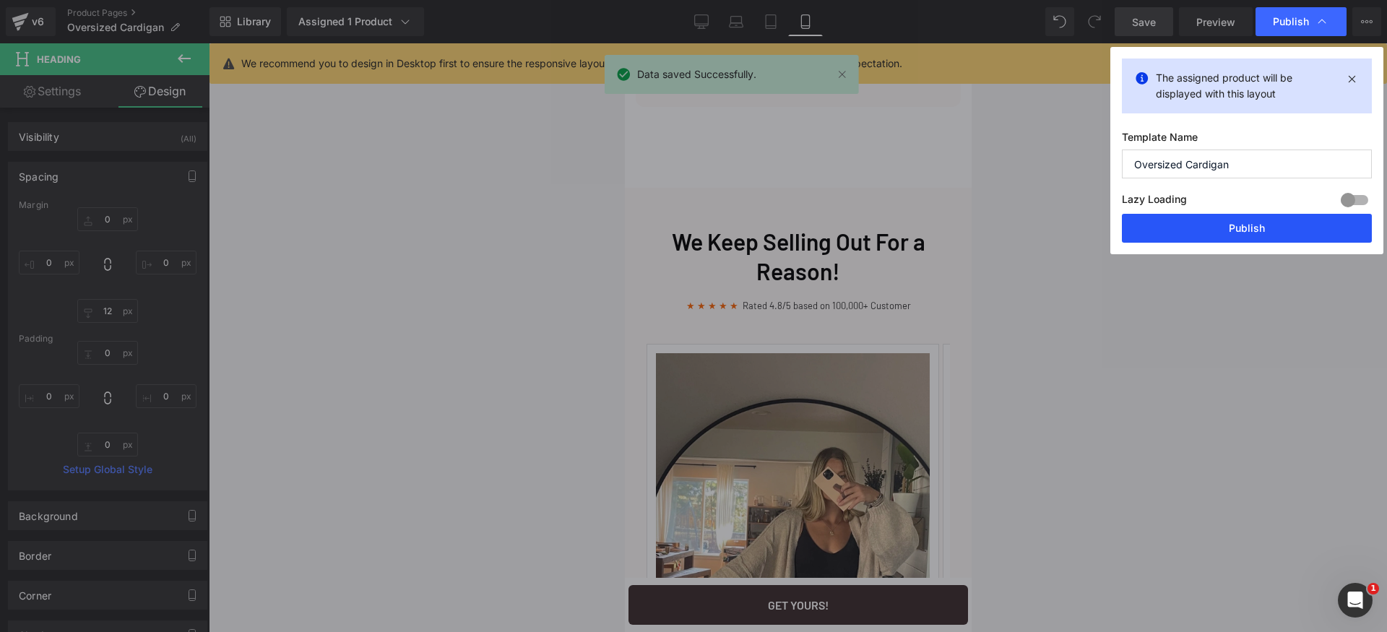
click at [1290, 226] on button "Publish" at bounding box center [1247, 228] width 250 height 29
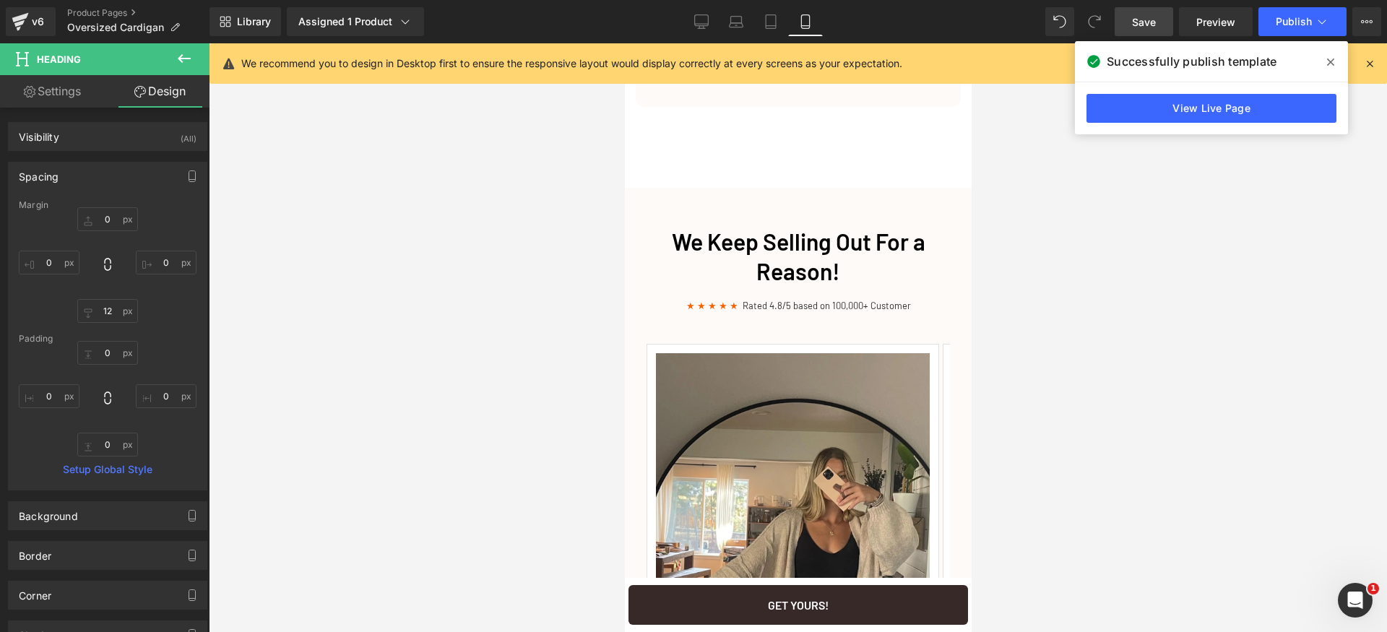
scroll to position [1918, 0]
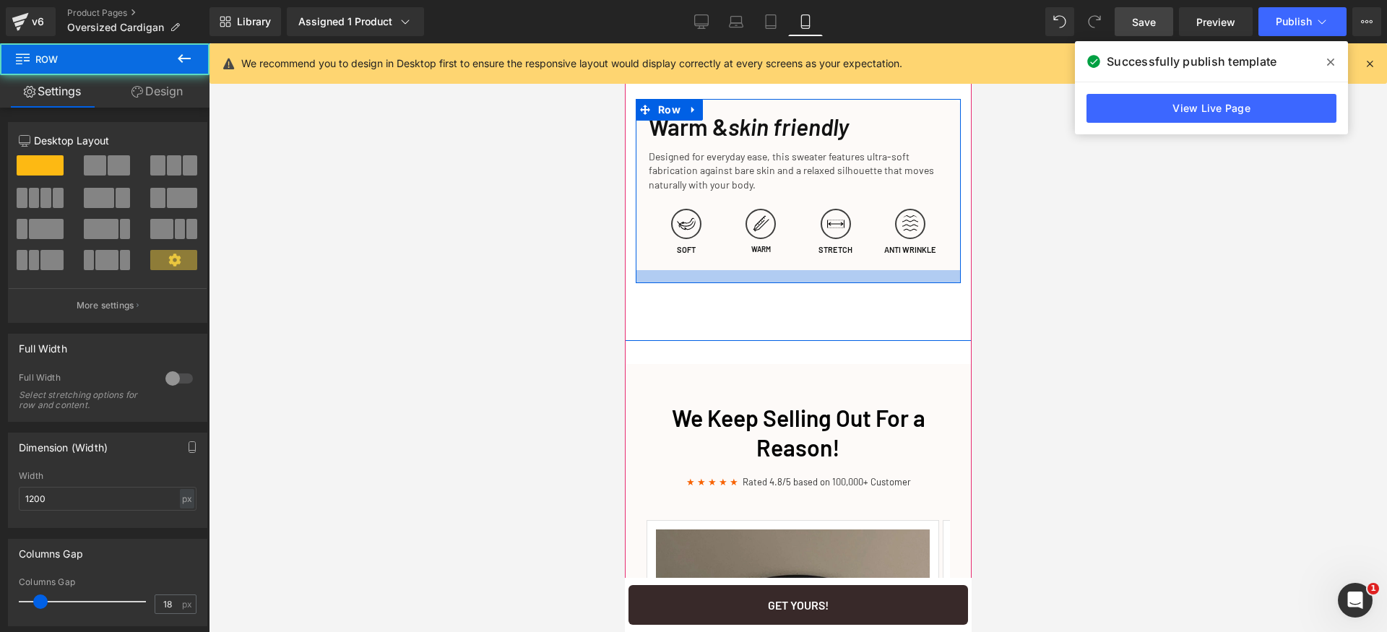
click at [785, 283] on div at bounding box center [797, 276] width 325 height 13
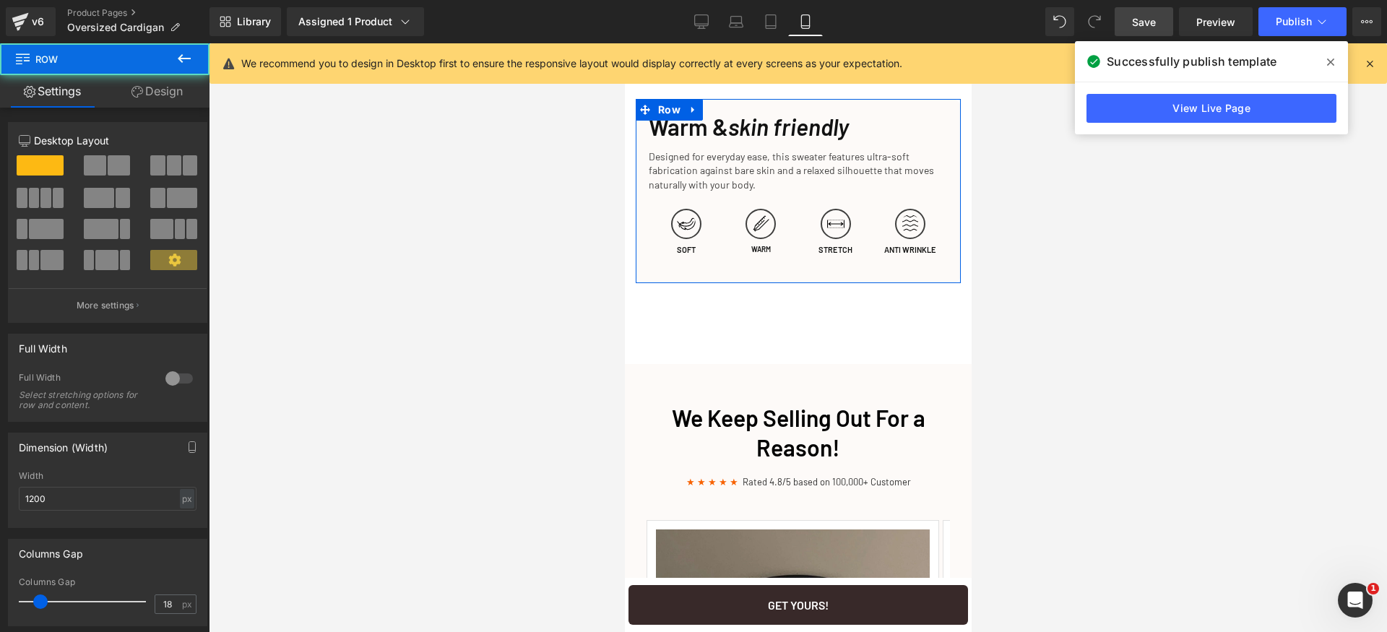
click at [176, 90] on link "Design" at bounding box center [157, 91] width 105 height 33
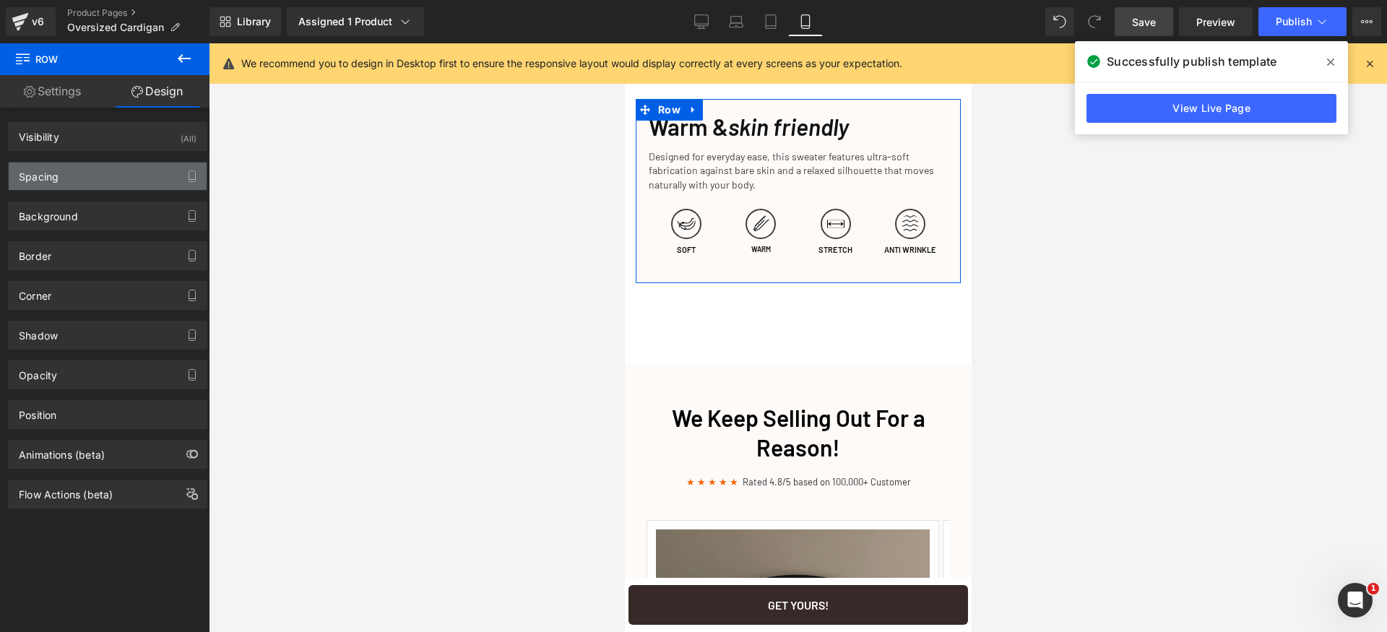
click at [126, 173] on div "Spacing" at bounding box center [108, 176] width 198 height 27
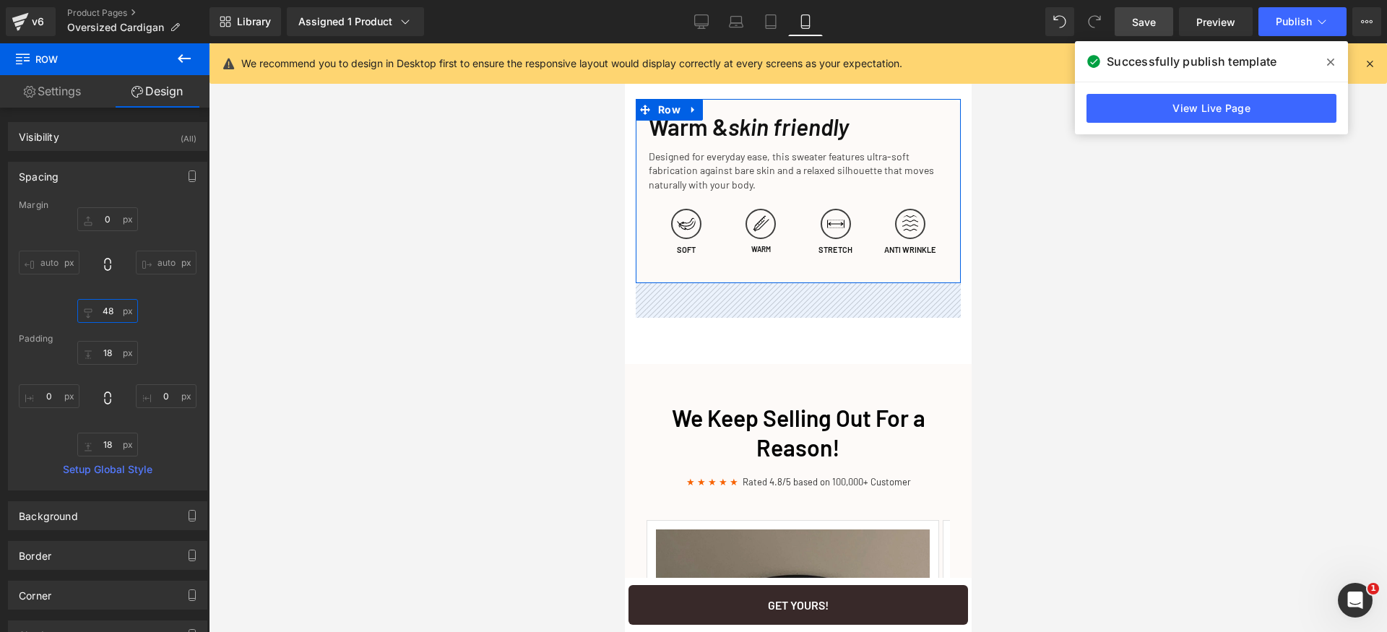
click at [115, 311] on input "48" at bounding box center [107, 311] width 61 height 24
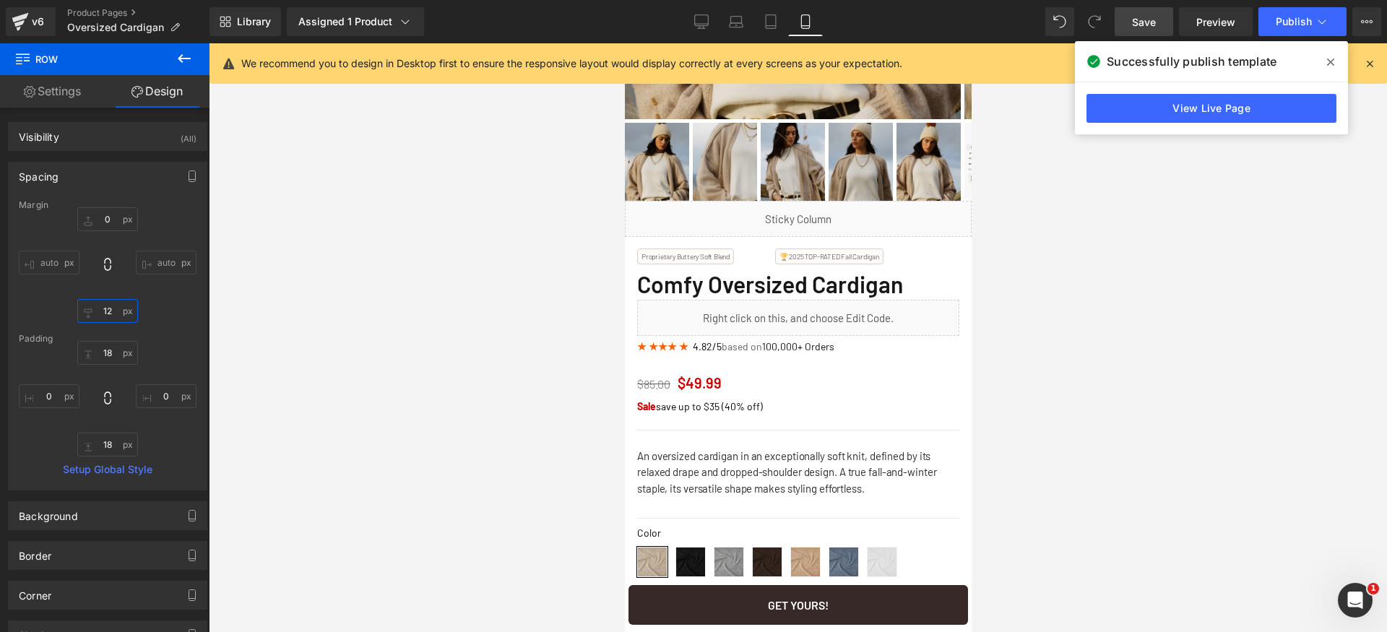
scroll to position [388, 0]
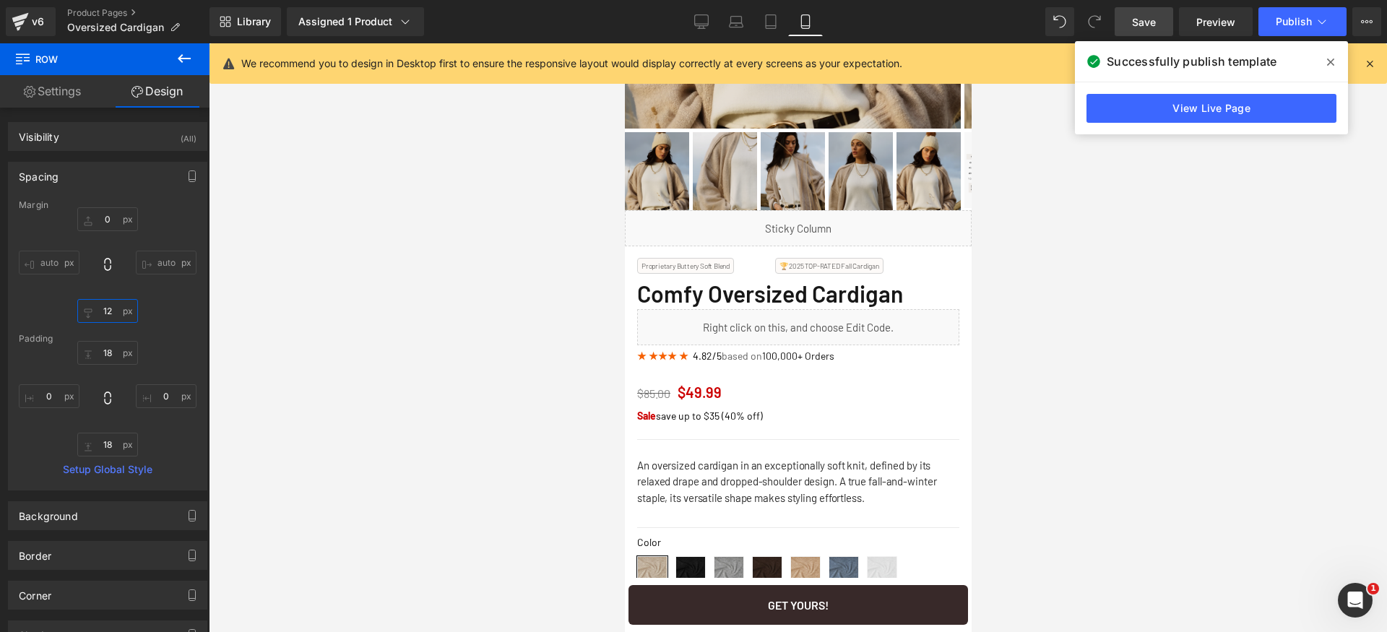
type input "12"
click at [1154, 17] on span "Save" at bounding box center [1144, 21] width 24 height 15
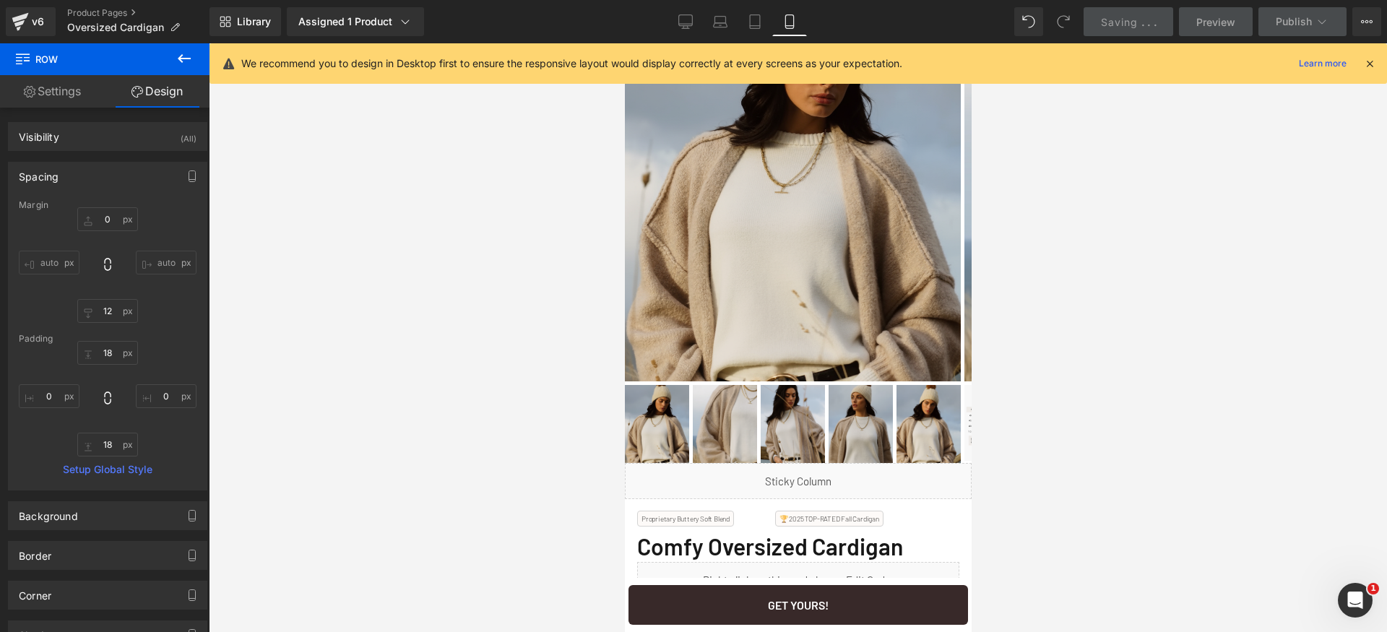
scroll to position [0, 0]
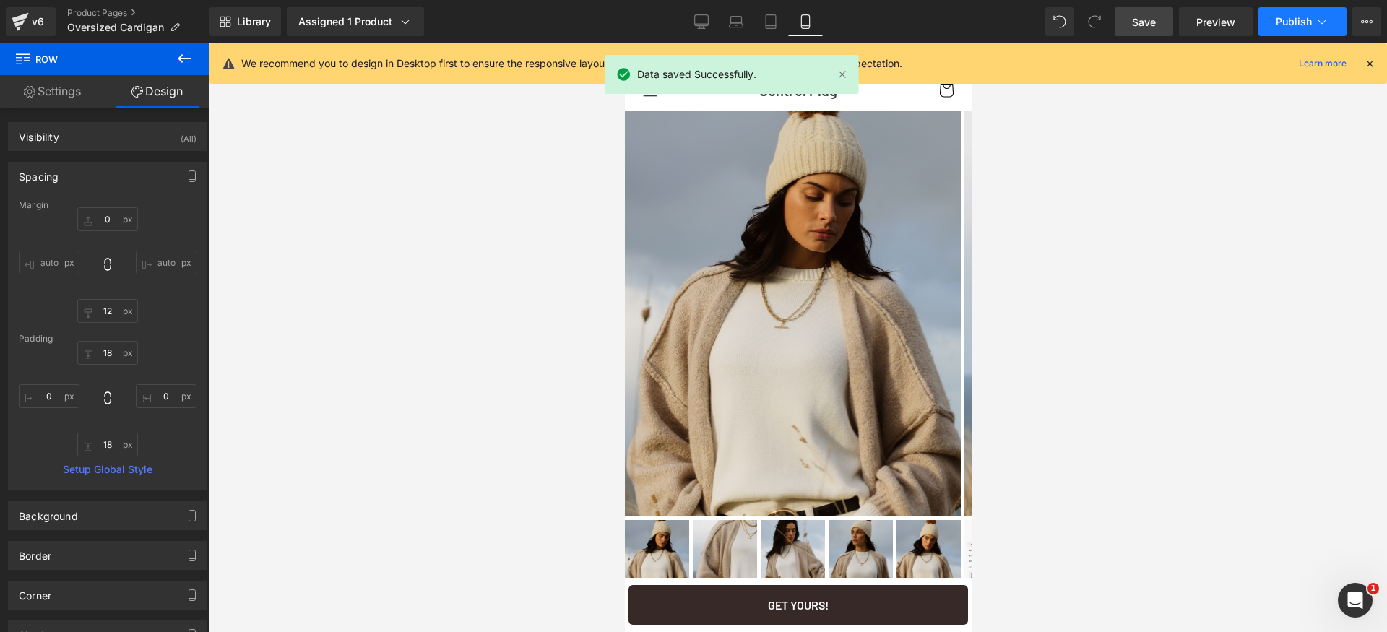
click at [1293, 23] on span "Publish" at bounding box center [1294, 22] width 36 height 12
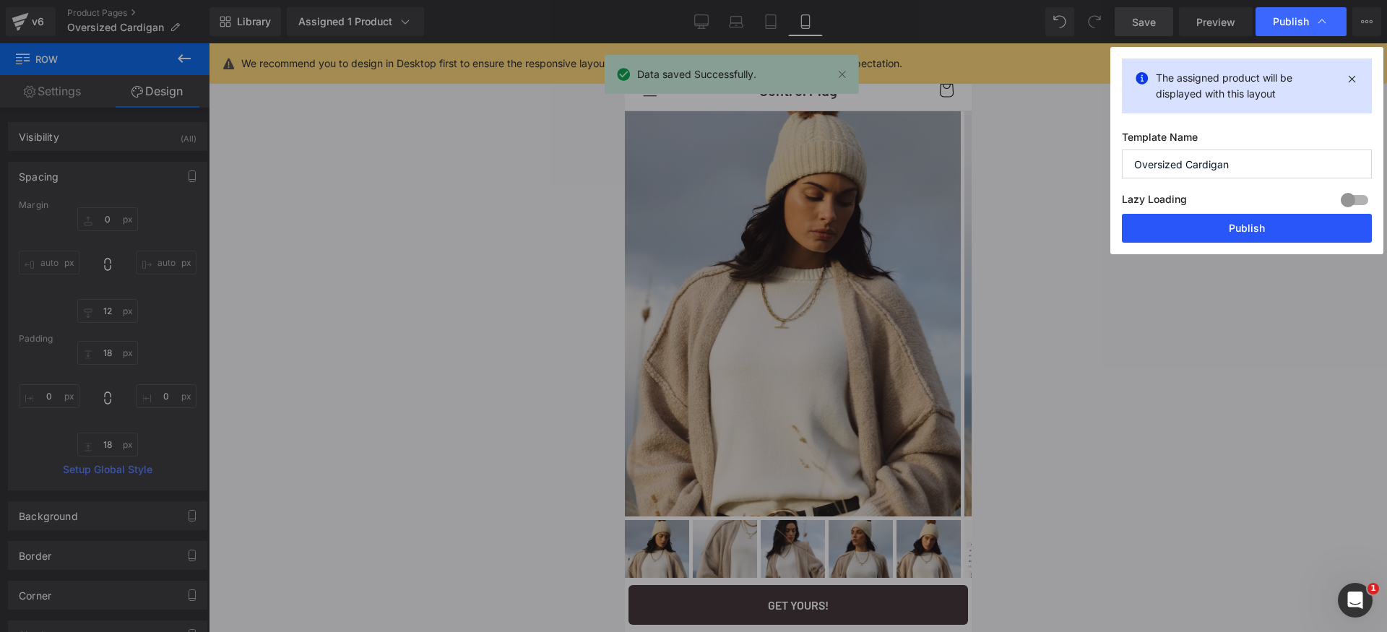
click at [1287, 226] on button "Publish" at bounding box center [1247, 228] width 250 height 29
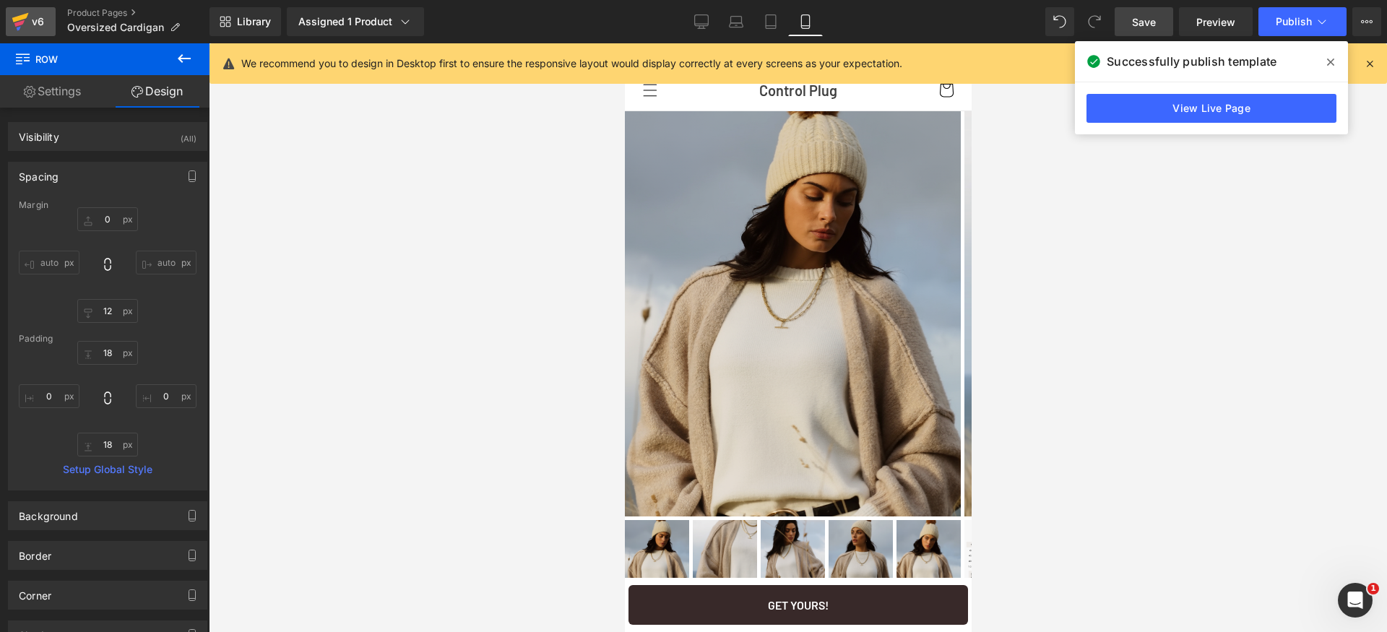
click at [20, 32] on icon at bounding box center [20, 22] width 17 height 36
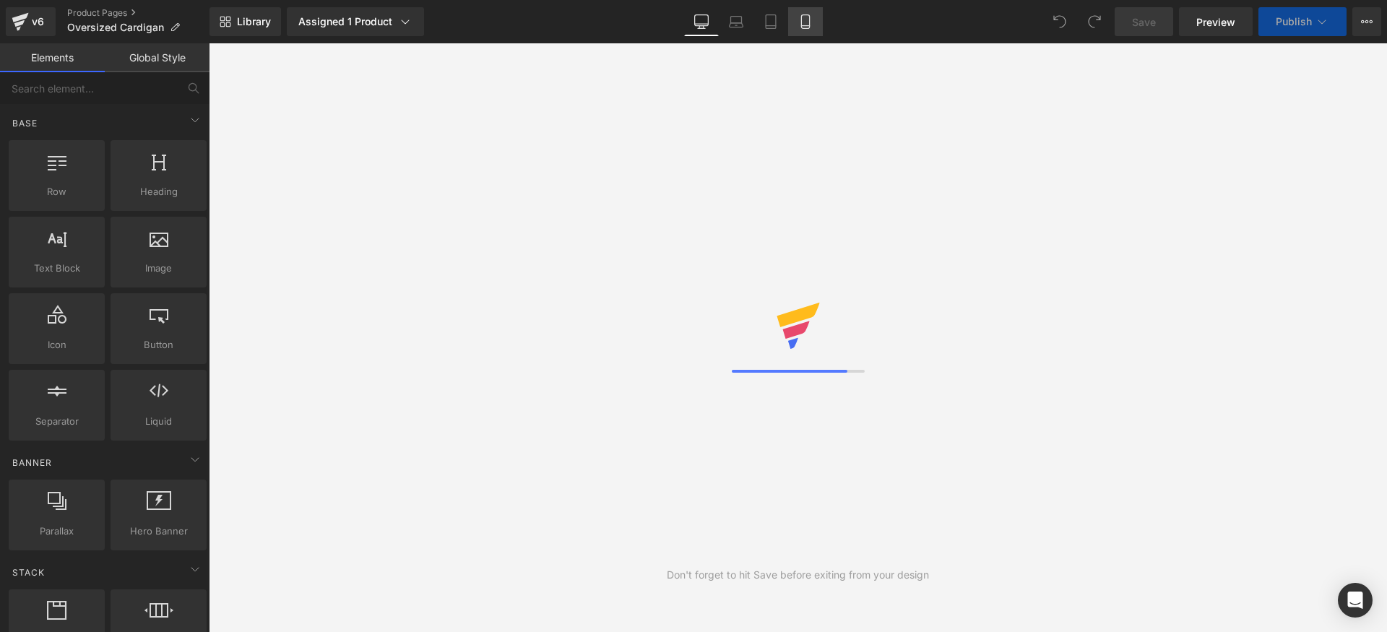
click at [799, 27] on icon at bounding box center [805, 21] width 14 height 14
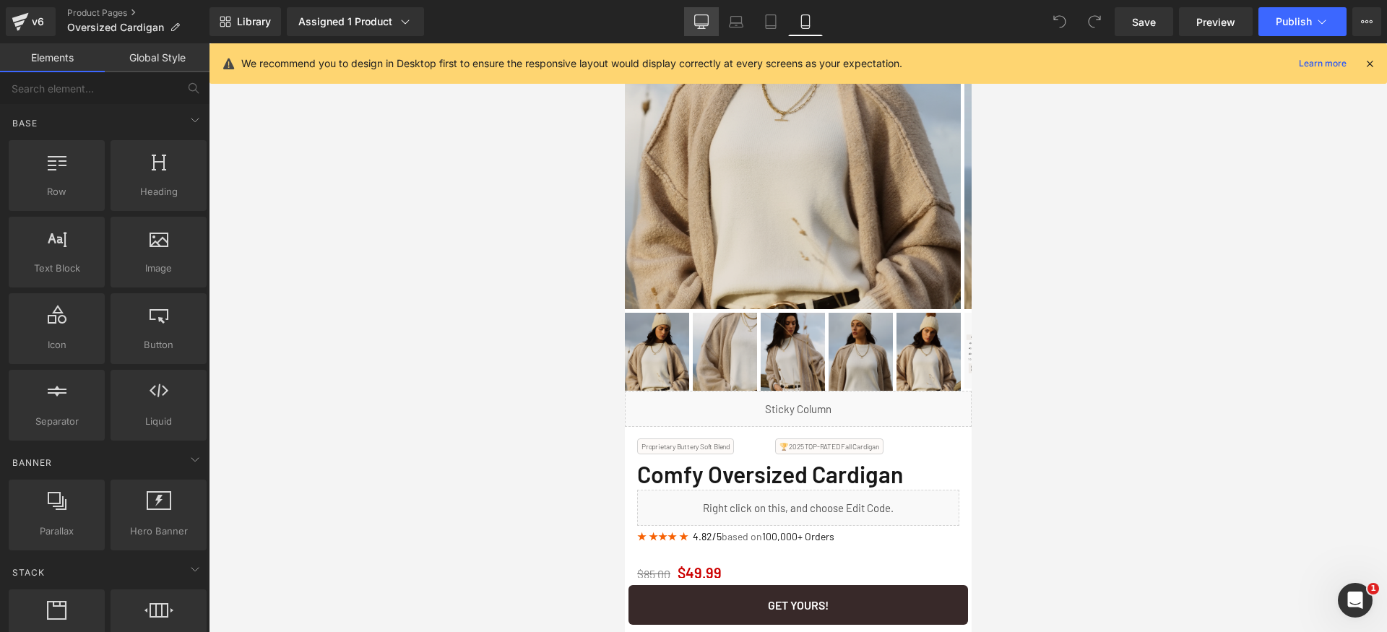
click at [702, 27] on icon at bounding box center [701, 21] width 14 height 14
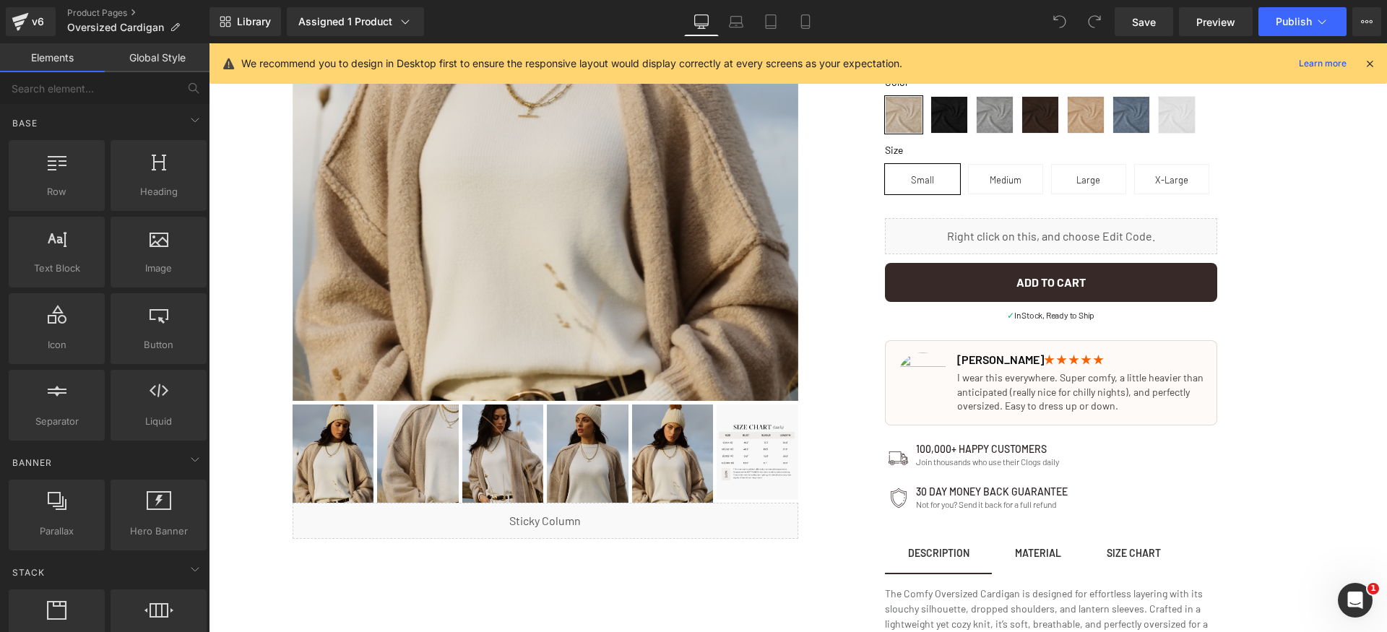
scroll to position [336, 0]
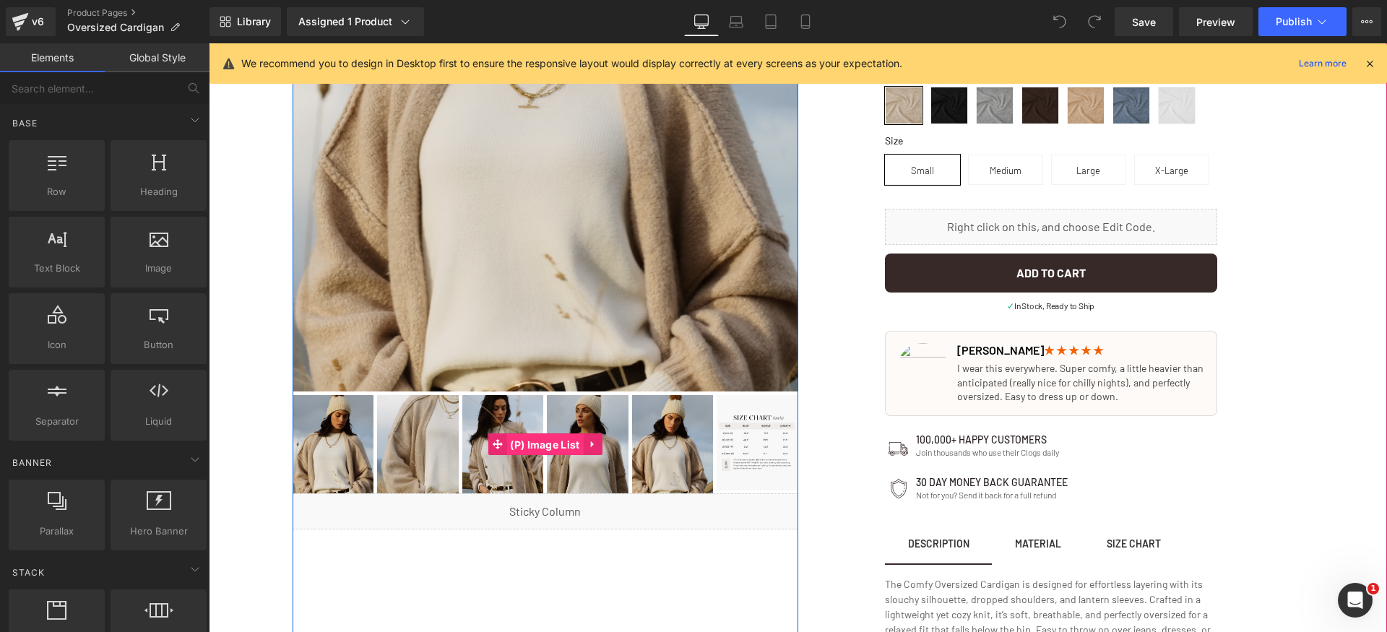
click at [546, 444] on span "(P) Image List" at bounding box center [544, 445] width 77 height 22
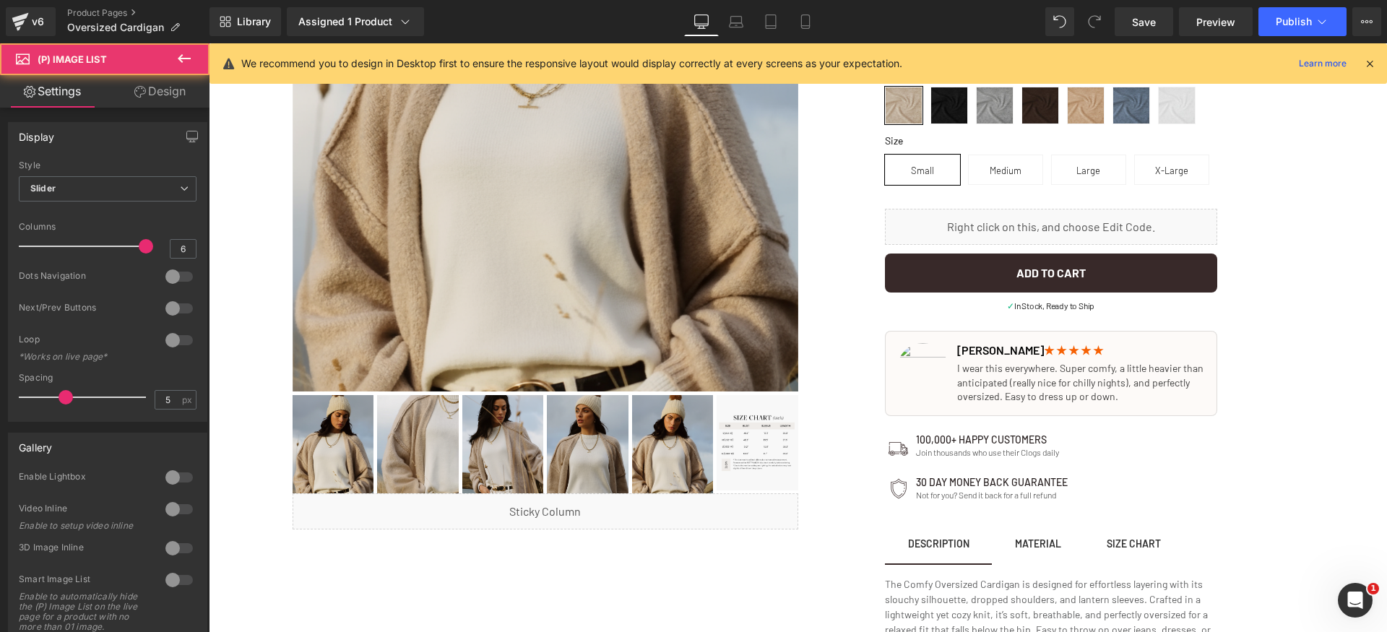
click at [160, 80] on link "Design" at bounding box center [160, 91] width 105 height 33
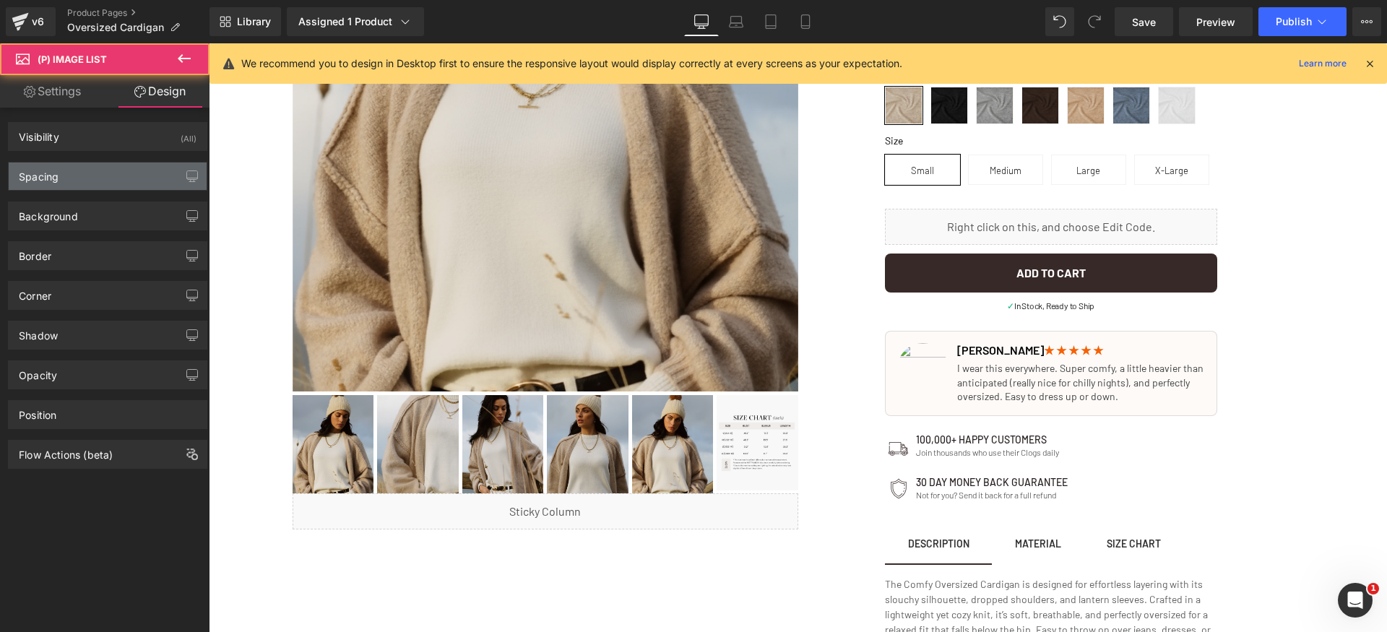
click at [113, 184] on div "Spacing" at bounding box center [108, 176] width 198 height 27
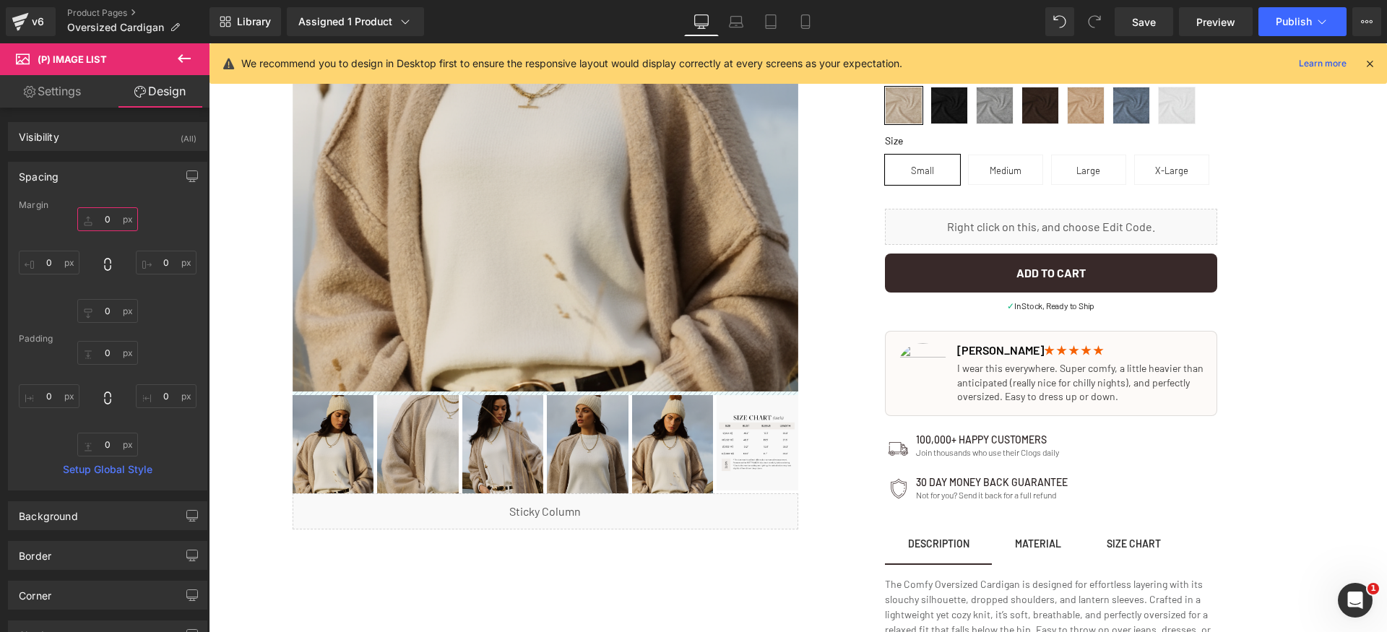
click at [112, 221] on input "0" at bounding box center [107, 219] width 61 height 24
drag, startPoint x: 112, startPoint y: 223, endPoint x: 79, endPoint y: 222, distance: 33.3
click at [79, 223] on input "5" at bounding box center [107, 219] width 61 height 24
type input "0"
click at [140, 152] on div "Spacing [GEOGRAPHIC_DATA] 0 0 0 0 [GEOGRAPHIC_DATA] 0 0 0 0 Setup Global Style" at bounding box center [108, 321] width 216 height 340
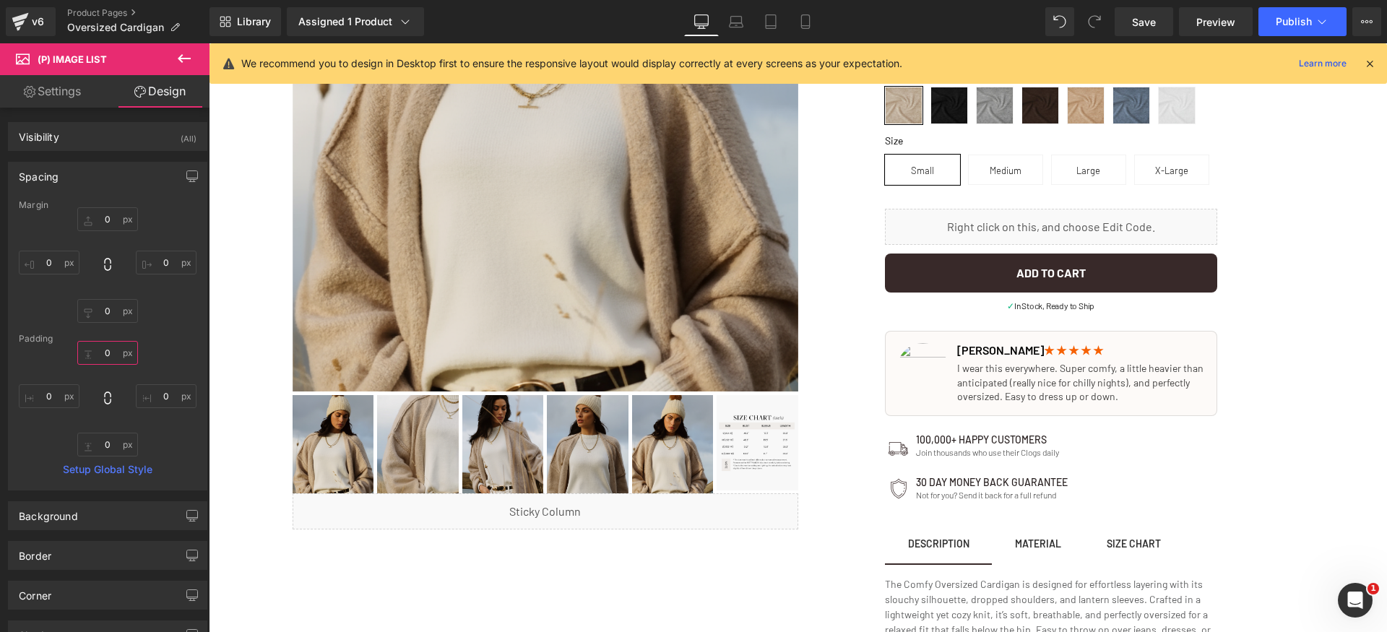
click at [111, 349] on input "0" at bounding box center [107, 353] width 61 height 24
type input "5"
click at [1146, 22] on span "Save" at bounding box center [1144, 21] width 24 height 15
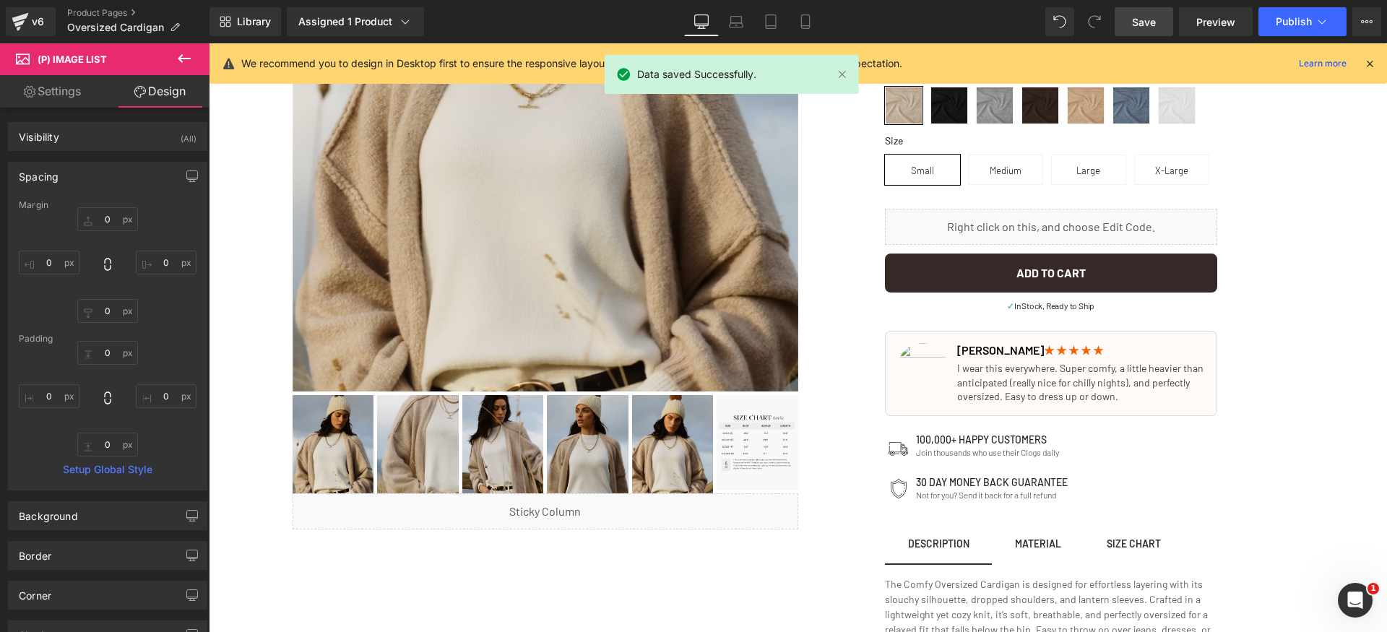
click at [1365, 62] on icon at bounding box center [1369, 63] width 13 height 13
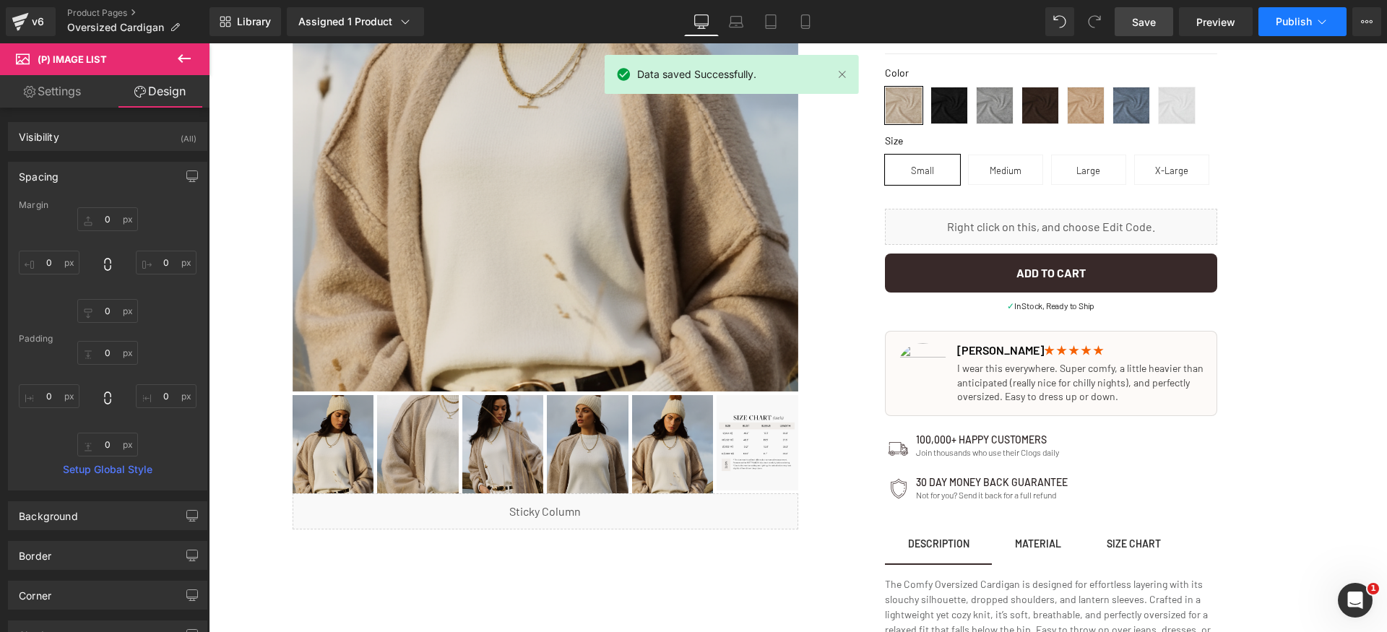
click at [1305, 22] on span "Publish" at bounding box center [1294, 22] width 36 height 12
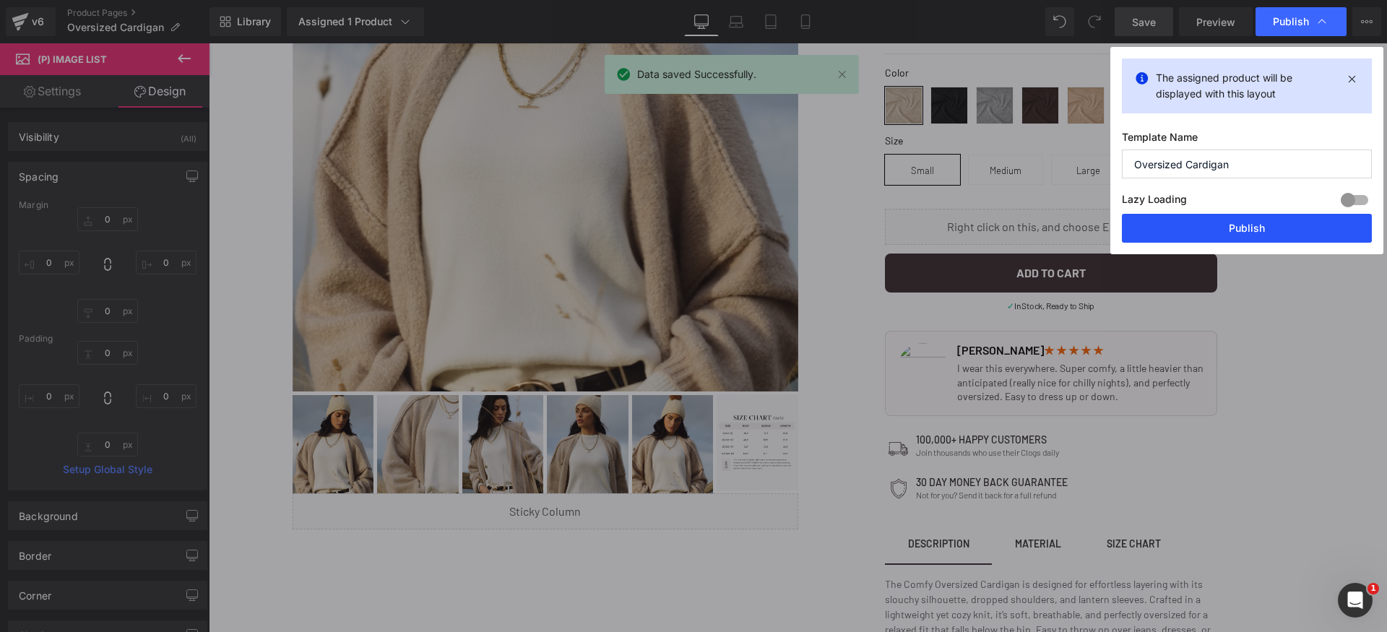
click at [1274, 219] on button "Publish" at bounding box center [1247, 228] width 250 height 29
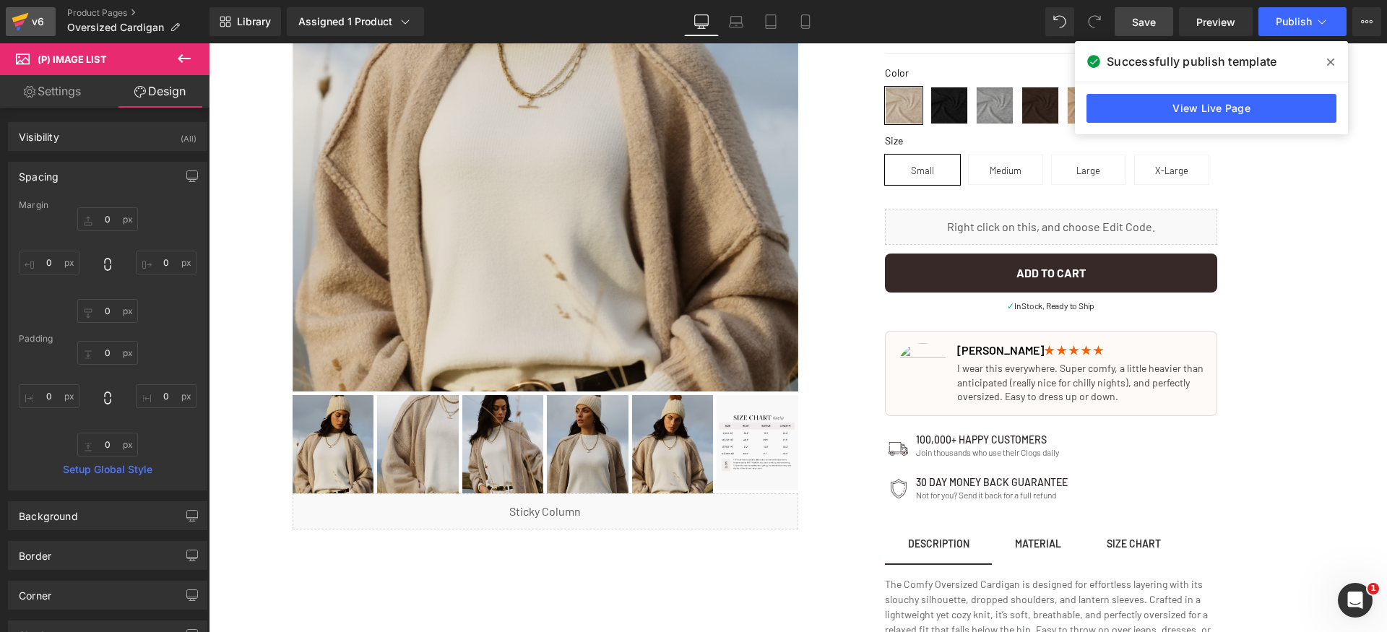
click at [42, 32] on link "v6" at bounding box center [31, 21] width 50 height 29
